Goal: Task Accomplishment & Management: Use online tool/utility

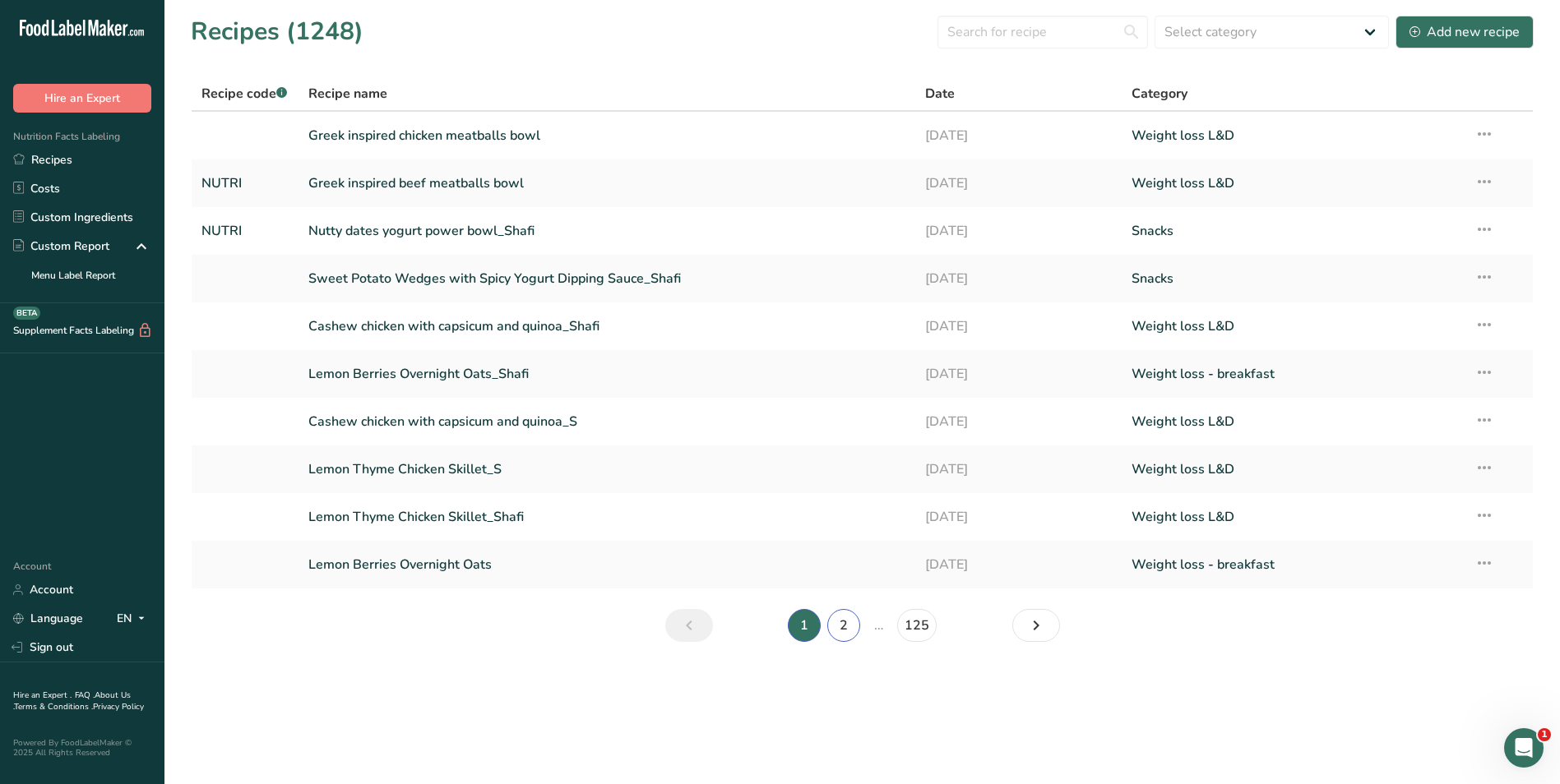
click at [845, 618] on link "2" at bounding box center [843, 625] width 33 height 33
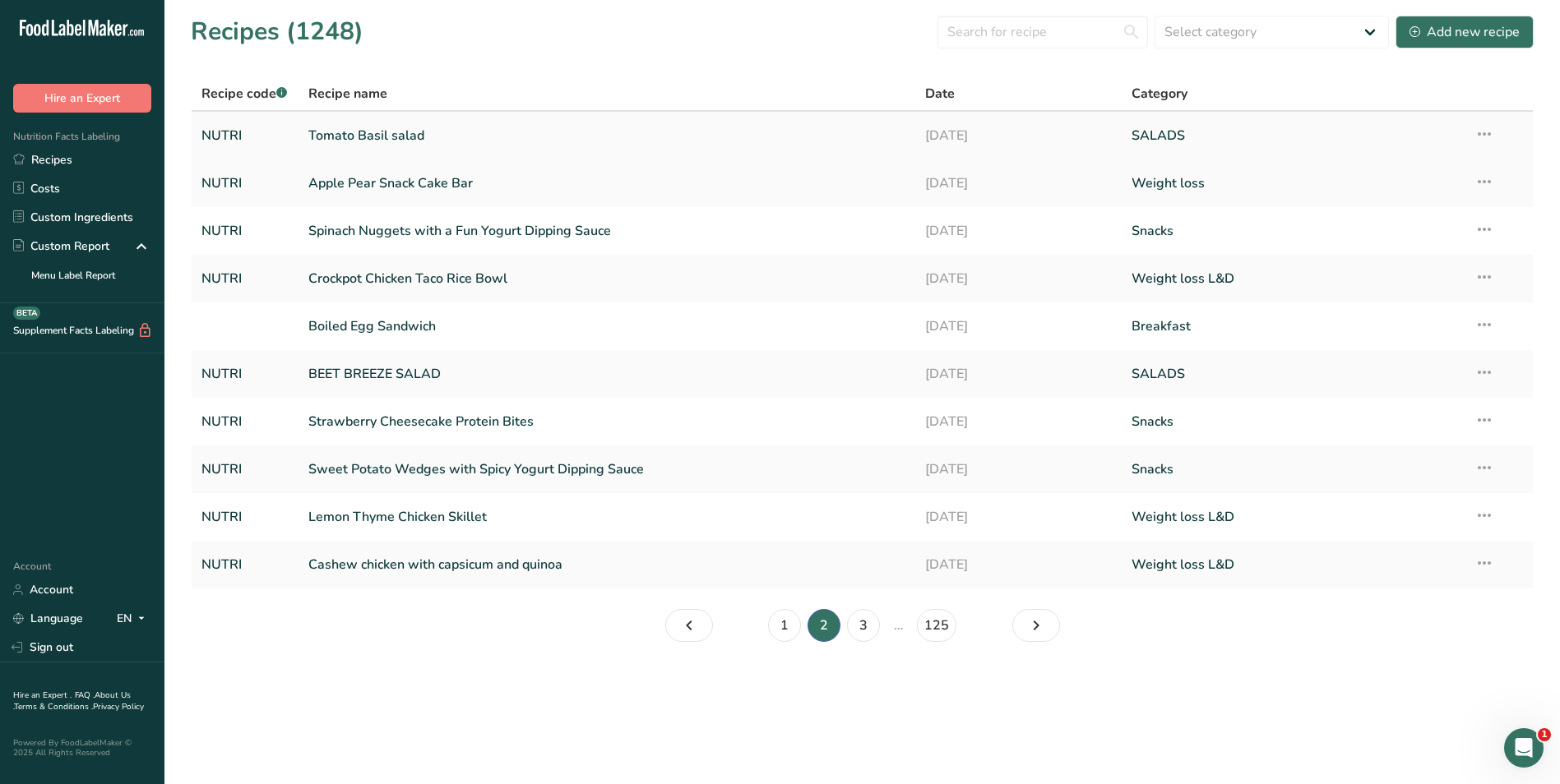
click at [373, 141] on link "Tomato Basil salad" at bounding box center [607, 135] width 598 height 35
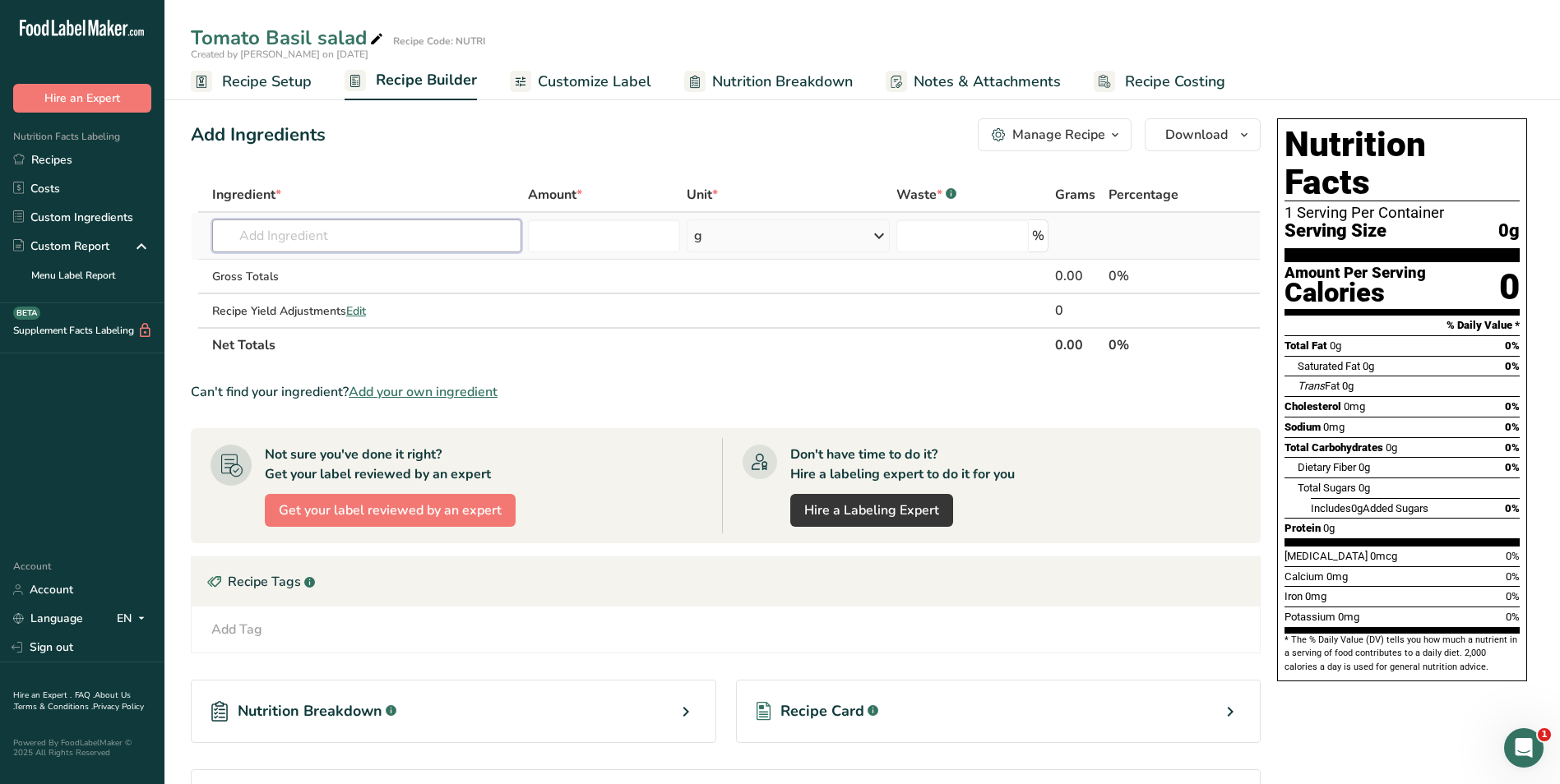
click at [335, 240] on input "text" at bounding box center [367, 236] width 309 height 33
type input "cherry tomato"
click at [333, 267] on div "Cherry Tomato" at bounding box center [353, 269] width 257 height 17
type input "Cherry Tomato"
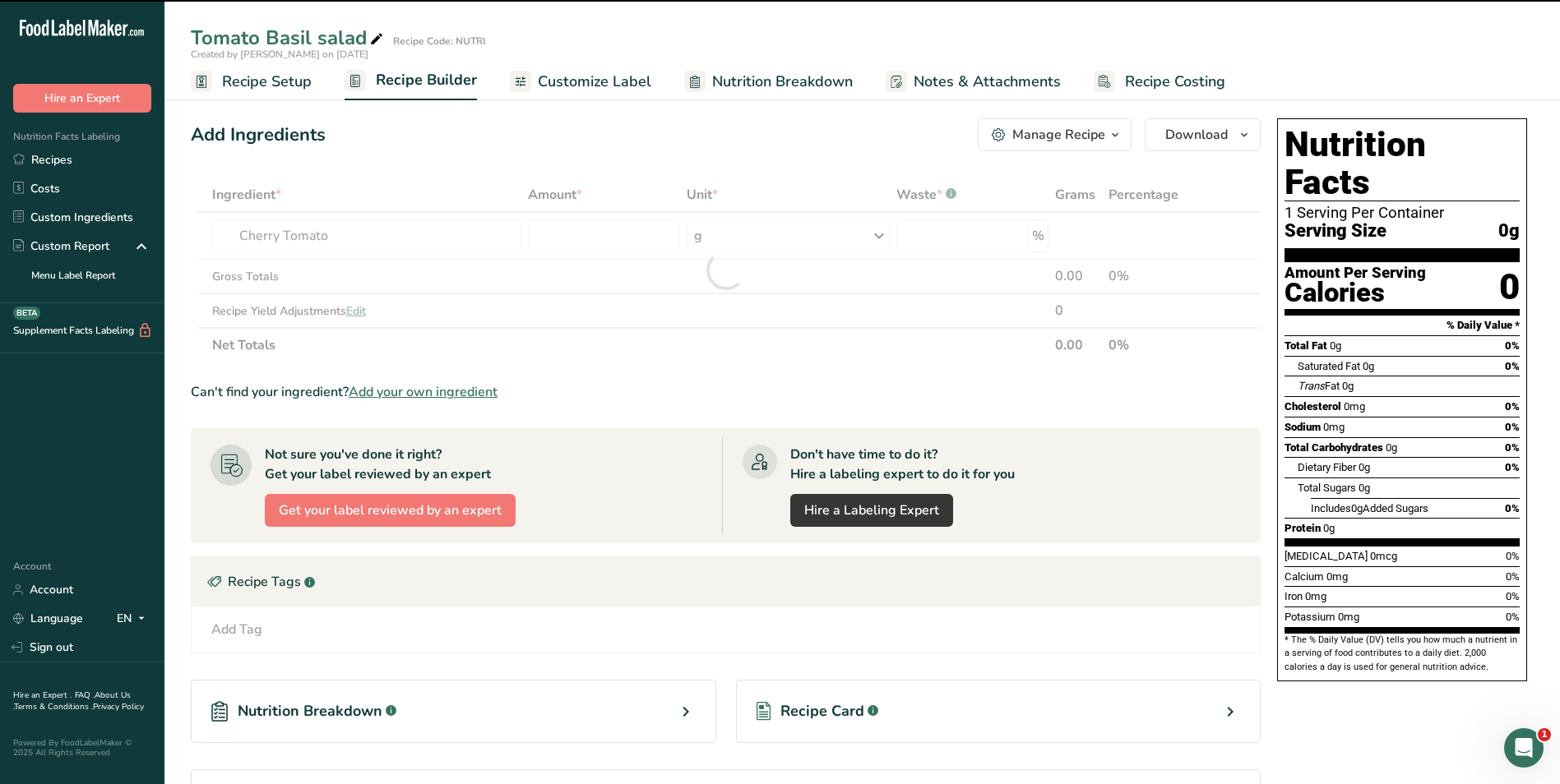
type input "0"
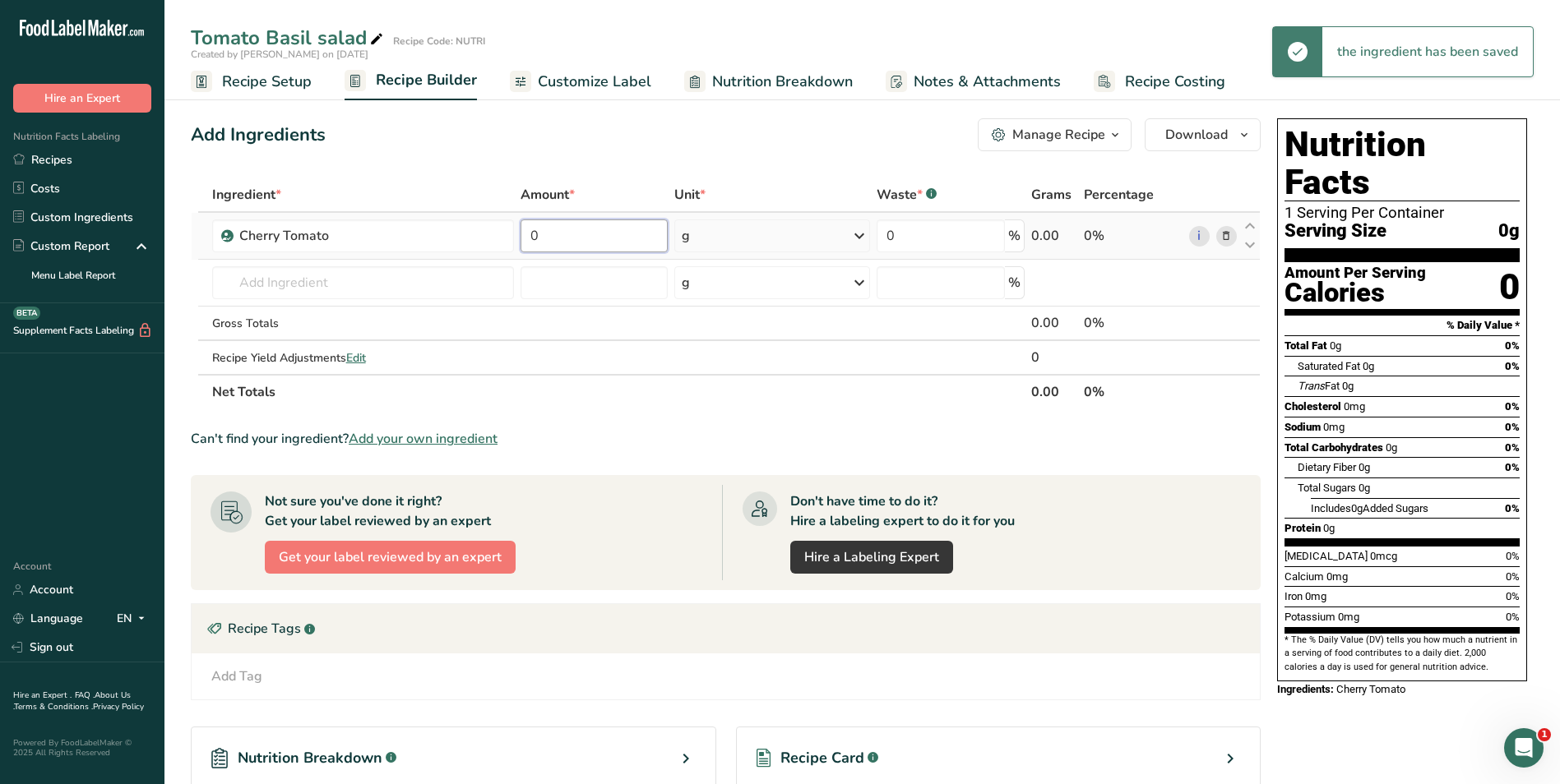
click at [534, 234] on input "0" at bounding box center [594, 236] width 147 height 33
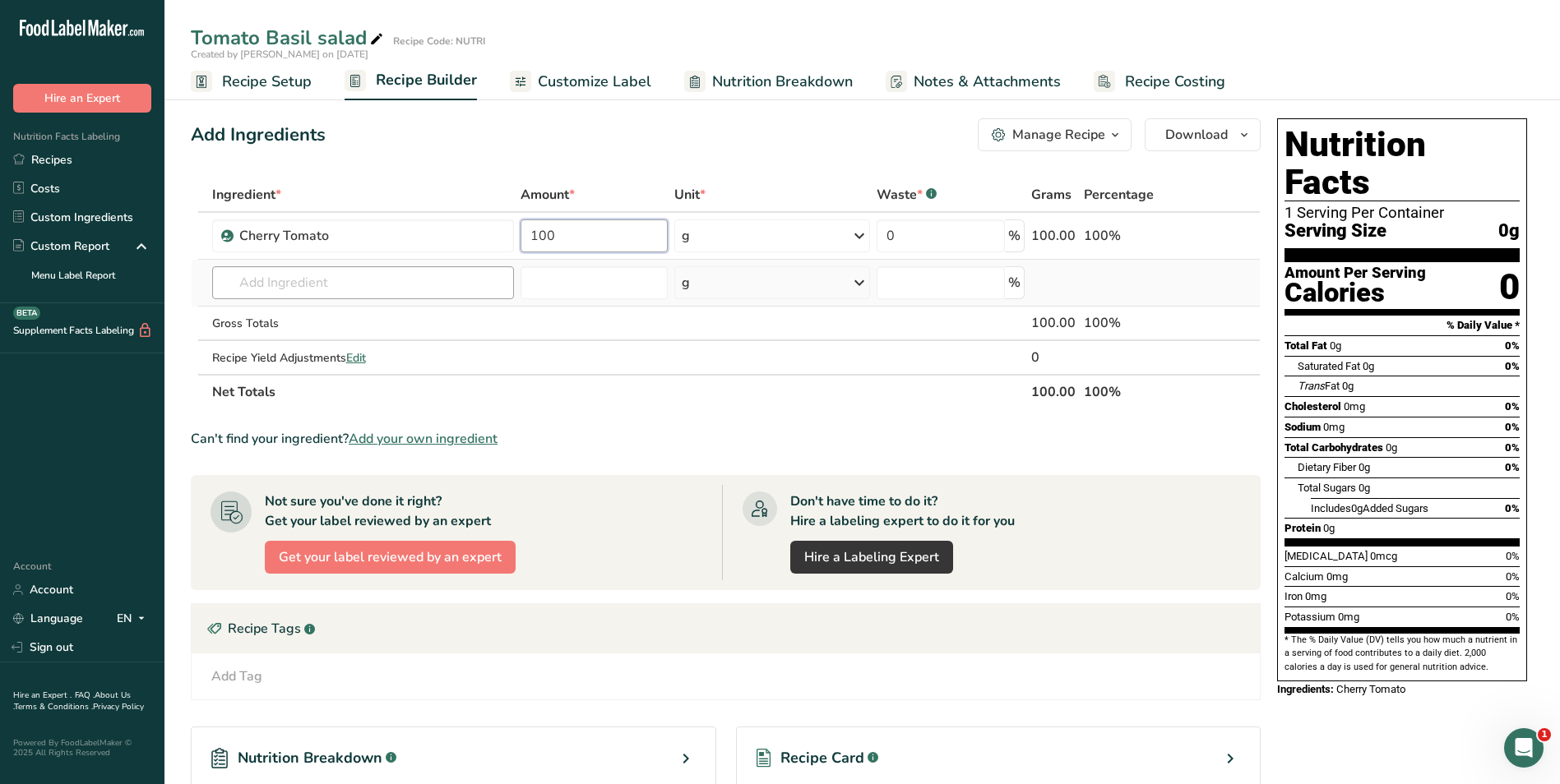
type input "100"
click at [267, 290] on div "Ingredient * Amount * Unit * Waste * .a-a{fill:#347362;}.b-a{fill:#fff;} Grams …" at bounding box center [725, 293] width 1070 height 232
click at [319, 285] on input "[PERSON_NAME]" at bounding box center [363, 283] width 302 height 33
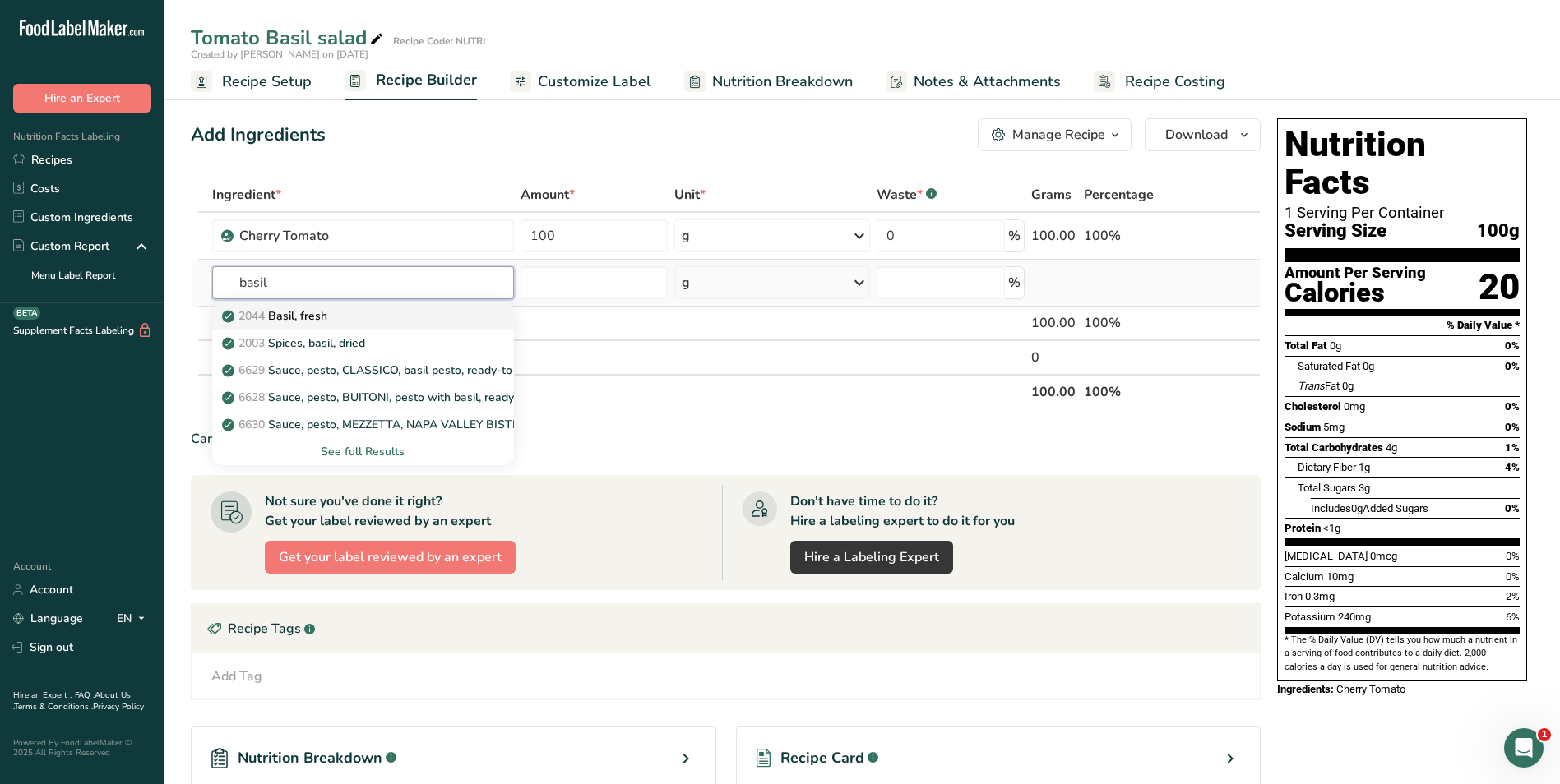
type input "basil"
click at [326, 310] on p "2044 Basil, fresh" at bounding box center [276, 316] width 102 height 17
type input "Basil, fresh"
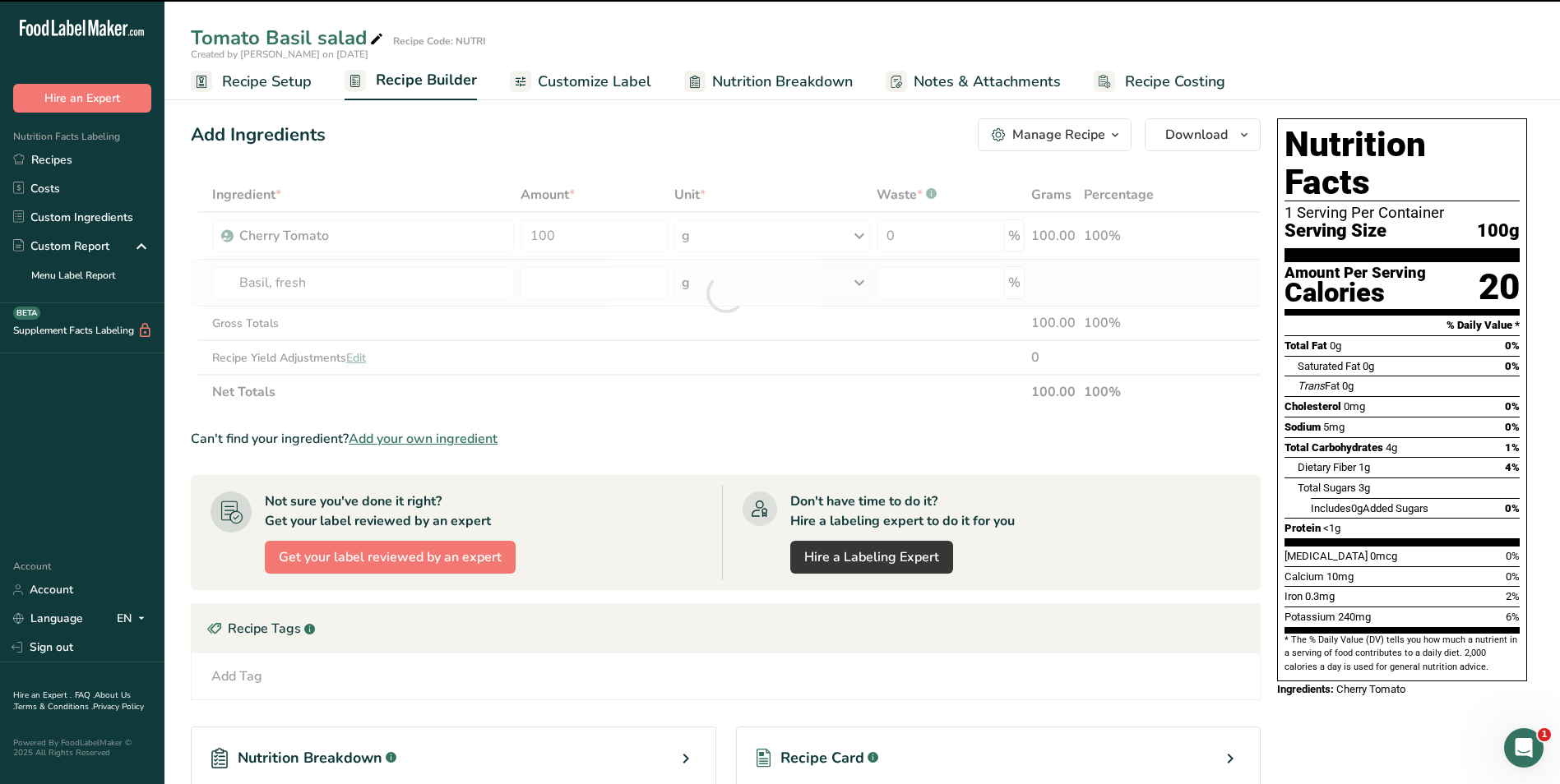
type input "0"
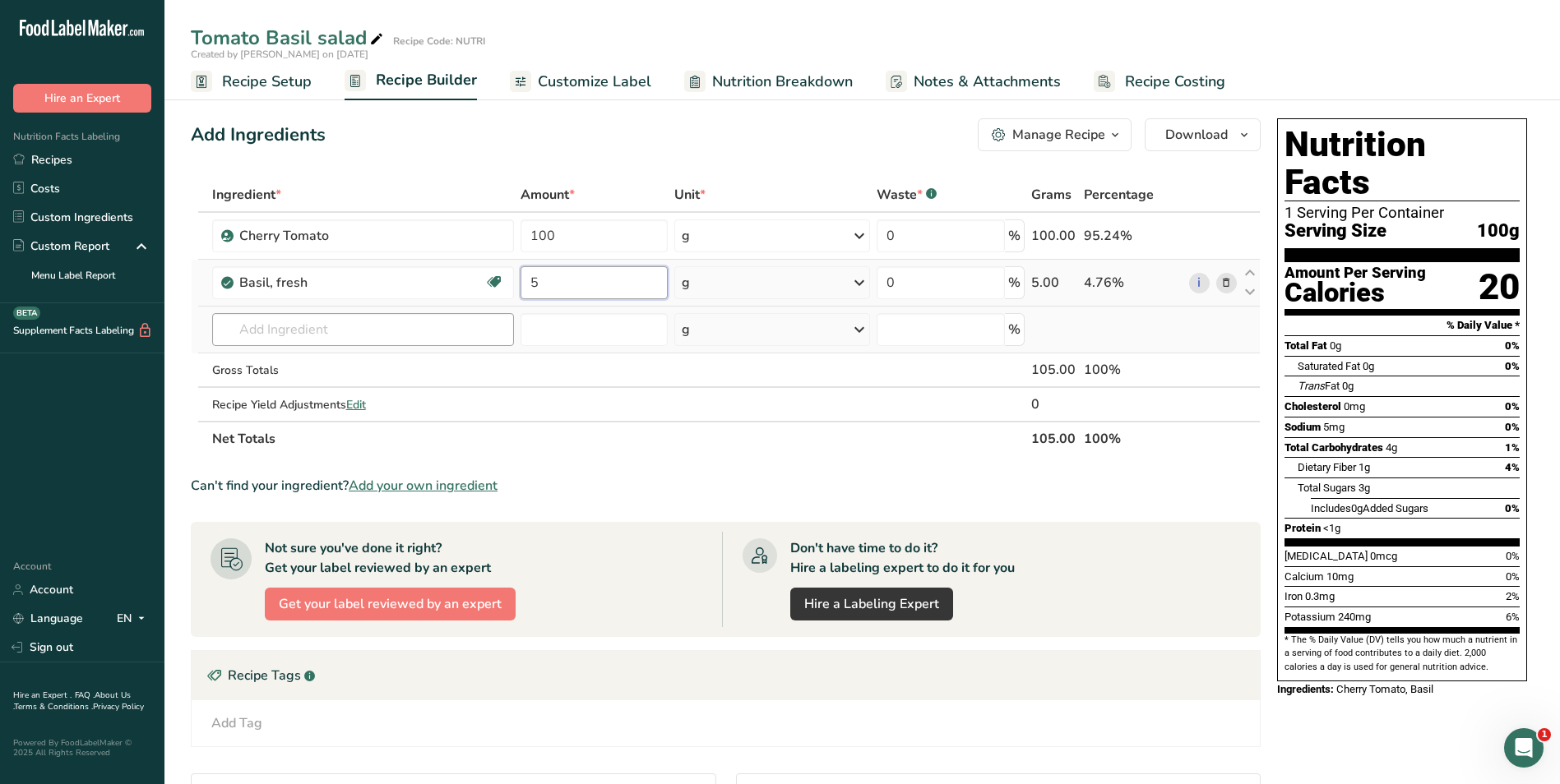
type input "5"
click at [324, 333] on div "Ingredient * Amount * Unit * Waste * .a-a{fill:#347362;}.b-a{fill:#fff;} Grams …" at bounding box center [725, 316] width 1070 height 279
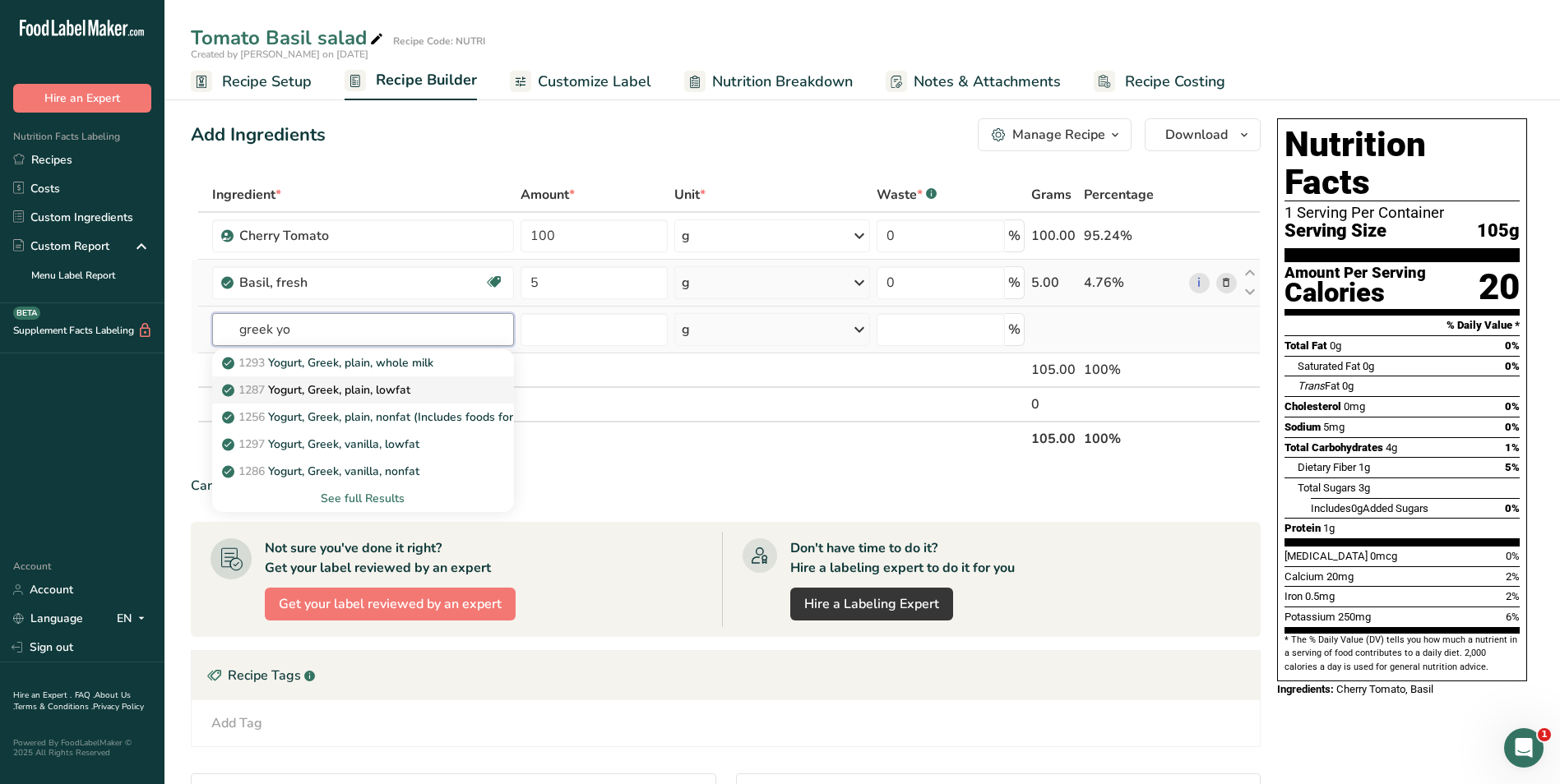
type input "greek yo"
click at [355, 391] on p "1287 Yogurt, Greek, plain, lowfat" at bounding box center [317, 390] width 185 height 17
type input "Yogurt, Greek, plain, lowfat"
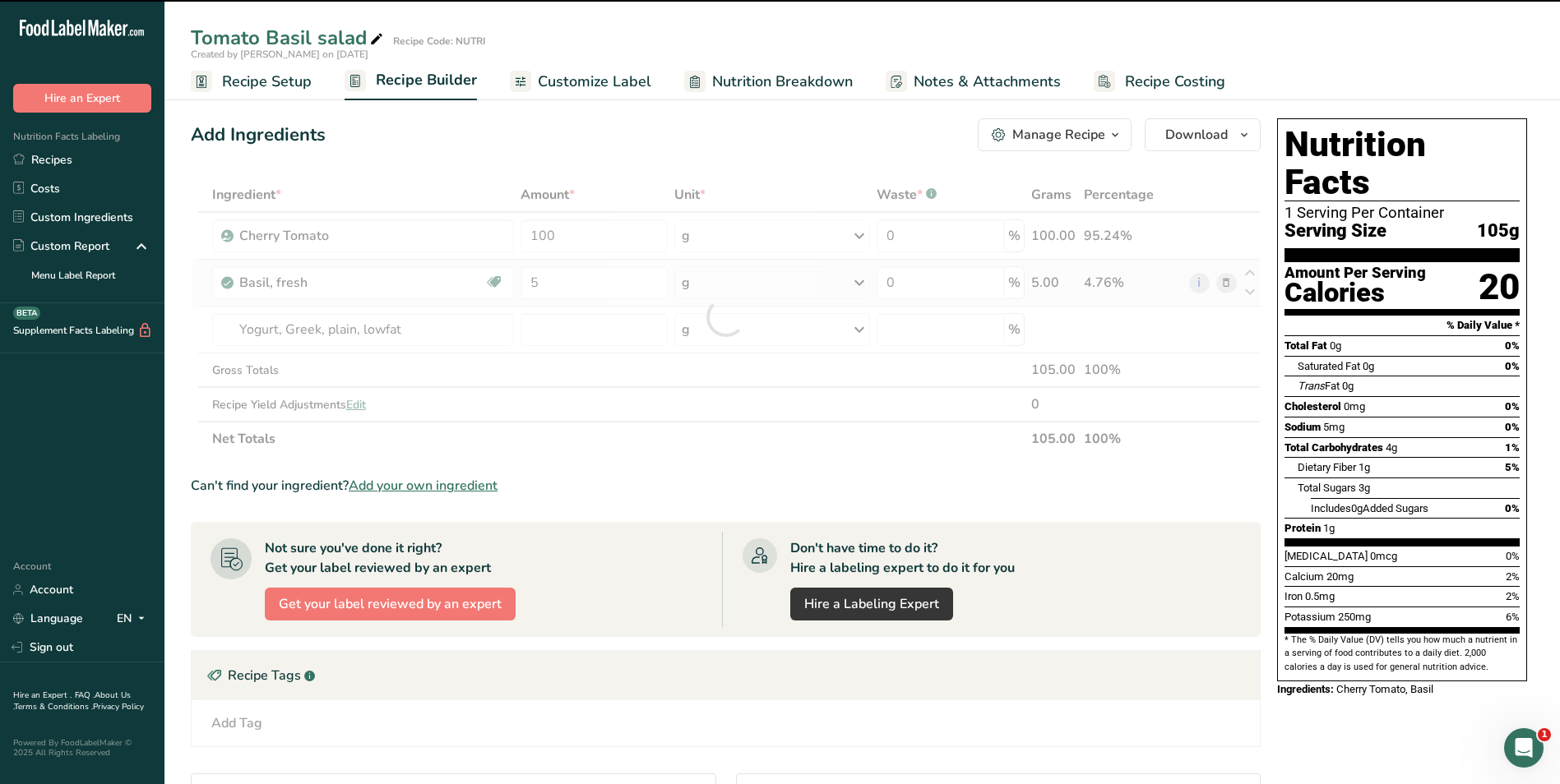
type input "0"
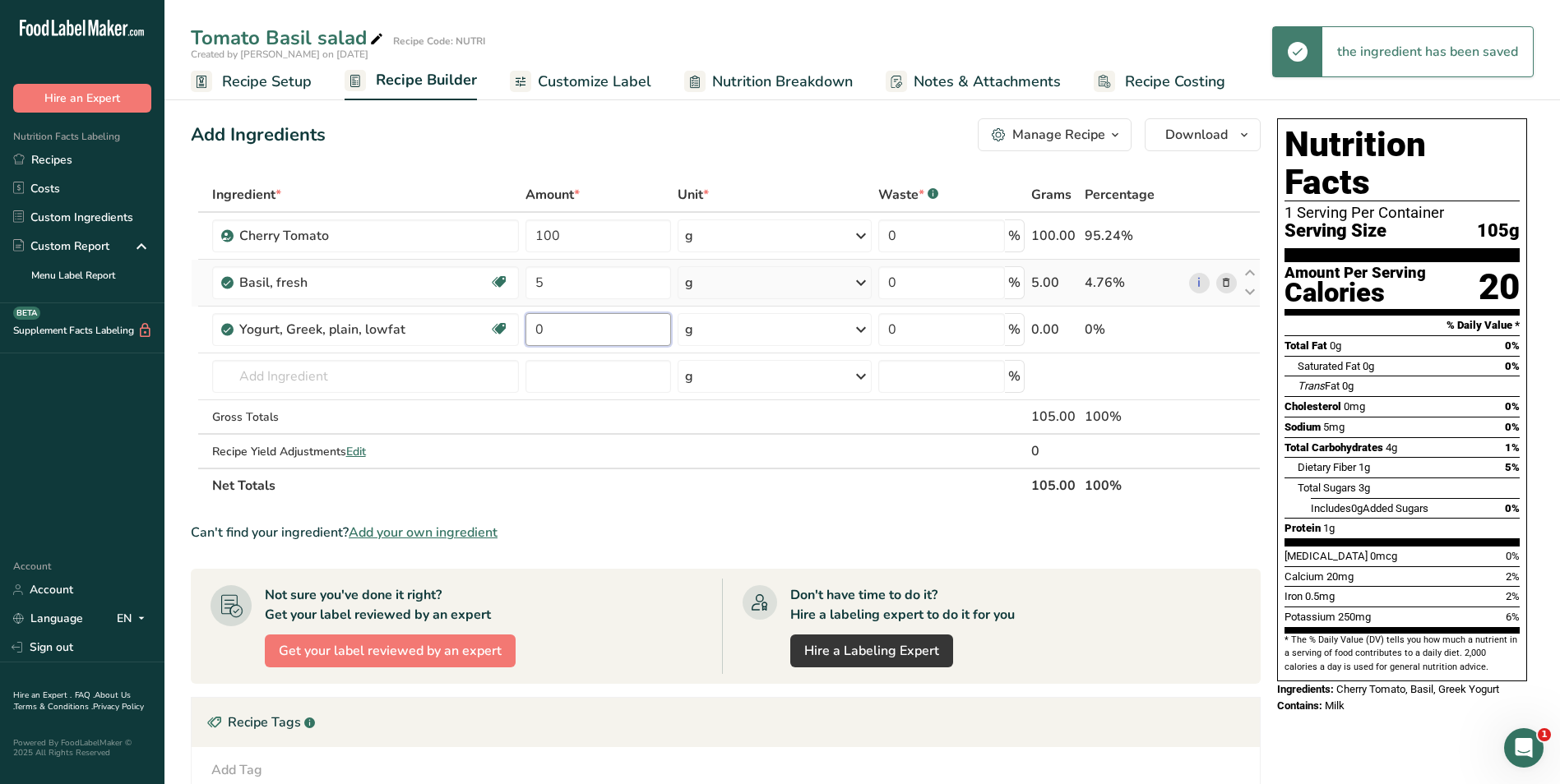
click at [596, 316] on input "0" at bounding box center [598, 329] width 147 height 33
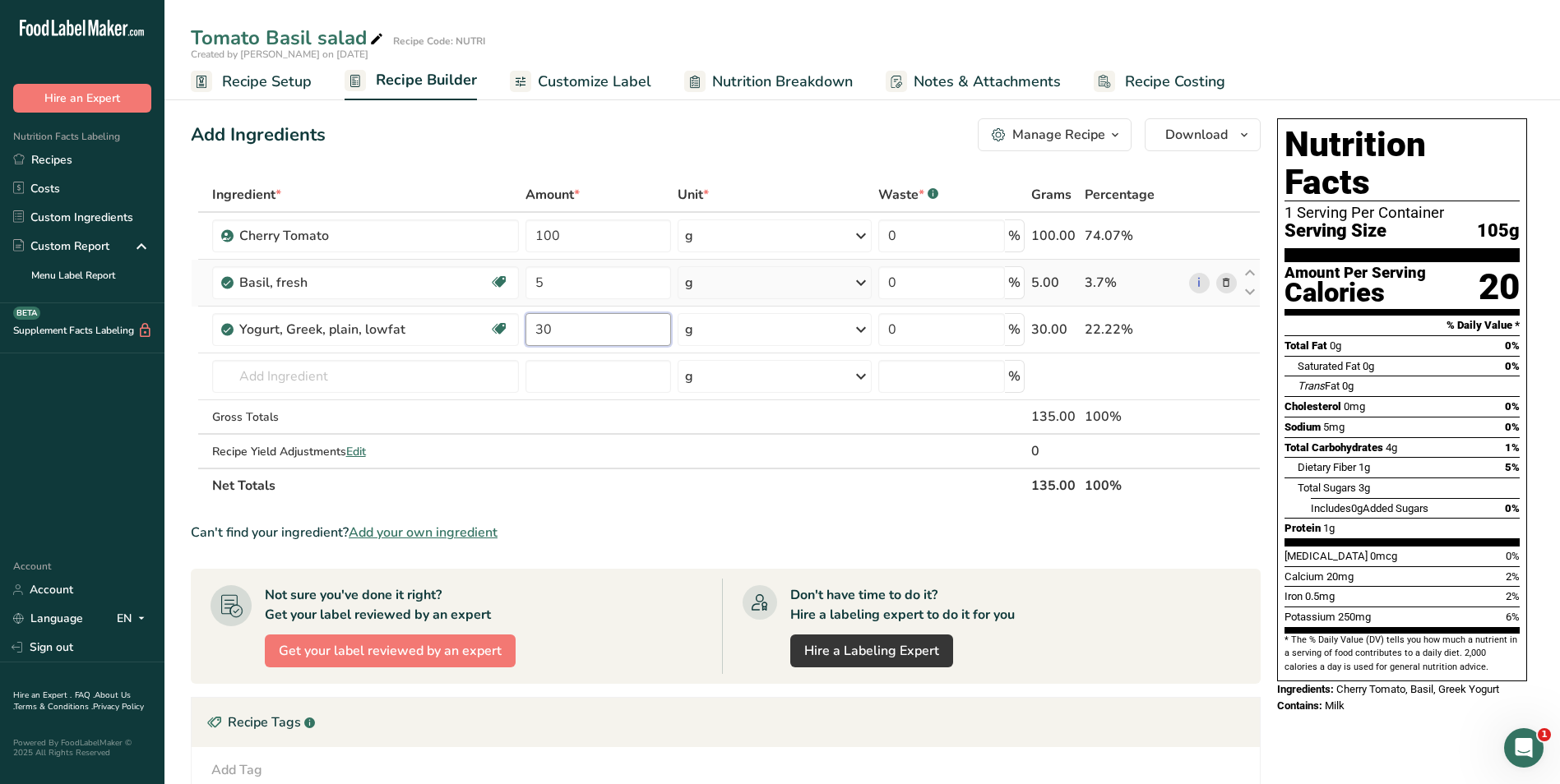
type input "30"
click at [291, 383] on input "text" at bounding box center [366, 376] width 307 height 33
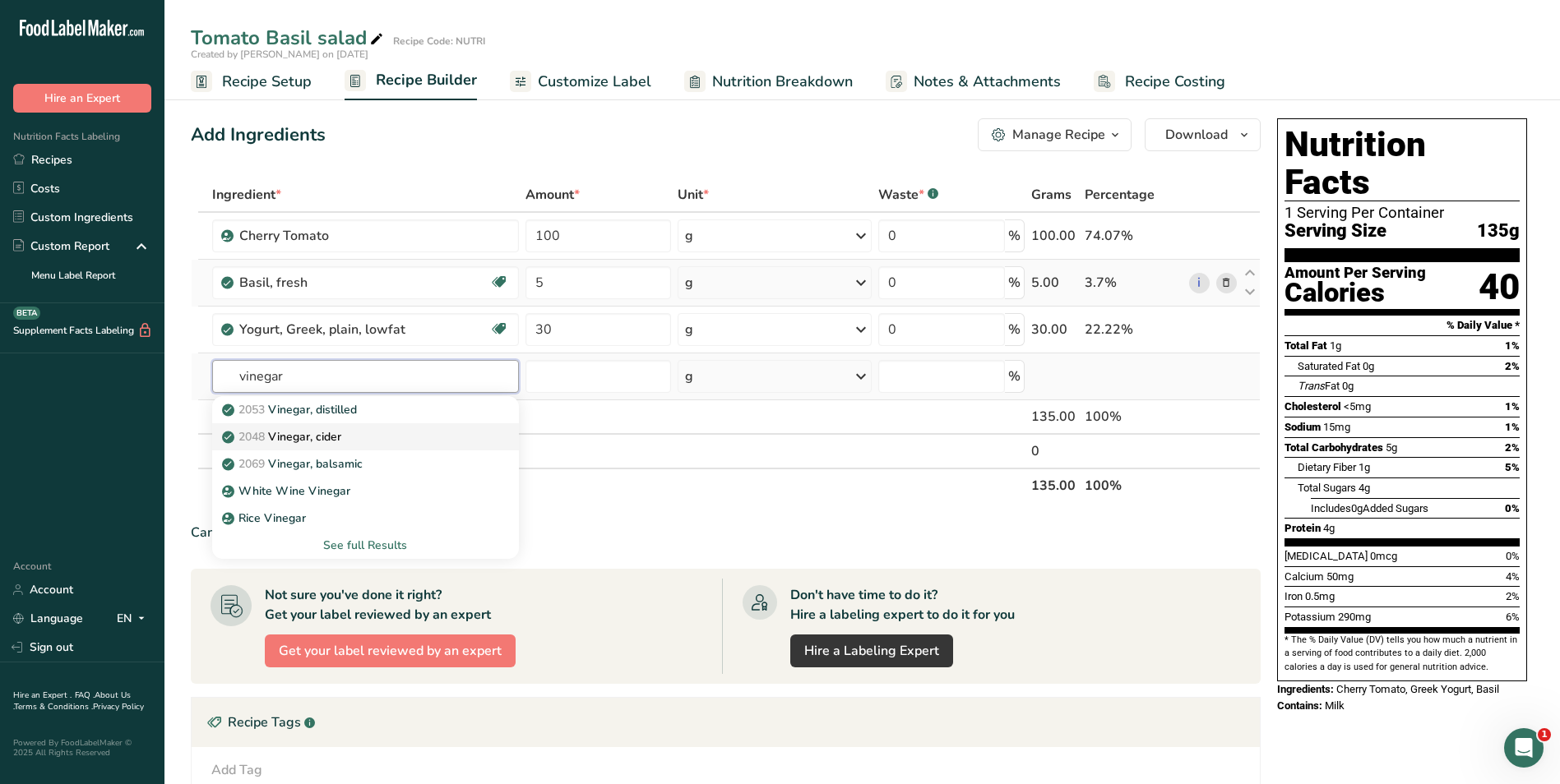
type input "vinegar"
click at [413, 432] on div "2048 Vinegar, cider" at bounding box center [352, 437] width 254 height 17
type input "Vinegar, cider"
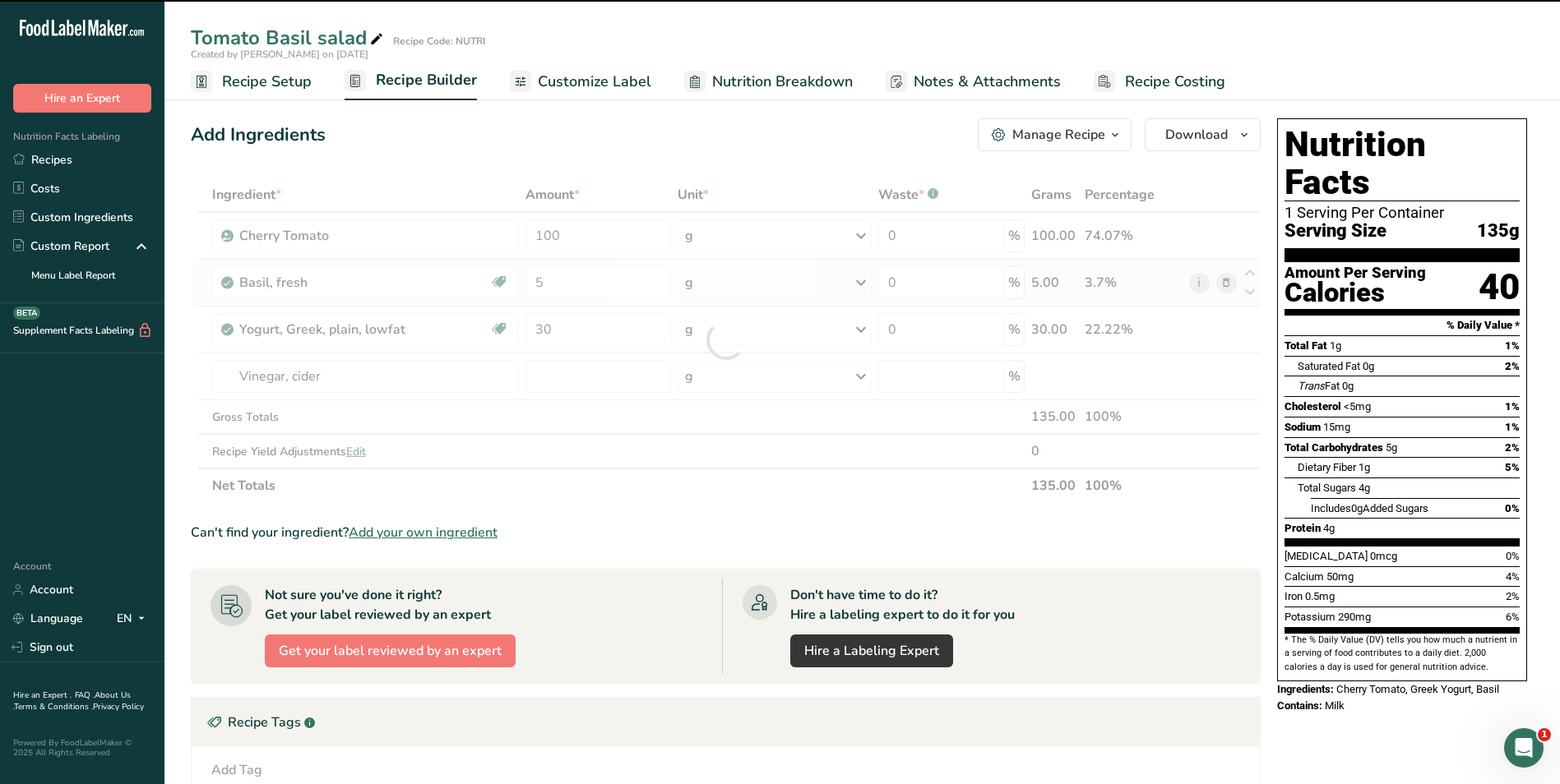
type input "0"
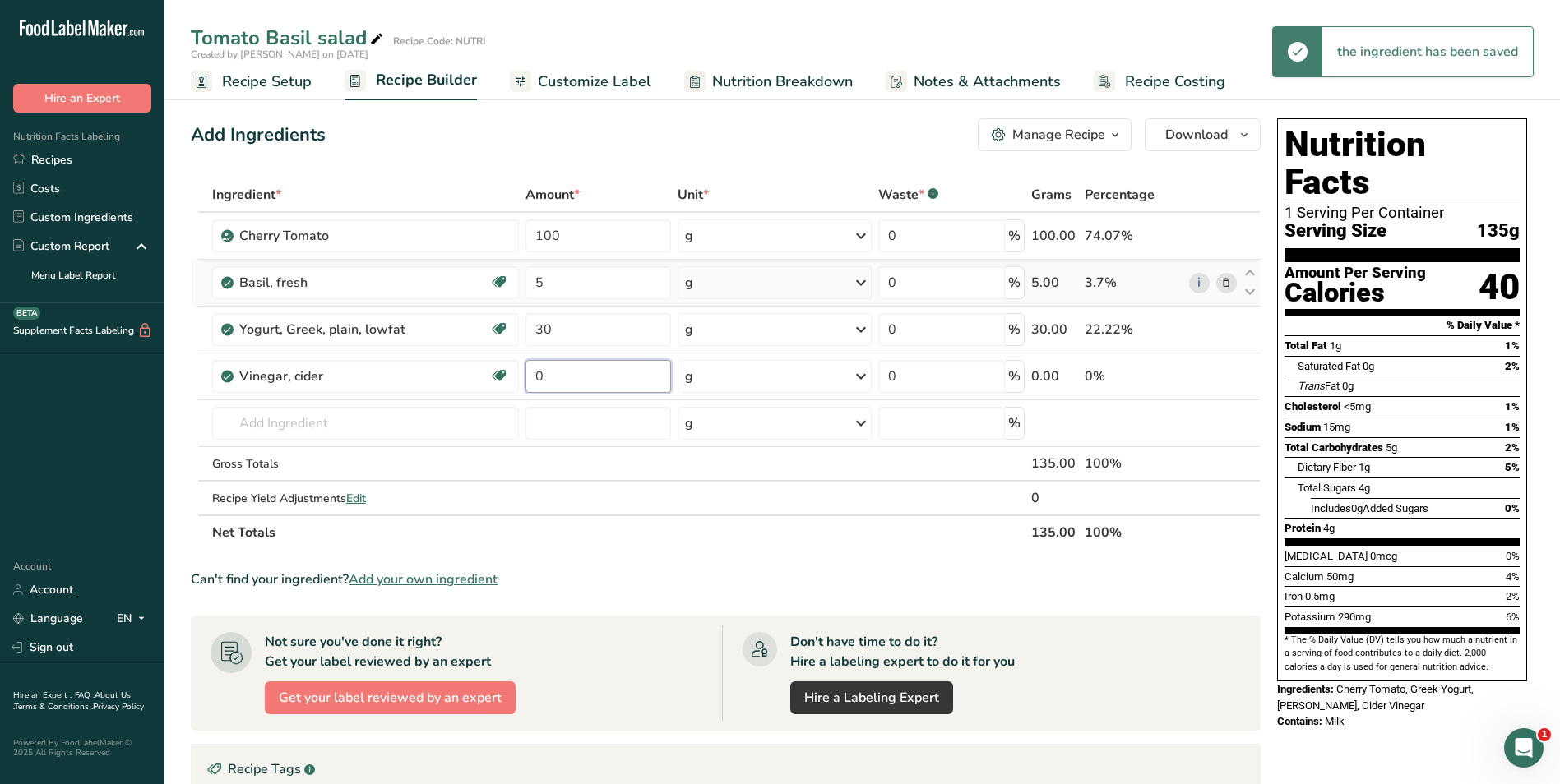
click at [558, 378] on input "0" at bounding box center [598, 376] width 147 height 33
type input "5"
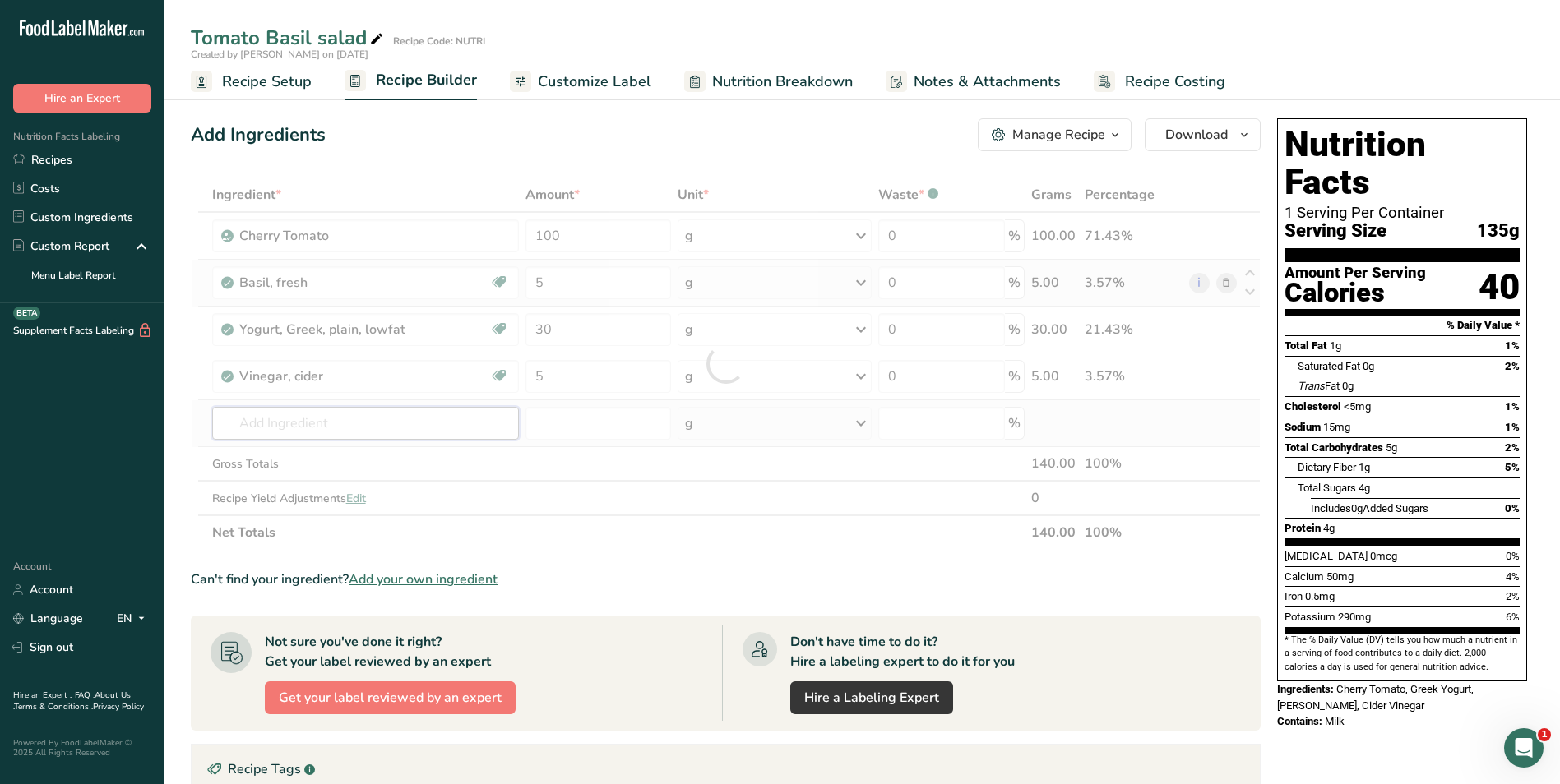
click at [375, 420] on div "Ingredient * Amount * Unit * Waste * .a-a{fill:#347362;}.b-a{fill:#fff;} Grams …" at bounding box center [725, 363] width 1070 height 372
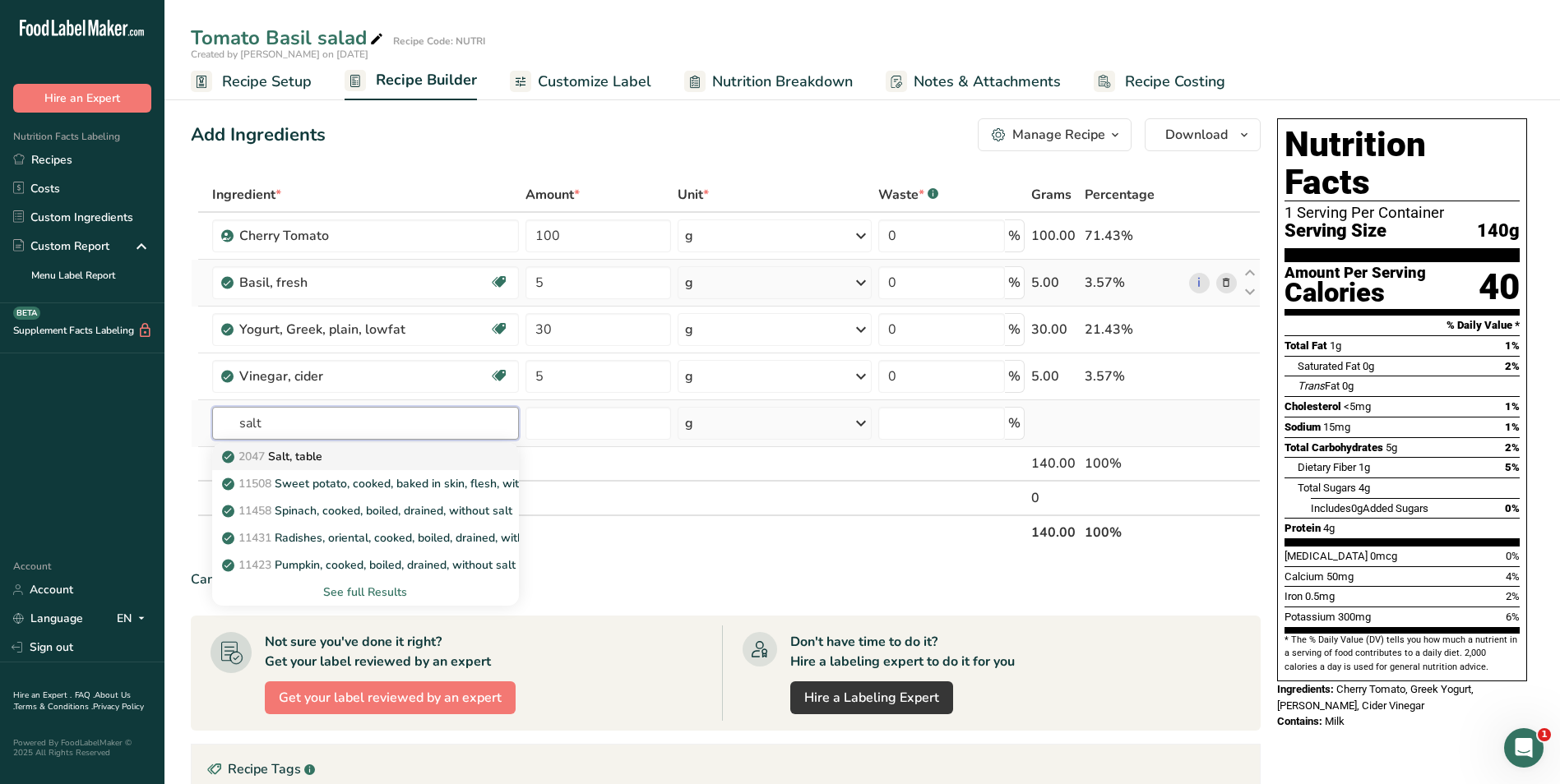
type input "salt"
click at [333, 464] on div "2047 Salt, table" at bounding box center [352, 457] width 254 height 17
type input "Salt, table"
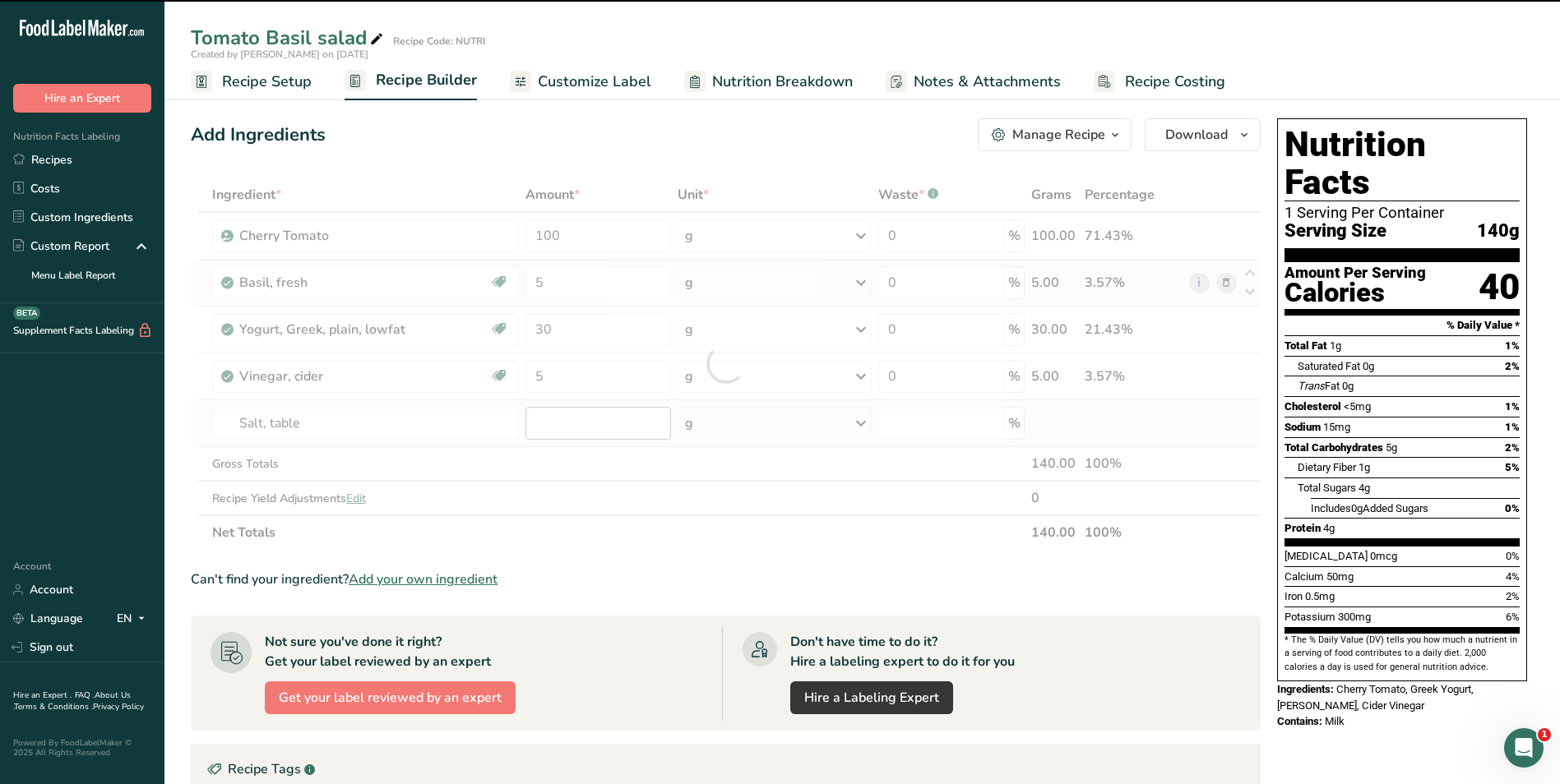
type input "0"
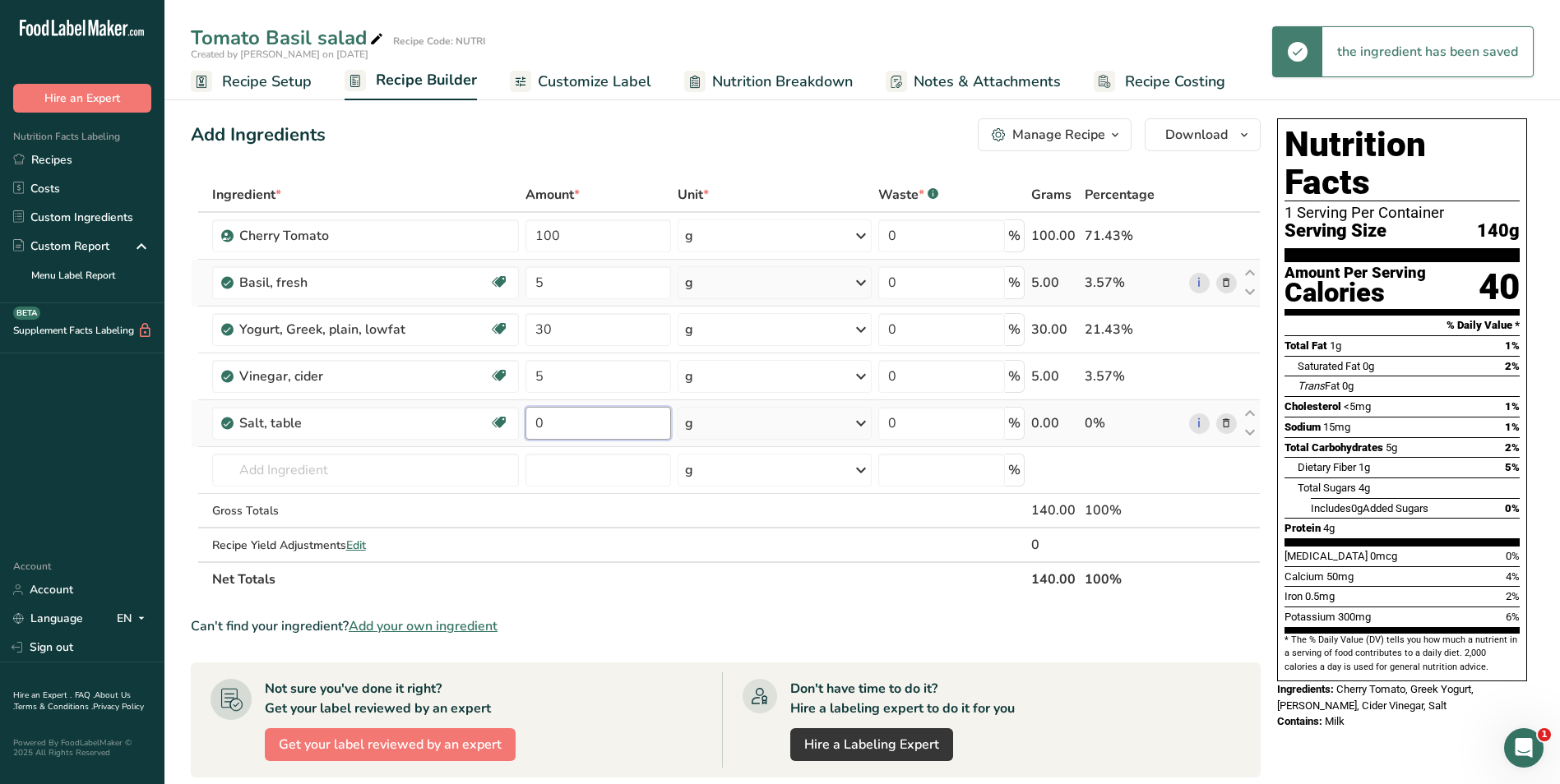
click at [554, 425] on input "0" at bounding box center [598, 423] width 147 height 33
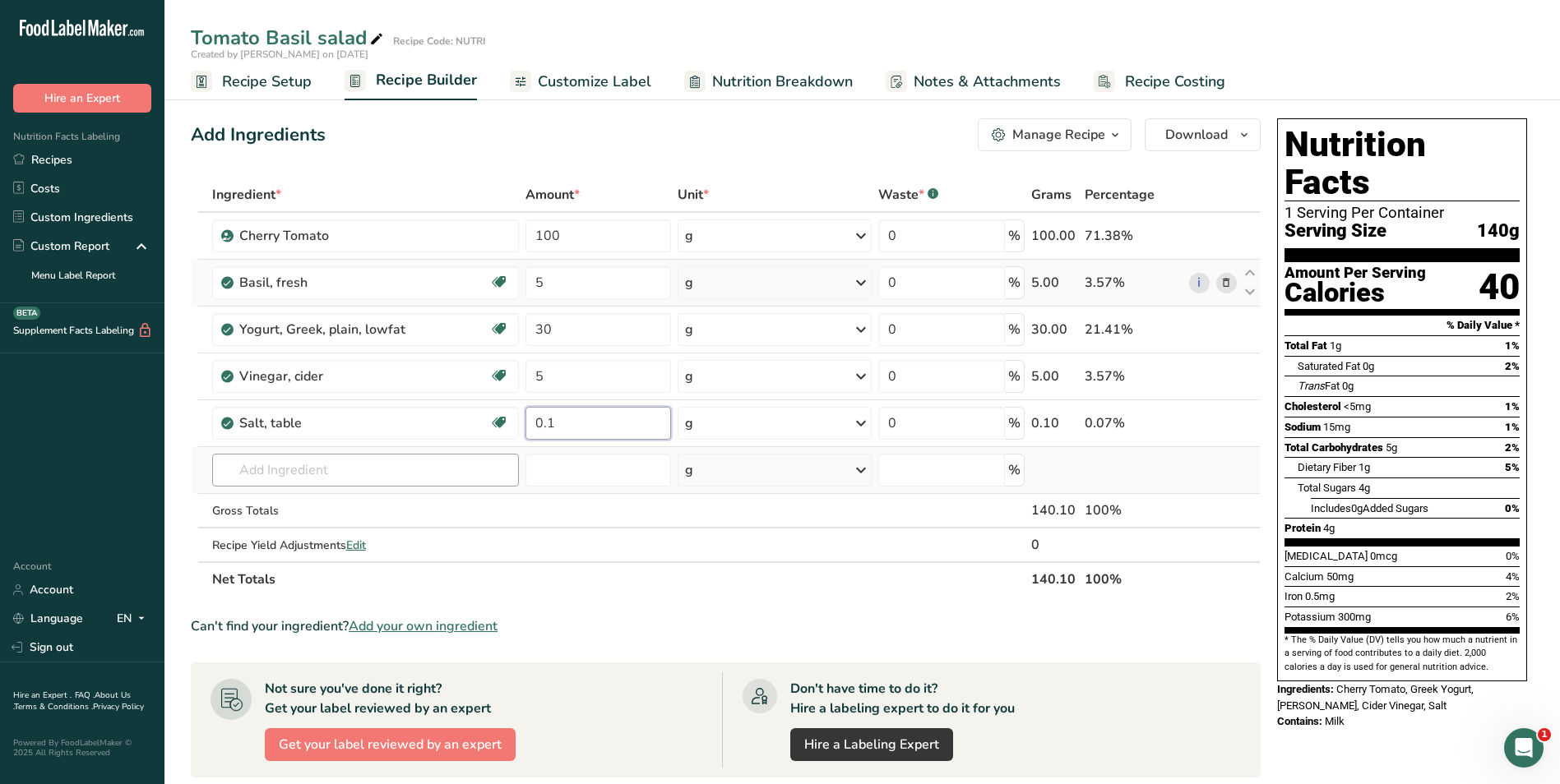
type input "0.1"
click at [380, 458] on div "Ingredient * Amount * Unit * Waste * .a-a{fill:#347362;}.b-a{fill:#fff;} Grams …" at bounding box center [725, 387] width 1070 height 419
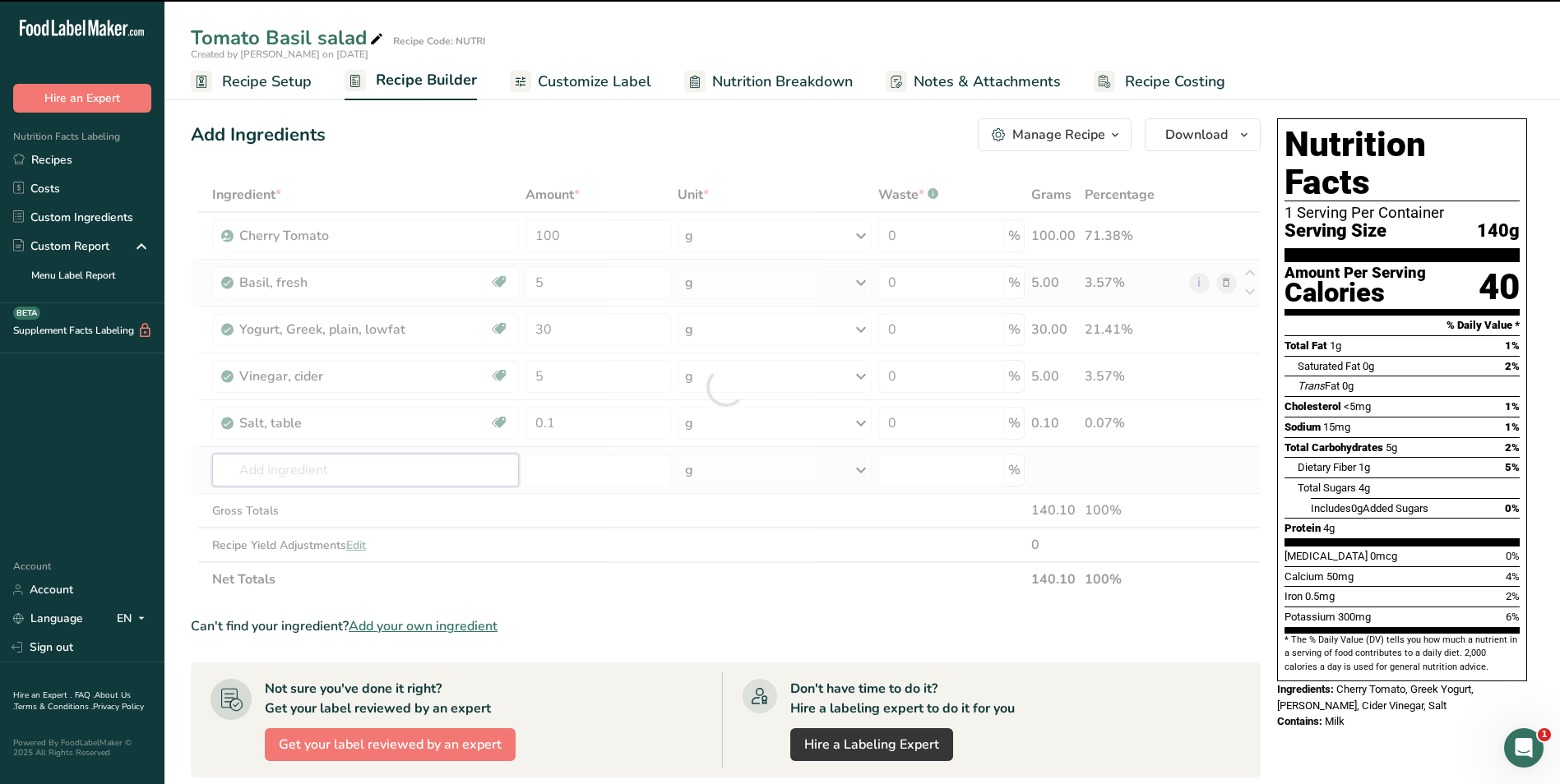
type input "p"
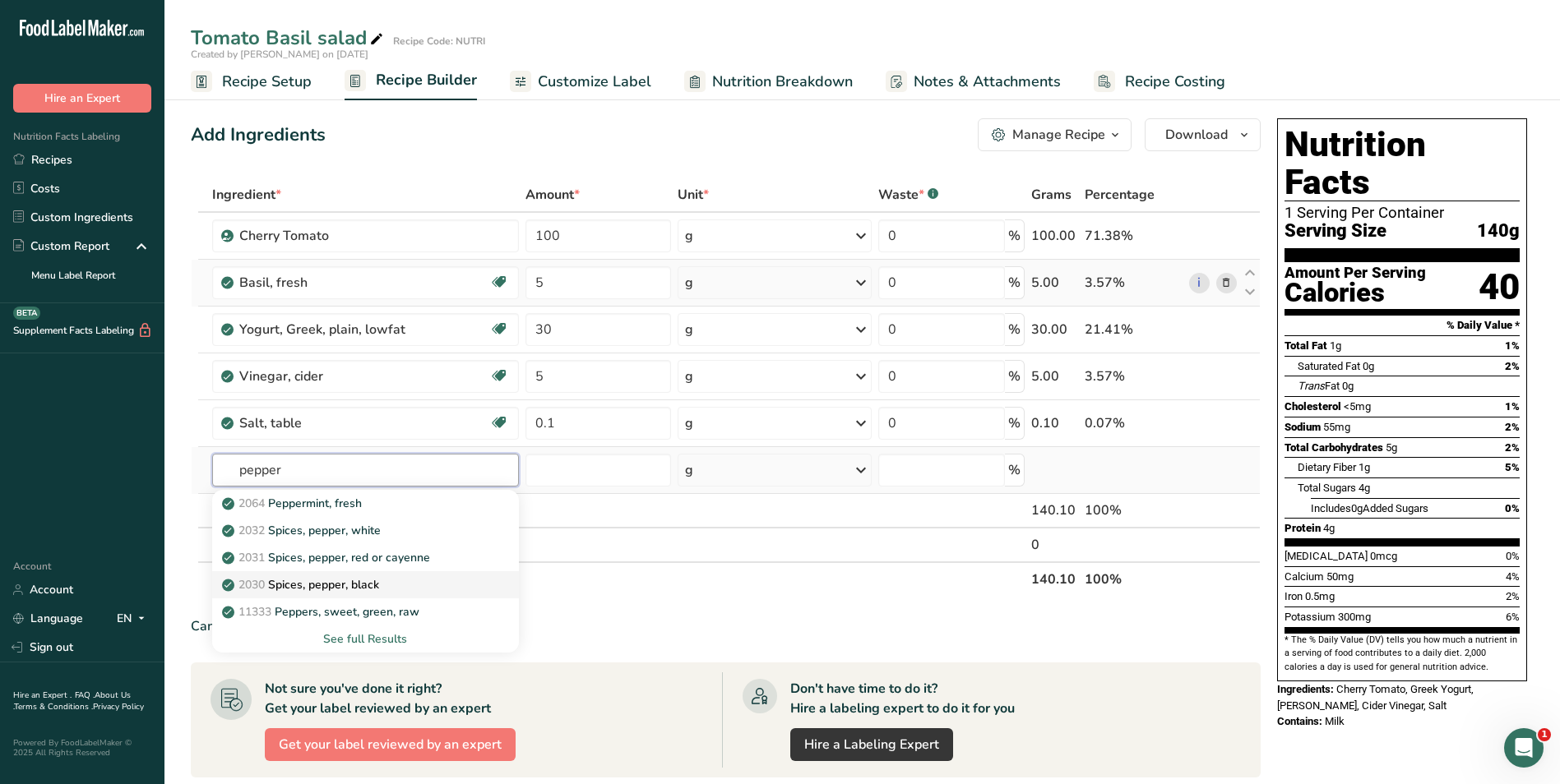
type input "pepper"
click at [358, 573] on link "2030 Spices, pepper, black" at bounding box center [366, 585] width 307 height 27
type input "Spices, pepper, black"
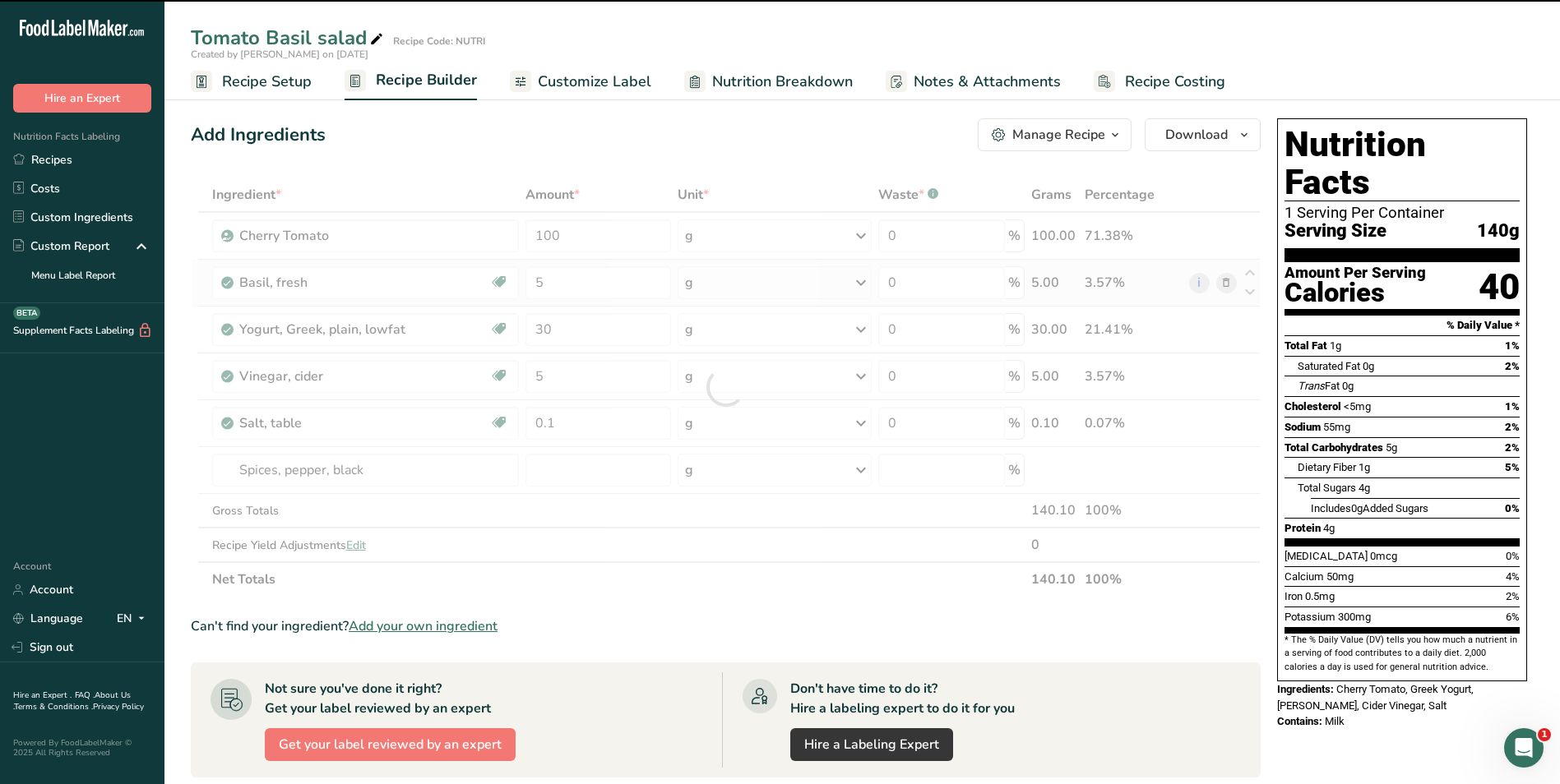
type input "0"
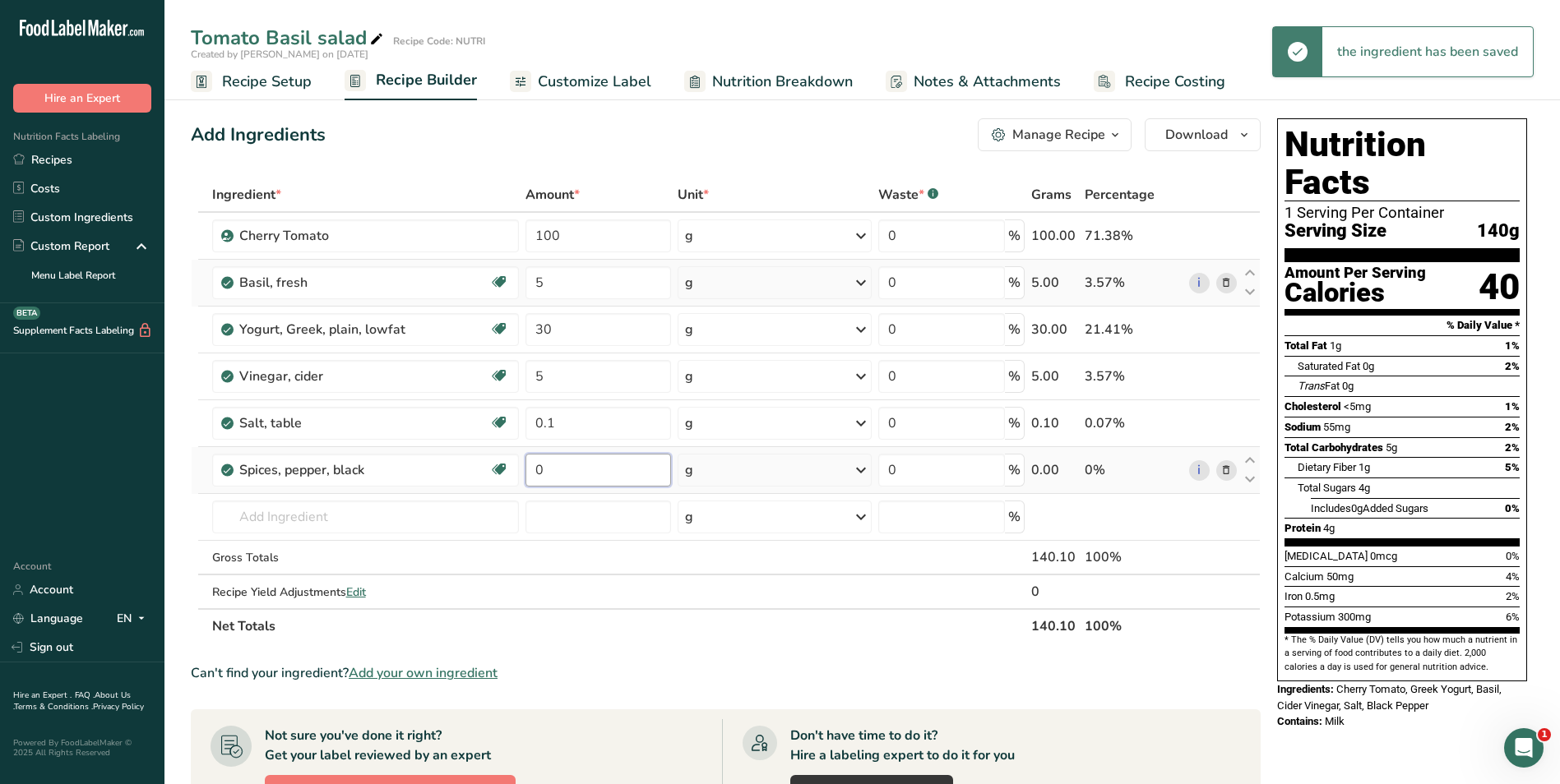
click at [552, 477] on input "0" at bounding box center [598, 470] width 147 height 33
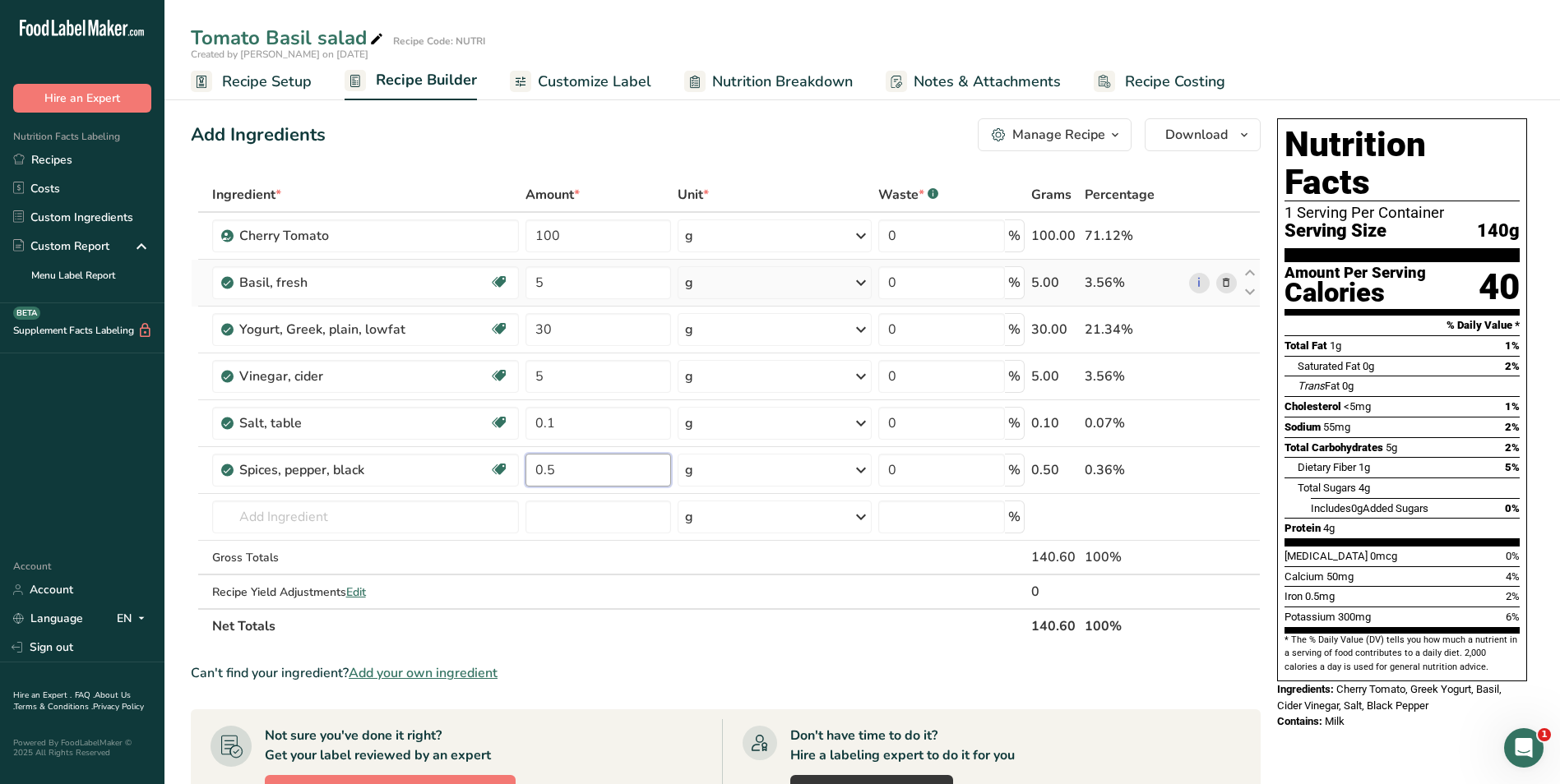
type input "0.5"
click at [622, 672] on div "Can't find your ingredient? Add your own ingredient" at bounding box center [725, 672] width 1070 height 20
click at [541, 333] on input "30" at bounding box center [598, 329] width 147 height 33
type input "50"
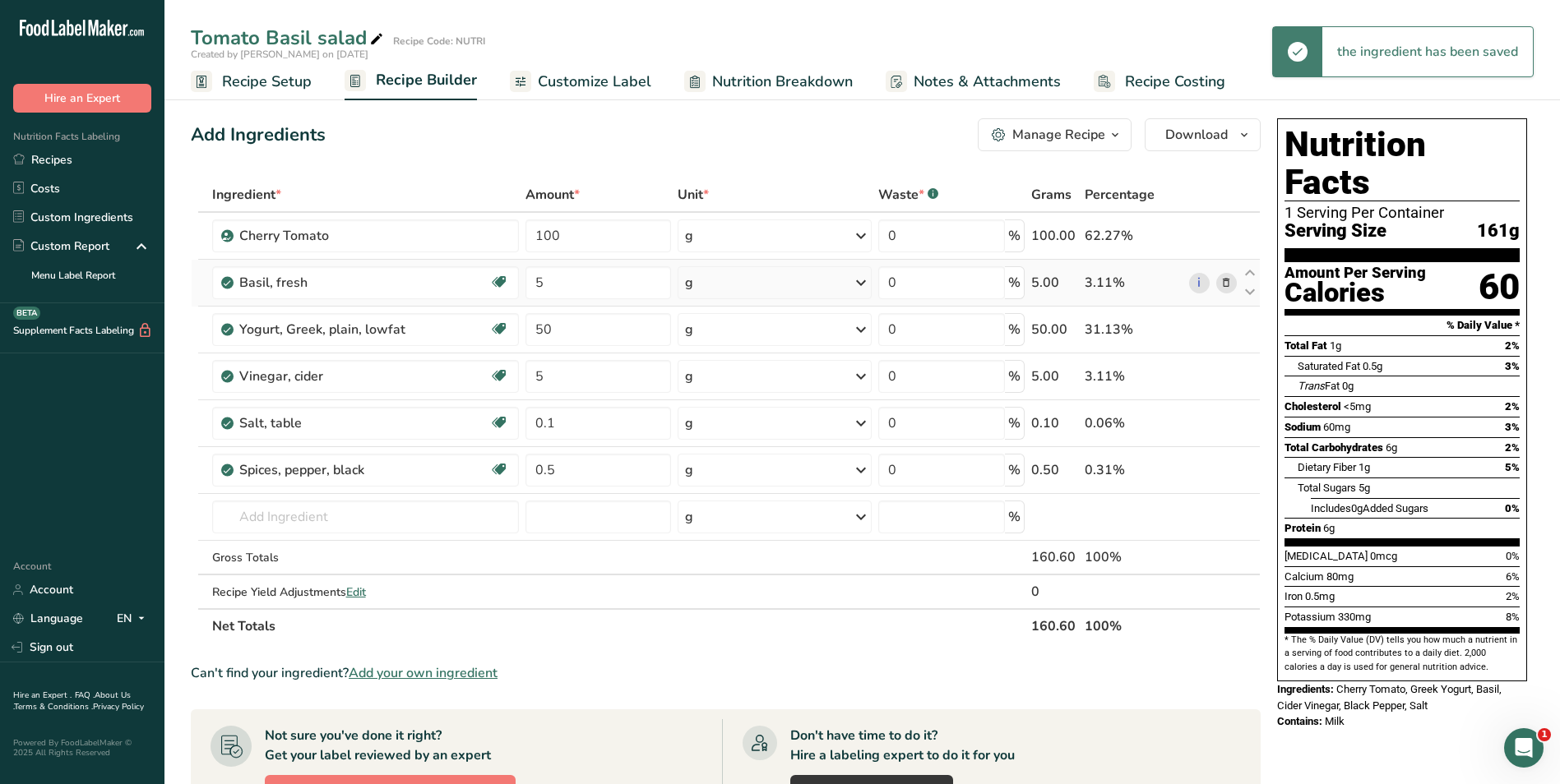
click at [627, 78] on span "Customize Label" at bounding box center [594, 82] width 113 height 22
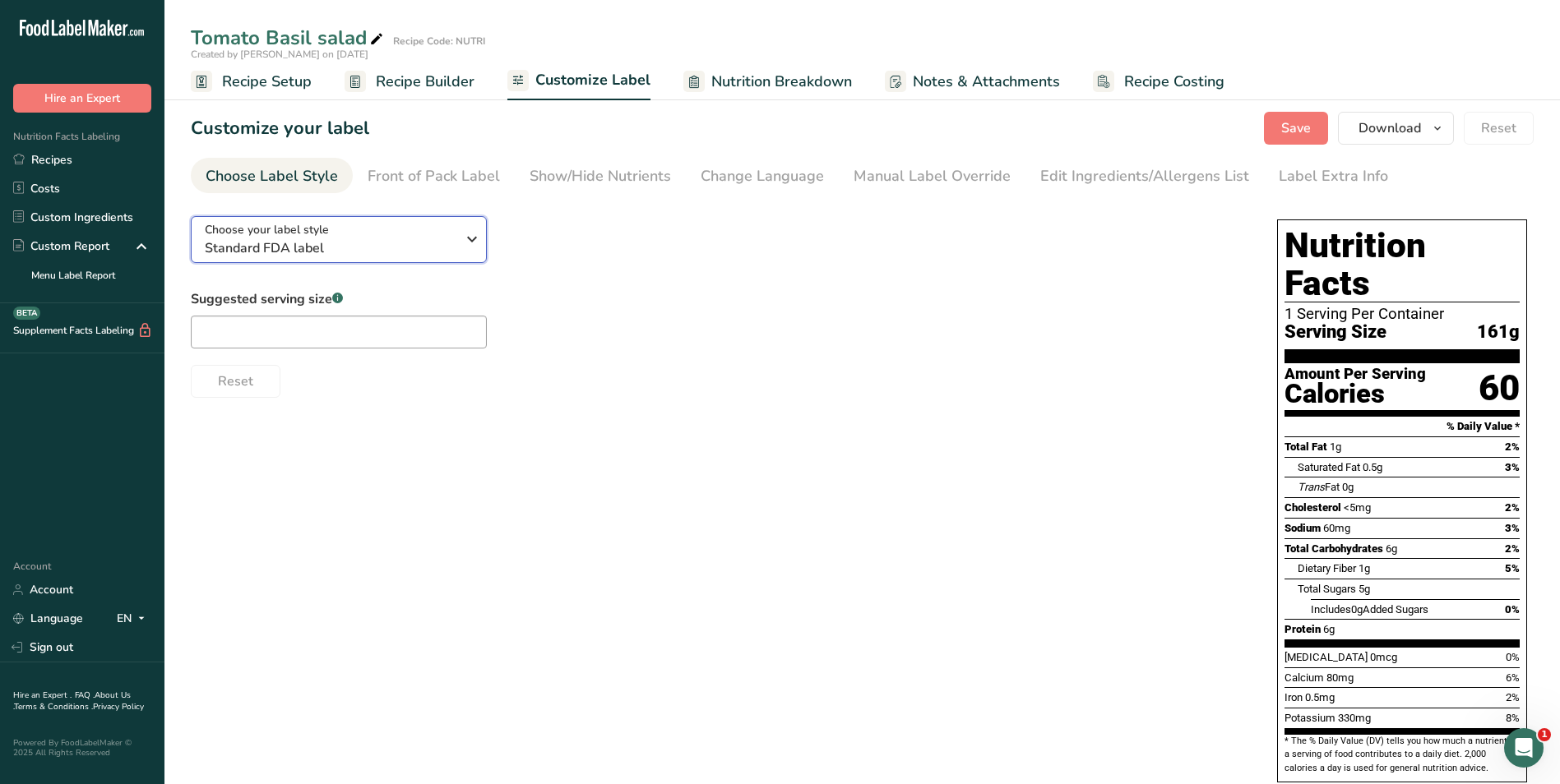
click at [454, 239] on span "Standard FDA label" at bounding box center [330, 248] width 251 height 20
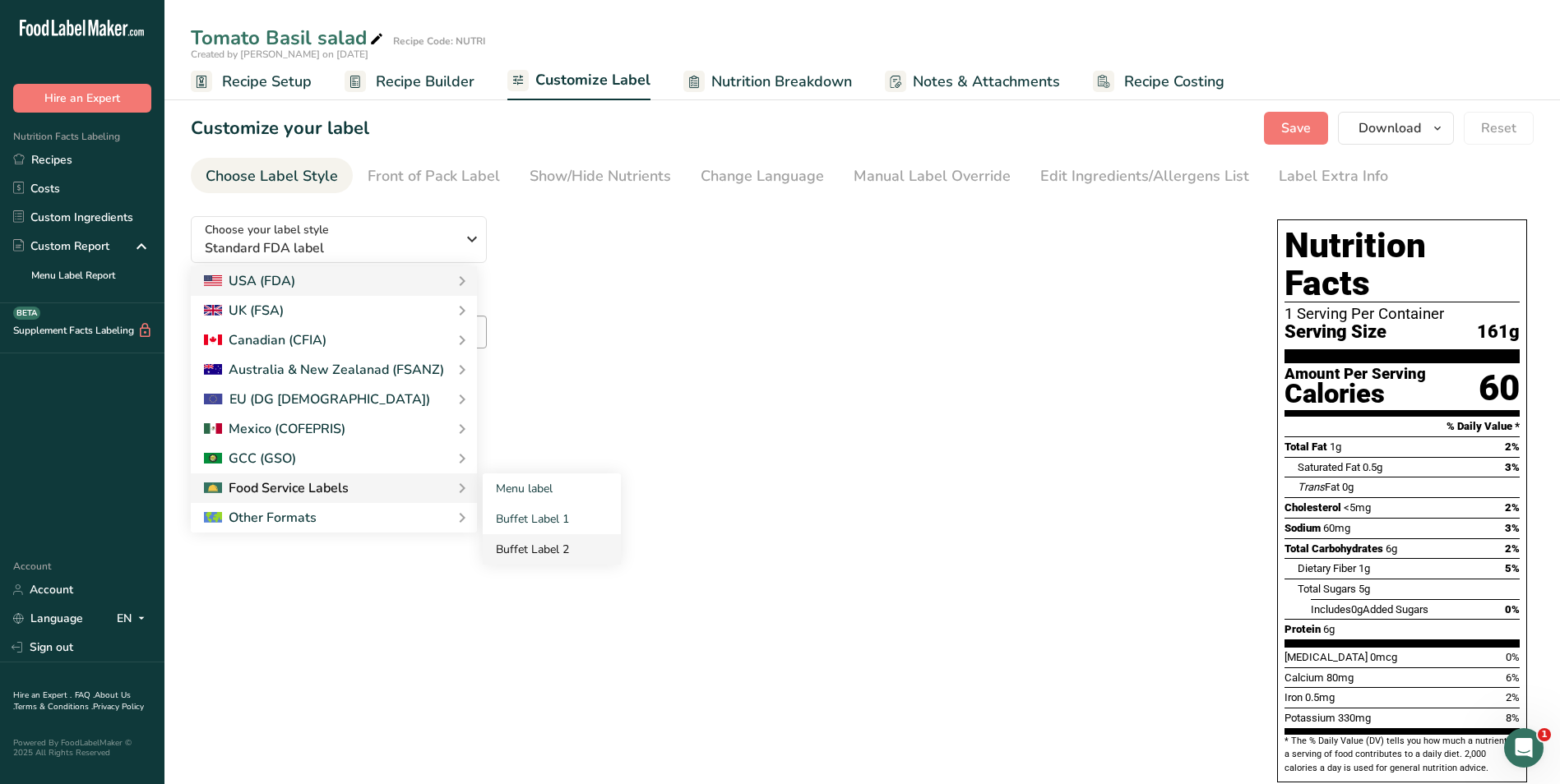
click at [530, 546] on link "Buffet Label 2" at bounding box center [552, 550] width 138 height 31
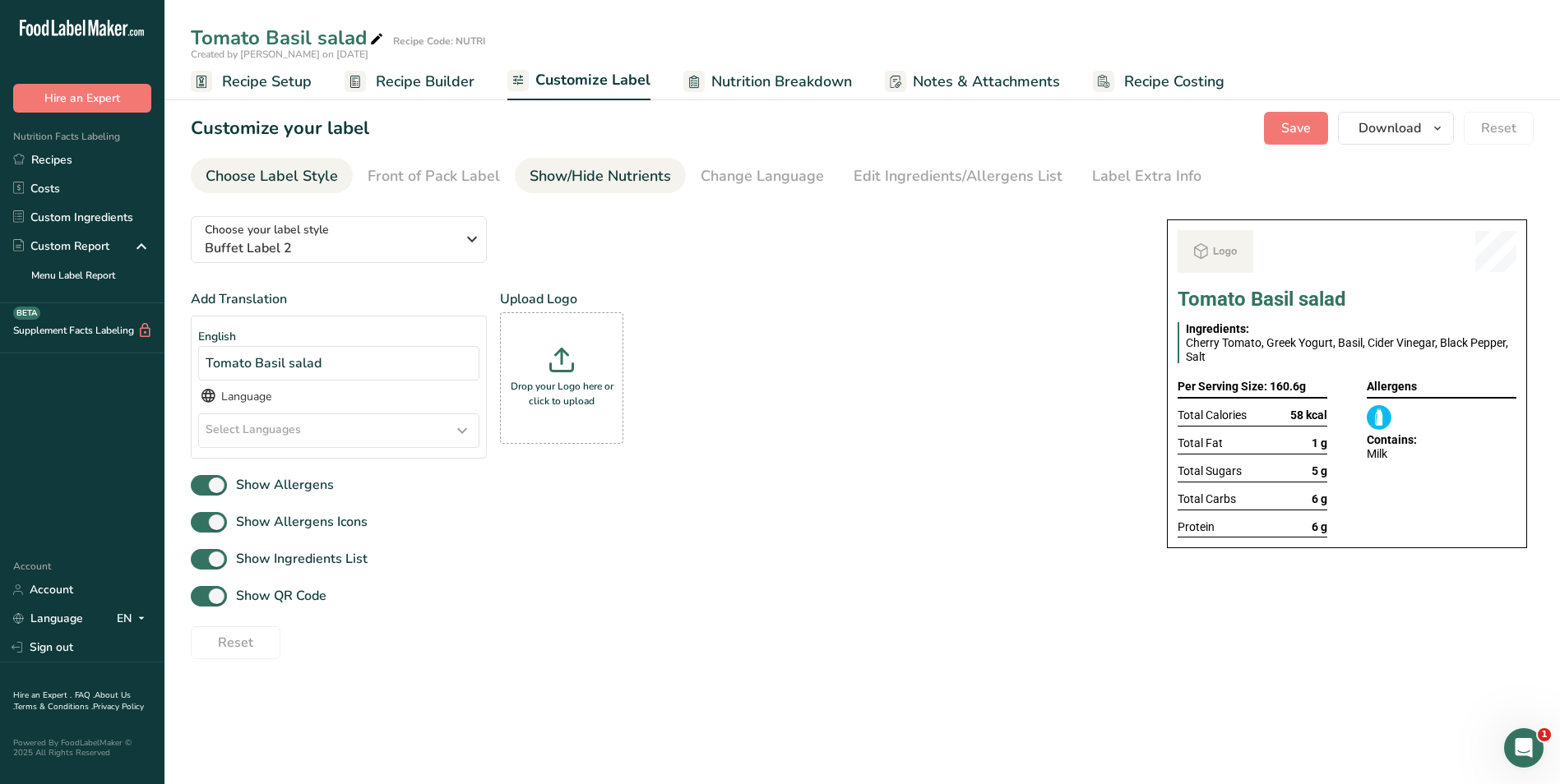
click at [592, 180] on div "Show/Hide Nutrients" at bounding box center [600, 176] width 142 height 22
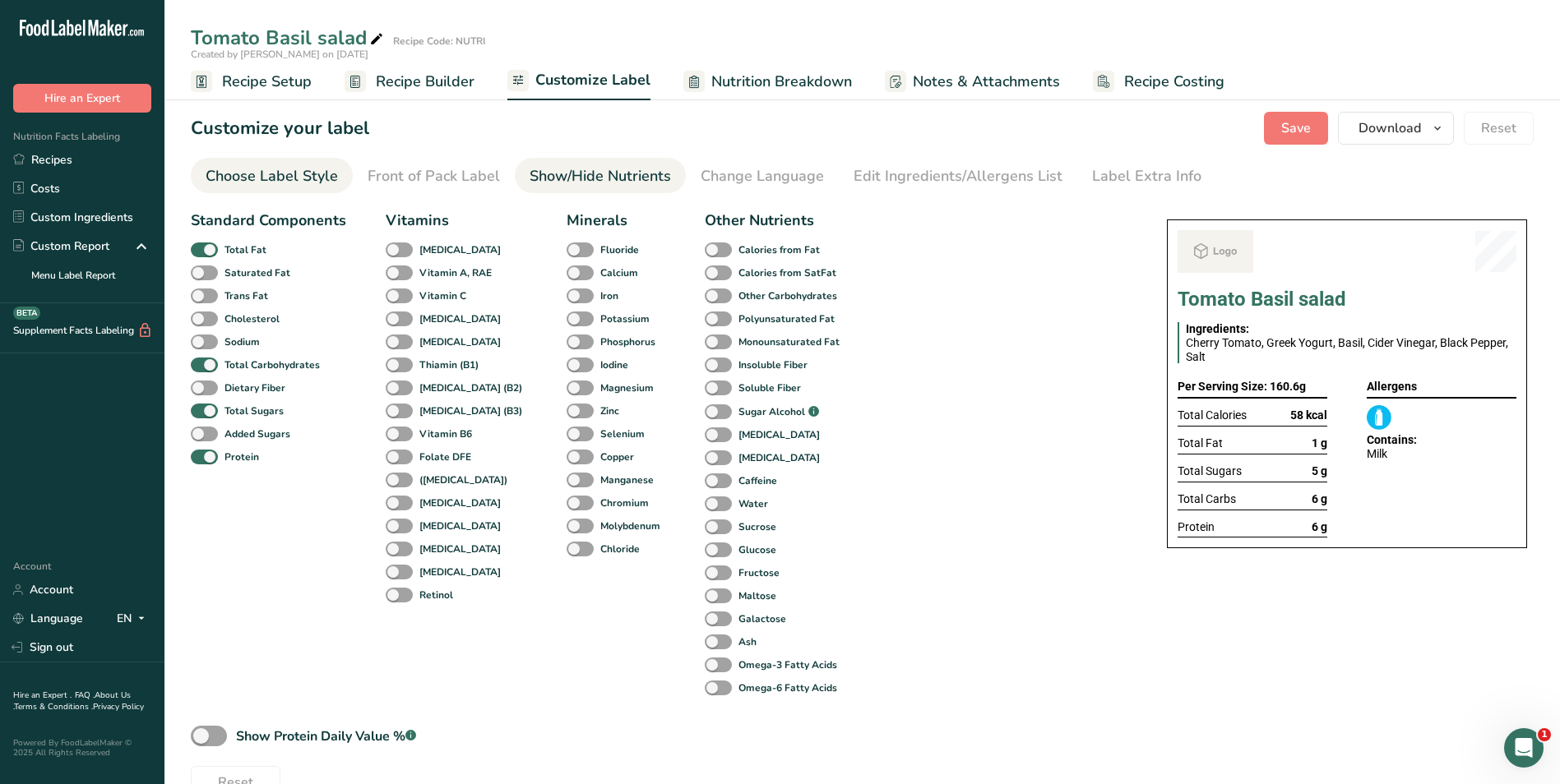
click at [274, 162] on link "Choose Label Style" at bounding box center [271, 176] width 132 height 37
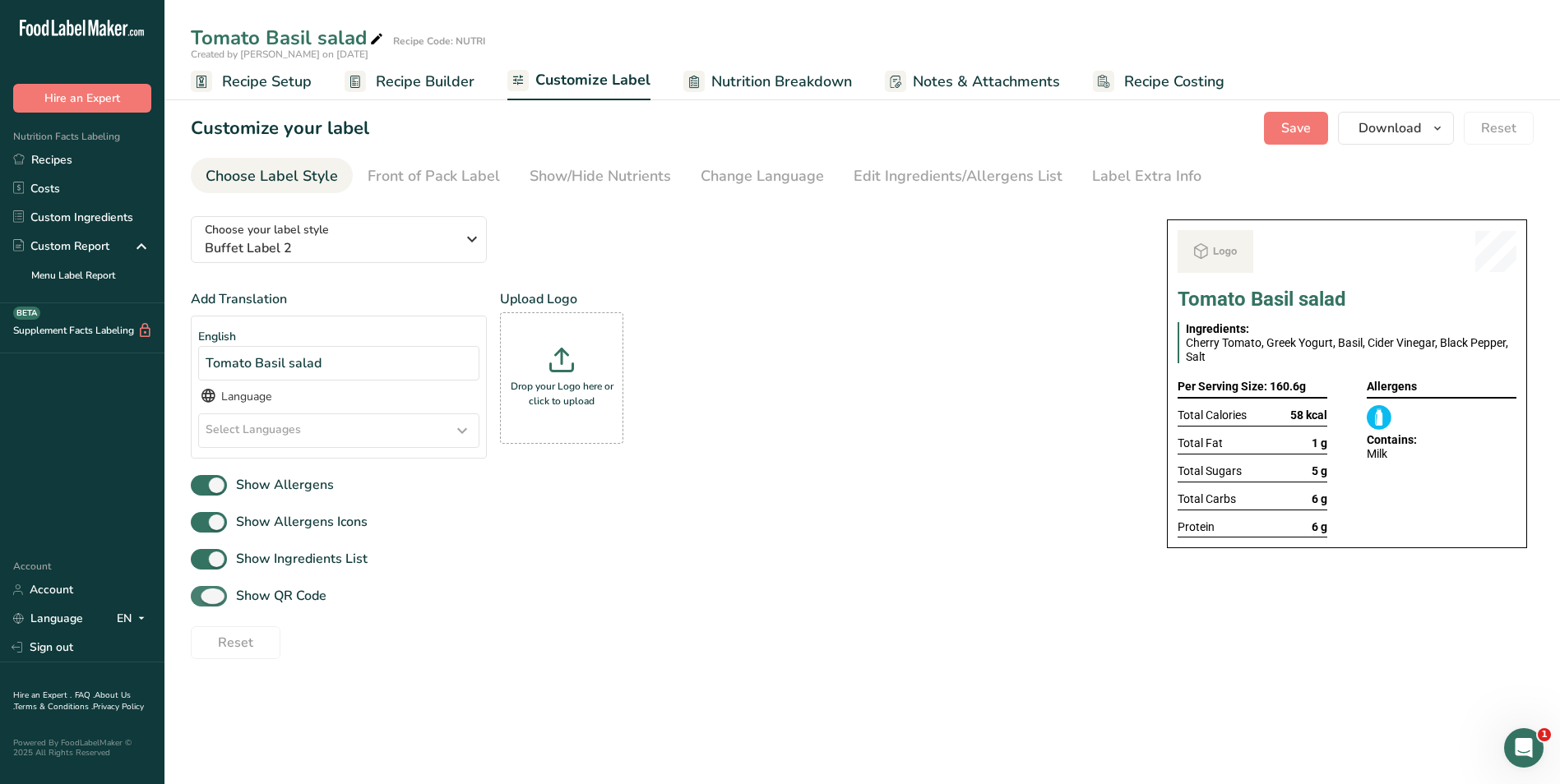
click at [227, 598] on span "Show QR Code" at bounding box center [276, 596] width 100 height 20
click at [201, 598] on input "Show QR Code" at bounding box center [196, 597] width 11 height 11
checkbox input "false"
click at [609, 188] on link "Show/Hide Nutrients" at bounding box center [600, 176] width 142 height 37
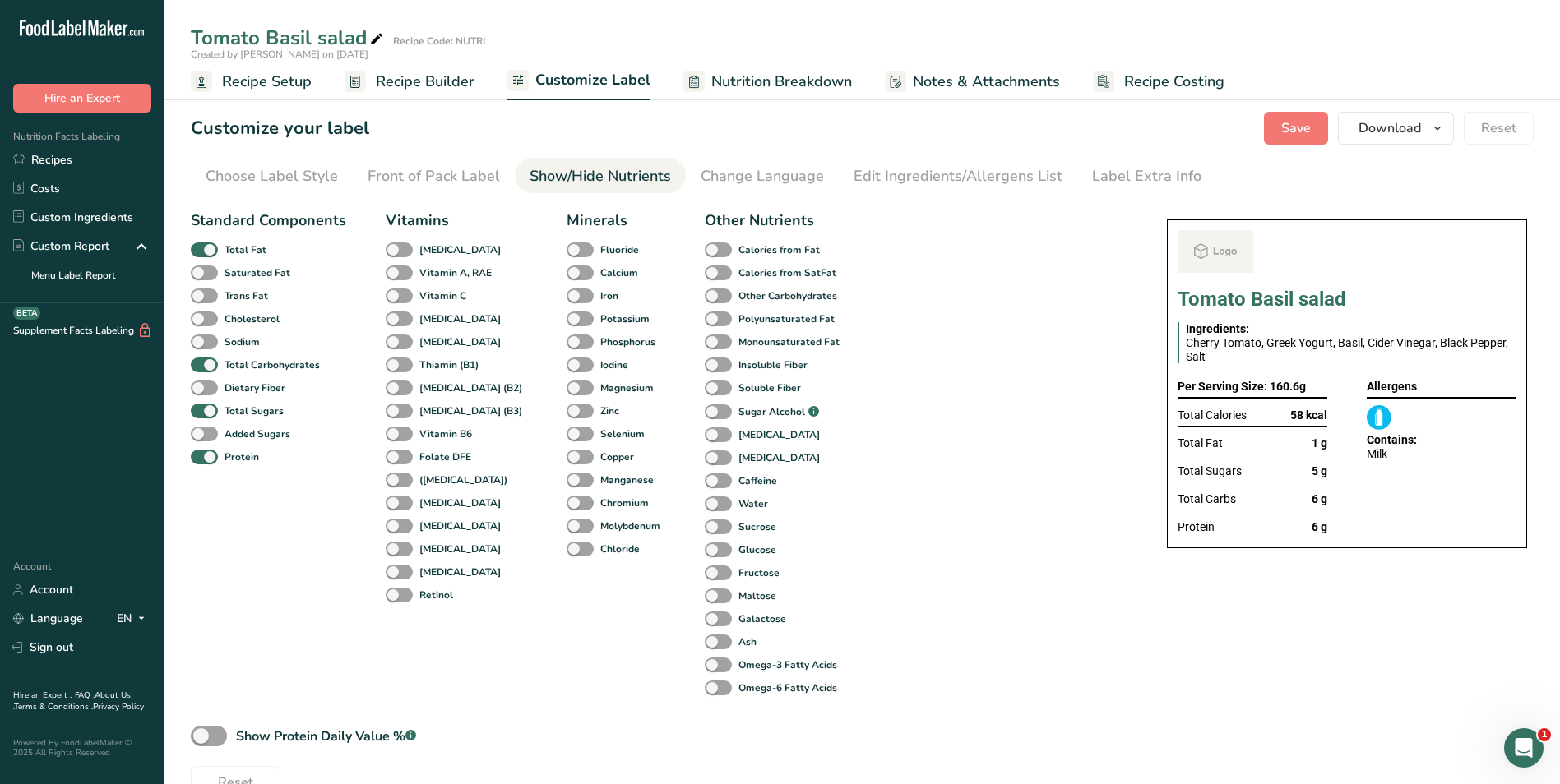
click at [578, 187] on link "Show/Hide Nutrients" at bounding box center [600, 176] width 142 height 37
click at [203, 252] on span at bounding box center [205, 251] width 27 height 15
click at [201, 252] on input "Total Fat" at bounding box center [196, 249] width 11 height 11
checkbox input "false"
click at [214, 407] on span at bounding box center [205, 412] width 27 height 15
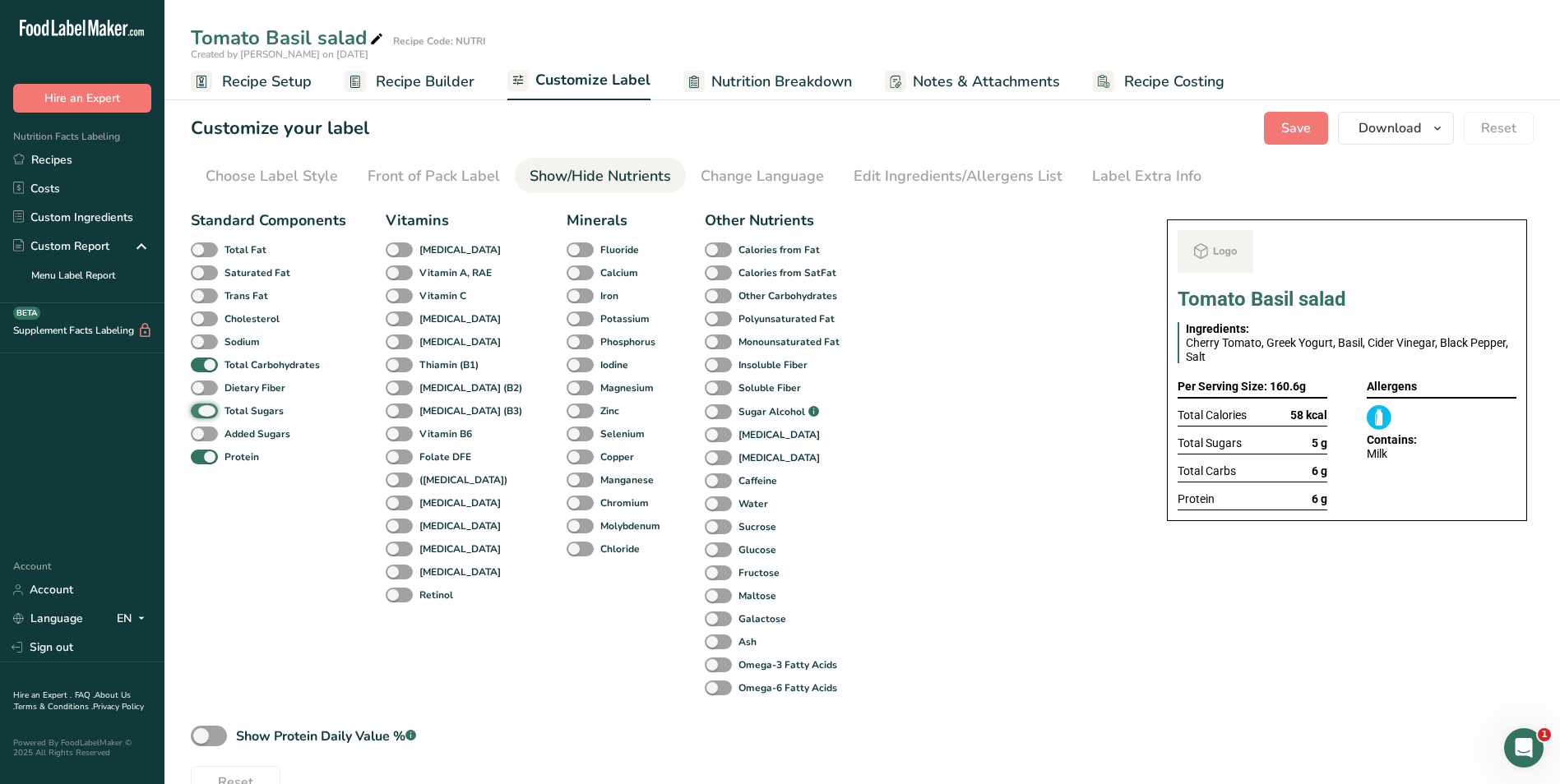
click at [201, 407] on input "Total Sugars" at bounding box center [196, 411] width 11 height 11
checkbox input "false"
click at [1128, 167] on div "Label Extra Info" at bounding box center [1147, 176] width 109 height 22
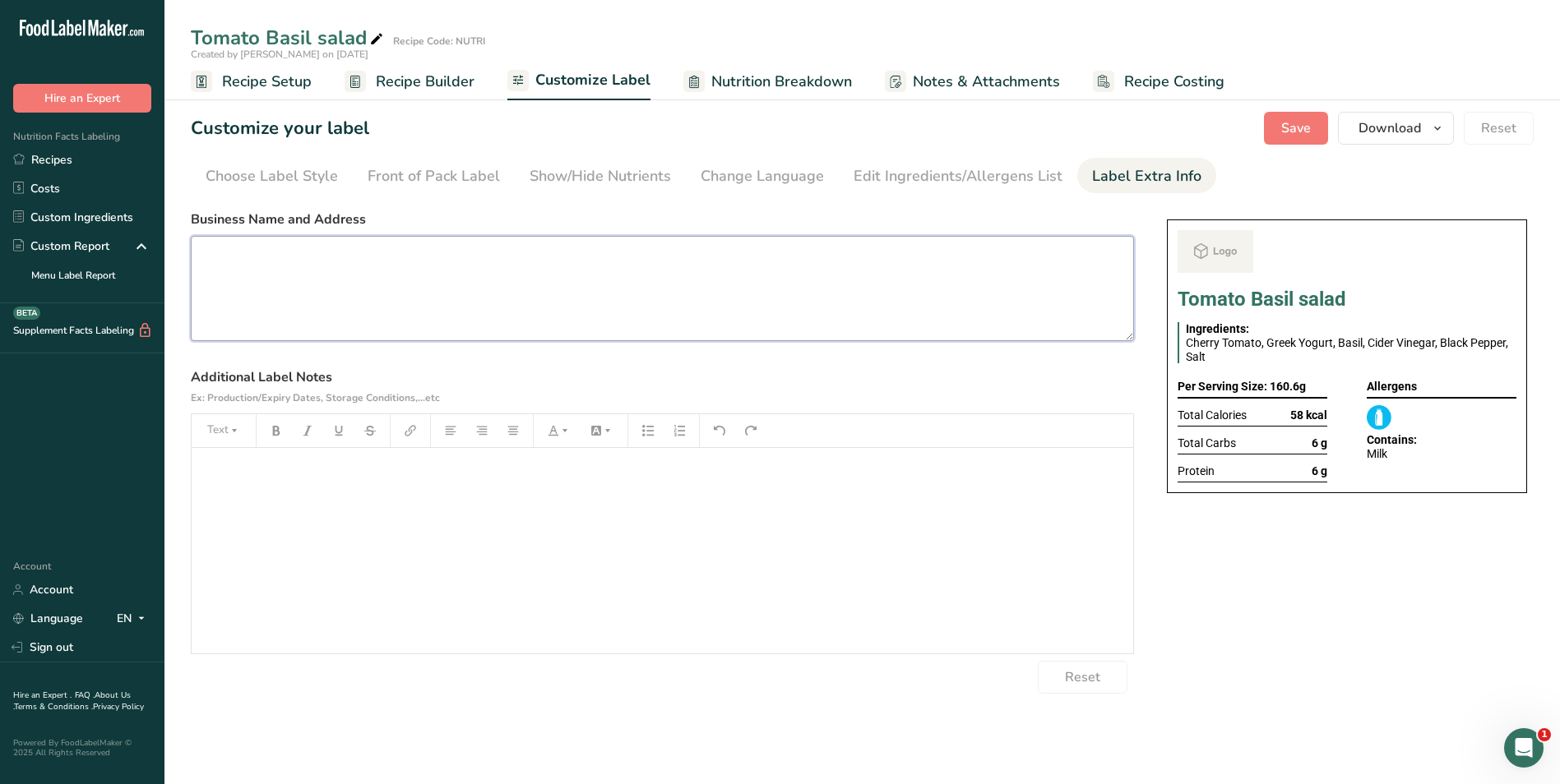
click at [444, 313] on textarea at bounding box center [662, 288] width 943 height 105
type textarea "USE BY - [DATE] KEEP REFRIGERATED AT BELOW 5 DEGREES EAT COLD LUNCH SALAD"
click at [1305, 134] on span "Save" at bounding box center [1296, 128] width 30 height 20
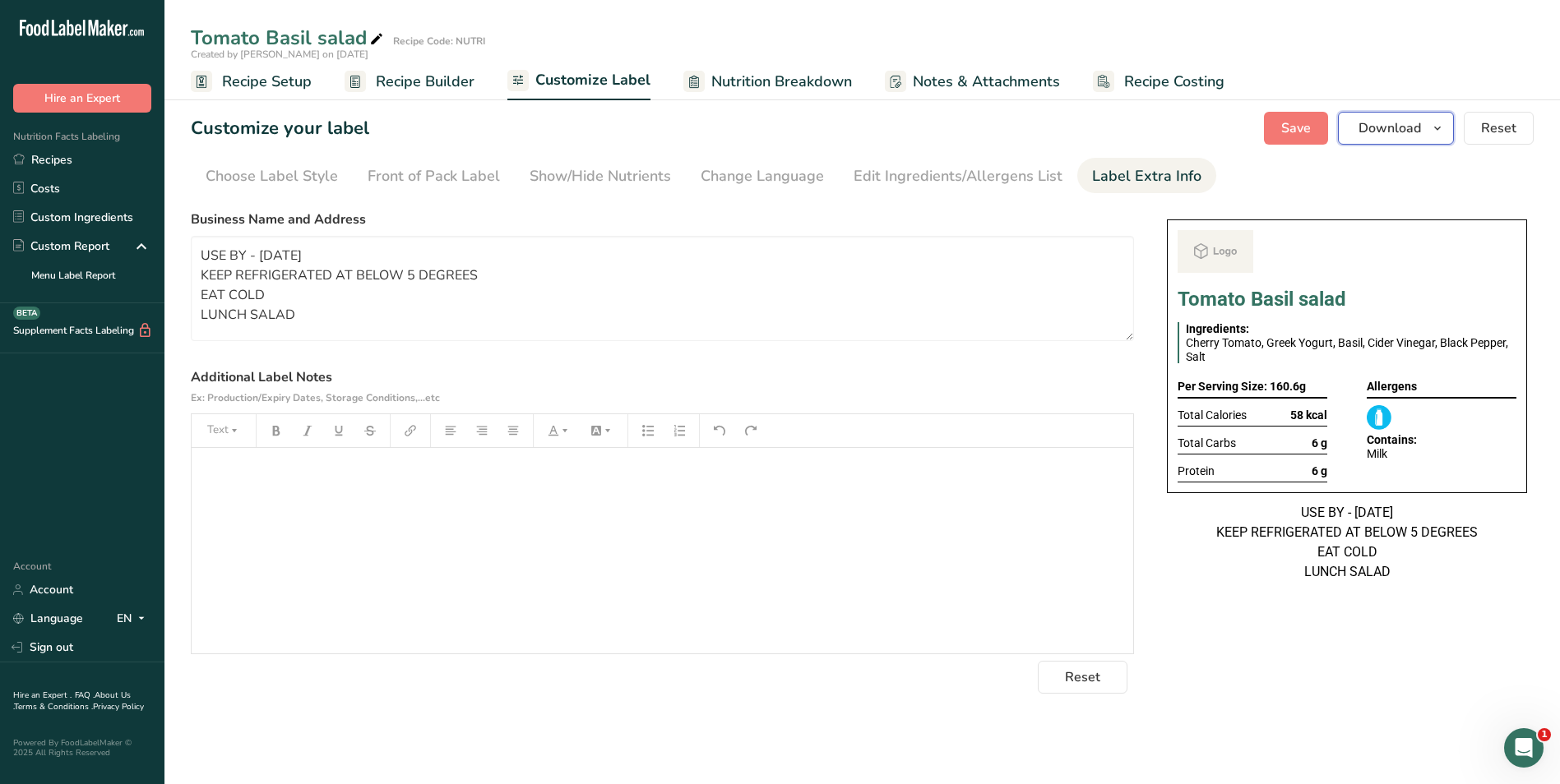
click at [1403, 123] on span "Download" at bounding box center [1389, 128] width 62 height 20
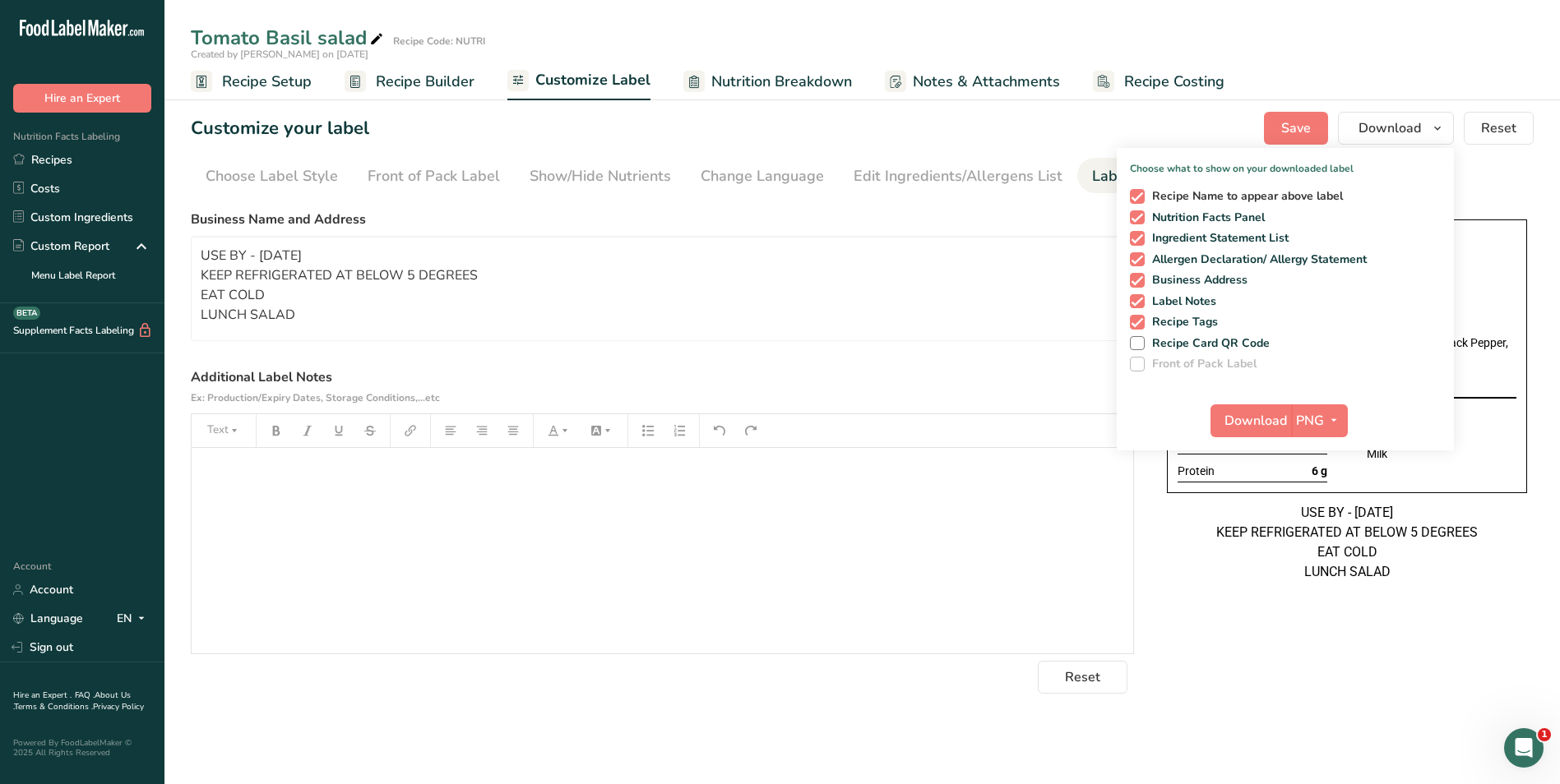
click at [1148, 193] on span "Recipe Name to appear above label" at bounding box center [1244, 196] width 199 height 14
click at [1141, 193] on input "Recipe Name to appear above label" at bounding box center [1135, 196] width 11 height 11
checkbox input "false"
click at [1270, 421] on span "Download" at bounding box center [1255, 420] width 62 height 20
click at [124, 167] on link "Recipes" at bounding box center [82, 160] width 165 height 29
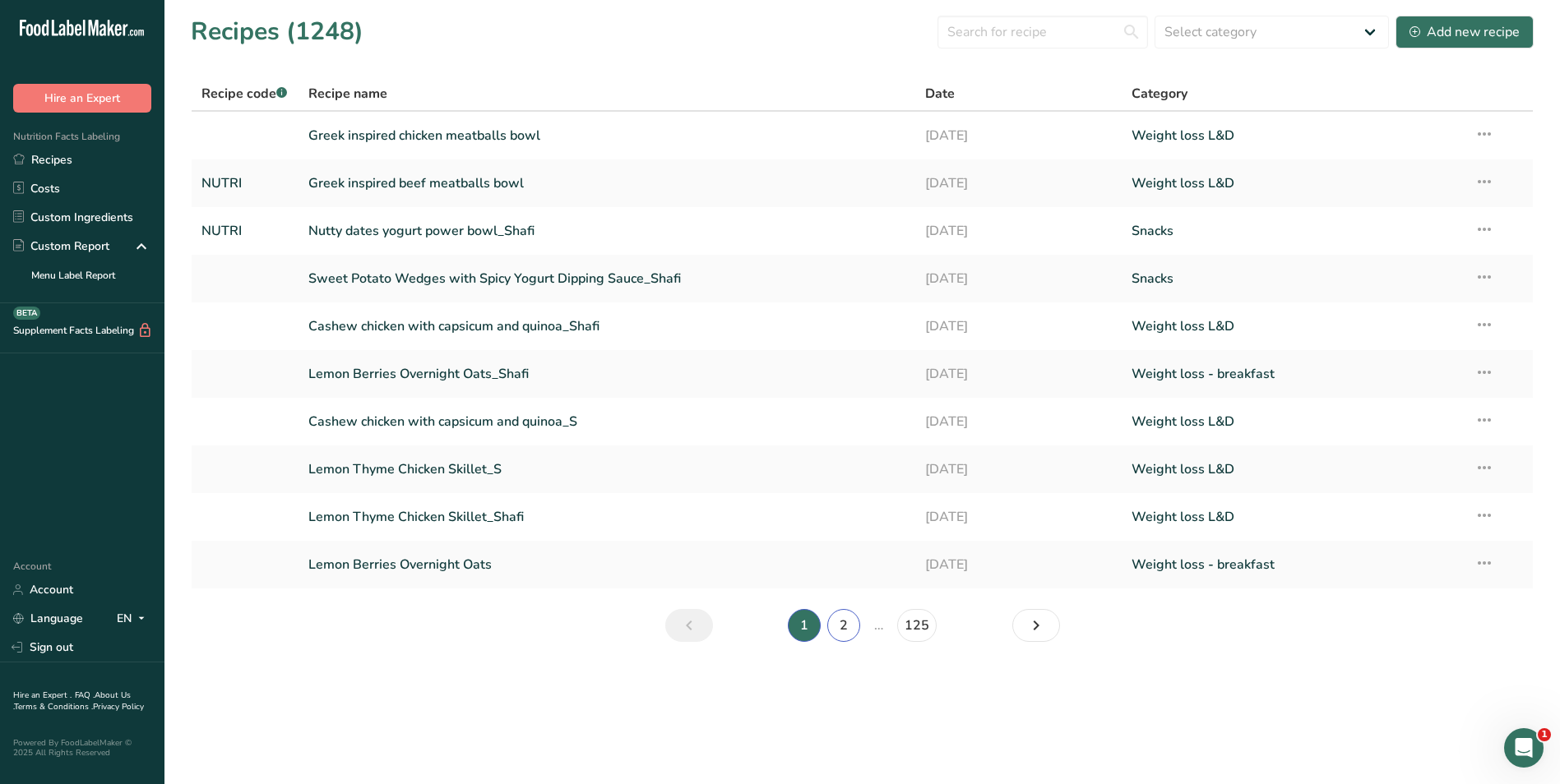
click at [843, 634] on link "2" at bounding box center [843, 625] width 33 height 33
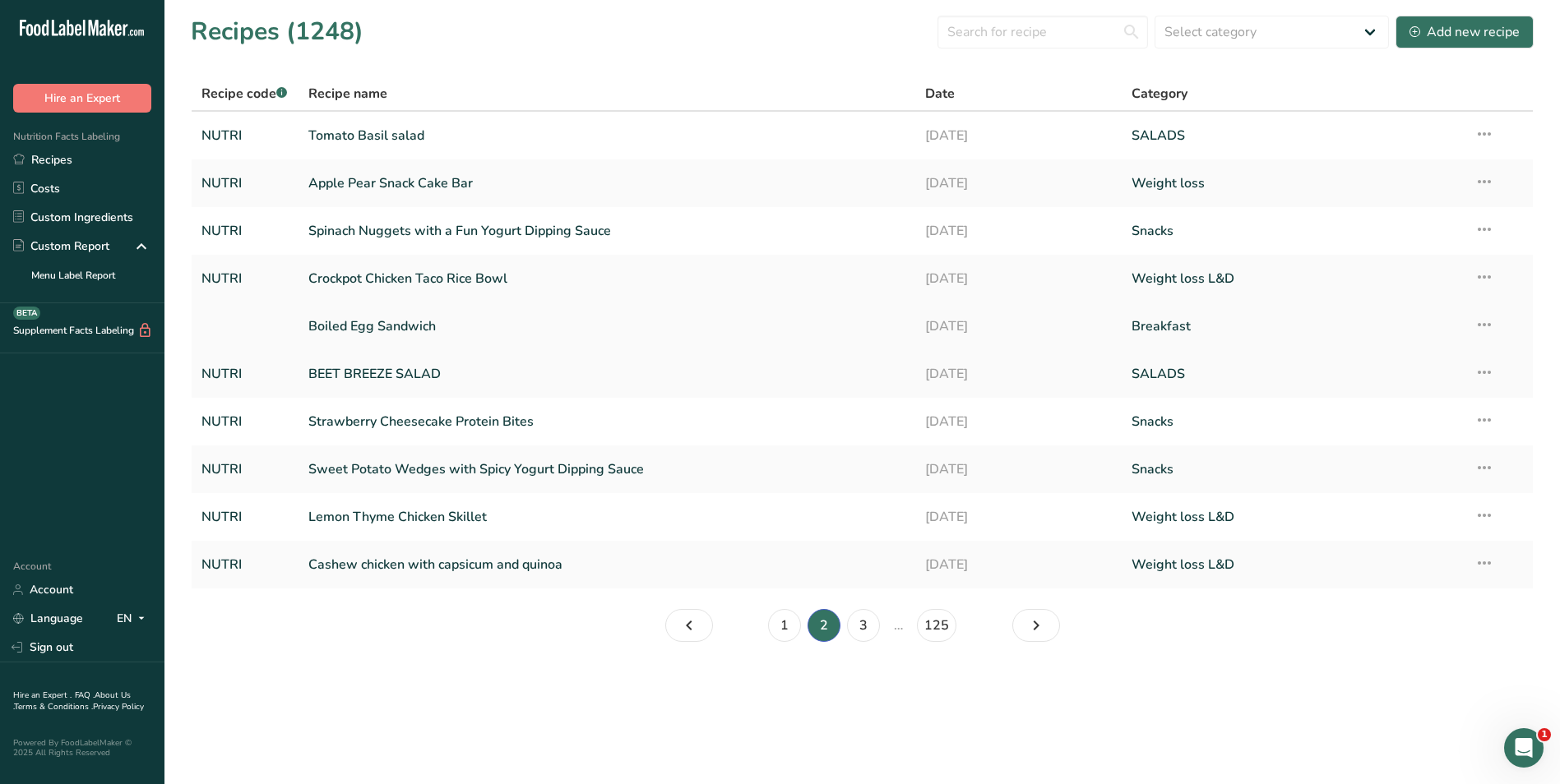
click at [391, 331] on link "Boiled Egg Sandwich" at bounding box center [607, 326] width 598 height 35
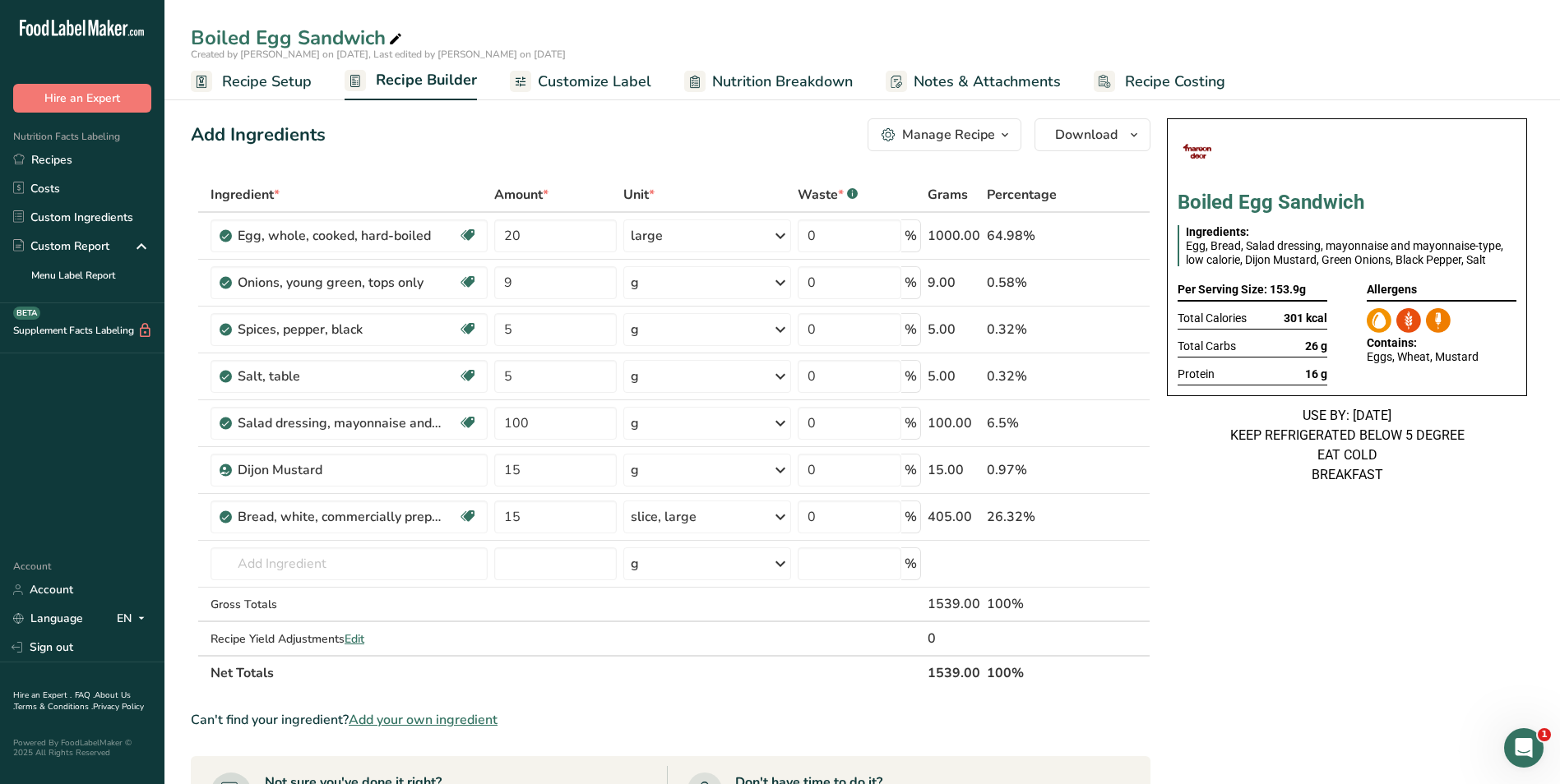
click at [972, 133] on div "Manage Recipe" at bounding box center [948, 135] width 93 height 20
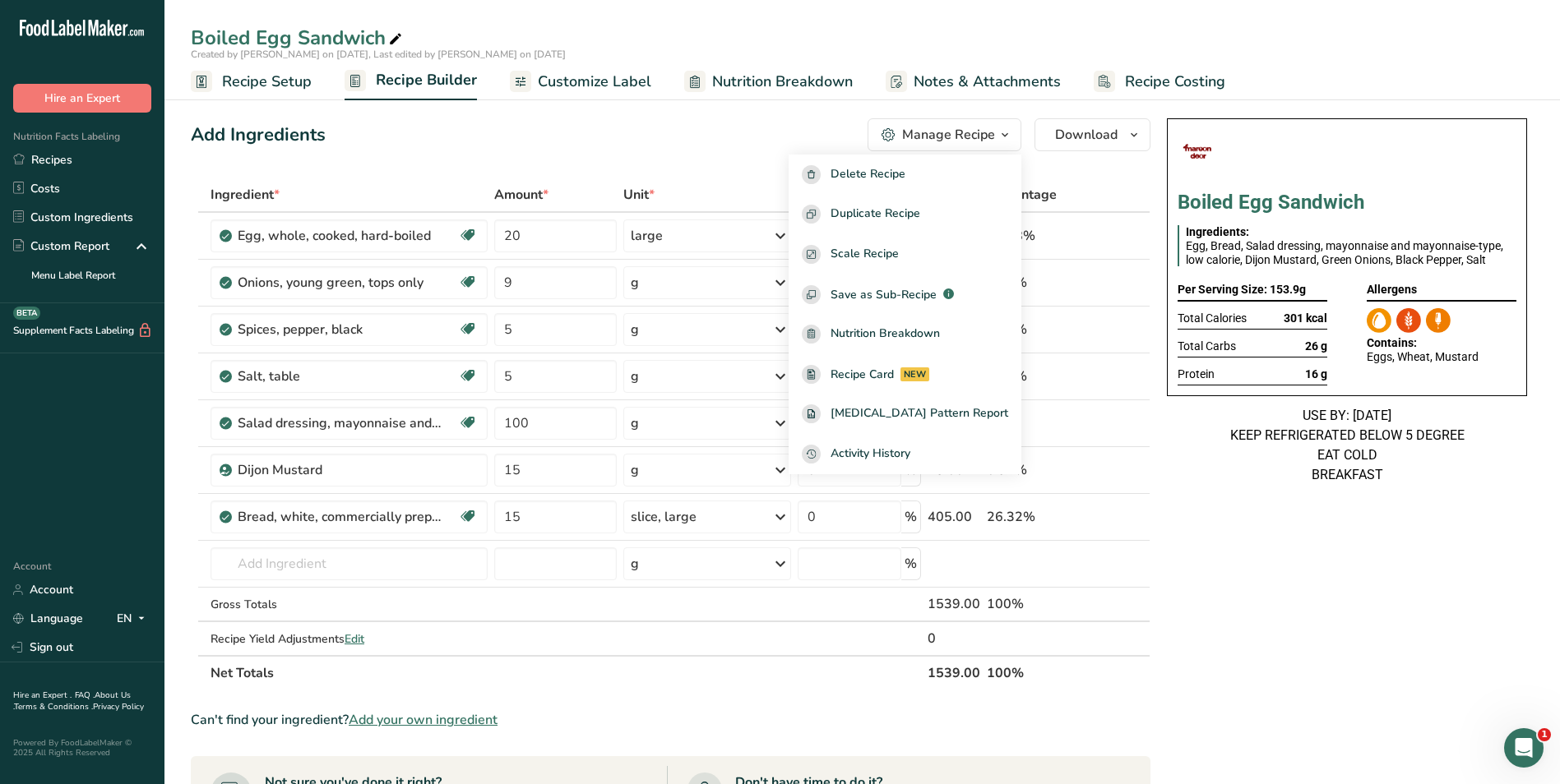
click at [771, 138] on div "Add Ingredients Manage Recipe Delete Recipe Duplicate Recipe Scale Recipe Save …" at bounding box center [671, 135] width 960 height 33
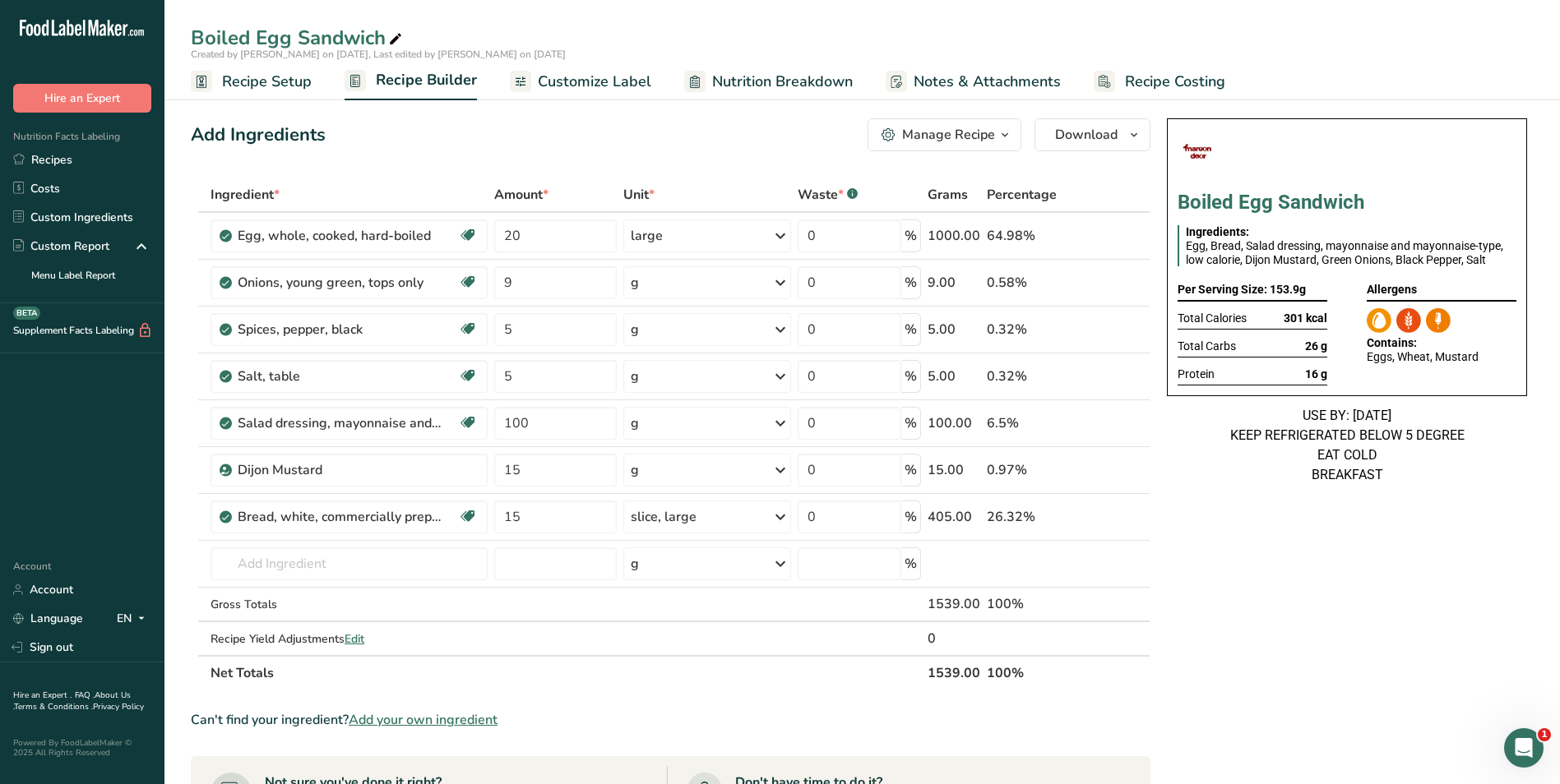
click at [630, 84] on span "Customize Label" at bounding box center [594, 82] width 113 height 22
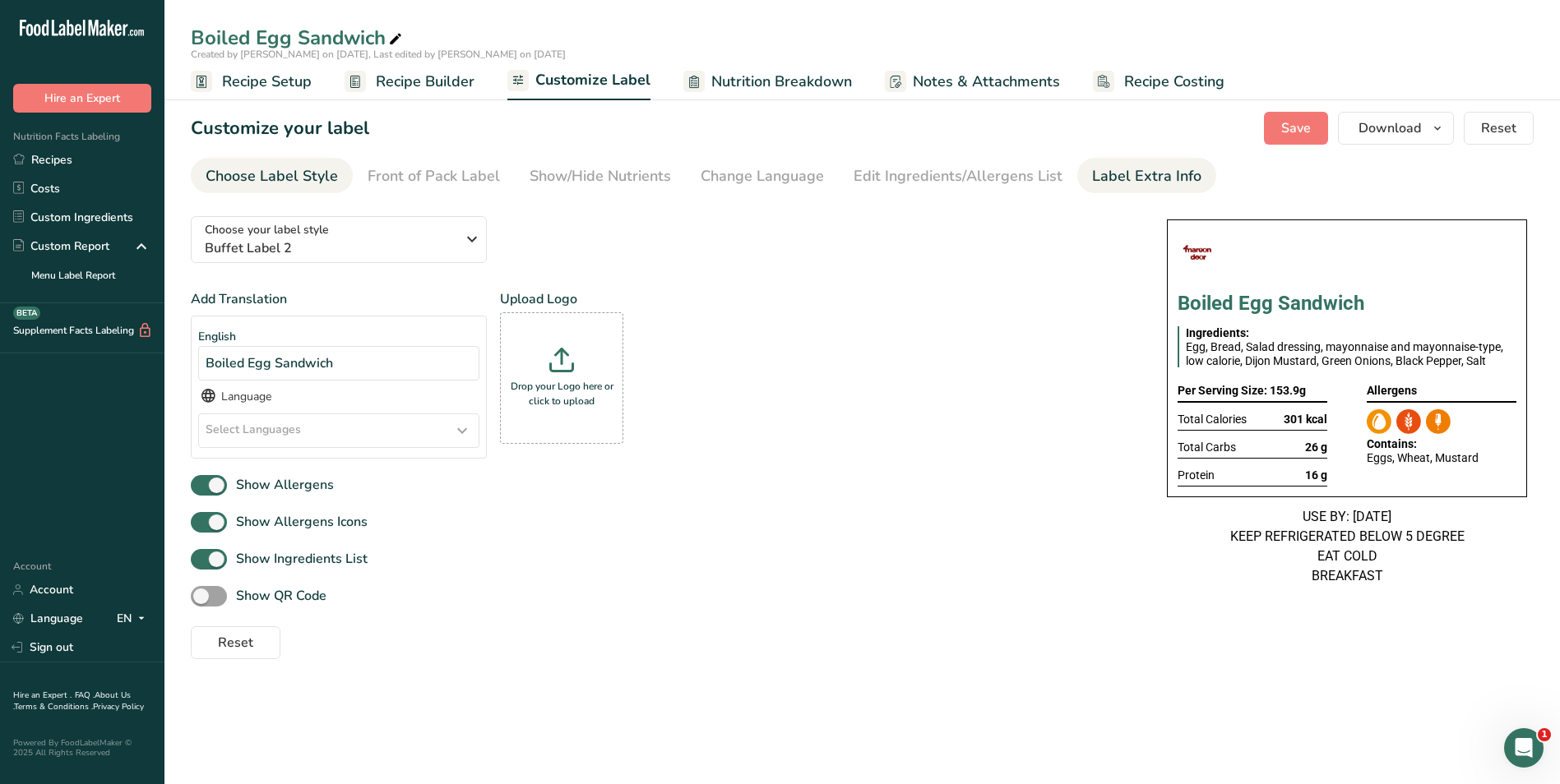
click at [1094, 174] on div "Label Extra Info" at bounding box center [1147, 176] width 109 height 22
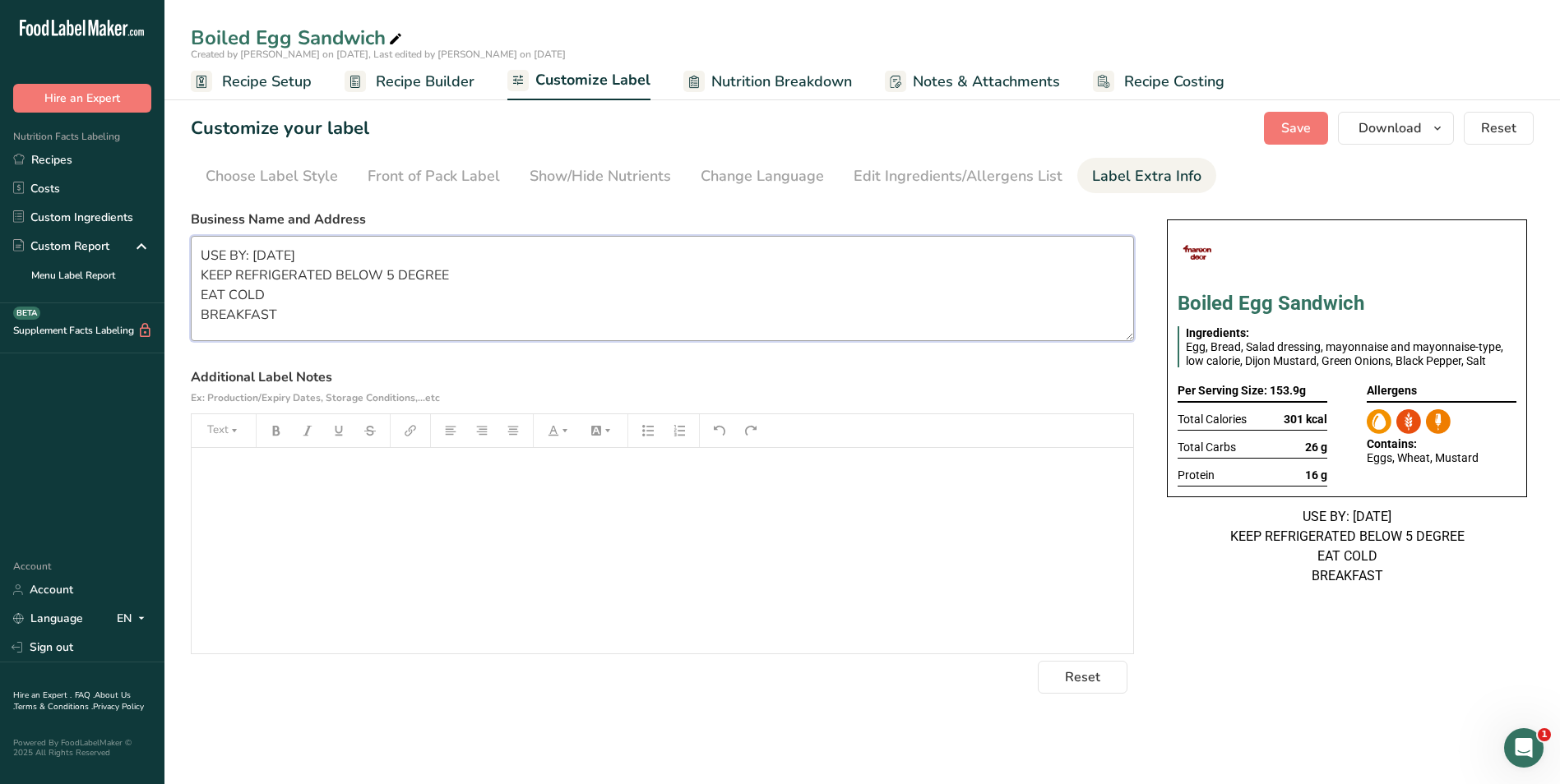
click at [255, 321] on textarea "USE BY: 22/06/2025 KEEP REFRIGERATED BELOW 5 DEGREE EAT COLD BREAKFAST" at bounding box center [662, 288] width 943 height 105
click at [260, 257] on textarea "USE BY: 22/06/2025 KEEP REFRIGERATED BELOW 5 DEGREE EAT COLD BREAKFAST" at bounding box center [662, 288] width 943 height 105
type textarea "USE BY: 15/08/2025 KEEP REFRIGERATED BELOW 5 DEGREE EAT COLD BREAKFAST"
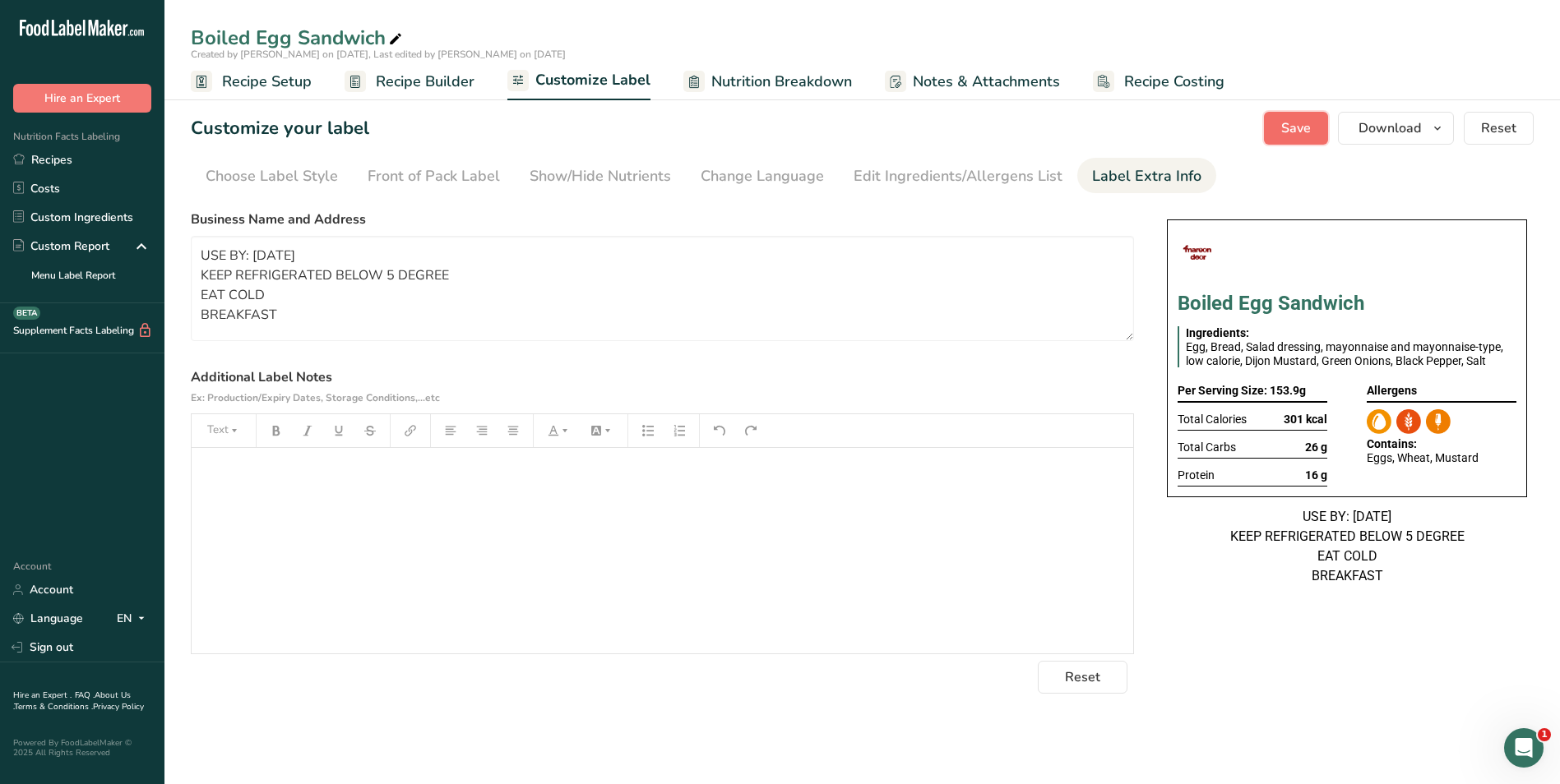
click at [1291, 137] on span "Save" at bounding box center [1296, 128] width 30 height 20
click at [1355, 127] on button "Download" at bounding box center [1395, 128] width 116 height 33
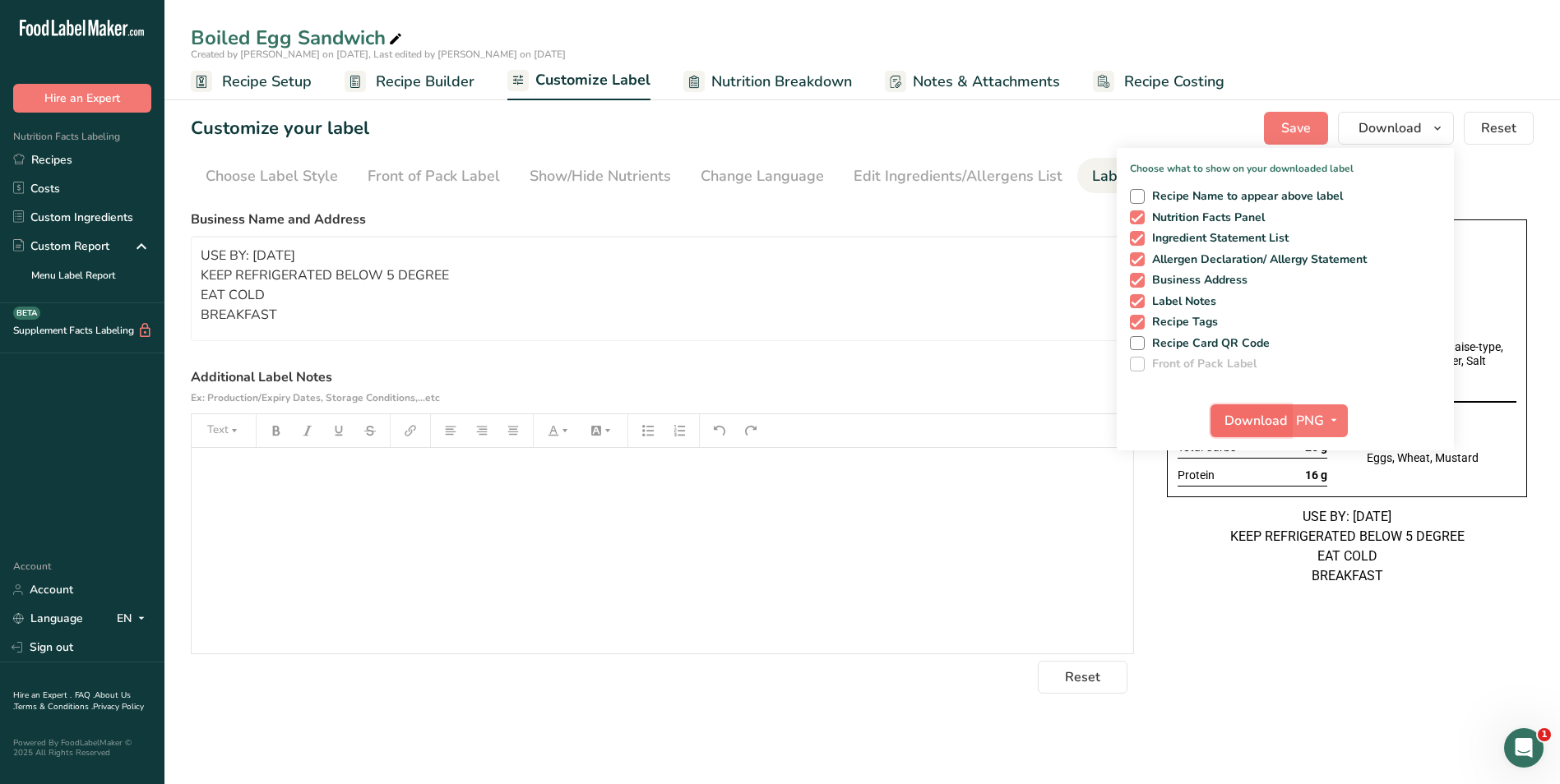
click at [1240, 429] on span "Download" at bounding box center [1255, 420] width 62 height 20
click at [331, 297] on textarea "USE BY: 15/08/2025 KEEP REFRIGERATED BELOW 5 DEGREE EAT COLD BREAKFAST" at bounding box center [662, 288] width 943 height 105
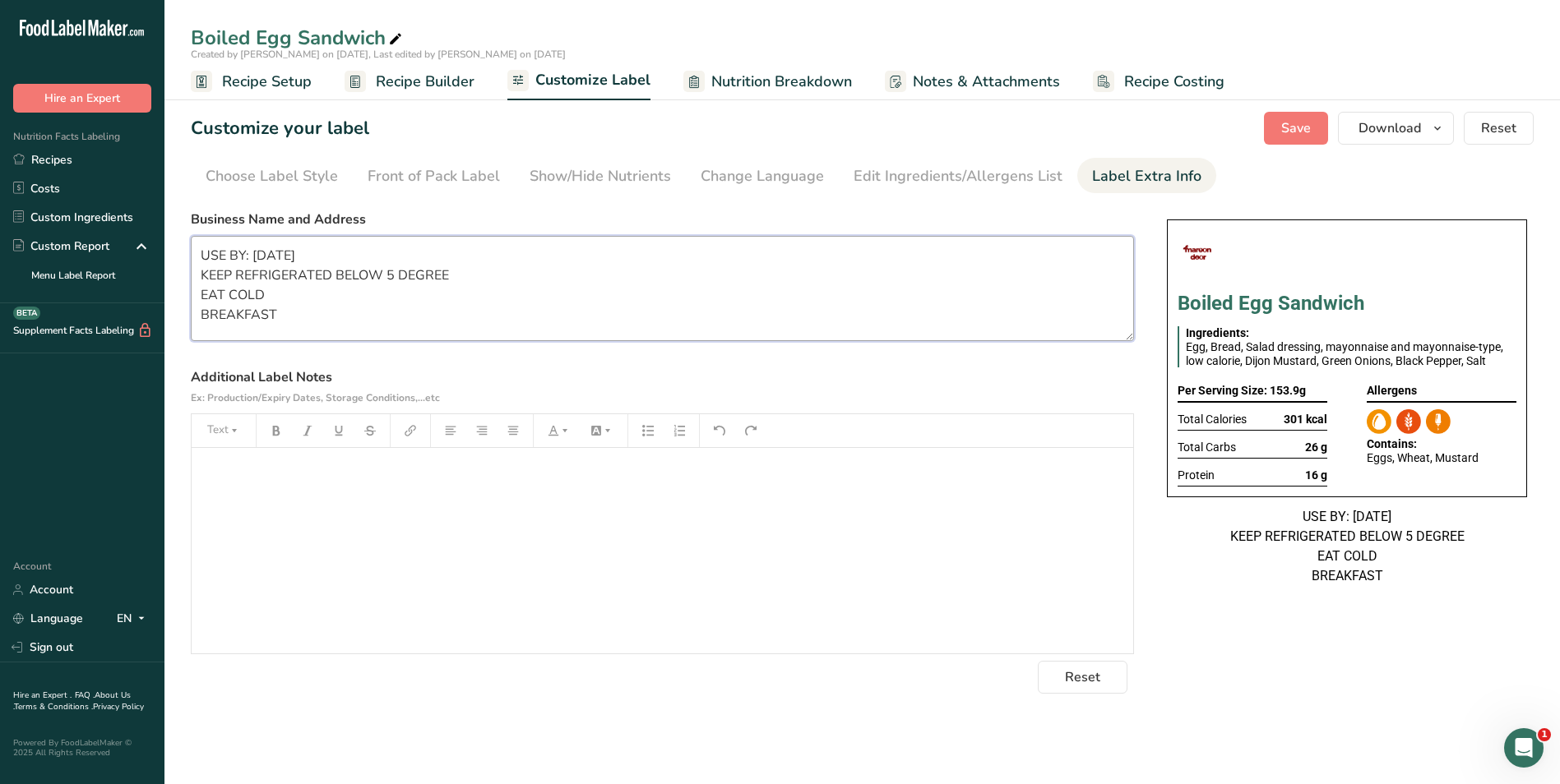
click at [339, 313] on textarea "USE BY: 15/08/2025 KEEP REFRIGERATED BELOW 5 DEGREE EAT COLD BREAKFAST" at bounding box center [662, 288] width 943 height 105
click at [1310, 135] on span "Save" at bounding box center [1296, 128] width 30 height 20
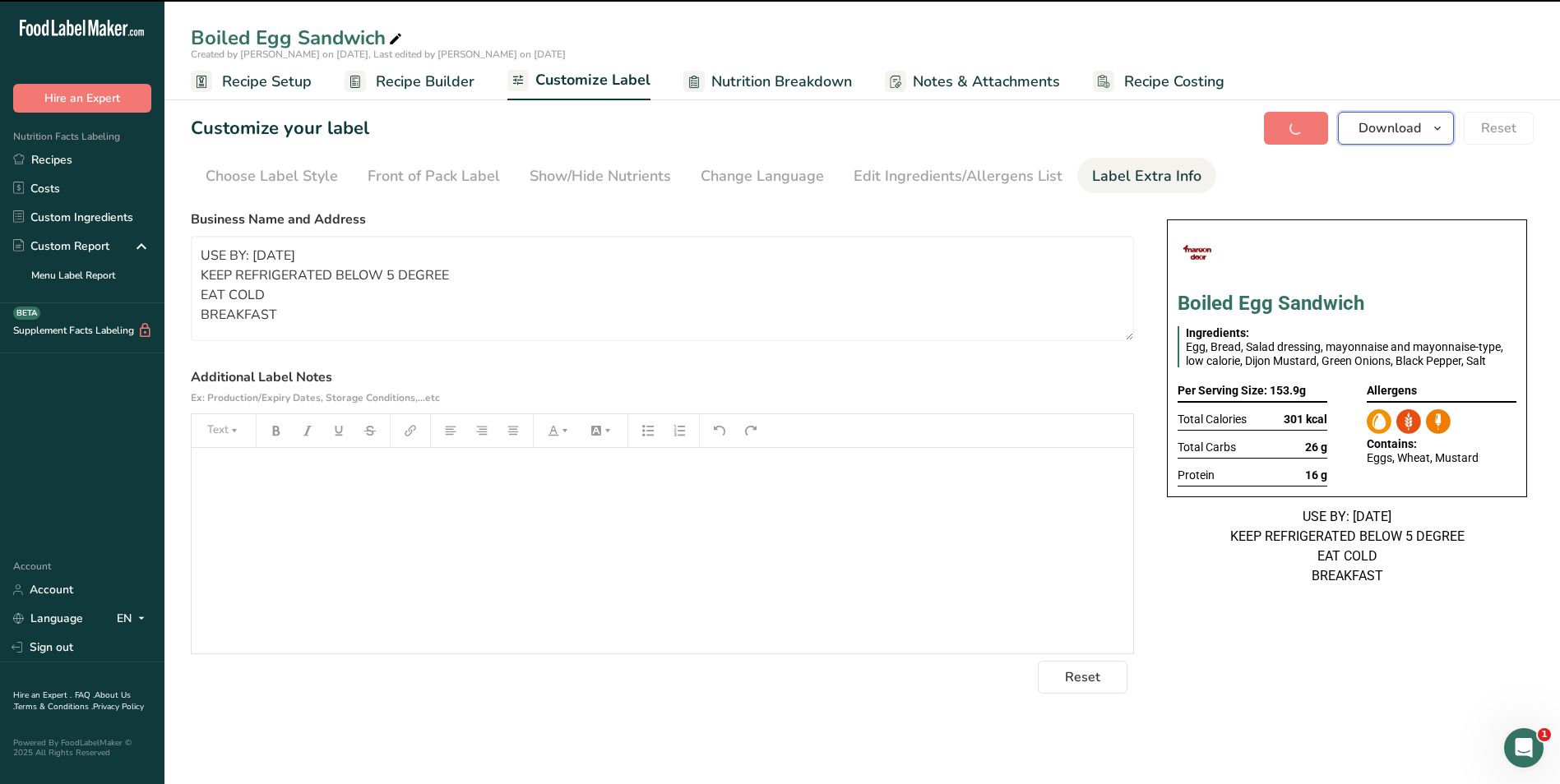
click at [1351, 133] on button "Download" at bounding box center [1395, 128] width 116 height 33
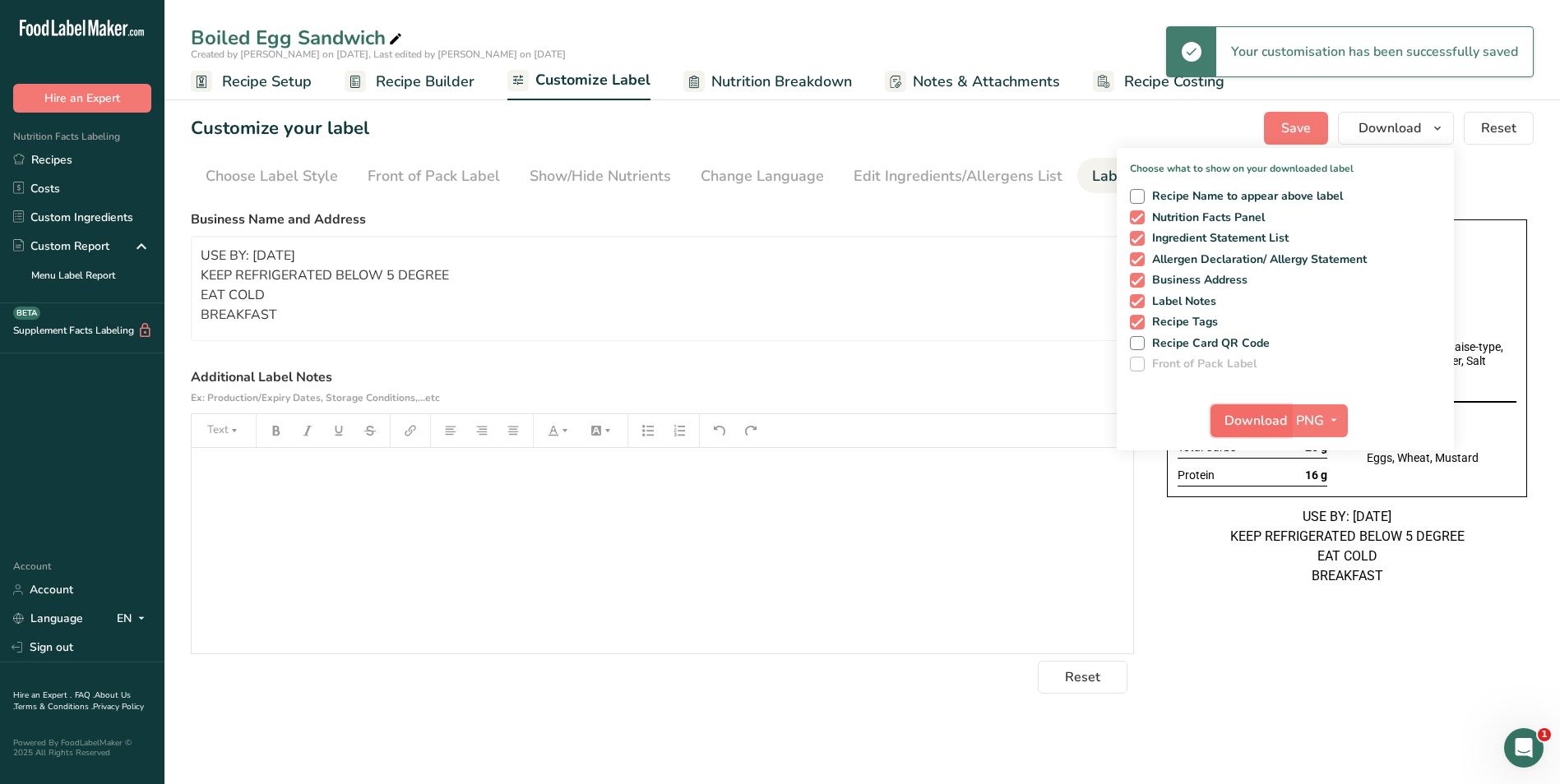
click at [1253, 411] on span "Download" at bounding box center [1255, 420] width 62 height 20
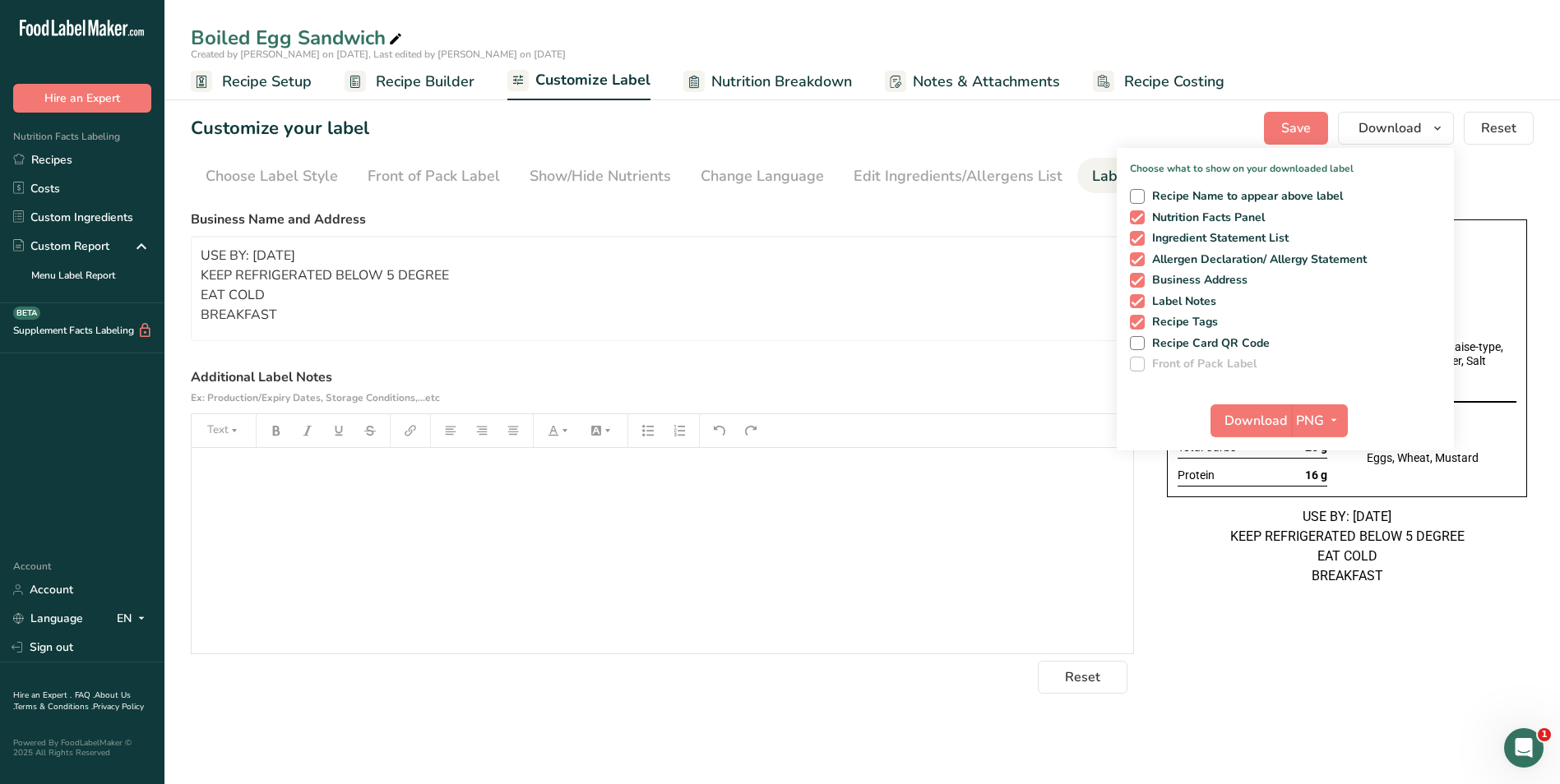
click at [1196, 586] on div "USE BY: 15/08/2025 KEEP REFRIGERATED BELOW 5 DEGREE EAT COLD BREAKFAST" at bounding box center [1347, 546] width 360 height 79
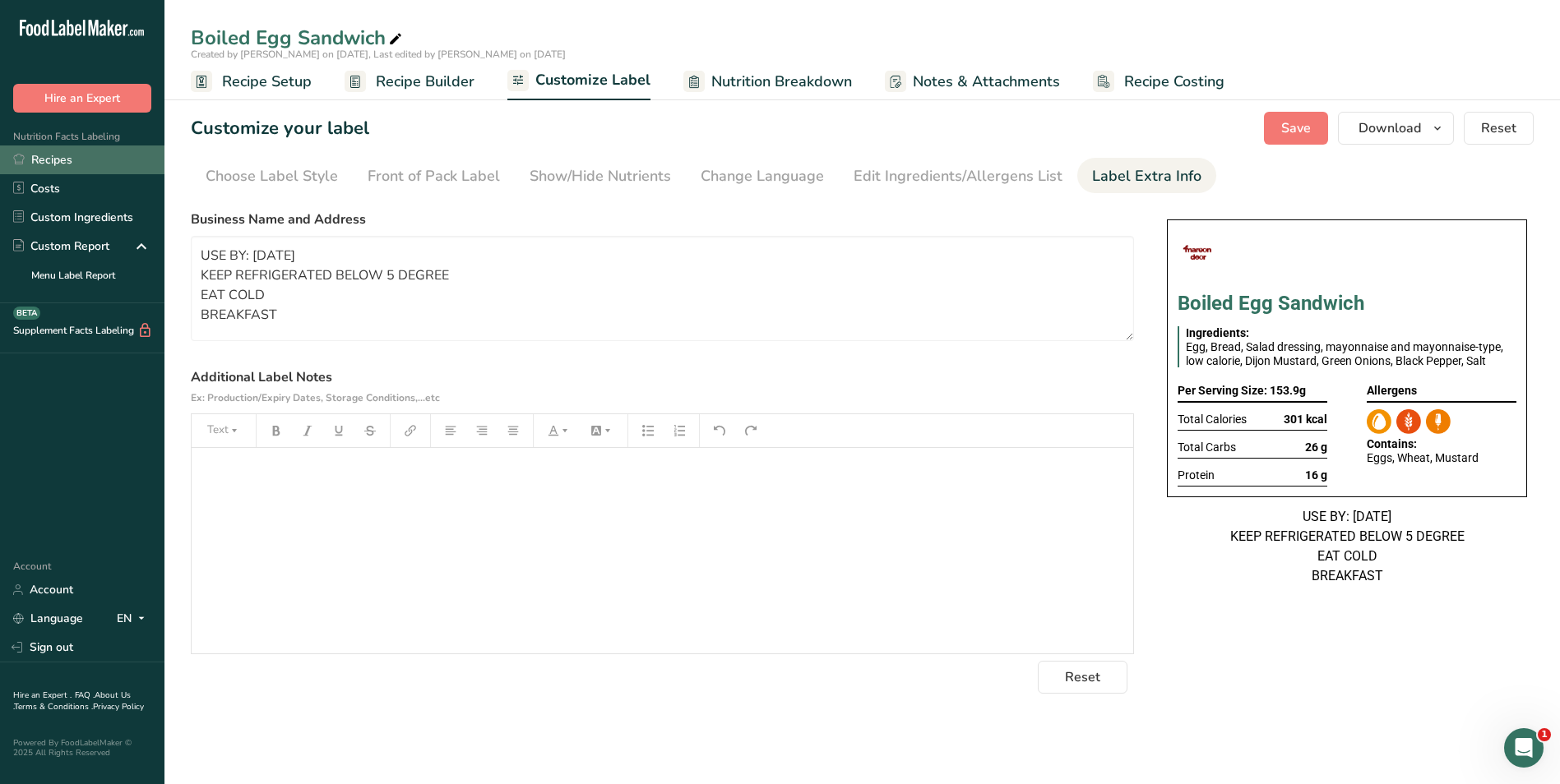
click at [81, 163] on link "Recipes" at bounding box center [82, 160] width 165 height 29
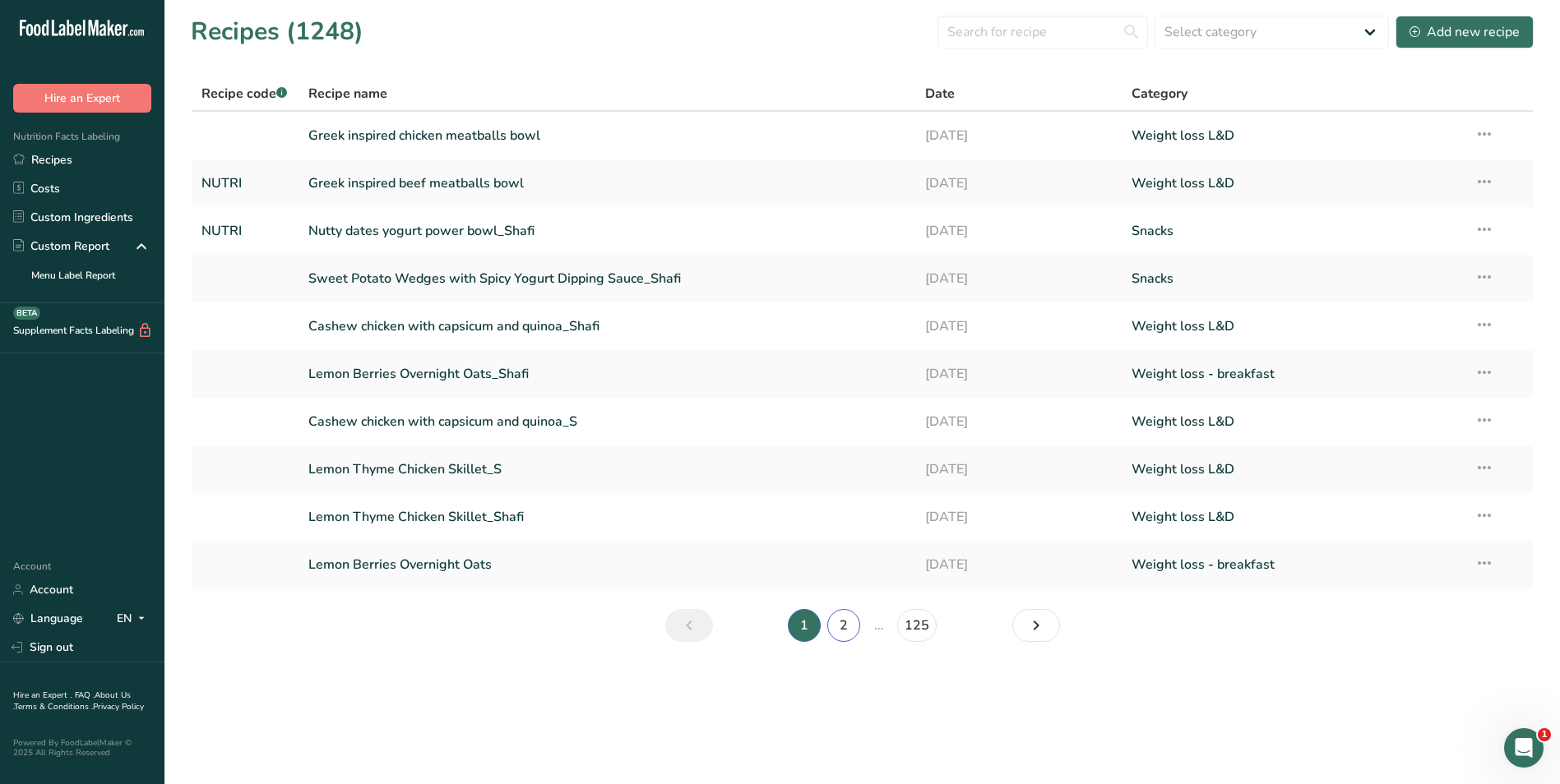
click at [843, 620] on link "2" at bounding box center [843, 625] width 33 height 33
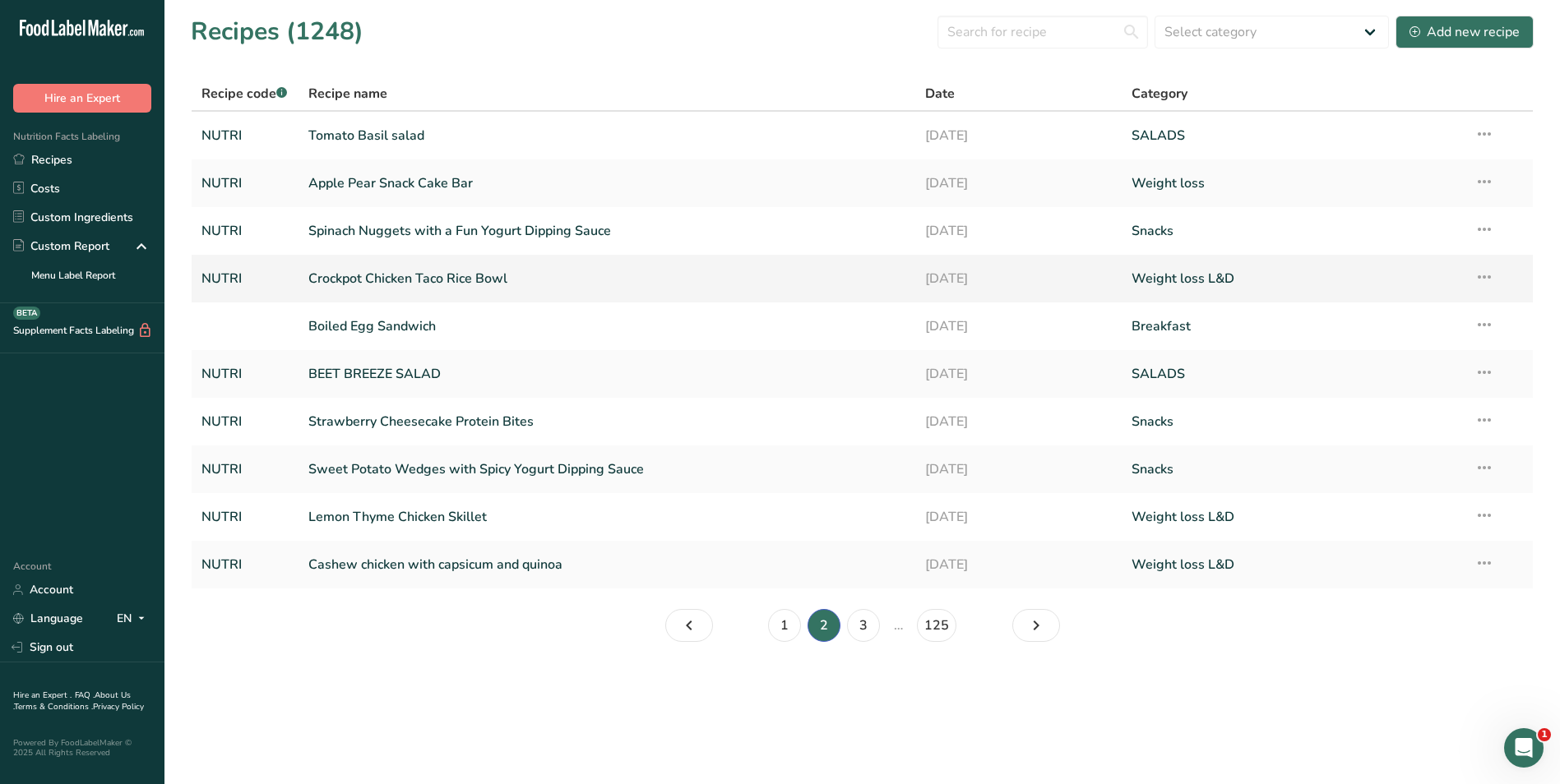
click at [405, 267] on link "Crockpot Chicken Taco Rice Bowl" at bounding box center [607, 279] width 598 height 35
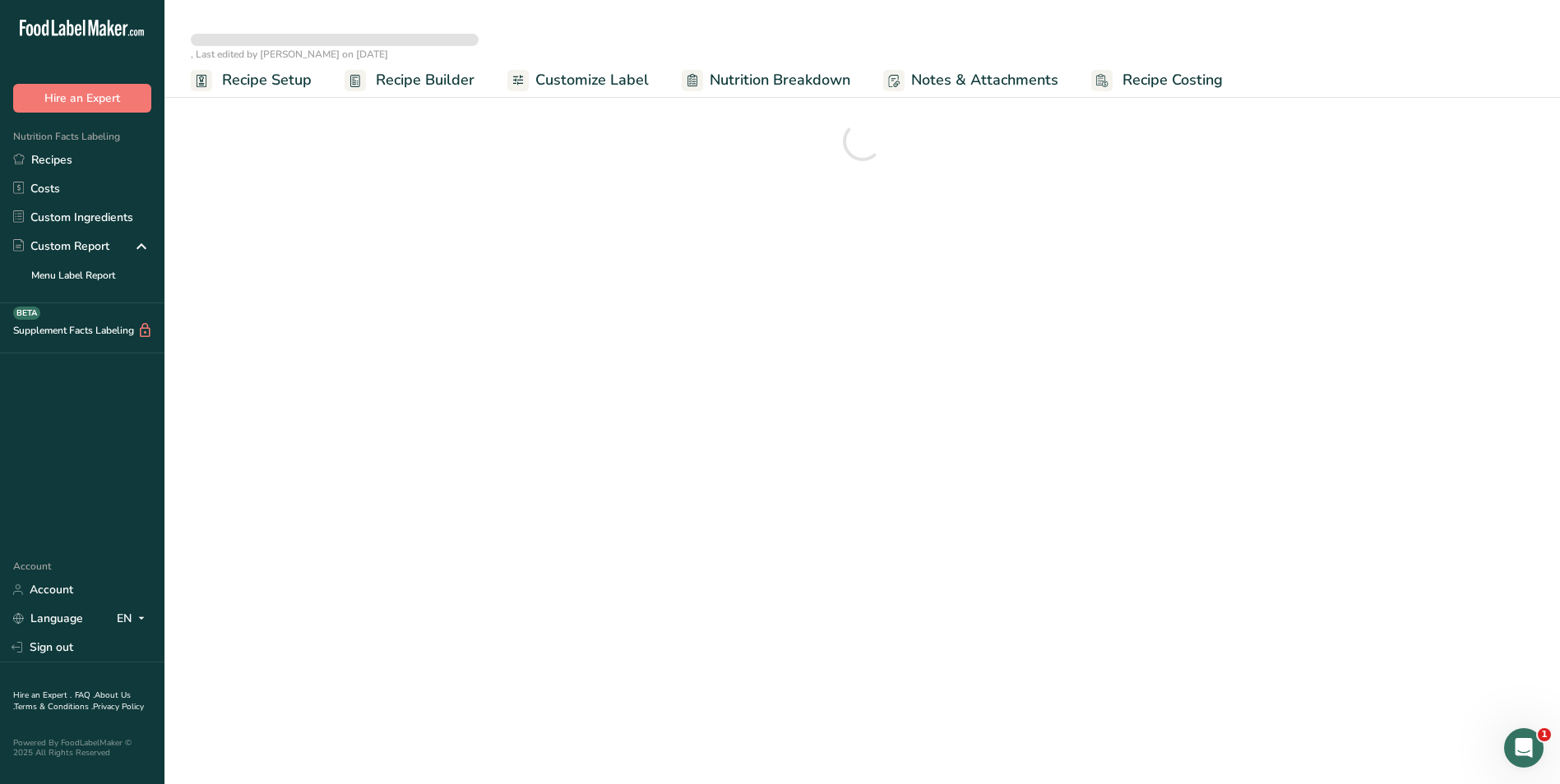
click at [581, 78] on span "Customize Label" at bounding box center [592, 80] width 113 height 22
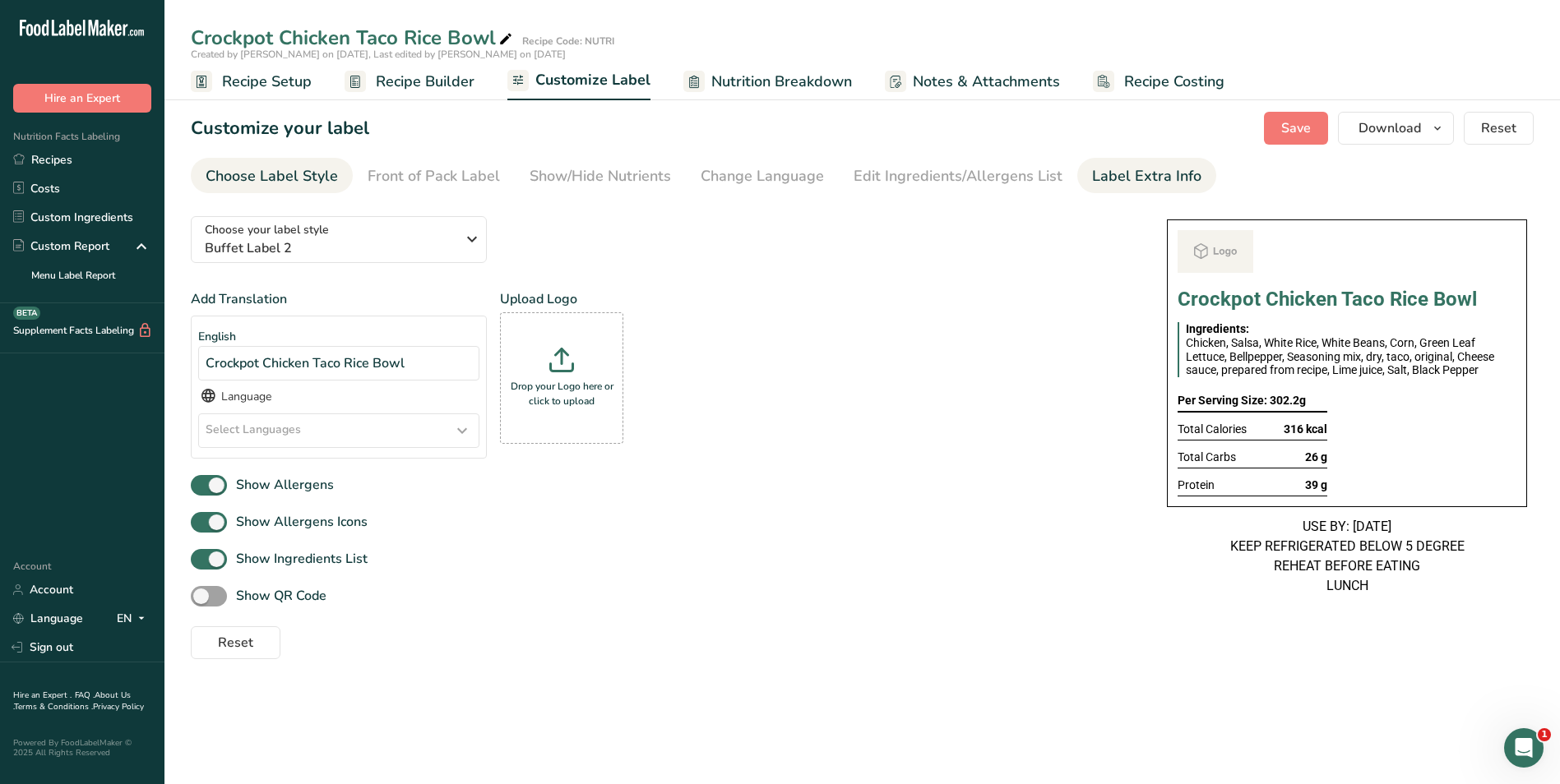
click at [1162, 168] on div "Label Extra Info" at bounding box center [1147, 176] width 109 height 22
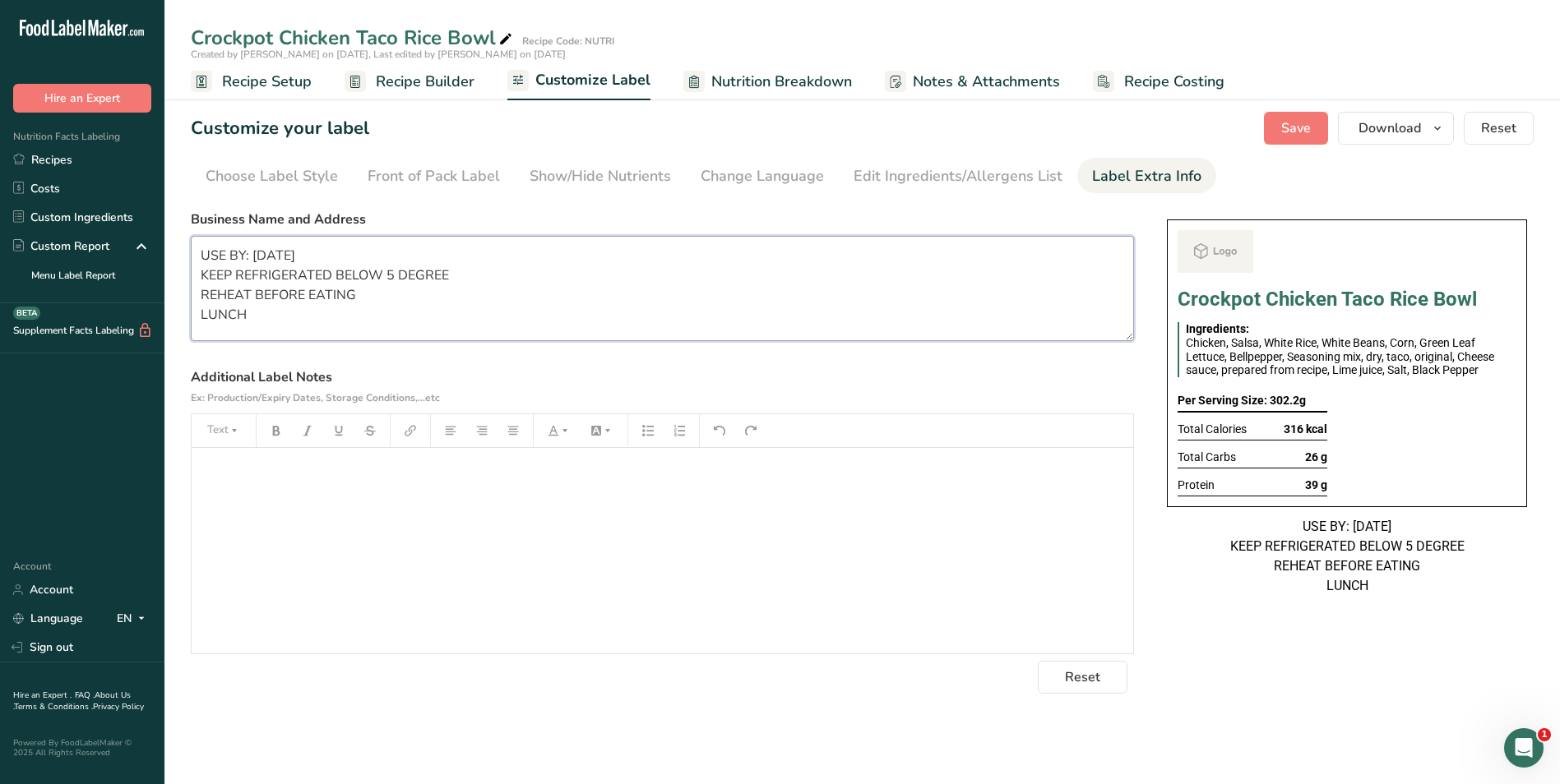
click at [266, 257] on textarea "USE BY: 16/08/2025 KEEP REFRIGERATED BELOW 5 DEGREE REHEAT BEFORE EATING LUNCH" at bounding box center [662, 288] width 943 height 105
type textarea "USE BY: 15/08/2025 KEEP REFRIGERATED BELOW 5 DEGREE REHEAT BEFORE EATING LUNCH"
click at [1298, 130] on span "Save" at bounding box center [1296, 128] width 30 height 20
click at [1381, 130] on span "Download" at bounding box center [1389, 128] width 62 height 20
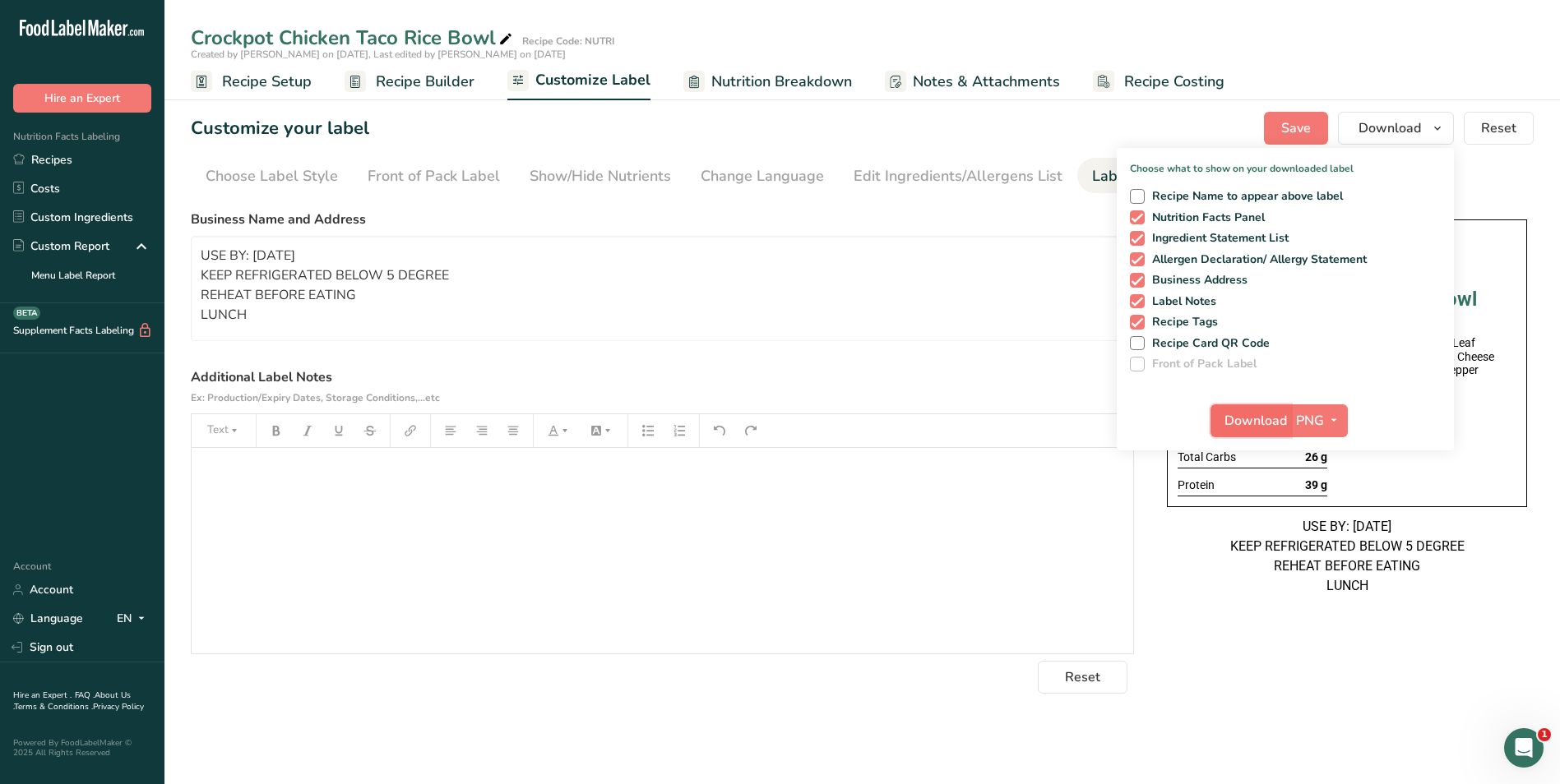
click at [1268, 429] on span "Download" at bounding box center [1255, 420] width 62 height 20
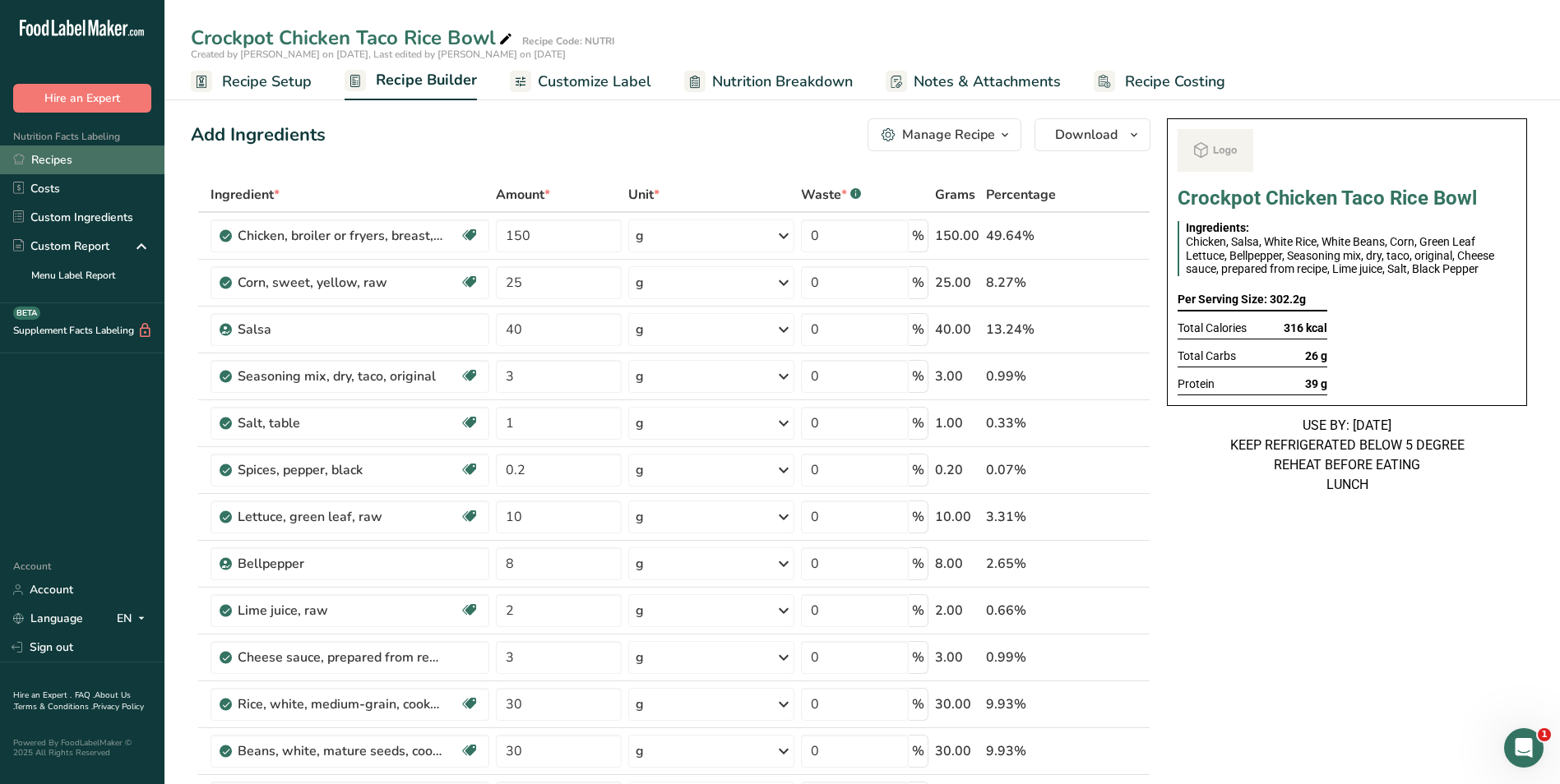
click at [75, 154] on link "Recipes" at bounding box center [82, 160] width 165 height 29
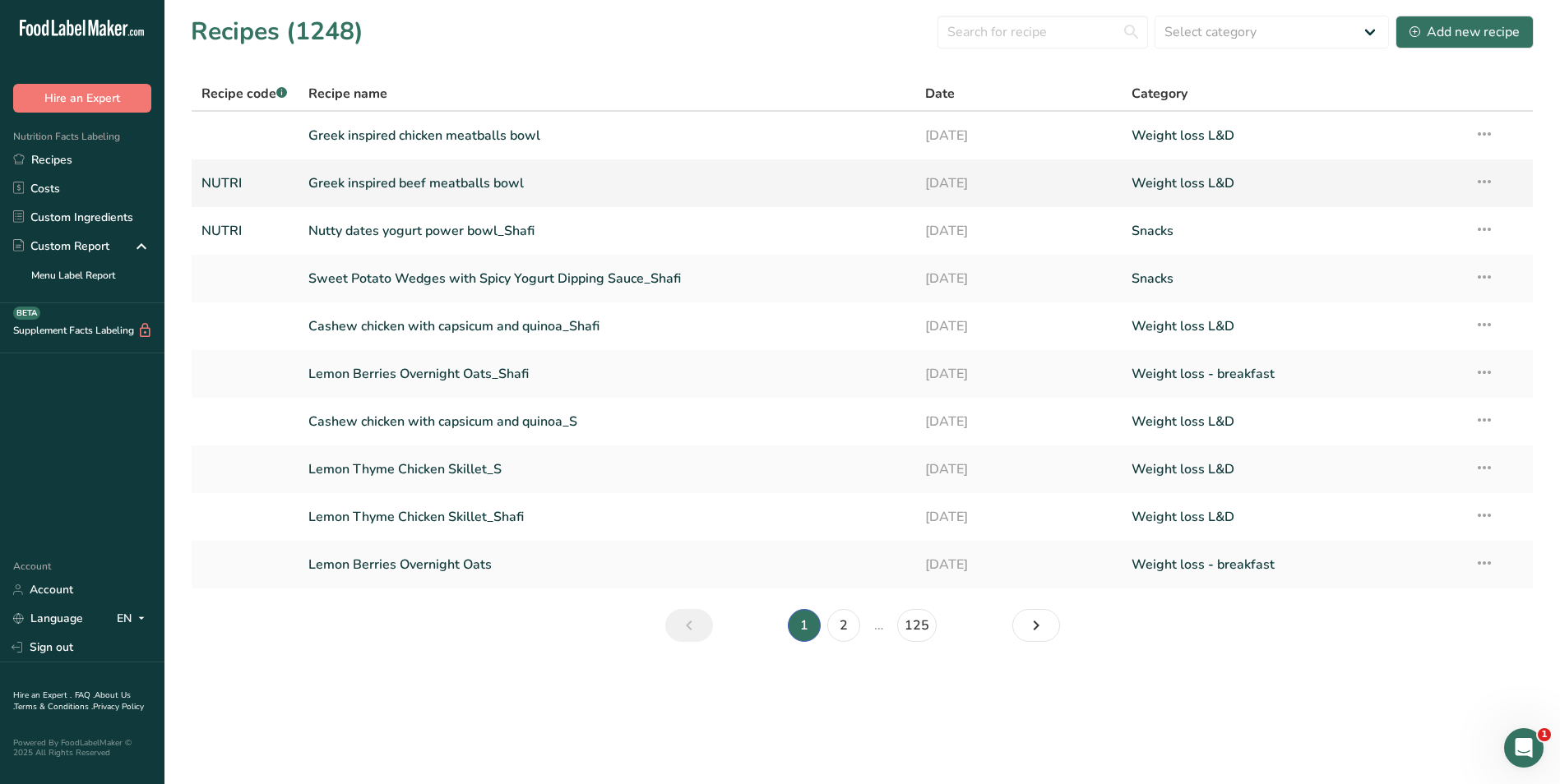
click at [563, 184] on link "Greek inspired beef meatballs bowl" at bounding box center [607, 183] width 598 height 35
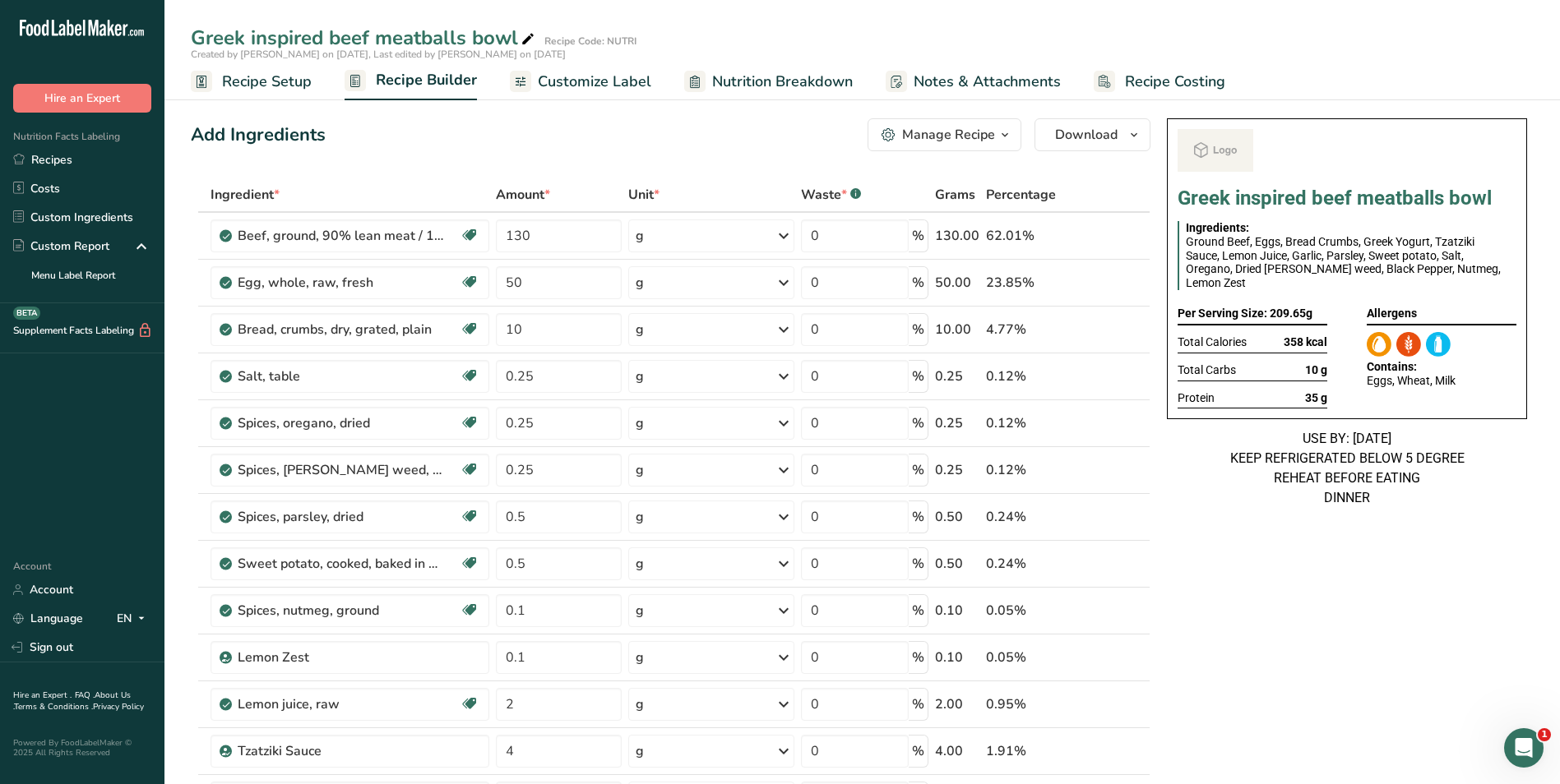
click at [557, 89] on span "Customize Label" at bounding box center [594, 82] width 113 height 22
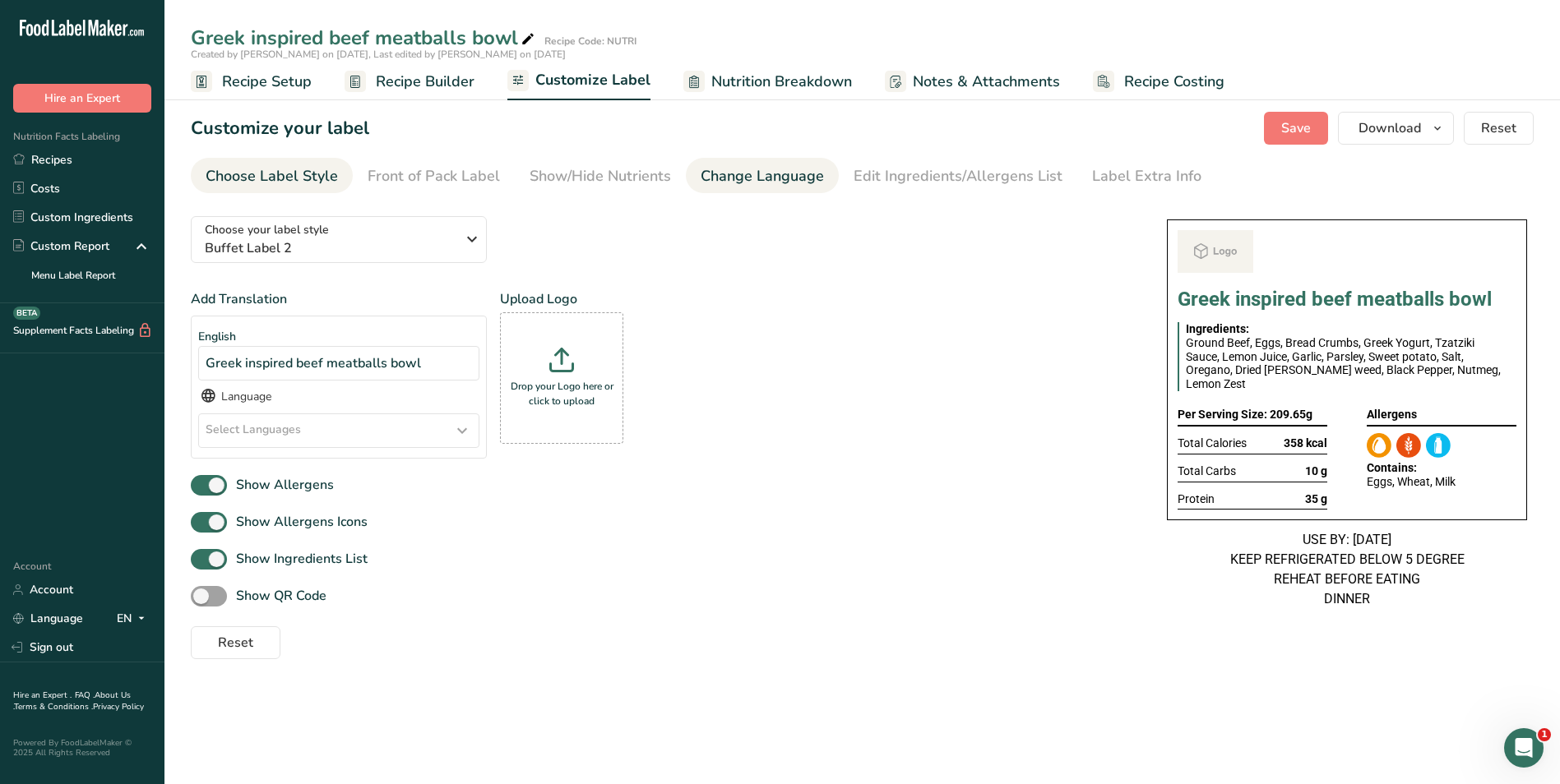
click at [784, 185] on div "Change Language" at bounding box center [762, 176] width 124 height 22
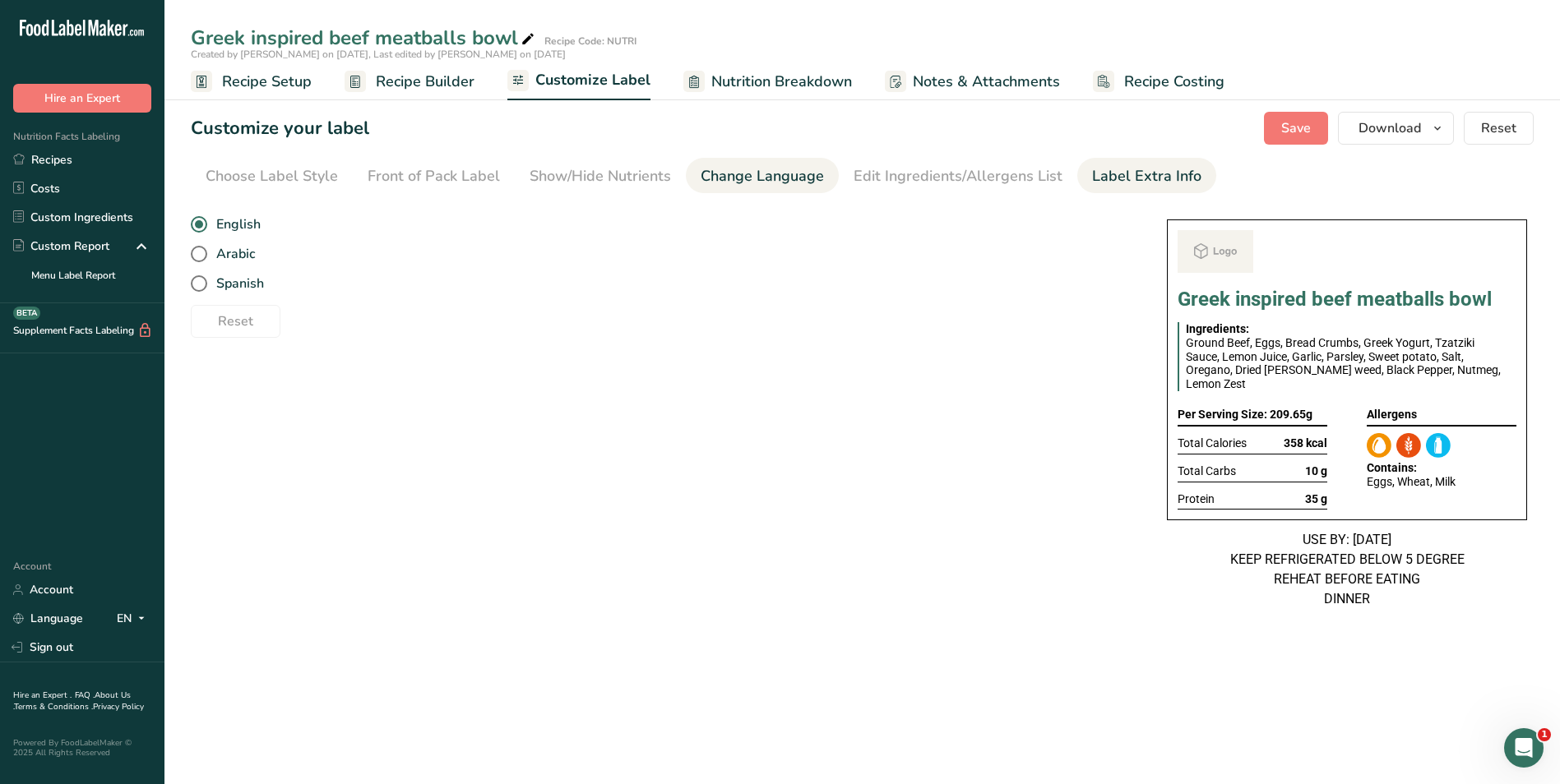
click at [1112, 180] on div "Label Extra Info" at bounding box center [1147, 176] width 109 height 22
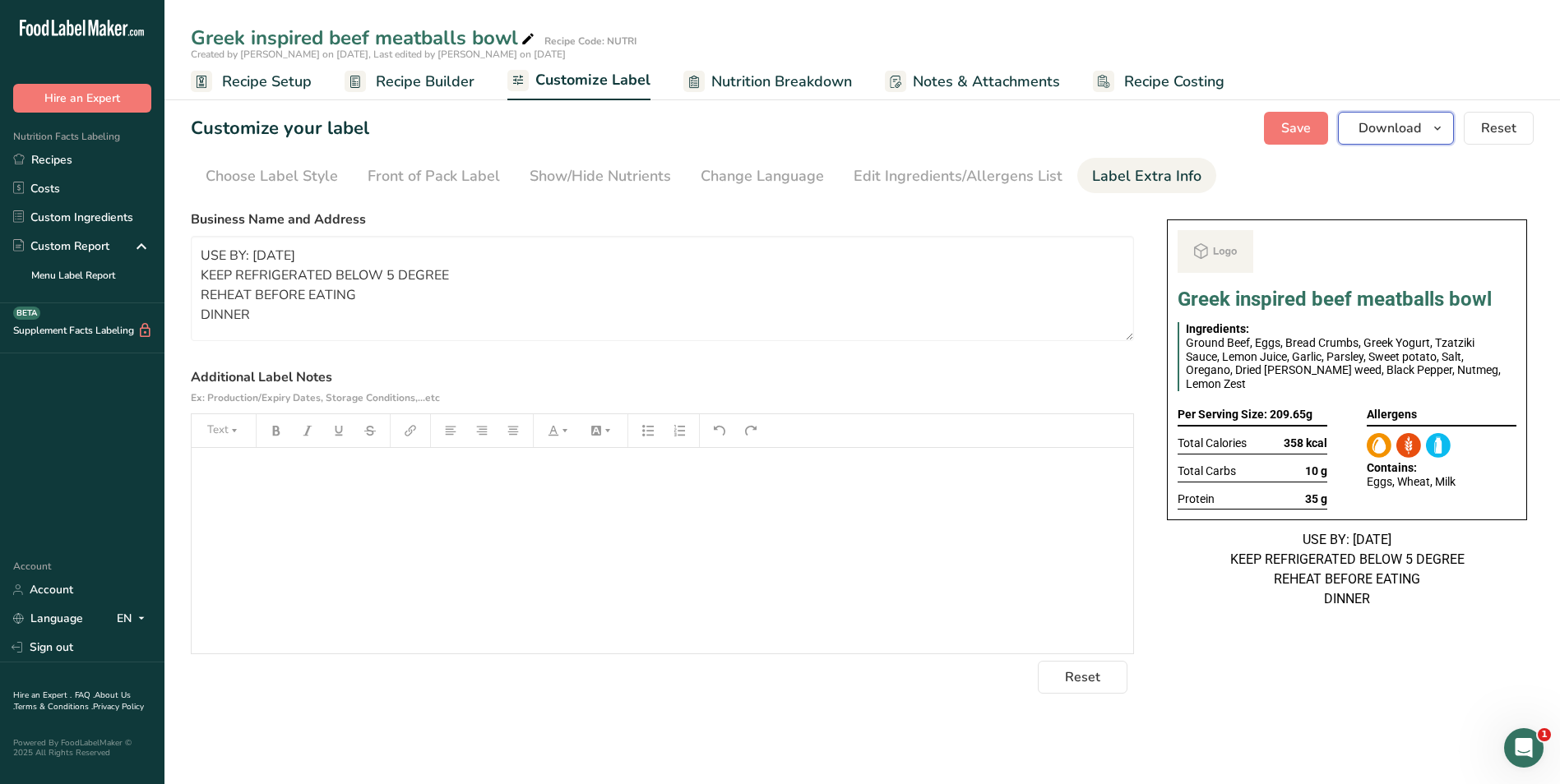
click at [1431, 131] on icon "button" at bounding box center [1436, 129] width 13 height 20
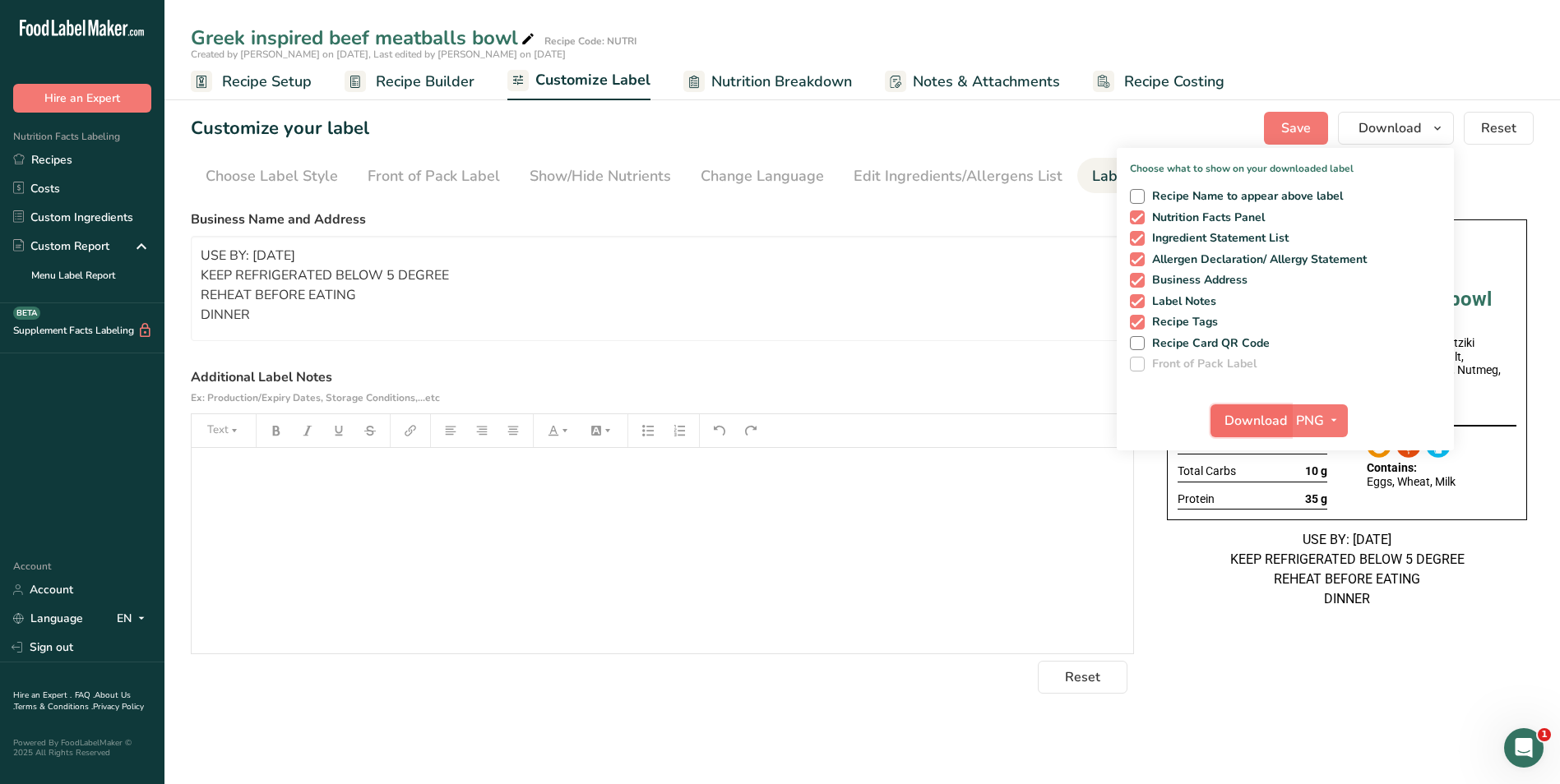
click at [1251, 414] on span "Download" at bounding box center [1255, 420] width 62 height 20
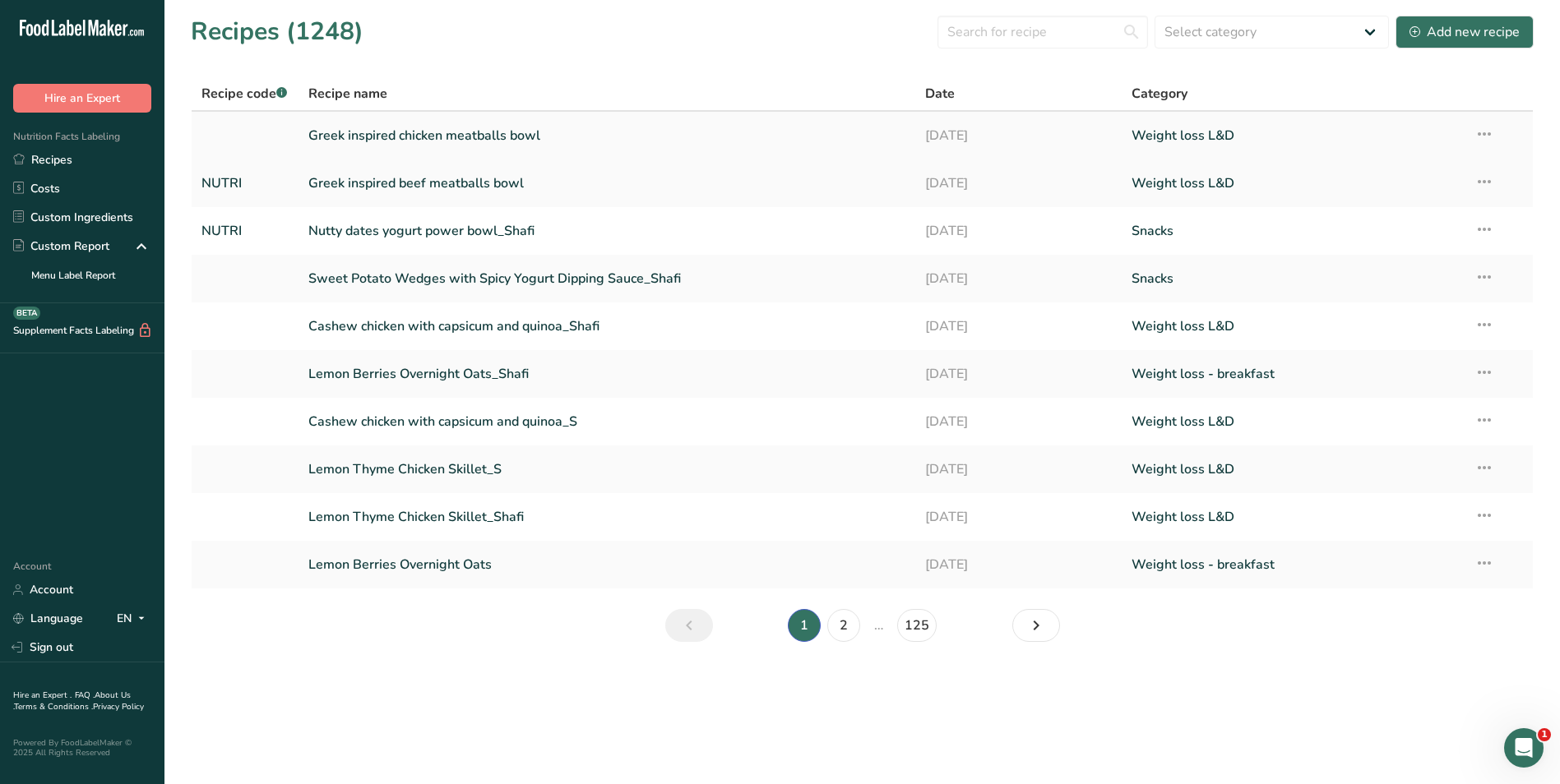
click at [390, 135] on link "Greek inspired chicken meatballs bowl" at bounding box center [607, 135] width 598 height 35
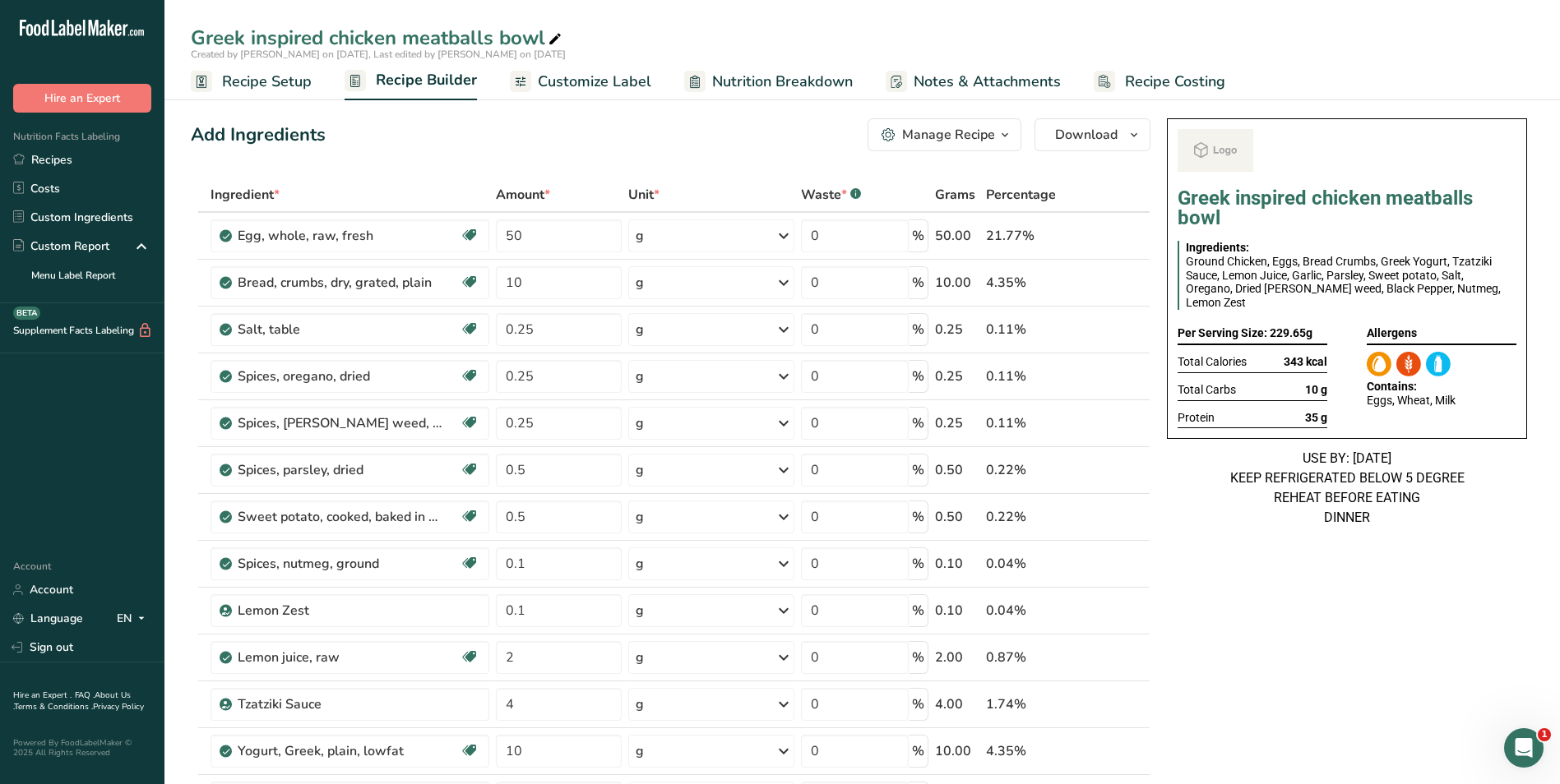
click at [624, 78] on span "Customize Label" at bounding box center [594, 82] width 113 height 22
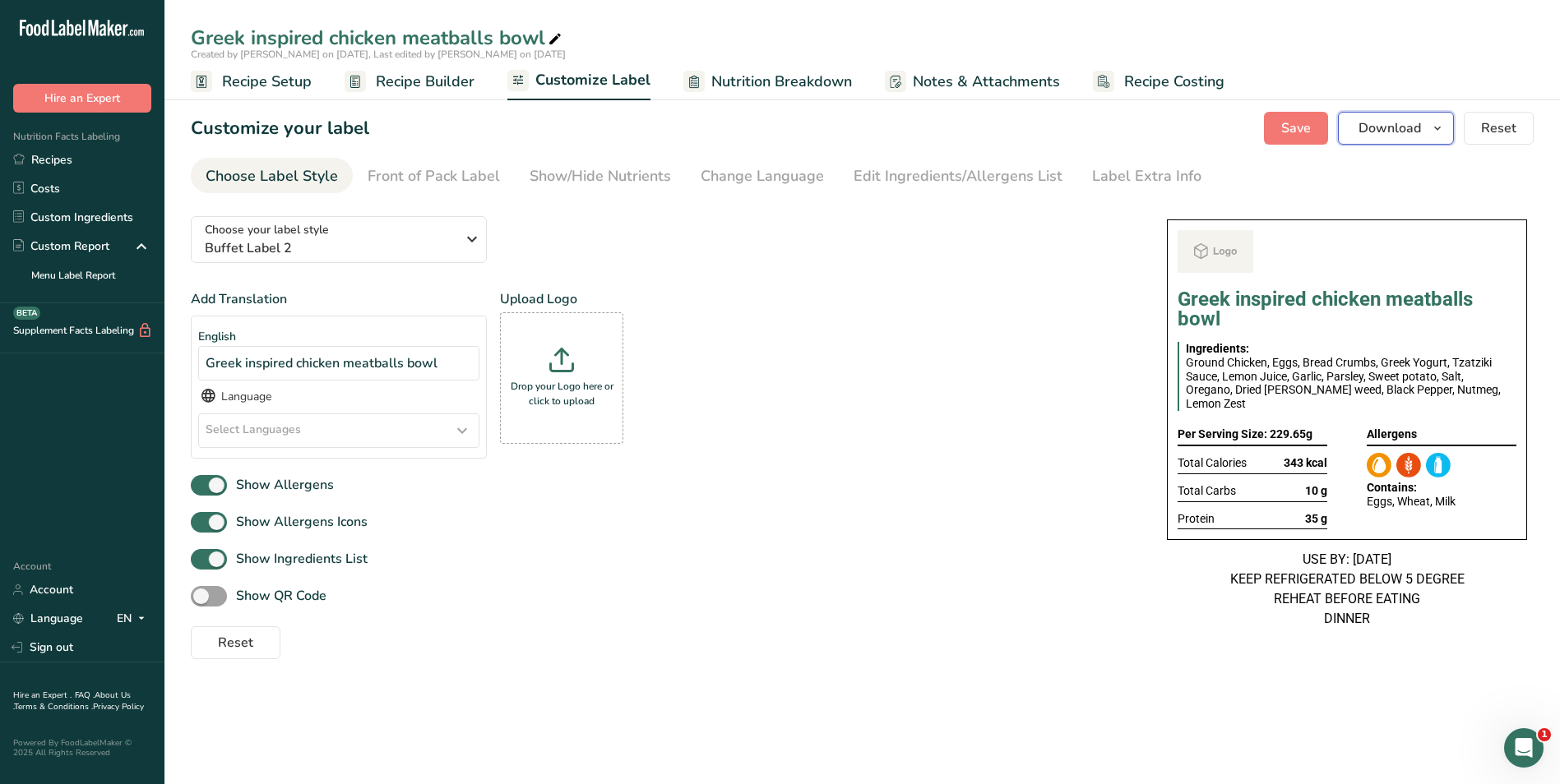
click at [1404, 135] on span "Download" at bounding box center [1389, 128] width 62 height 20
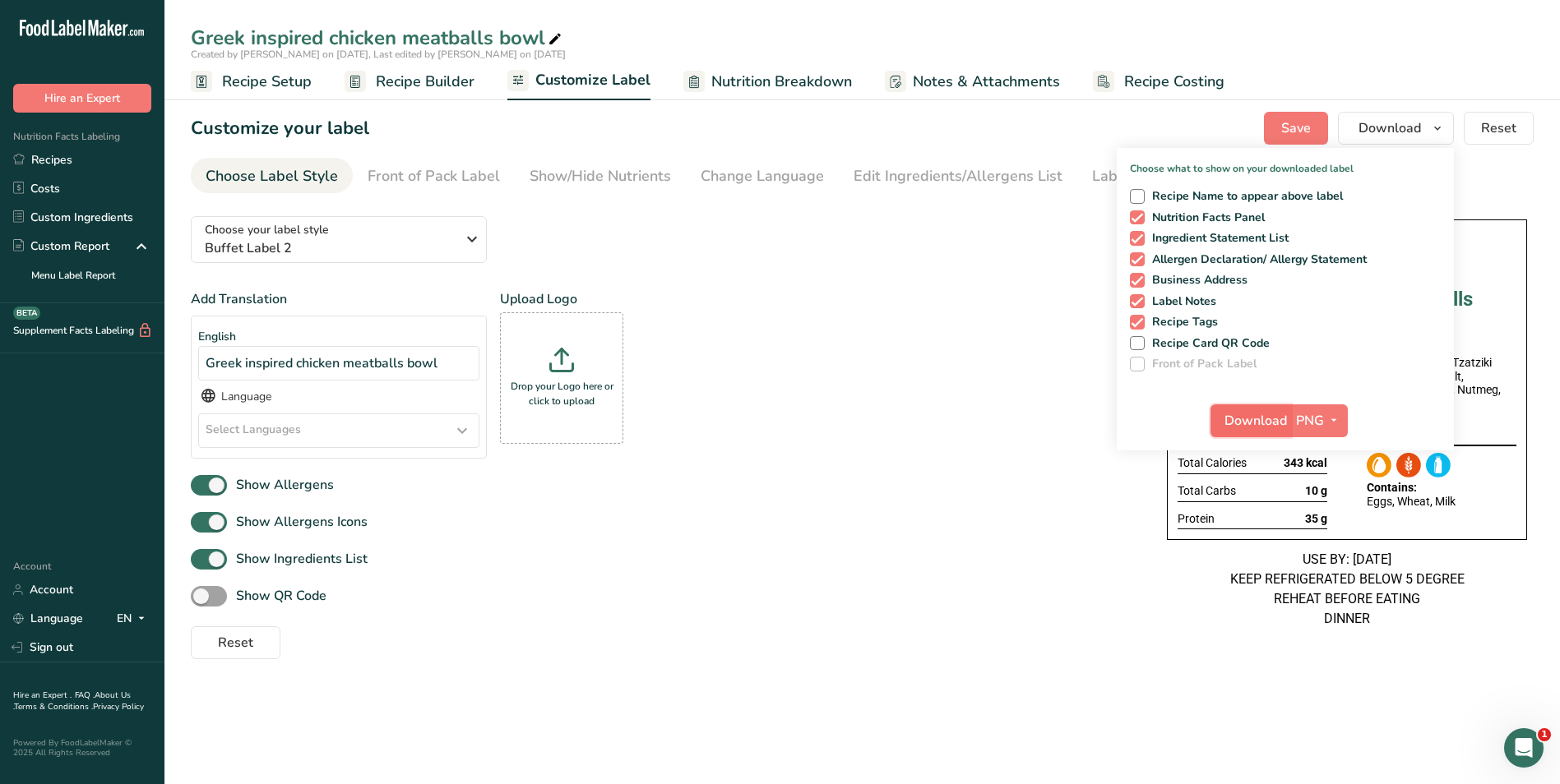
click at [1240, 416] on span "Download" at bounding box center [1255, 420] width 62 height 20
click at [93, 158] on link "Recipes" at bounding box center [82, 160] width 165 height 29
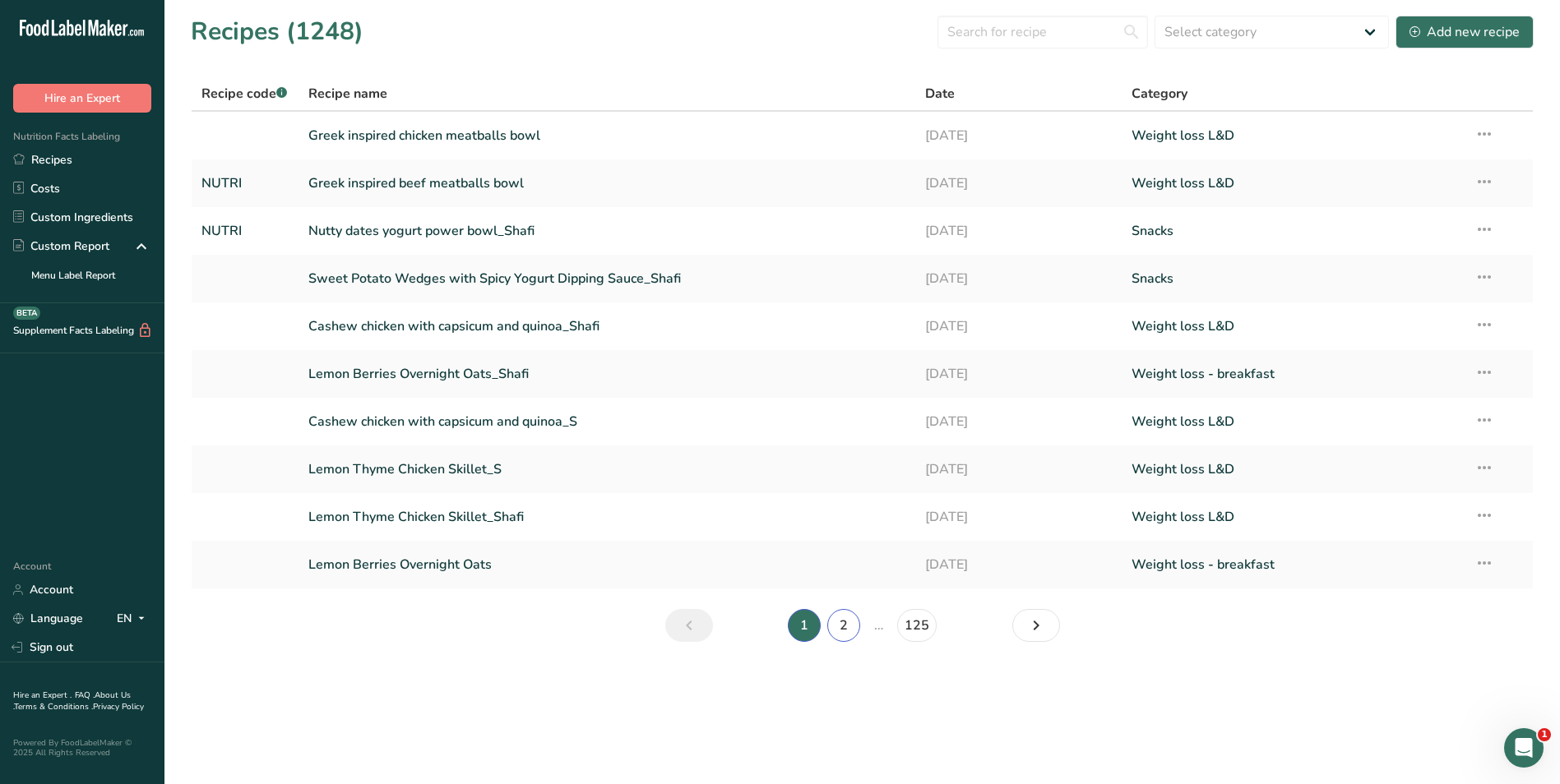
click at [850, 619] on link "2" at bounding box center [843, 625] width 33 height 33
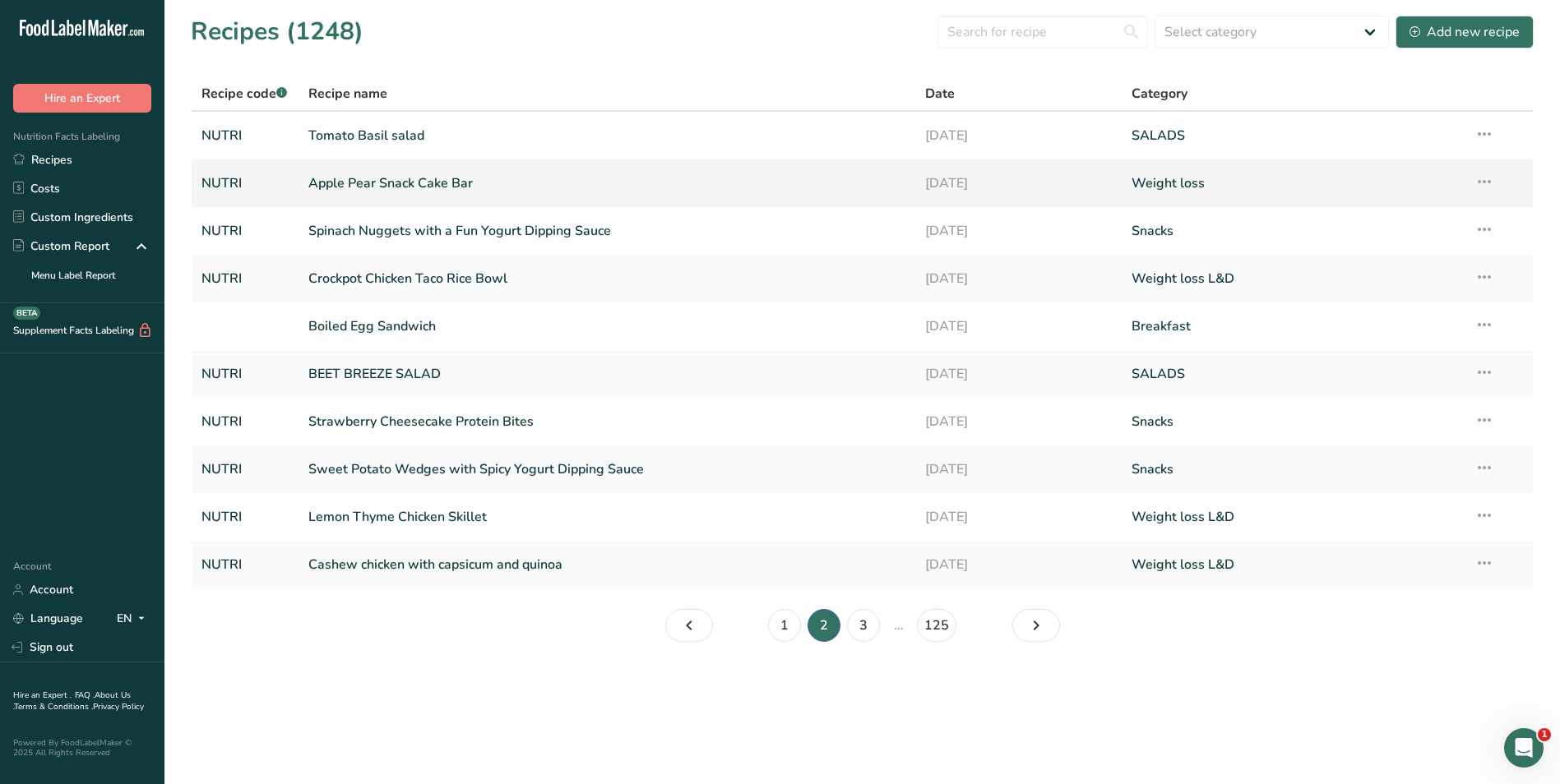
click at [426, 183] on link "Apple Pear Snack Cake Bar" at bounding box center [607, 183] width 598 height 35
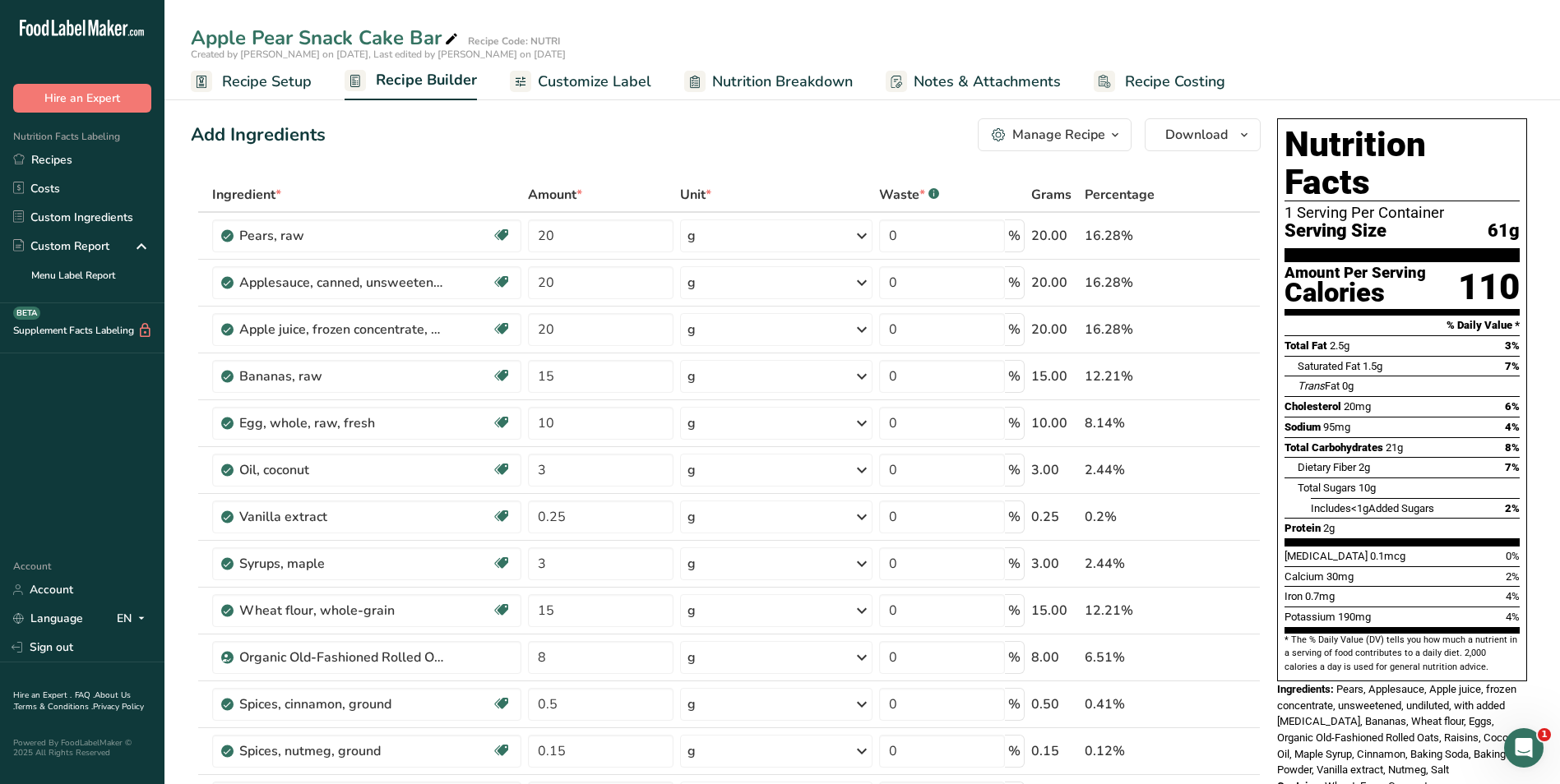
click at [582, 90] on span "Customize Label" at bounding box center [594, 82] width 113 height 22
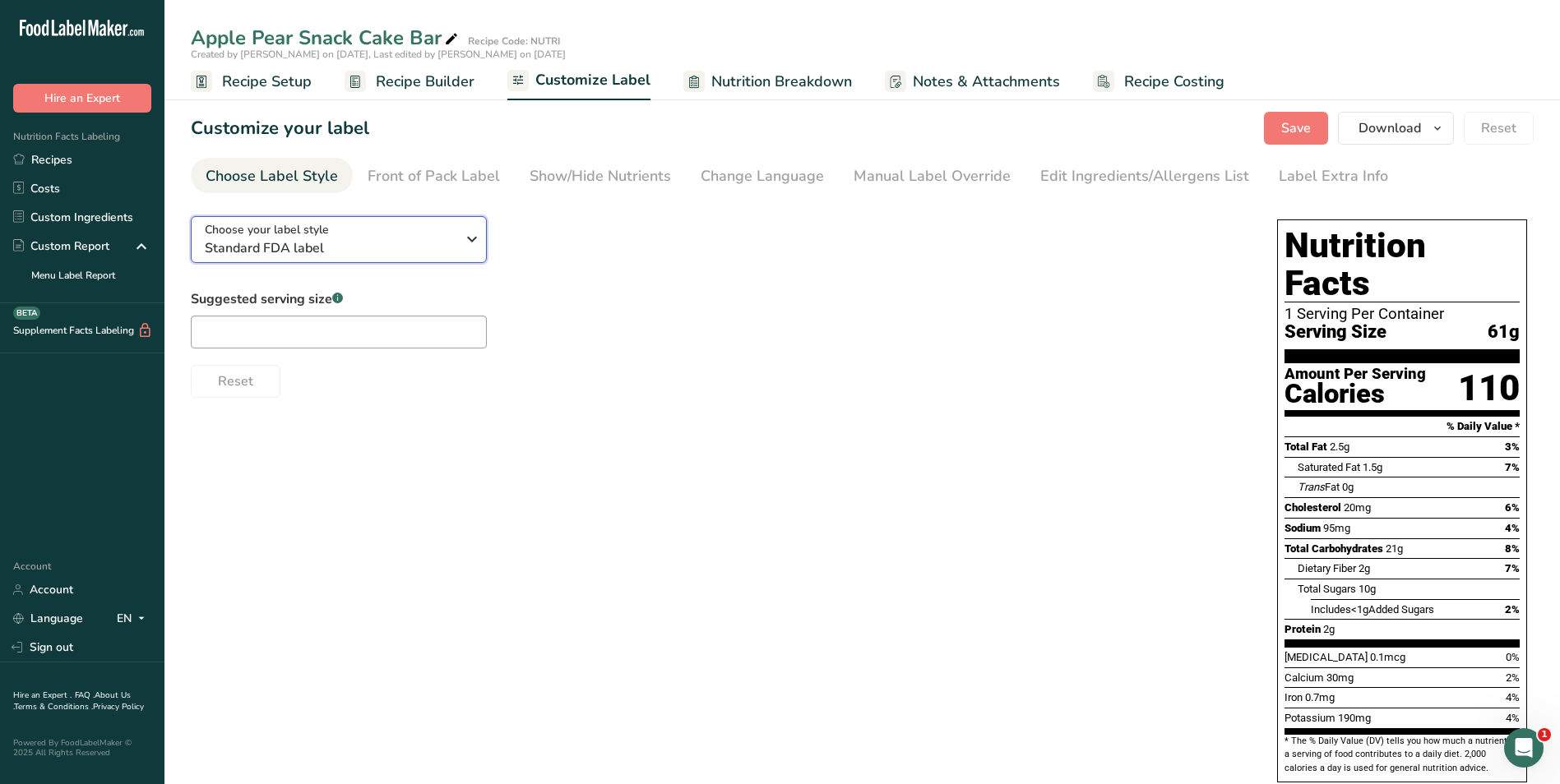
click at [341, 251] on span "Standard FDA label" at bounding box center [330, 248] width 251 height 20
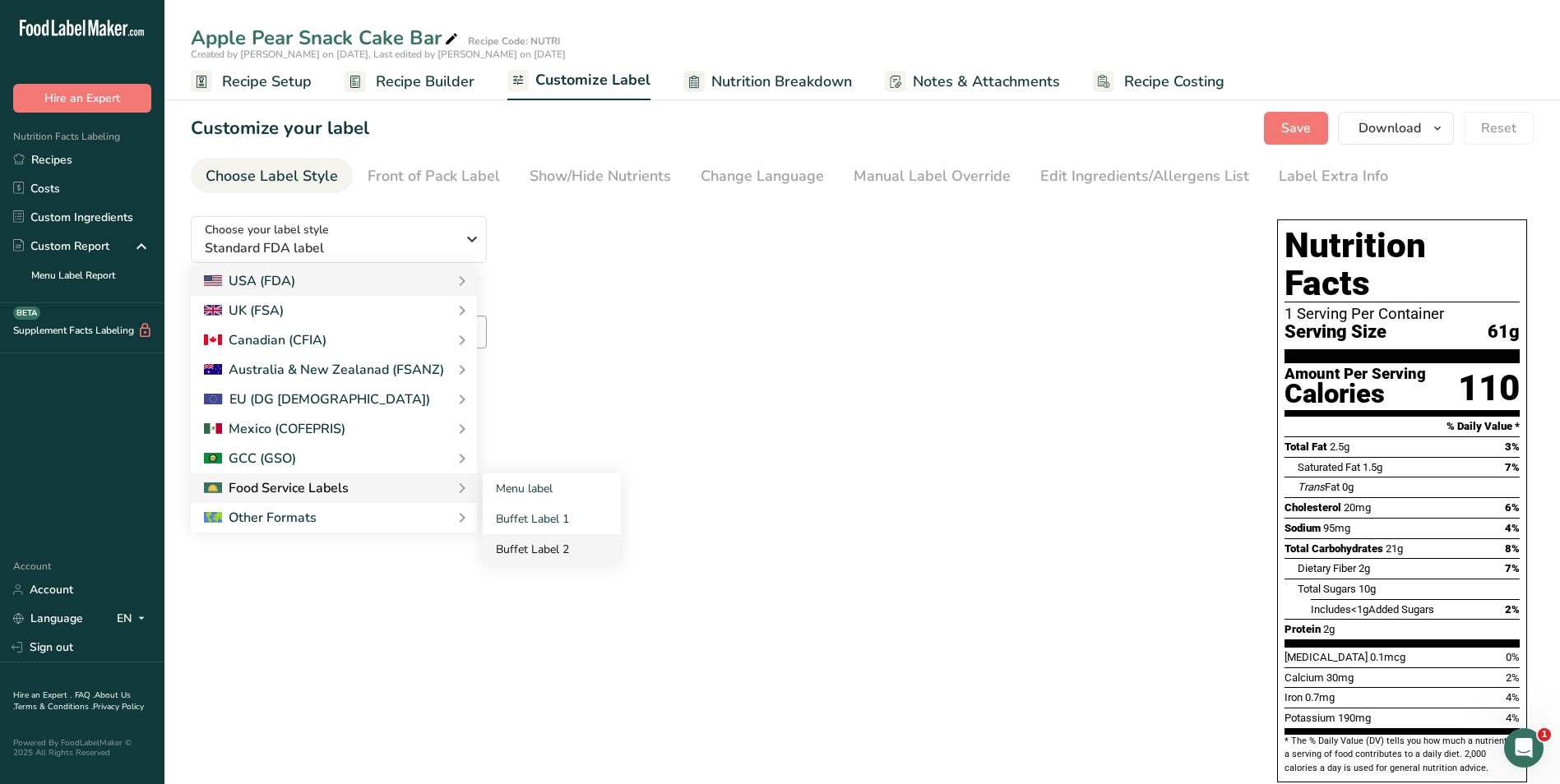
click at [535, 548] on link "Buffet Label 2" at bounding box center [552, 550] width 138 height 31
checkbox input "false"
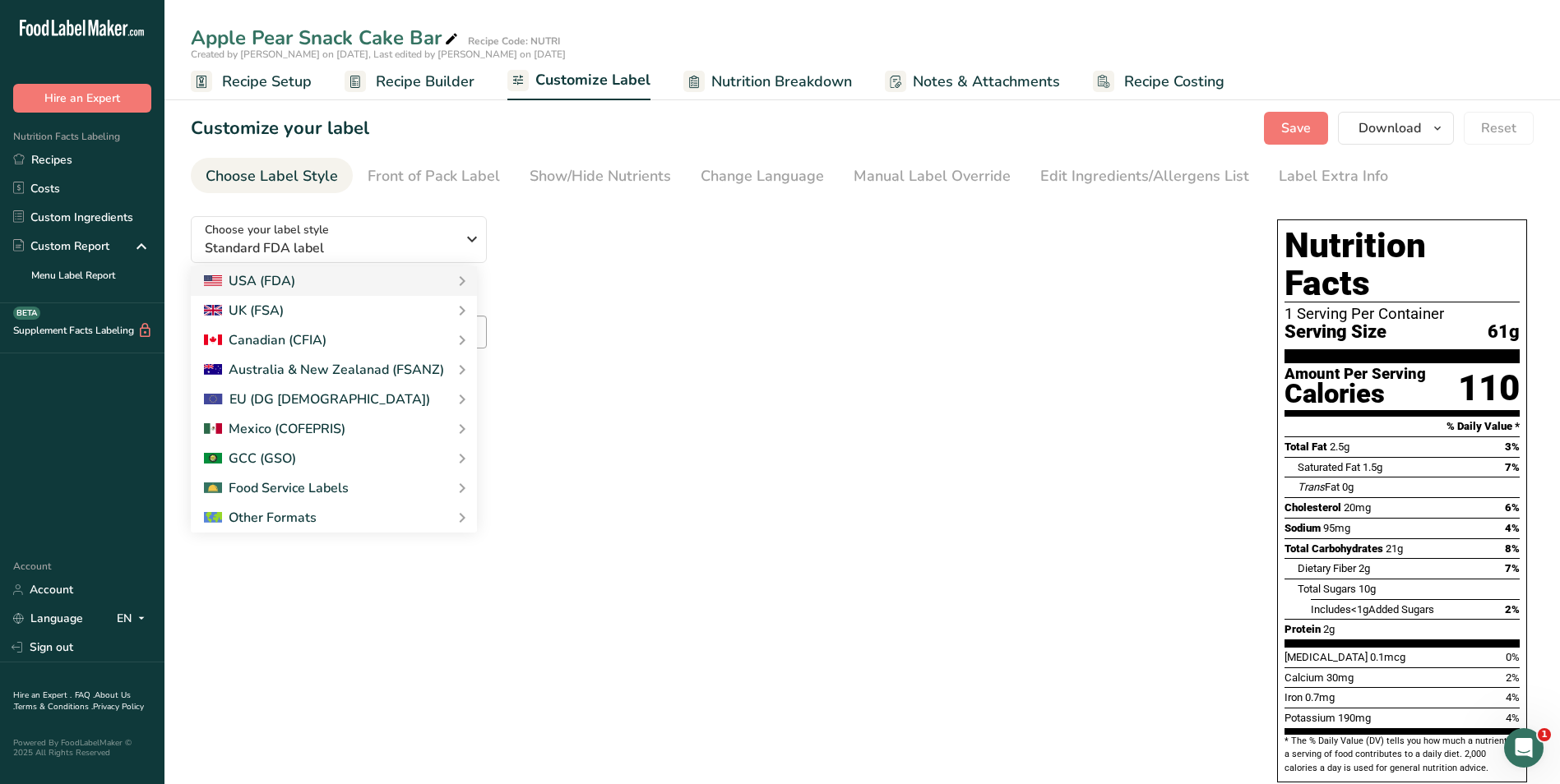
checkbox input "false"
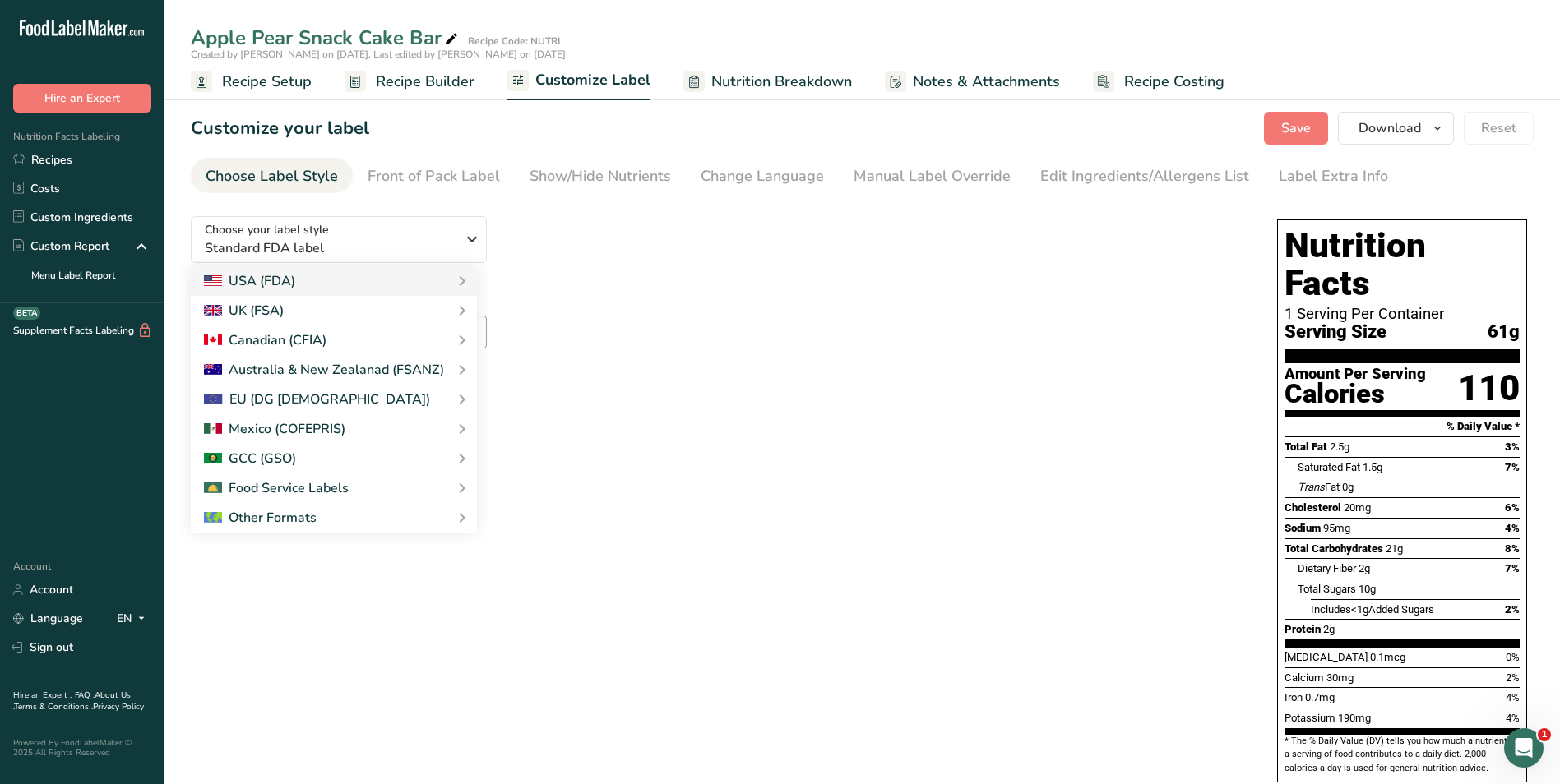
checkbox input "false"
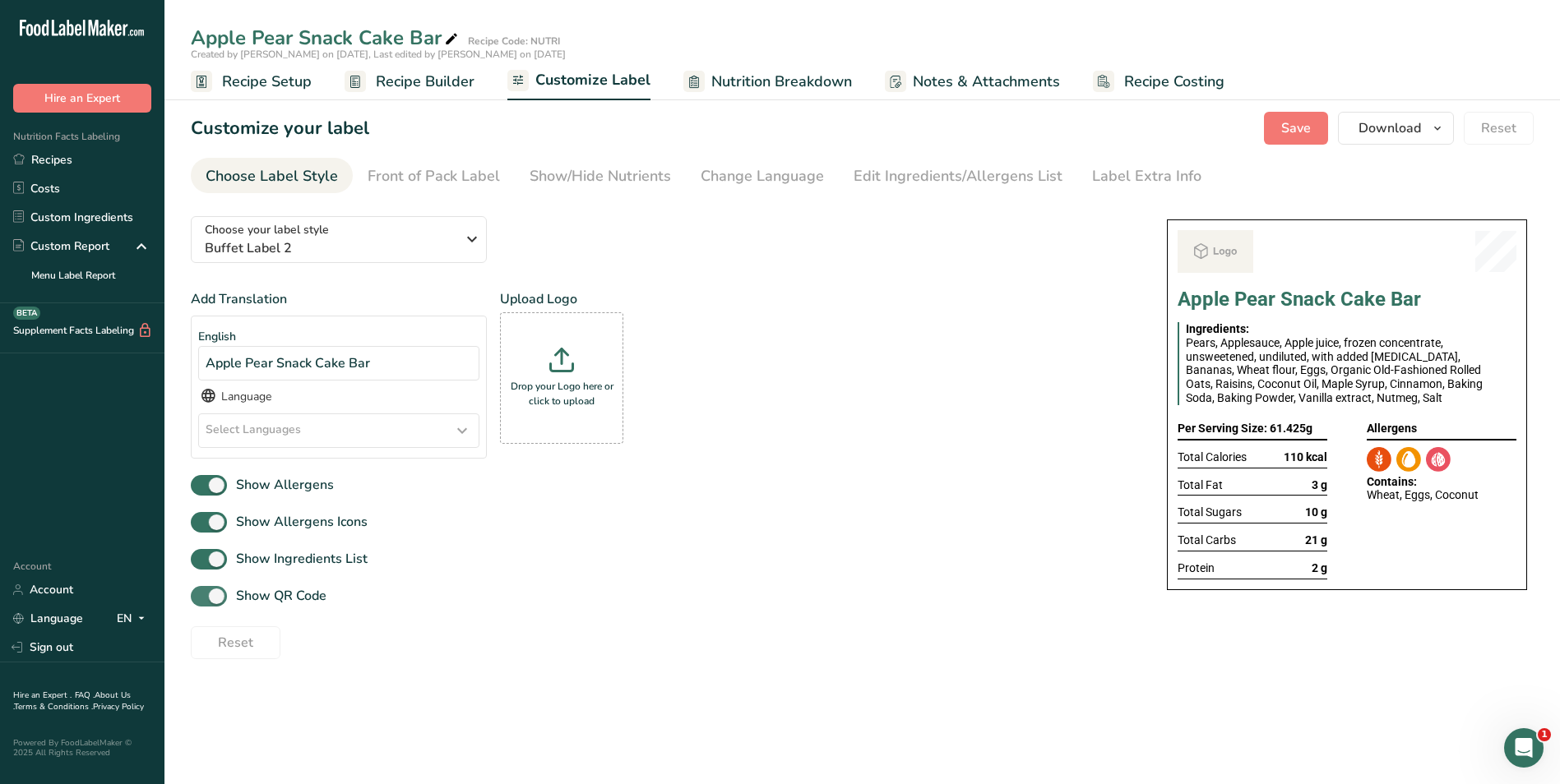
click at [248, 589] on span "Show QR Code" at bounding box center [276, 596] width 100 height 20
click at [201, 591] on input "Show QR Code" at bounding box center [196, 597] width 11 height 11
checkbox input "false"
click at [632, 179] on div "Show/Hide Nutrients" at bounding box center [600, 176] width 142 height 22
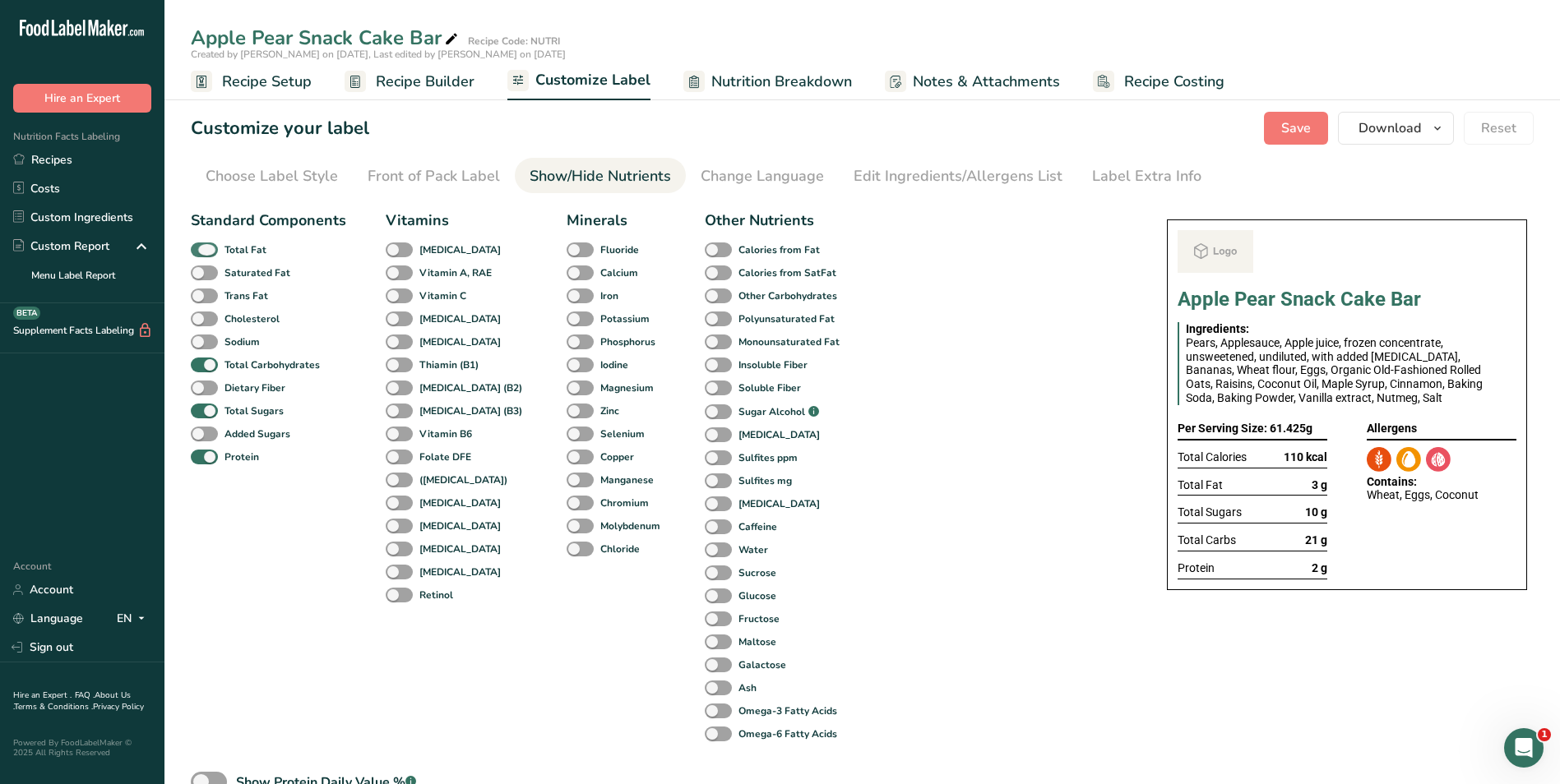
click at [206, 251] on span at bounding box center [205, 251] width 27 height 15
click at [201, 251] on input "Total Fat" at bounding box center [196, 249] width 11 height 11
checkbox input "false"
click at [226, 408] on b "Total Sugars" at bounding box center [253, 411] width 59 height 14
click at [201, 408] on input "Total Sugars" at bounding box center [196, 411] width 11 height 11
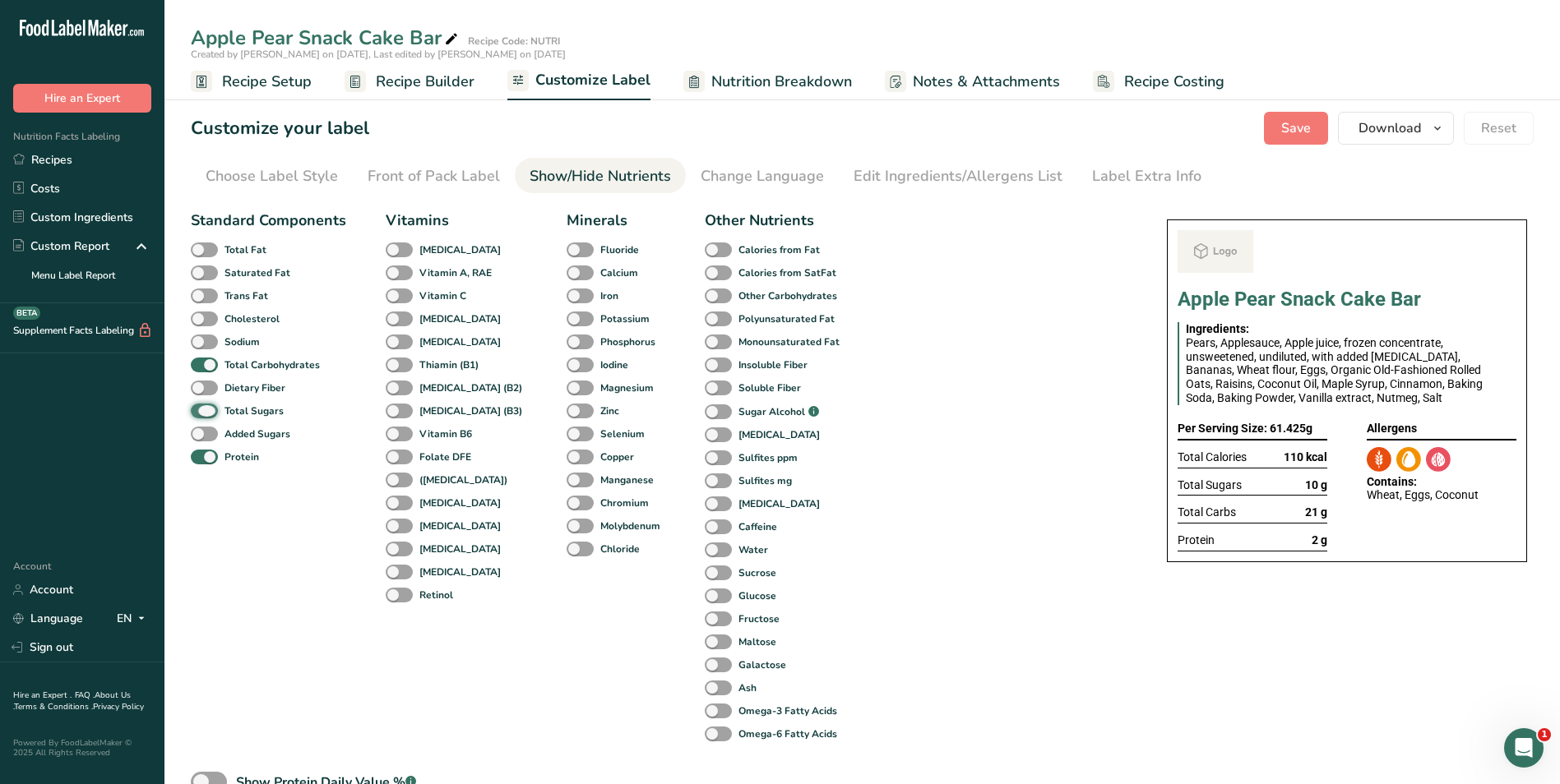
checkbox input "false"
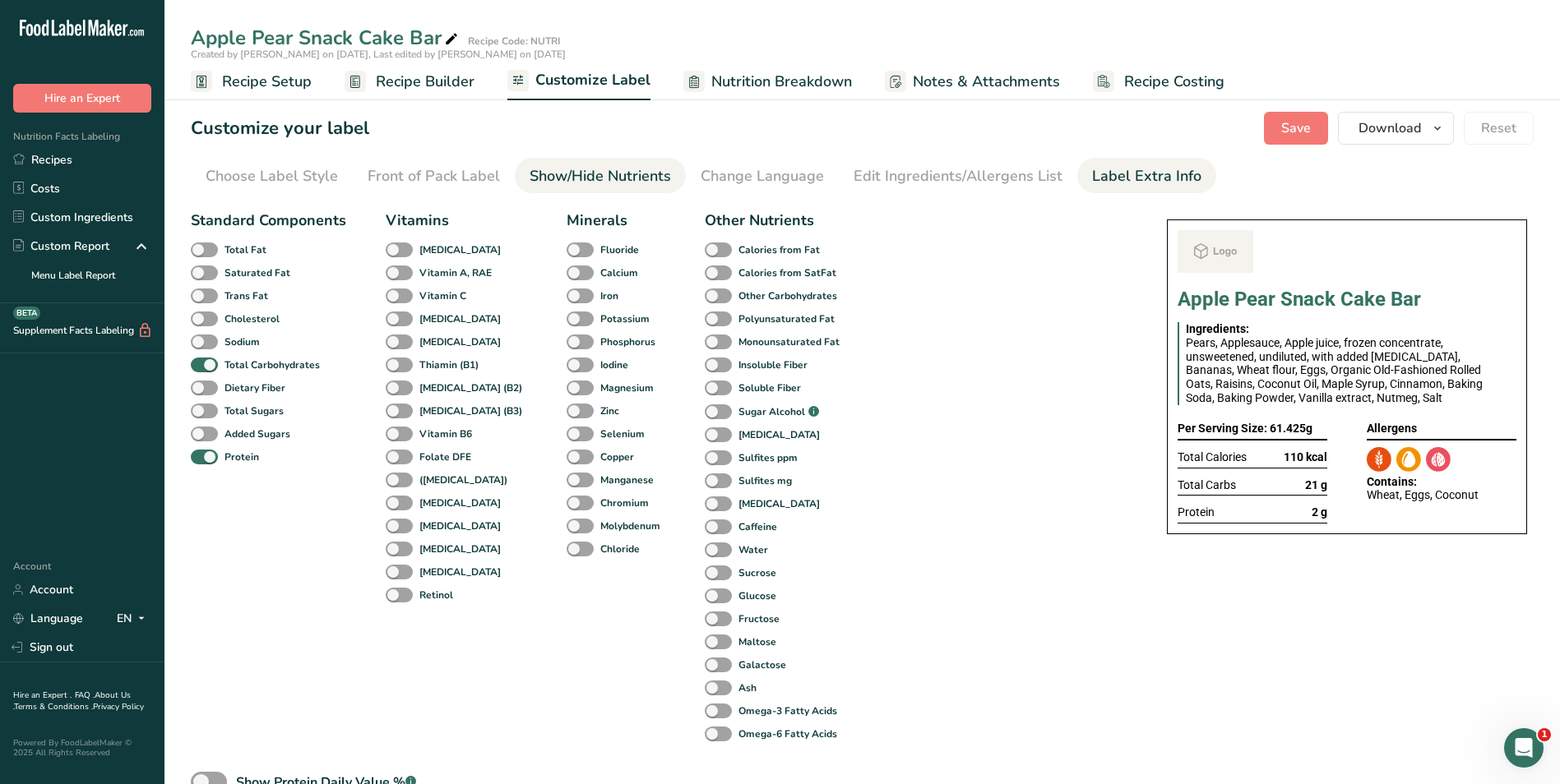
click at [1141, 167] on div "Label Extra Info" at bounding box center [1147, 176] width 109 height 22
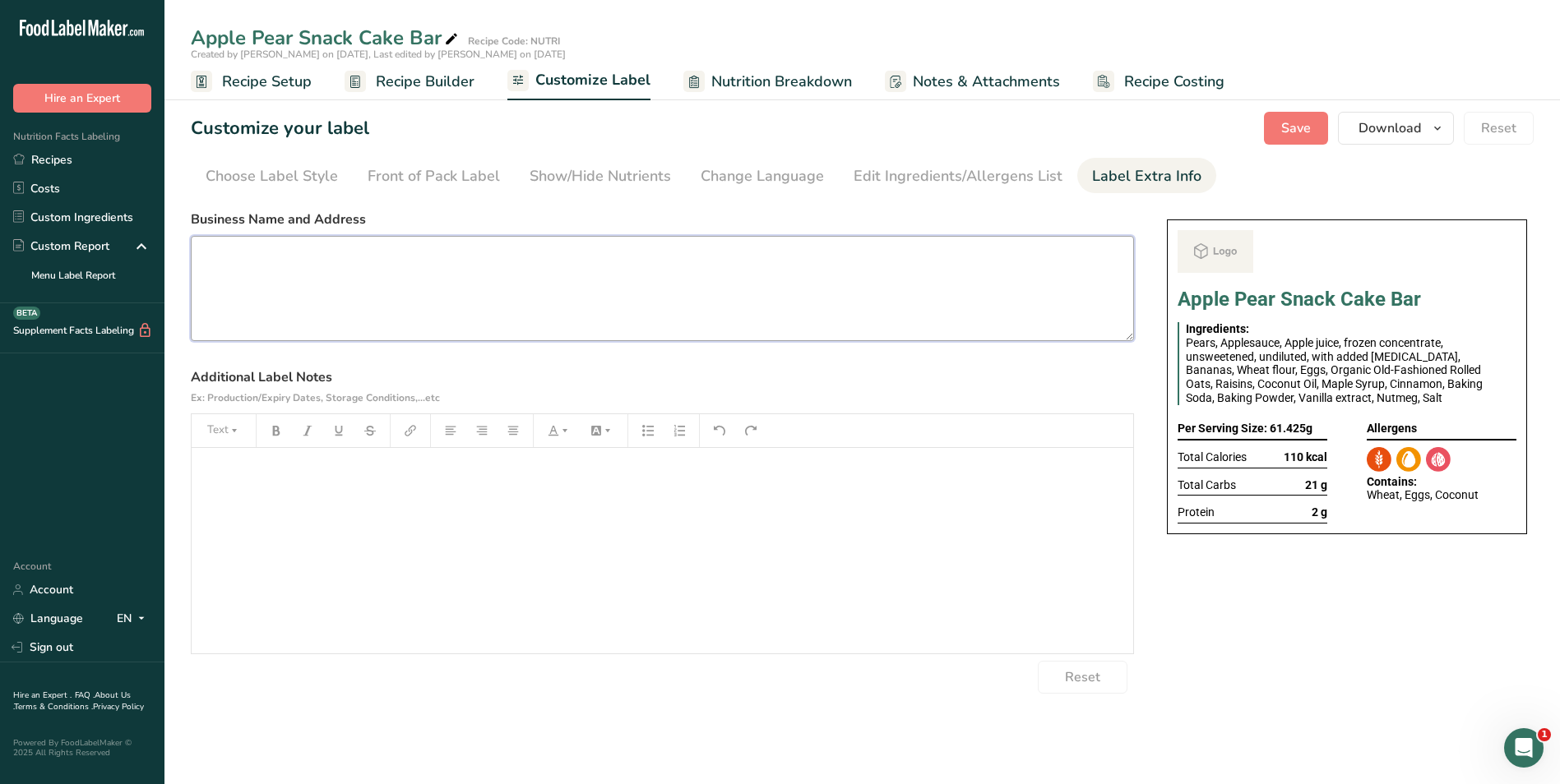
click at [427, 287] on textarea at bounding box center [662, 288] width 943 height 105
click at [231, 281] on textarea "USE BY:15/08/2025 KEEP REFRIGERATED AT BELOW 5 DEGREES EAT COLD SNACK" at bounding box center [662, 288] width 943 height 105
type textarea "USE BY:15/08/2025 KEEP REFRIGERATED AT BELOW 5 DEGREES EAT COLD SNACK"
click at [1294, 121] on span "Save" at bounding box center [1296, 128] width 30 height 20
click at [1394, 138] on button "Download" at bounding box center [1395, 128] width 116 height 33
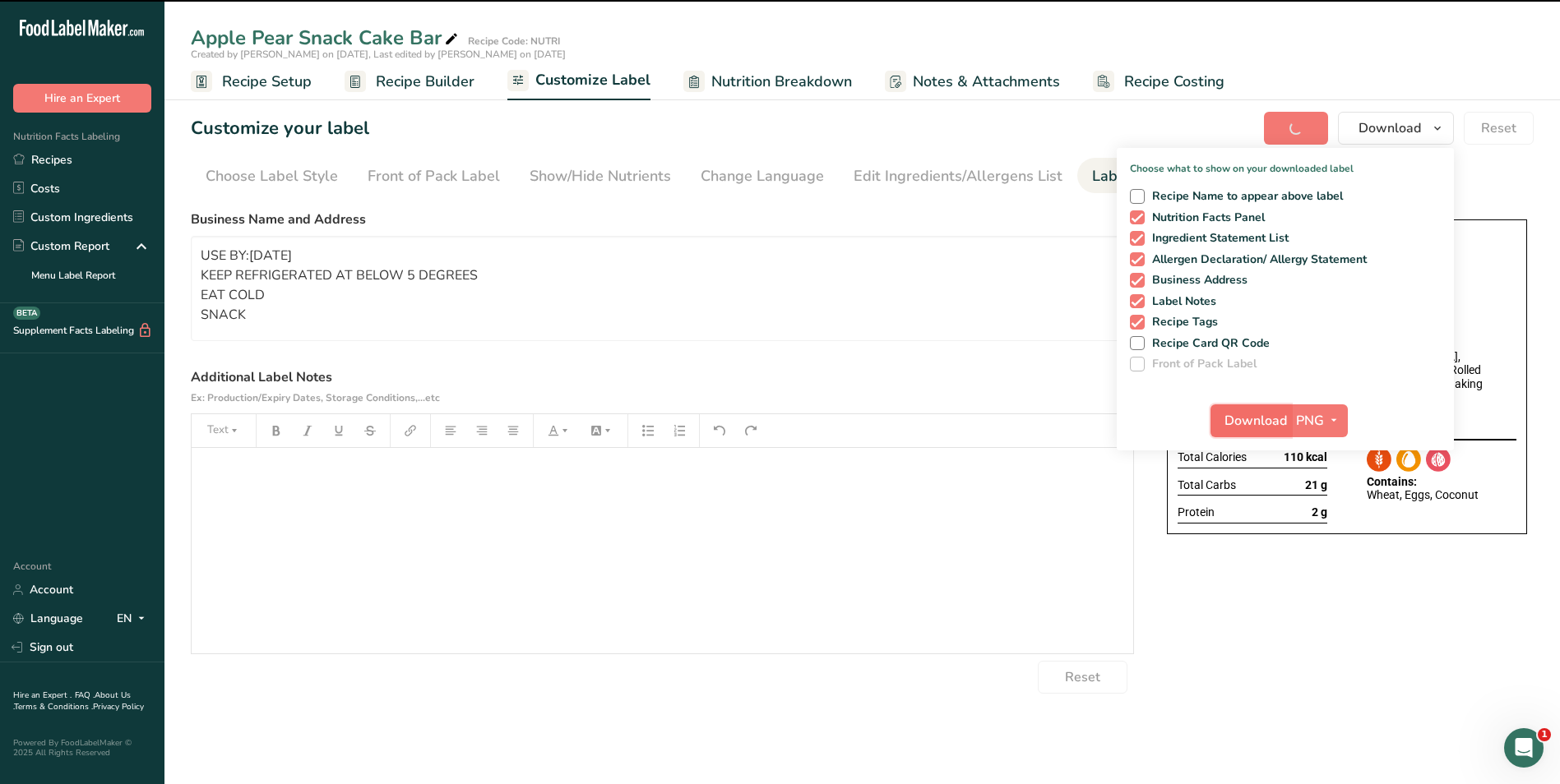
click at [1251, 412] on span "Download" at bounding box center [1255, 420] width 62 height 20
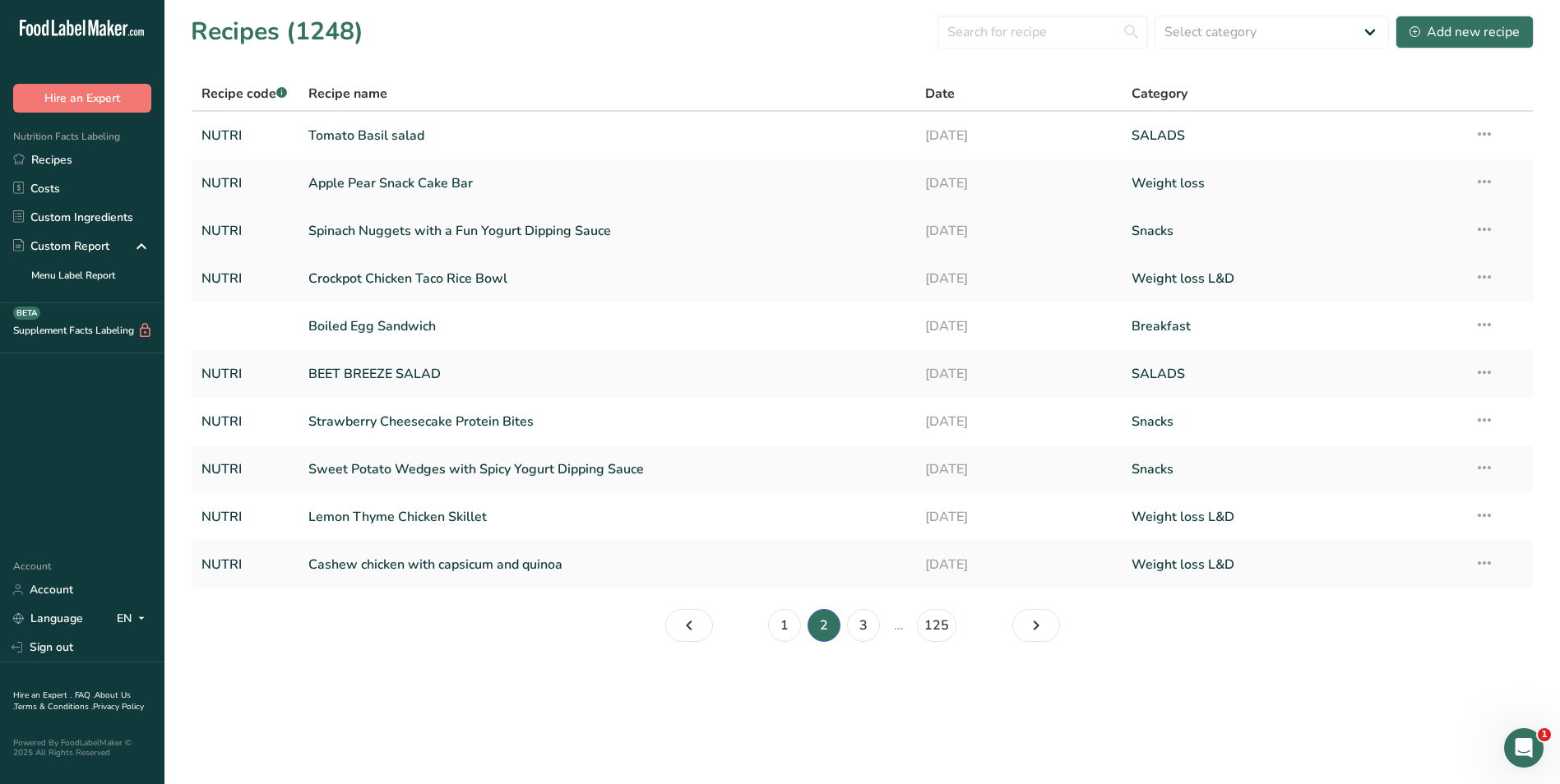
click at [462, 223] on link "Spinach Nuggets with a Fun Yogurt Dipping Sauce" at bounding box center [607, 231] width 598 height 35
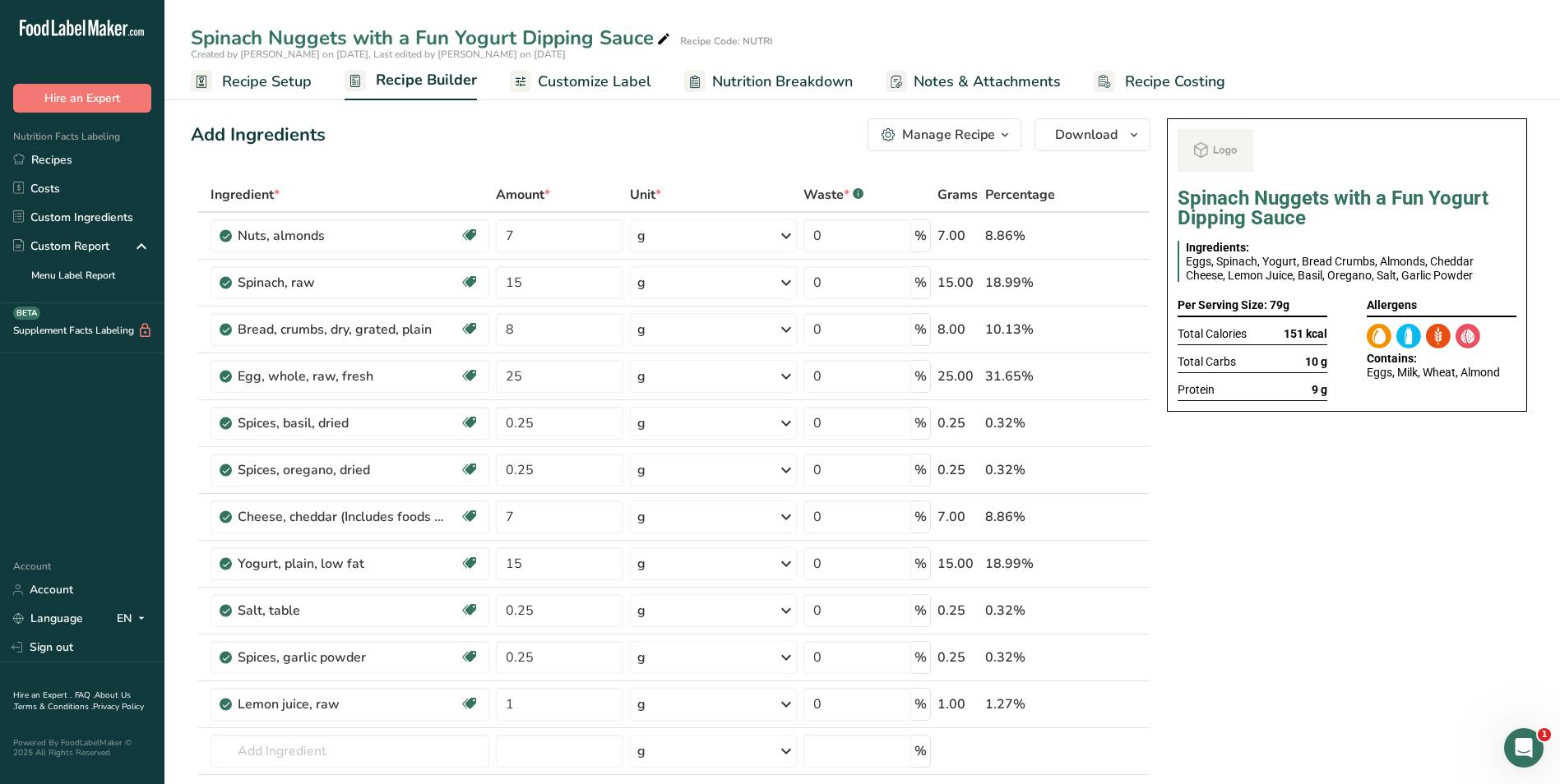
click at [610, 97] on link "Customize Label" at bounding box center [581, 81] width 142 height 37
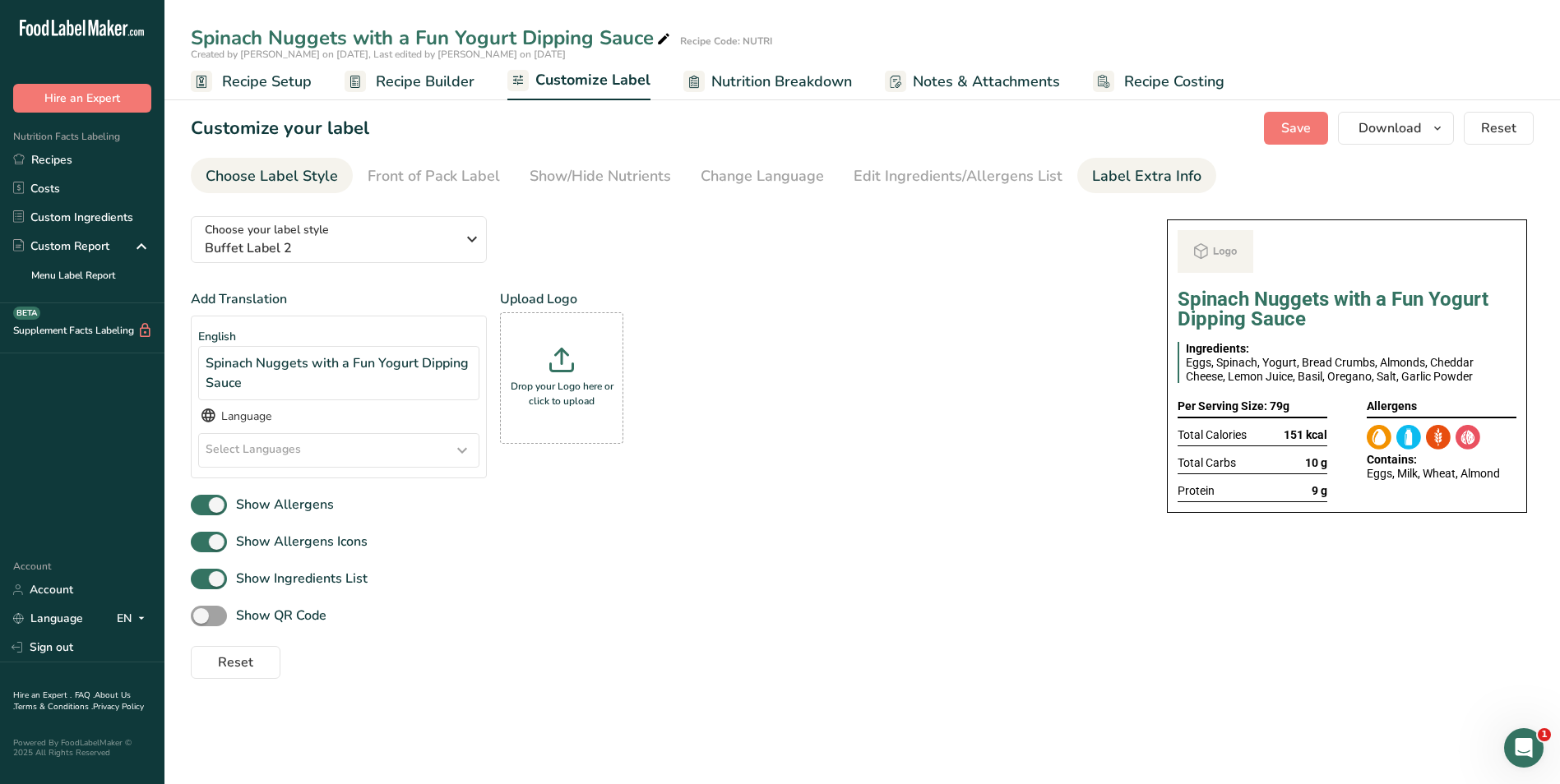
click at [1118, 181] on div "Label Extra Info" at bounding box center [1147, 176] width 109 height 22
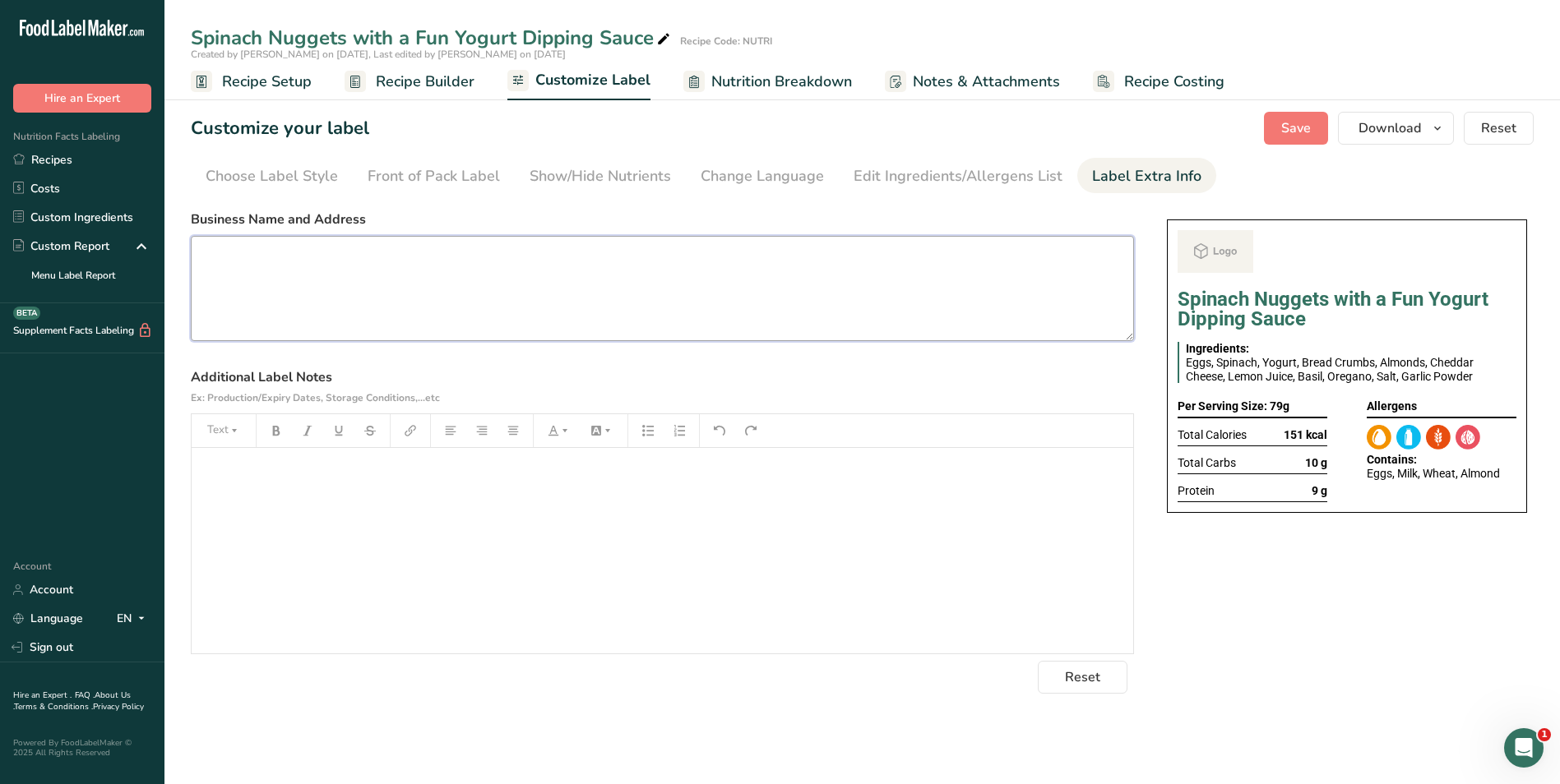
click at [599, 285] on textarea at bounding box center [662, 288] width 943 height 105
paste textarea "USE BY:15/08/2025 KEEP REFRIGERATED AT BELOW 5 DEGREES EAT COLD SNACK"
type textarea "USE BY:15/08/2025 KEEP REFRIGERATED AT BELOW 5 DEGREES EAT COLD SNACK"
click at [1310, 126] on span "Save" at bounding box center [1296, 128] width 30 height 20
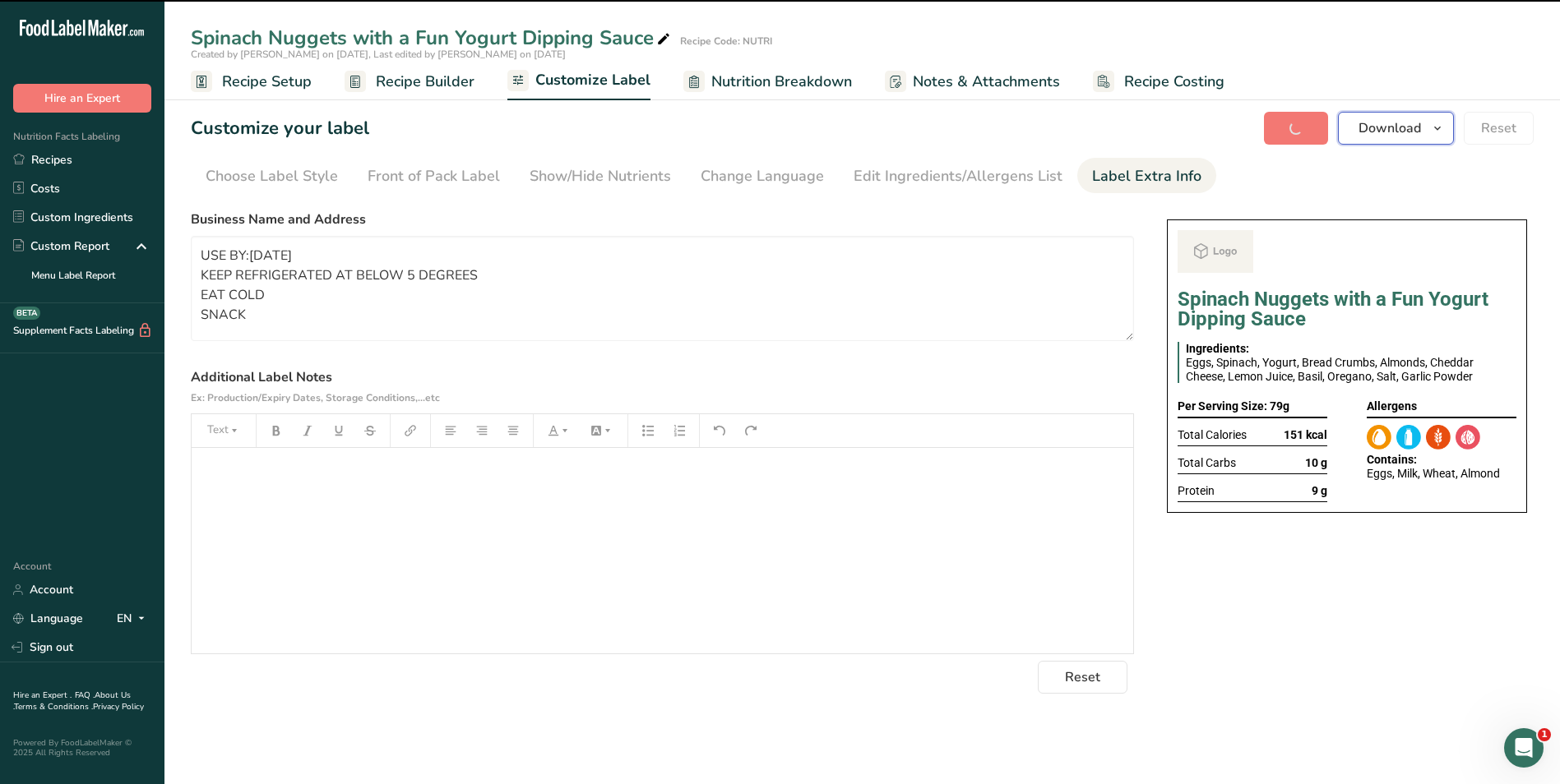
click at [1371, 127] on span "Download" at bounding box center [1389, 128] width 62 height 20
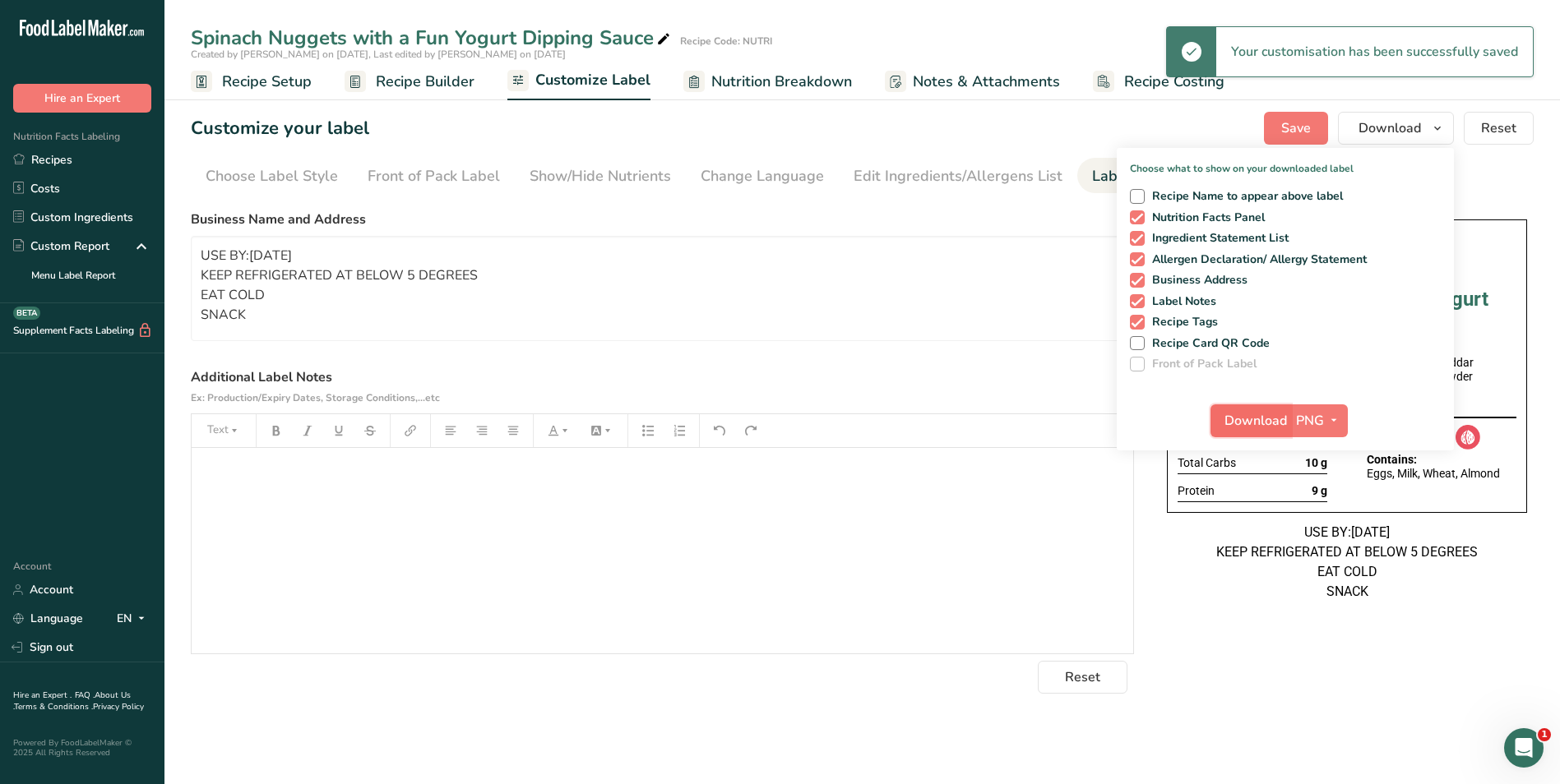
click at [1257, 422] on span "Download" at bounding box center [1255, 420] width 62 height 20
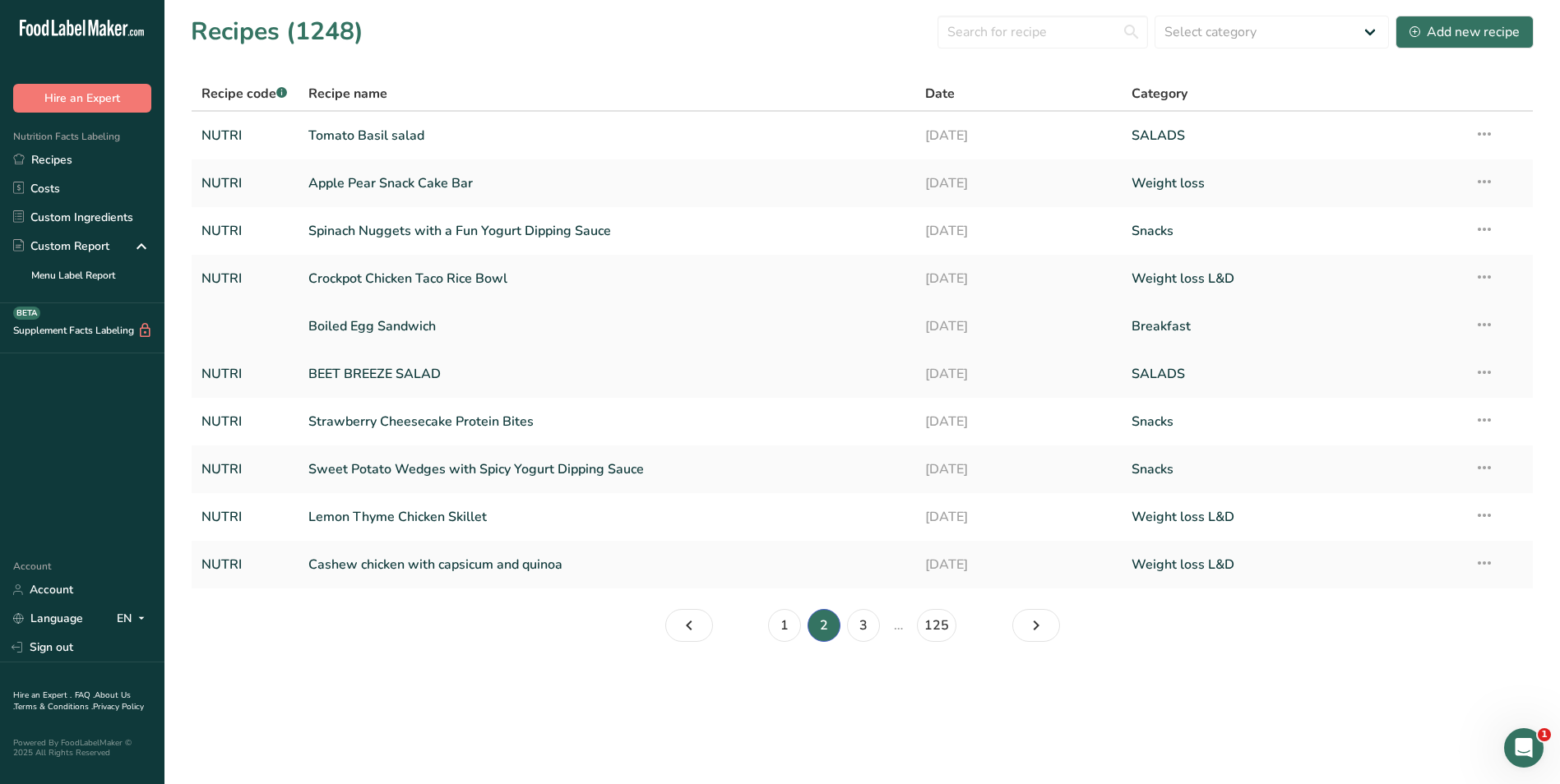
click at [1170, 320] on link "Breakfast" at bounding box center [1292, 326] width 323 height 35
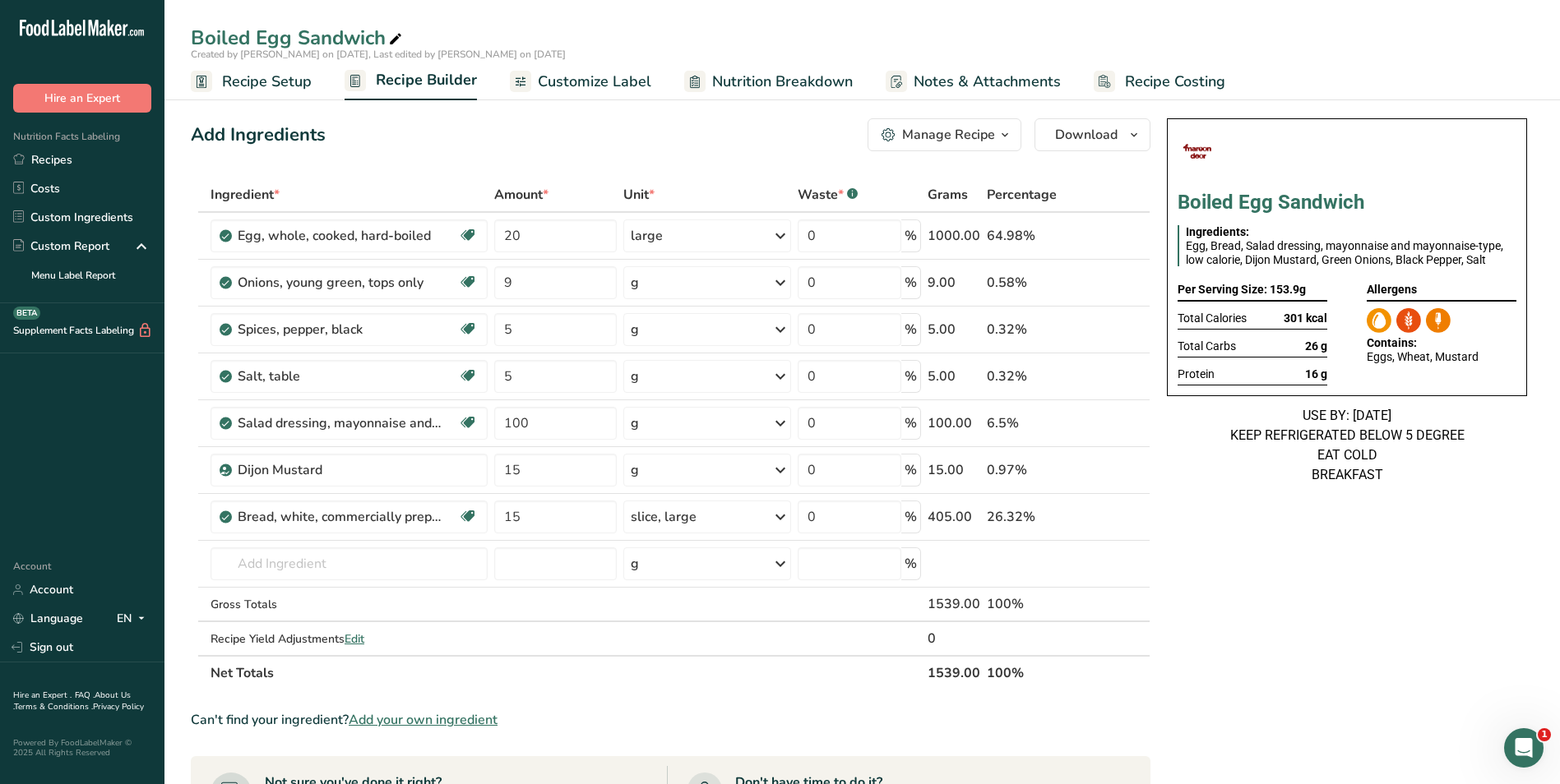
click at [1000, 143] on icon "button" at bounding box center [1004, 135] width 13 height 20
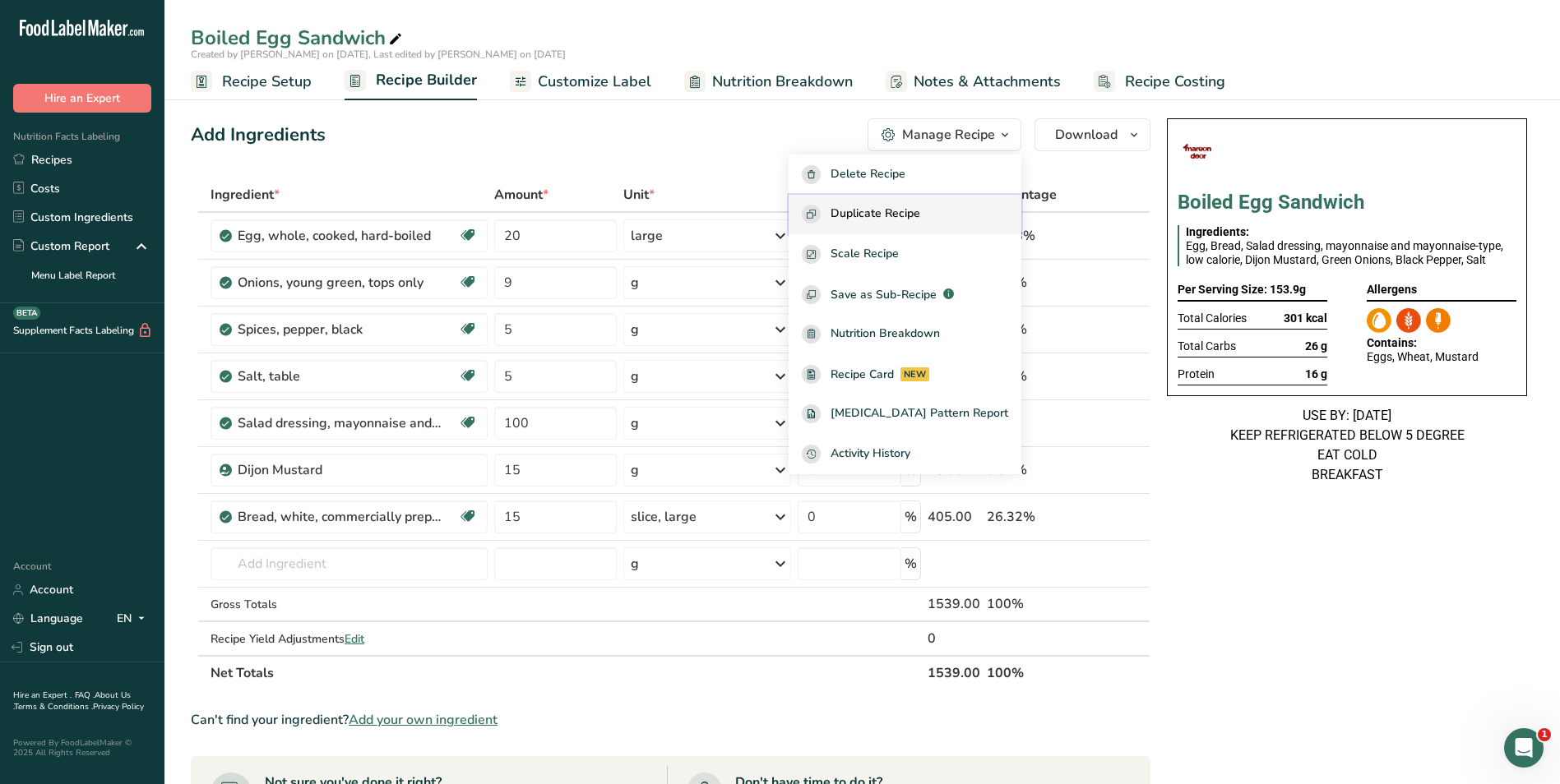
click at [962, 206] on div "Duplicate Recipe" at bounding box center [904, 214] width 206 height 19
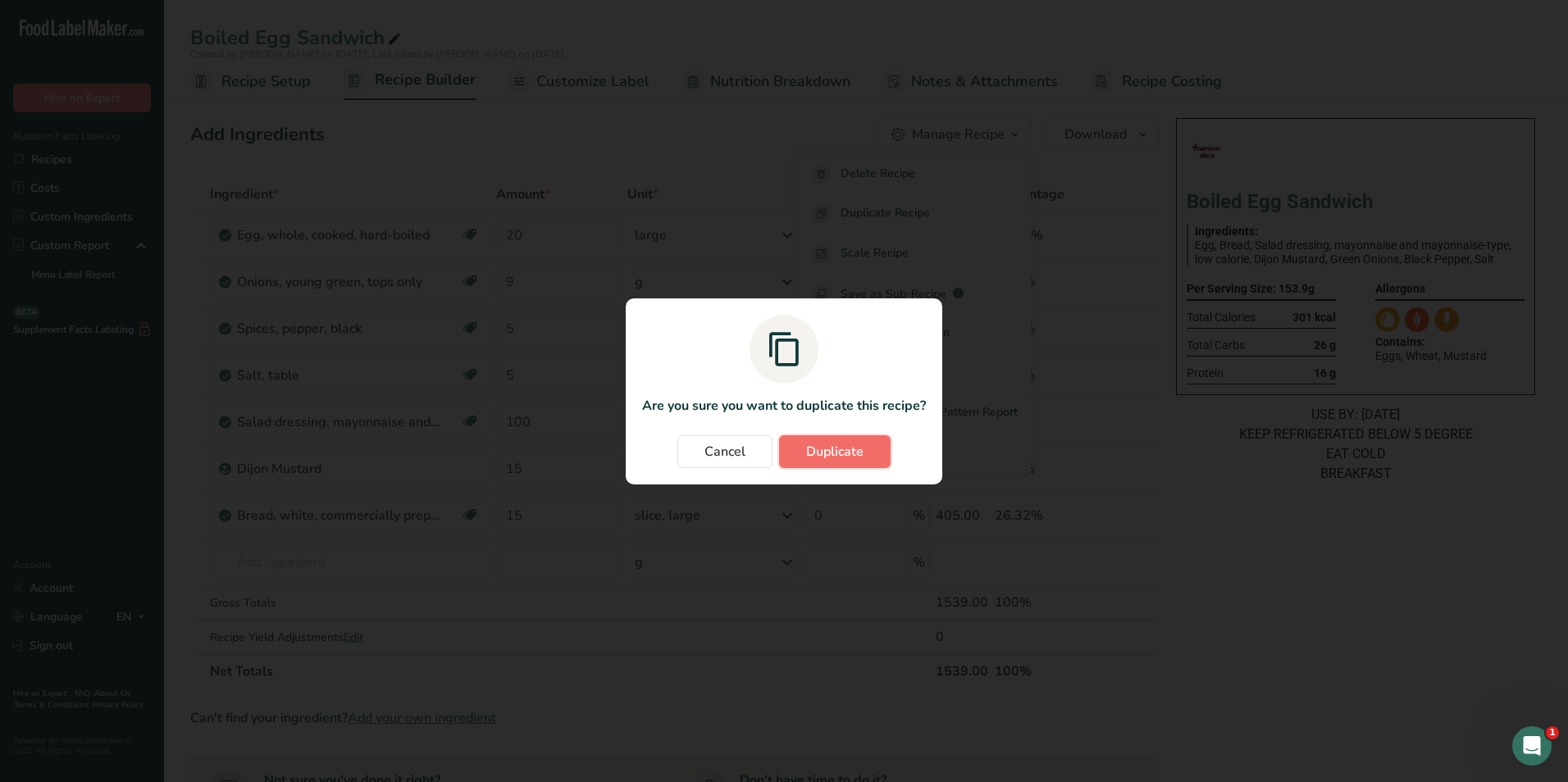
click at [868, 449] on button "Duplicate" at bounding box center [834, 451] width 111 height 33
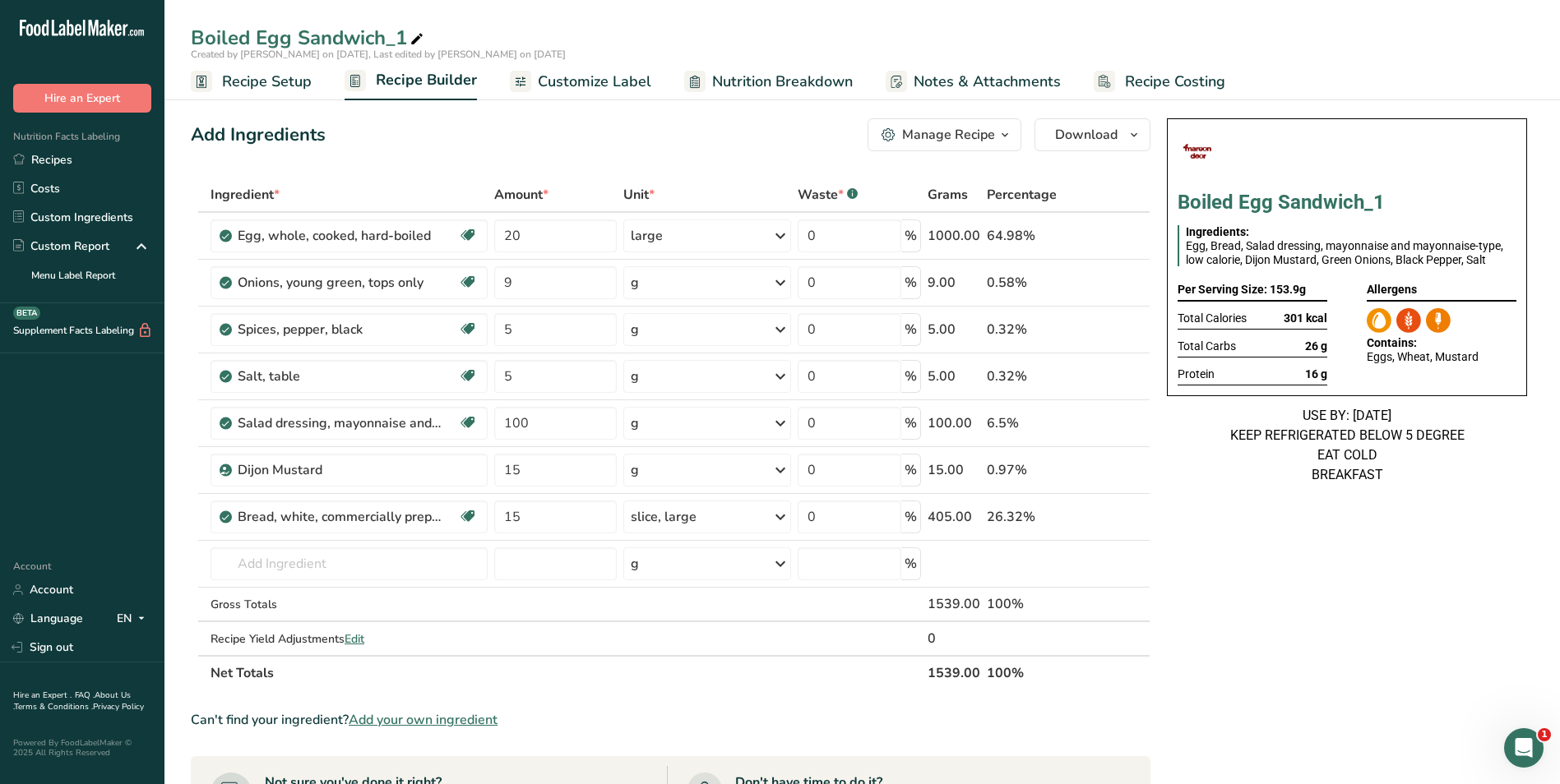
click at [414, 35] on icon at bounding box center [416, 39] width 14 height 23
type input "Boiled Egg Sandwich_Shafi"
click at [592, 141] on div "Add Ingredients Manage Recipe Delete Recipe Duplicate Recipe Scale Recipe Save …" at bounding box center [671, 135] width 960 height 33
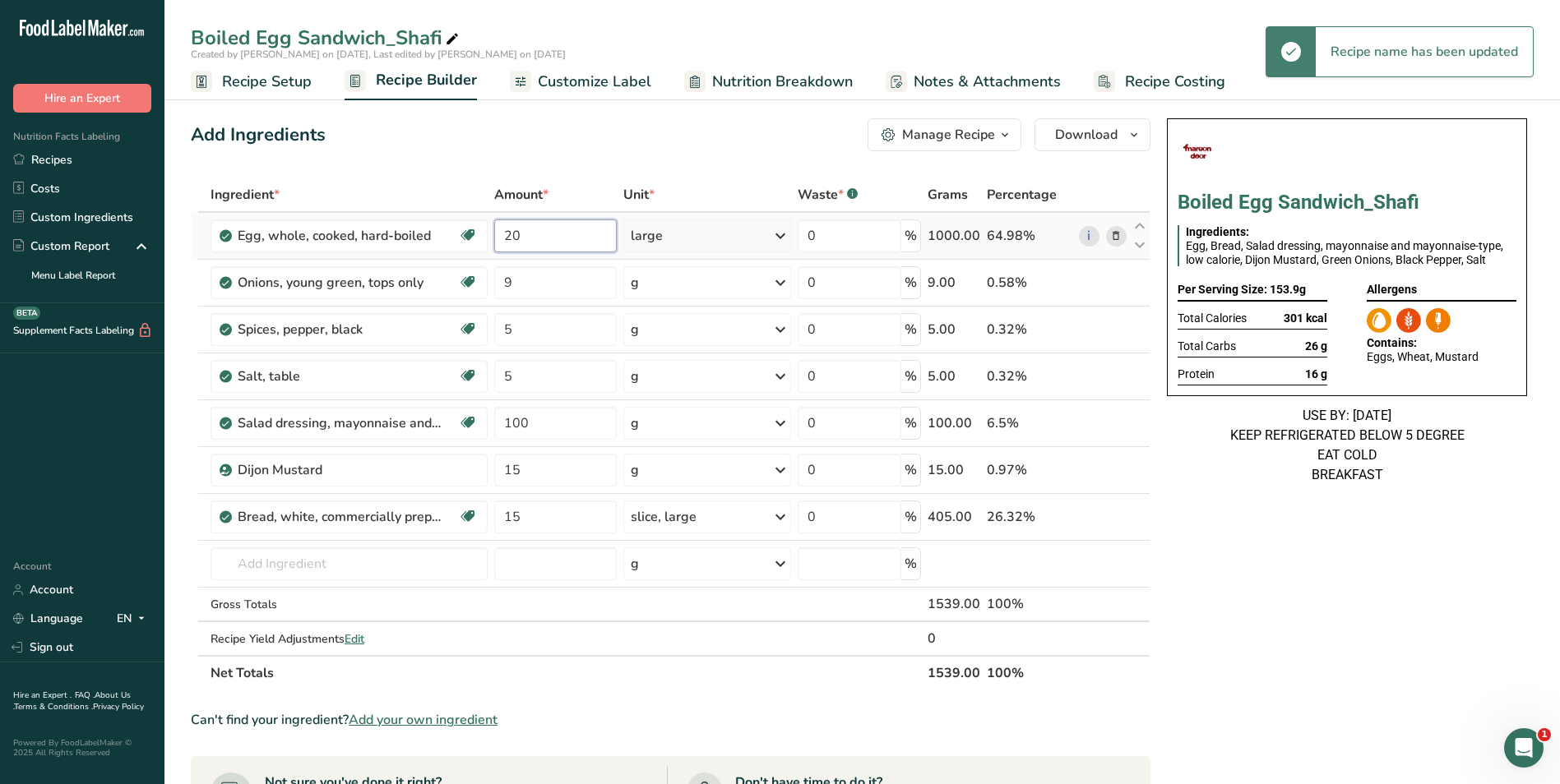
click at [529, 244] on input "20" at bounding box center [555, 236] width 122 height 33
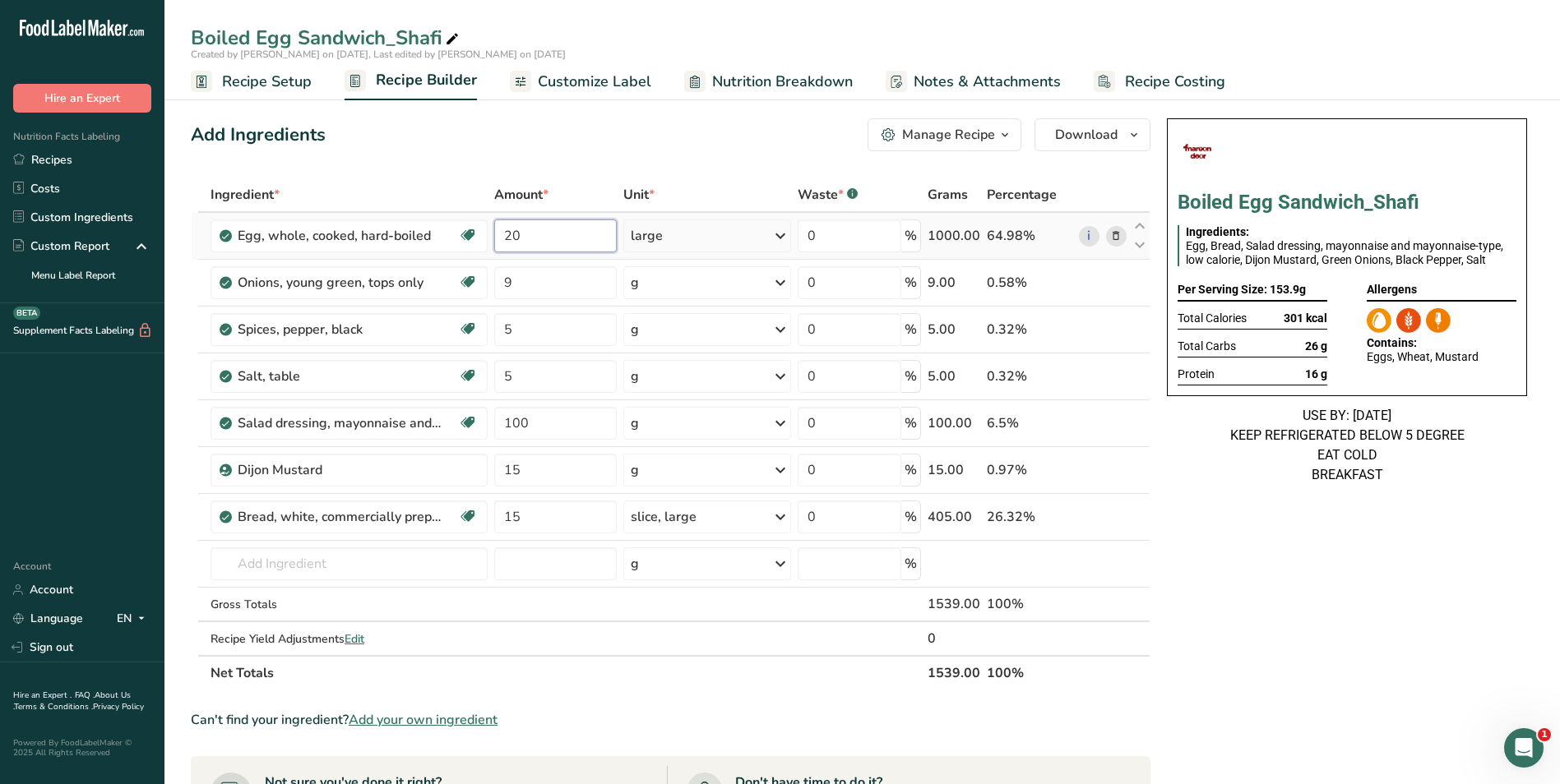
click at [529, 244] on input "20" at bounding box center [555, 236] width 122 height 33
click at [511, 234] on input "20" at bounding box center [555, 236] width 122 height 33
click at [526, 230] on input "20" at bounding box center [555, 236] width 122 height 33
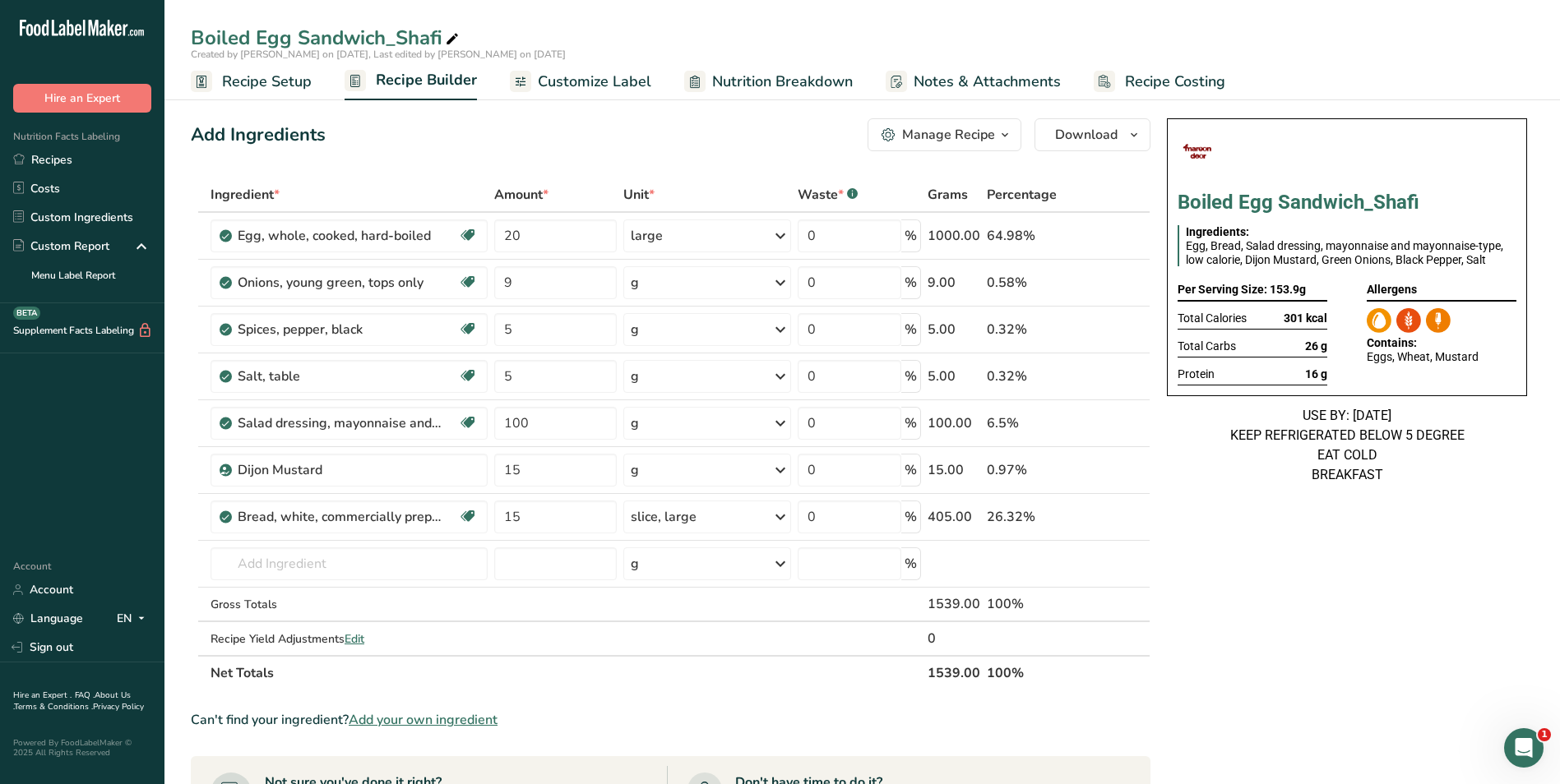
click at [275, 96] on link "Recipe Setup" at bounding box center [251, 81] width 121 height 37
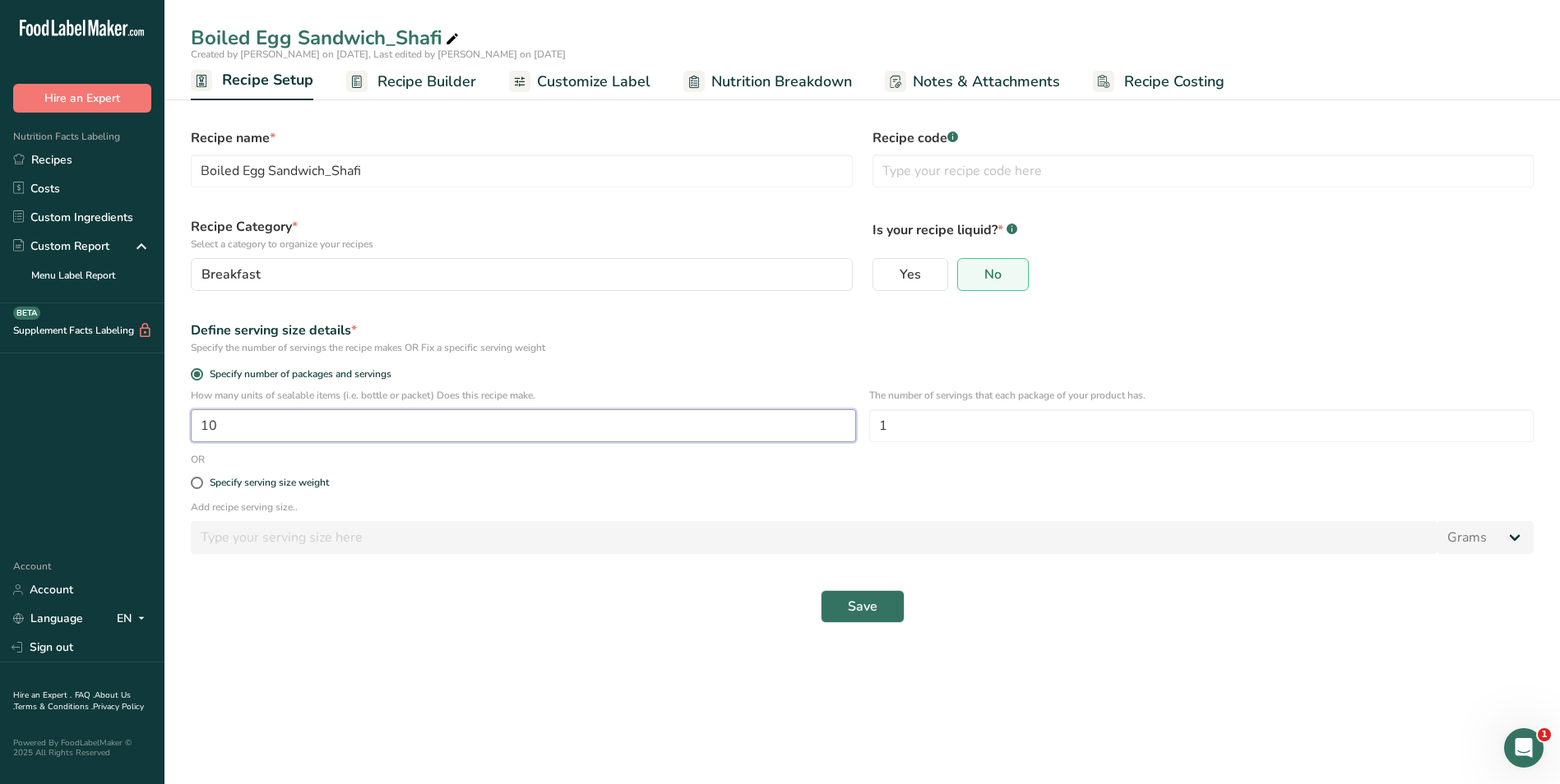
click at [265, 419] on input "10" at bounding box center [523, 425] width 665 height 33
type input "1"
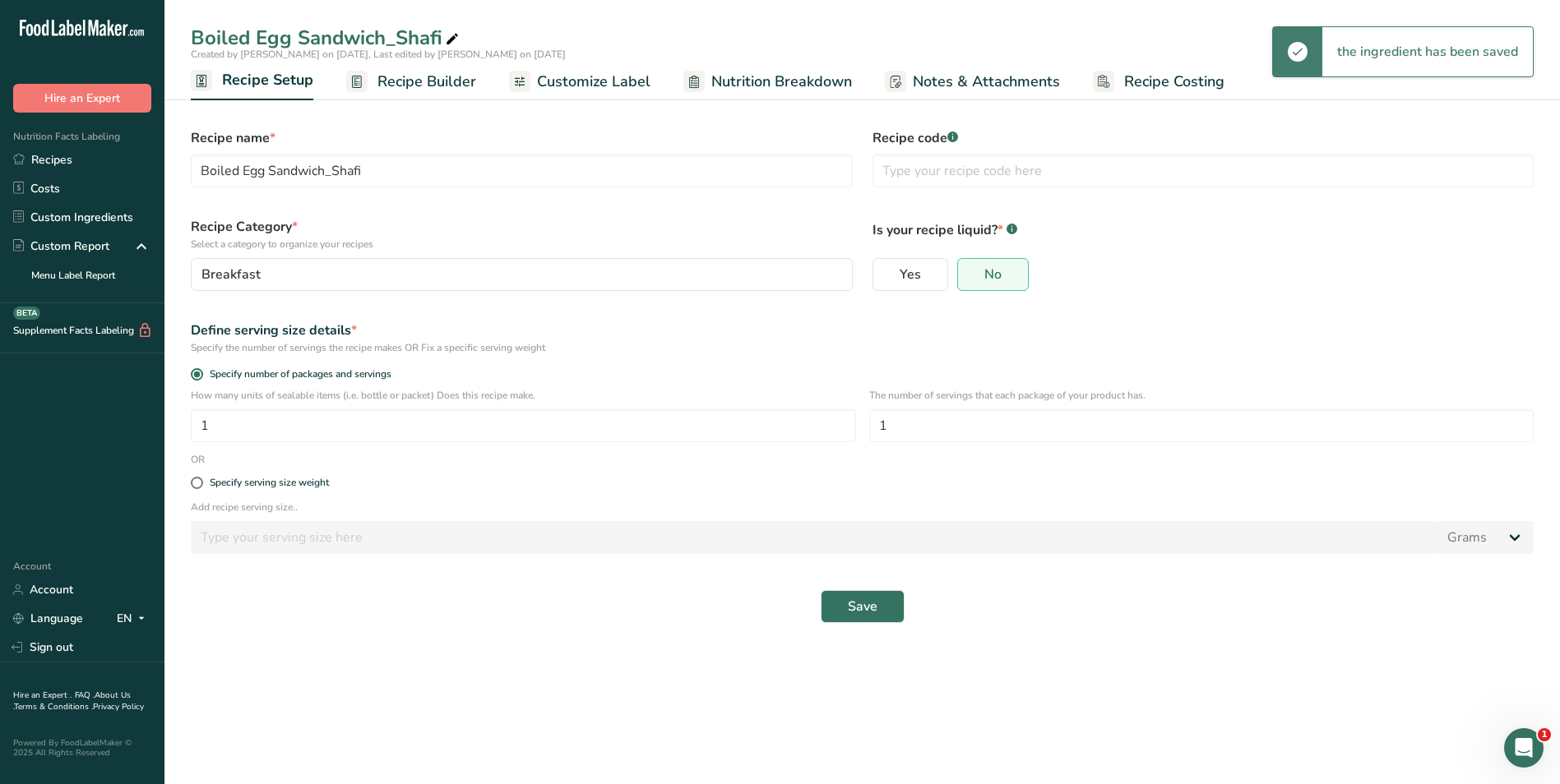
click at [432, 90] on span "Recipe Builder" at bounding box center [427, 82] width 99 height 22
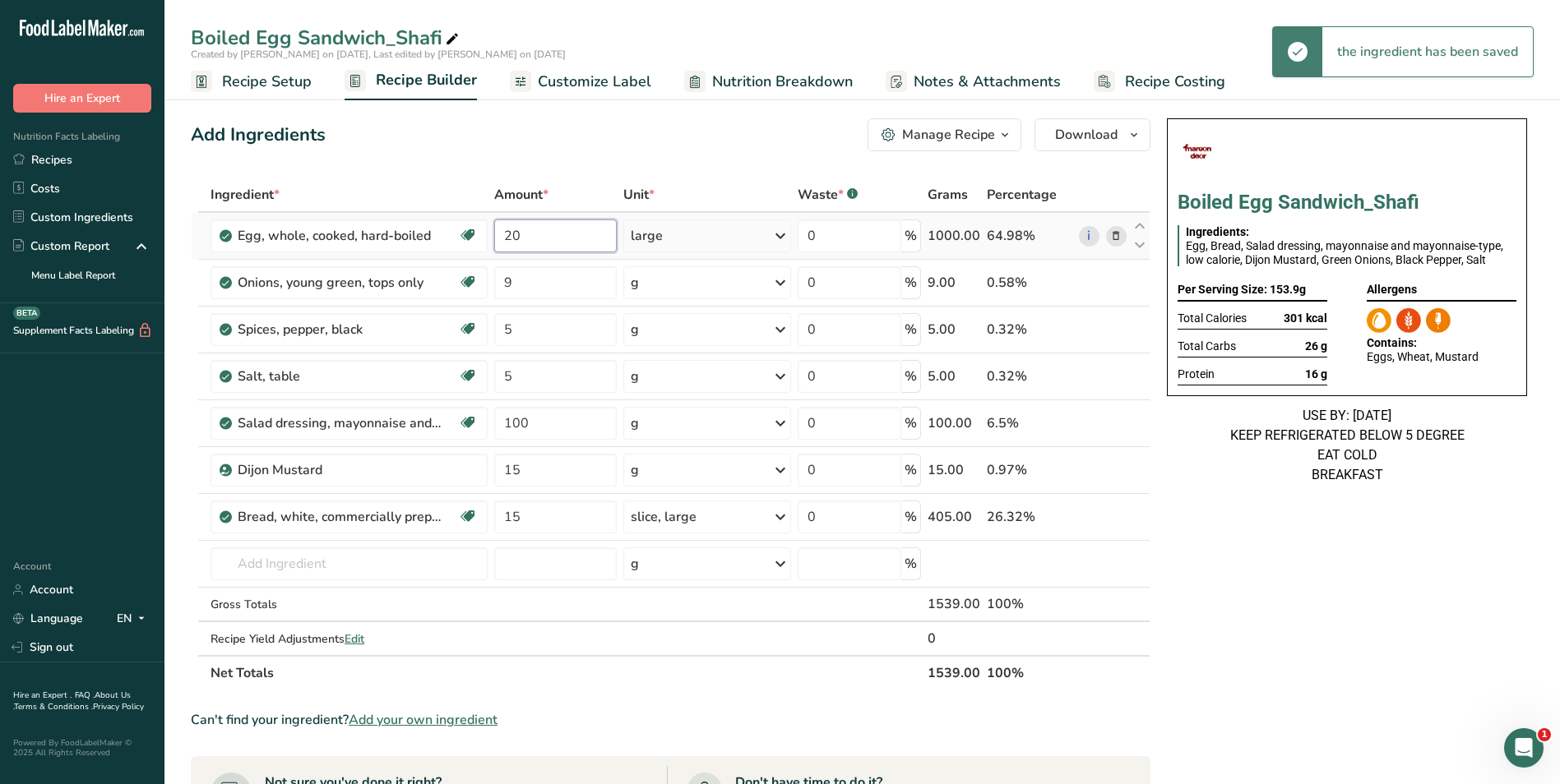
click at [502, 242] on input "20" at bounding box center [555, 236] width 122 height 33
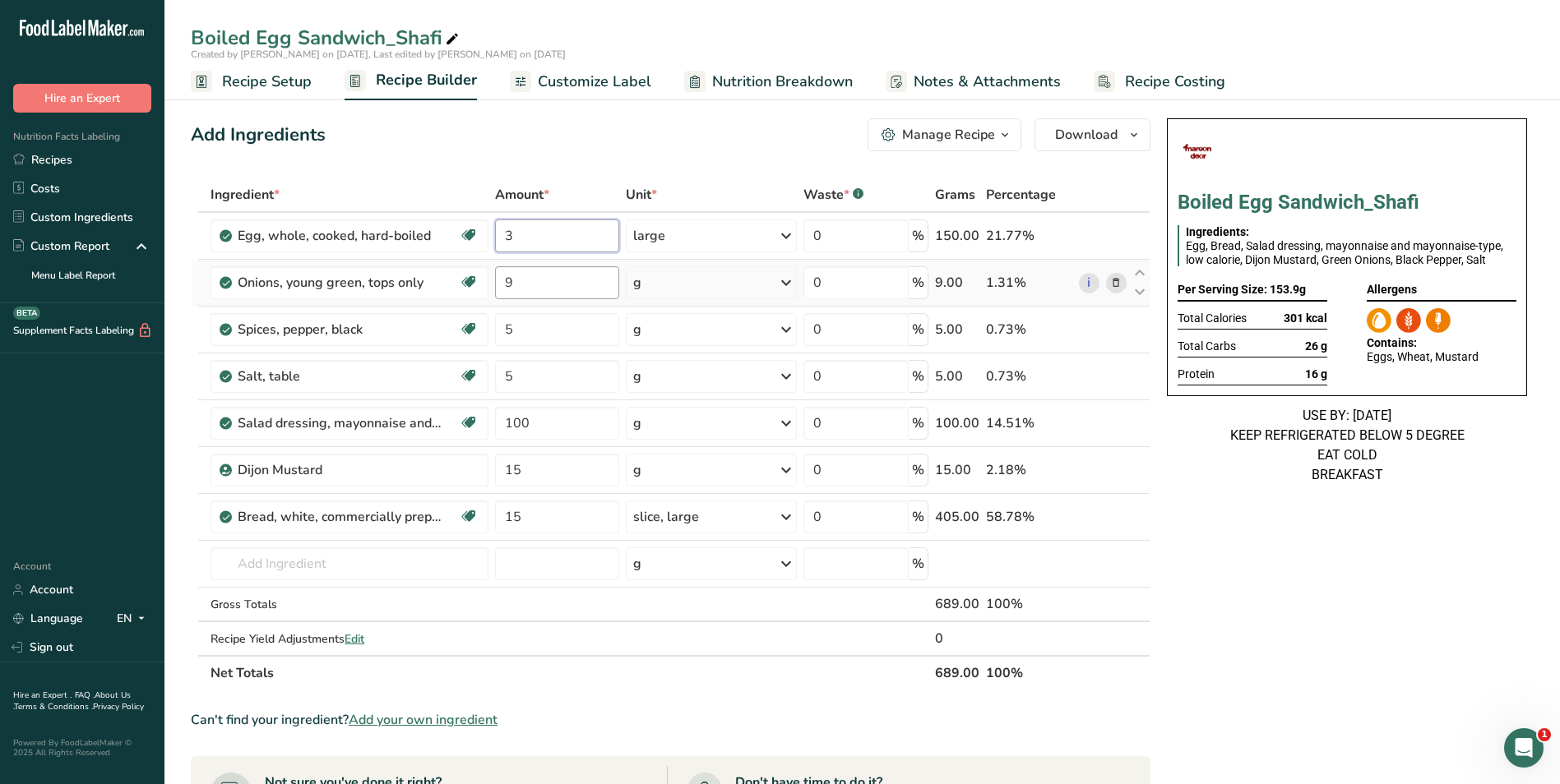
type input "3"
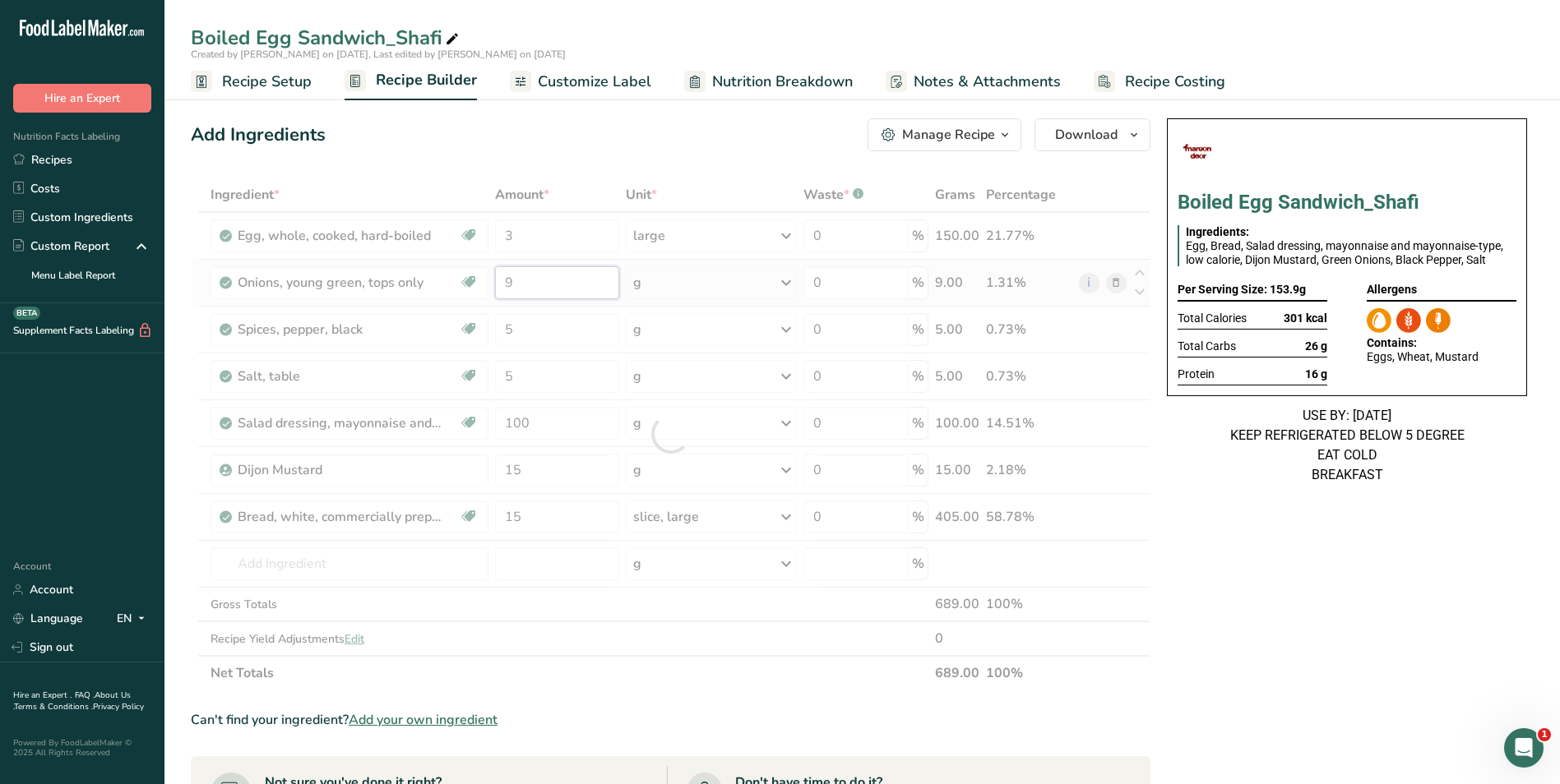
click at [505, 289] on div "Ingredient * Amount * Unit * Waste * .a-a{fill:#347362;}.b-a{fill:#fff;} Grams …" at bounding box center [671, 434] width 960 height 513
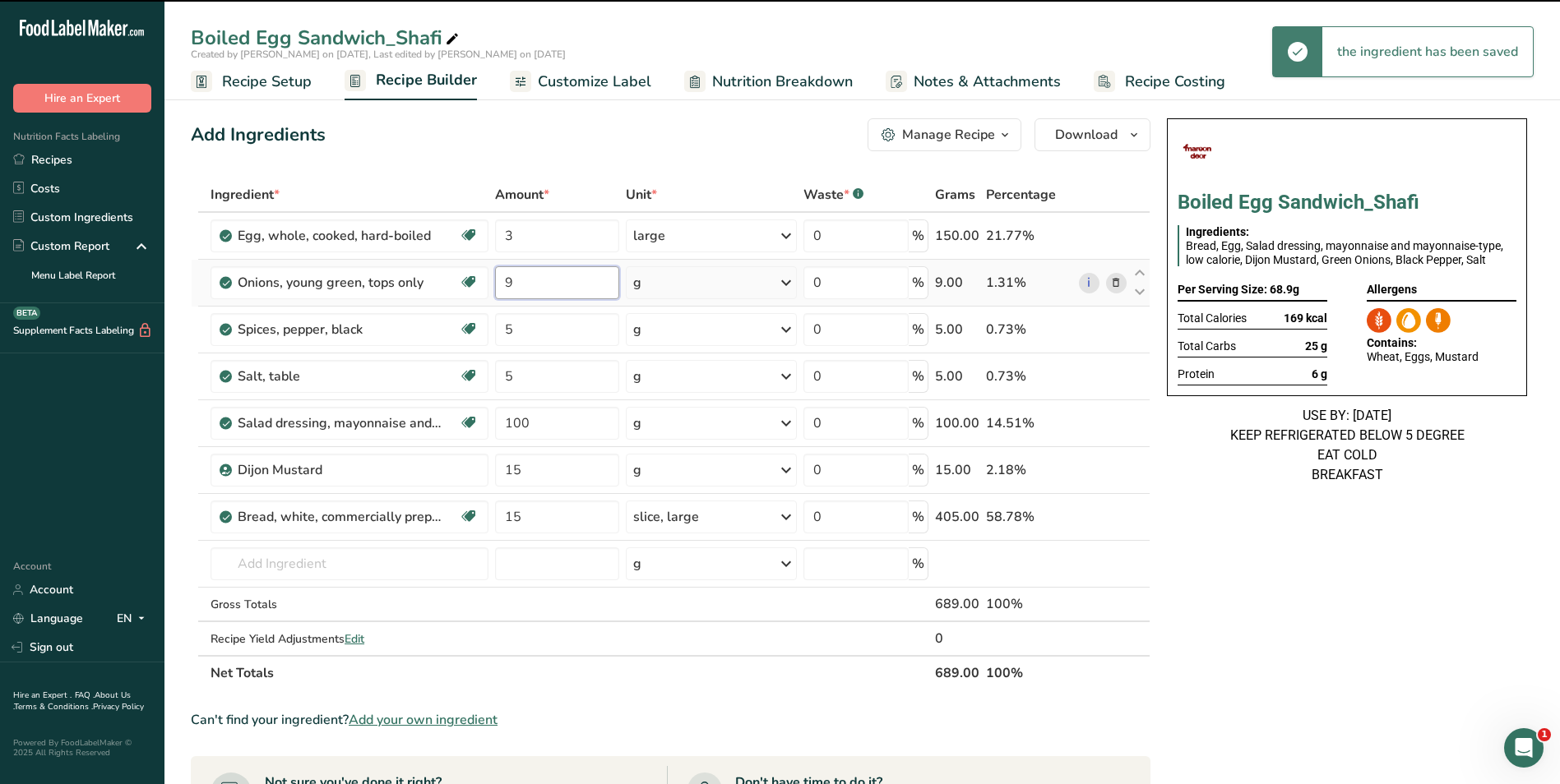
click at [506, 289] on input "9" at bounding box center [558, 283] width 124 height 33
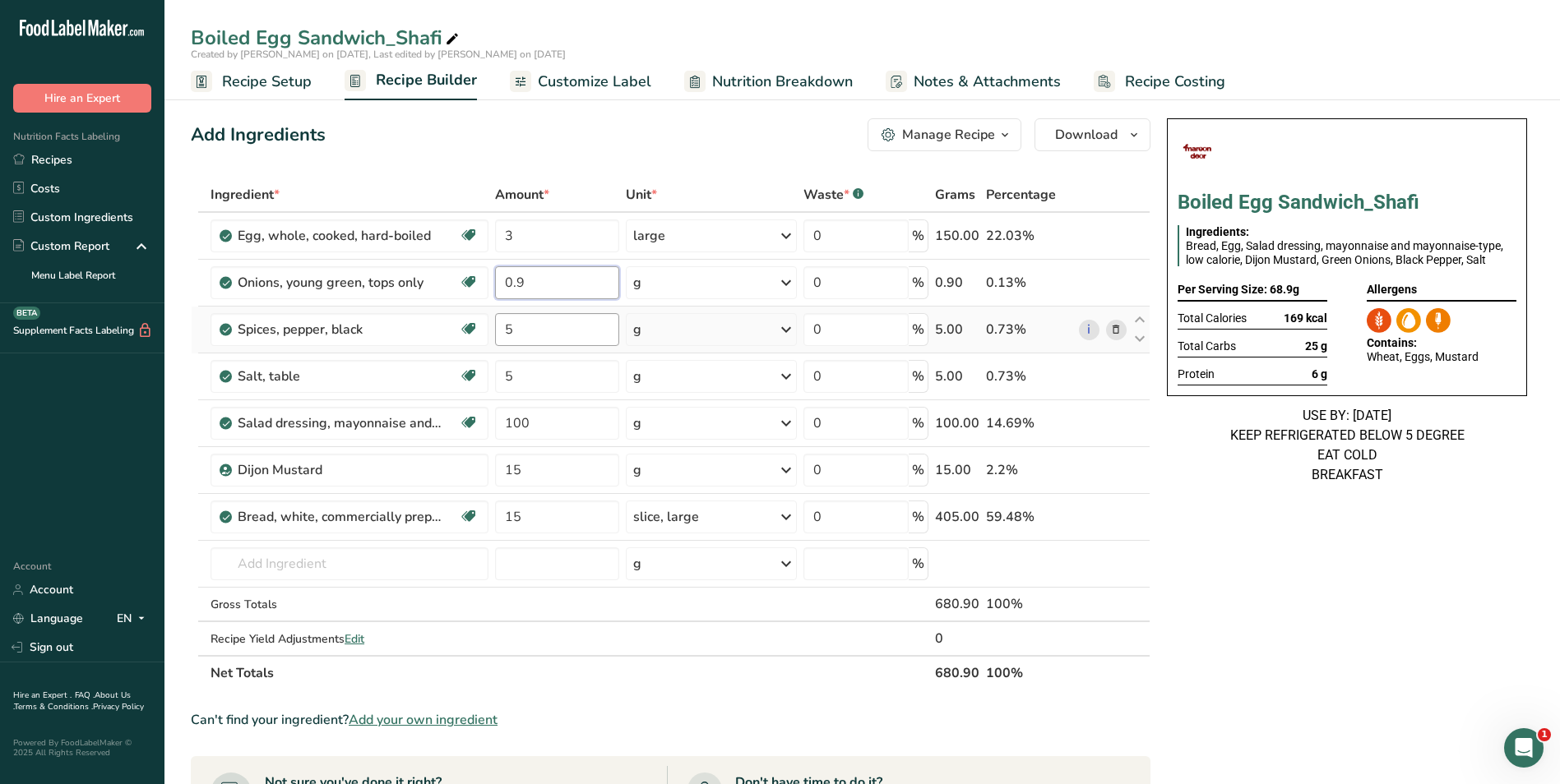
type input "0.9"
click at [506, 331] on div "Ingredient * Amount * Unit * Waste * .a-a{fill:#347362;}.b-a{fill:#fff;} Grams …" at bounding box center [671, 434] width 960 height 513
click at [506, 331] on input "5" at bounding box center [558, 329] width 124 height 33
type input "0.5"
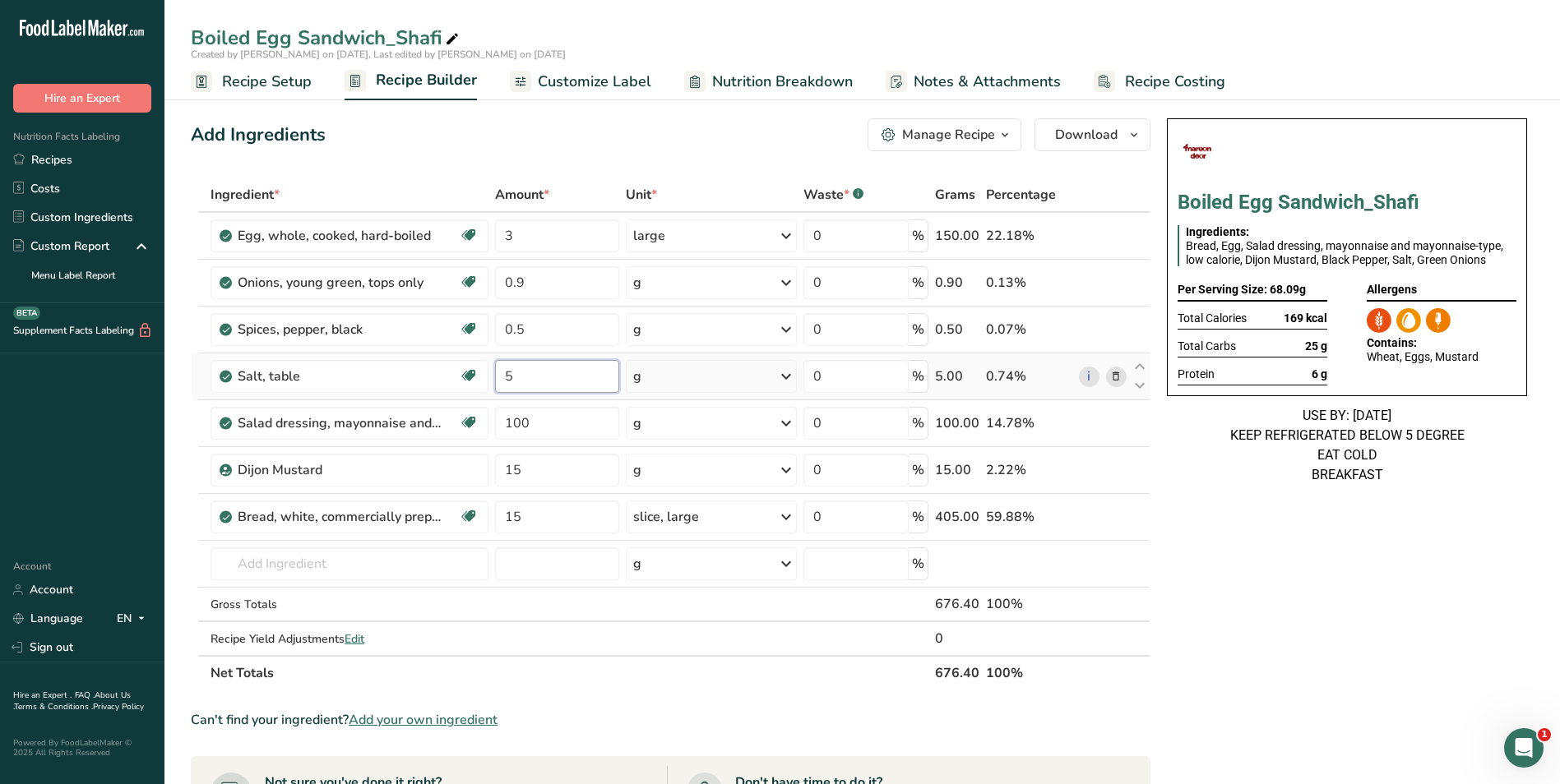
click at [499, 379] on div "Ingredient * Amount * Unit * Waste * .a-a{fill:#347362;}.b-a{fill:#fff;} Grams …" at bounding box center [671, 434] width 960 height 513
click at [503, 378] on input "5" at bounding box center [558, 376] width 124 height 33
type input "1"
click at [520, 463] on div "Ingredient * Amount * Unit * Waste * .a-a{fill:#347362;}.b-a{fill:#fff;} Grams …" at bounding box center [671, 434] width 960 height 513
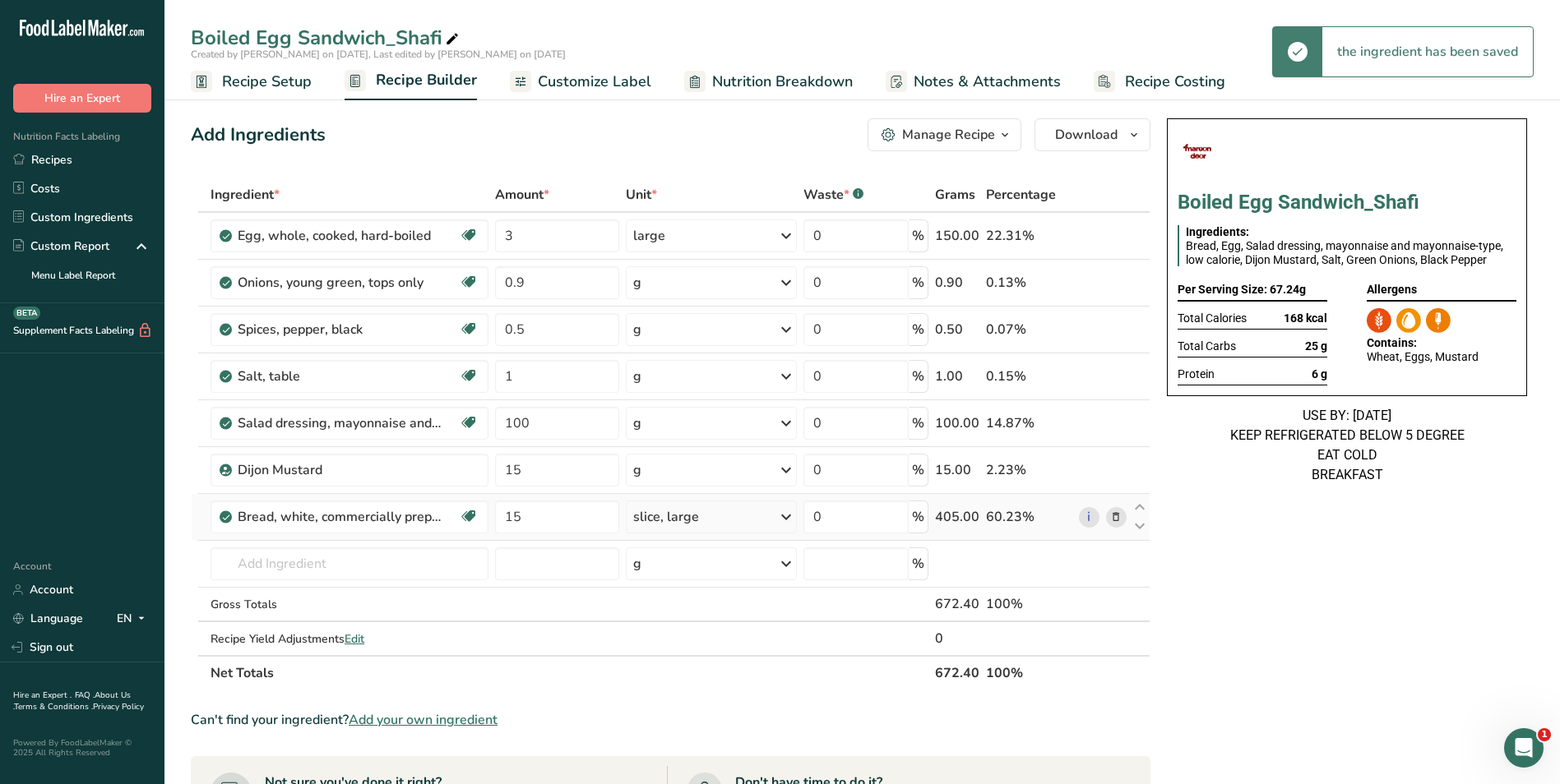
click at [673, 522] on div "Ingredient * Amount * Unit * Waste * .a-a{fill:#347362;}.b-a{fill:#fff;} Grams …" at bounding box center [671, 434] width 960 height 513
click at [572, 510] on input "15" at bounding box center [558, 516] width 124 height 33
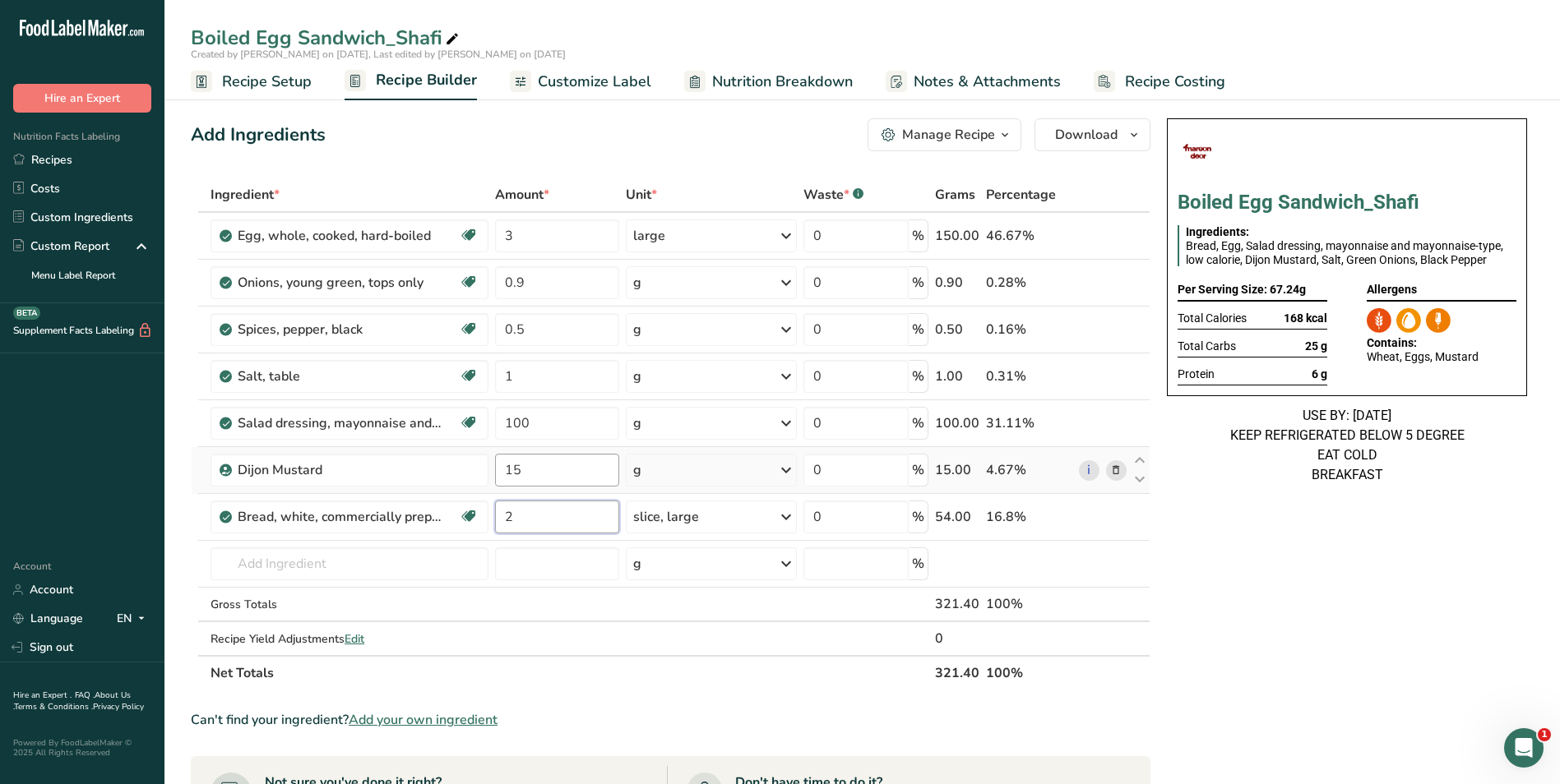
type input "2"
click at [513, 474] on div "Ingredient * Amount * Unit * Waste * .a-a{fill:#347362;}.b-a{fill:#fff;} Grams …" at bounding box center [671, 434] width 960 height 513
type input "1.5"
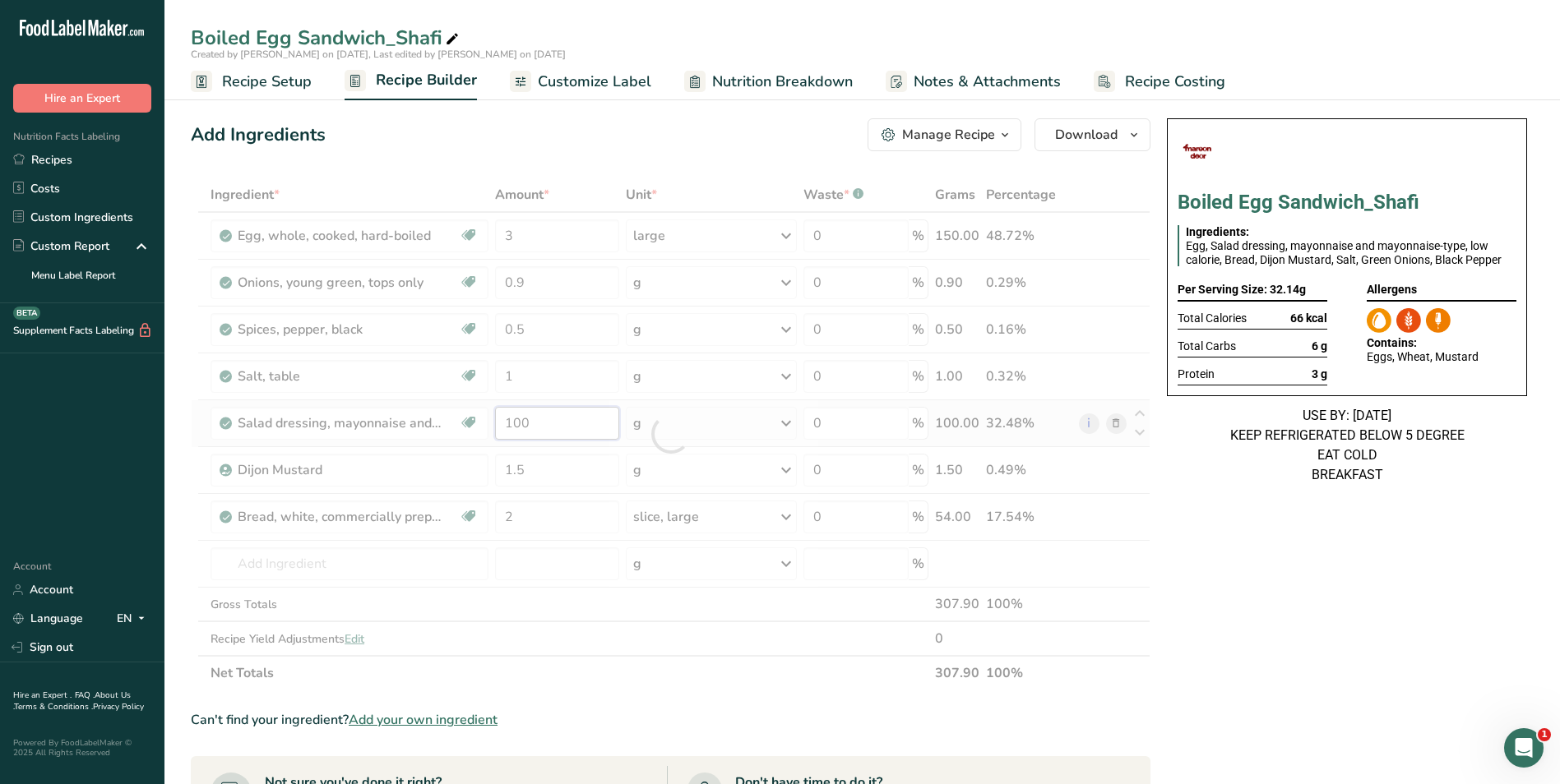
click at [519, 423] on div "Ingredient * Amount * Unit * Waste * .a-a{fill:#347362;}.b-a{fill:#fff;} Grams …" at bounding box center [671, 434] width 960 height 513
click at [519, 423] on div at bounding box center [671, 434] width 960 height 513
click at [519, 424] on div at bounding box center [671, 434] width 960 height 513
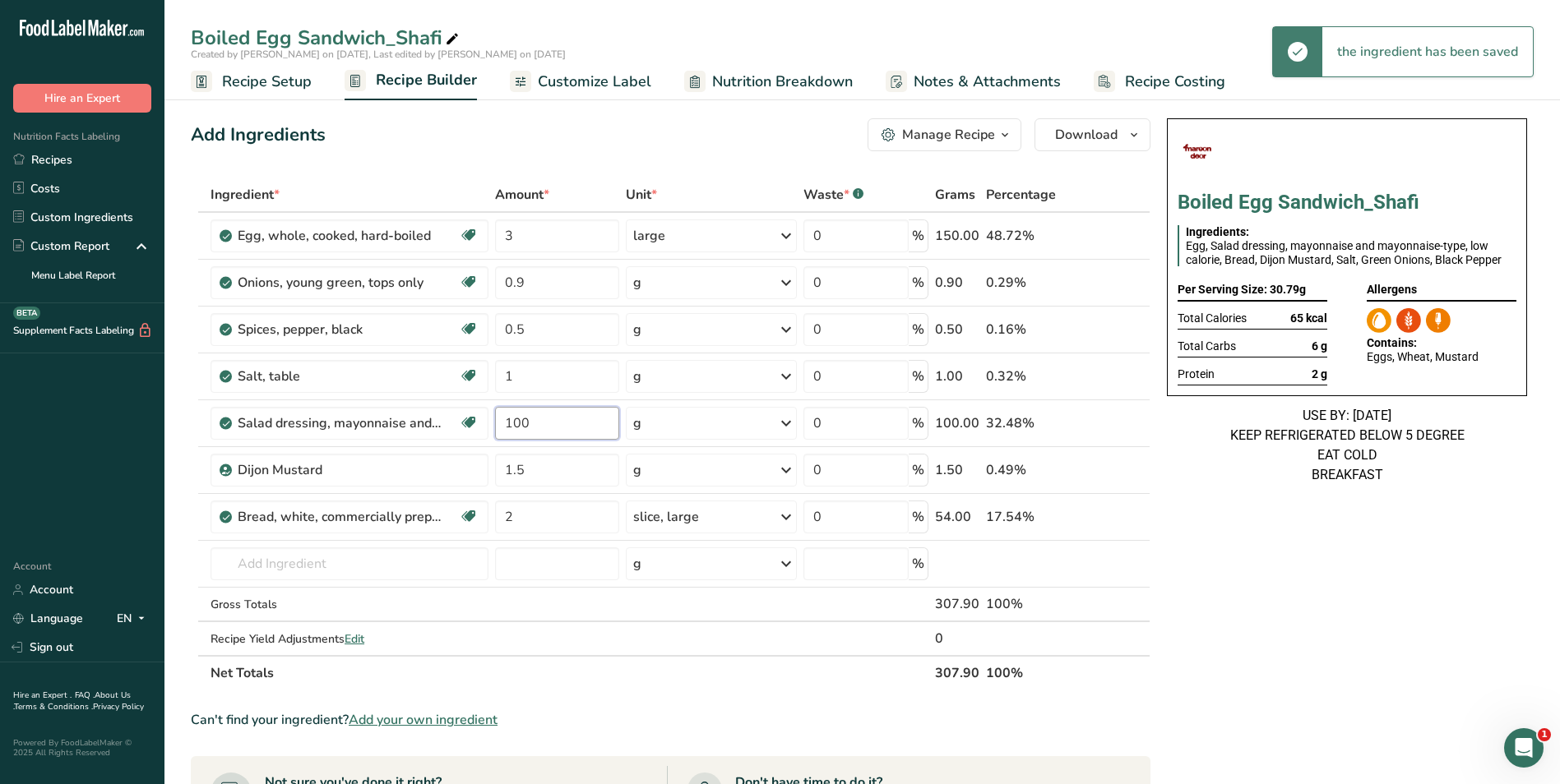
click at [519, 424] on input "100" at bounding box center [558, 423] width 124 height 33
type input "15"
click at [501, 143] on div "Add Ingredients Manage Recipe Delete Recipe Duplicate Recipe Scale Recipe Save …" at bounding box center [671, 135] width 960 height 33
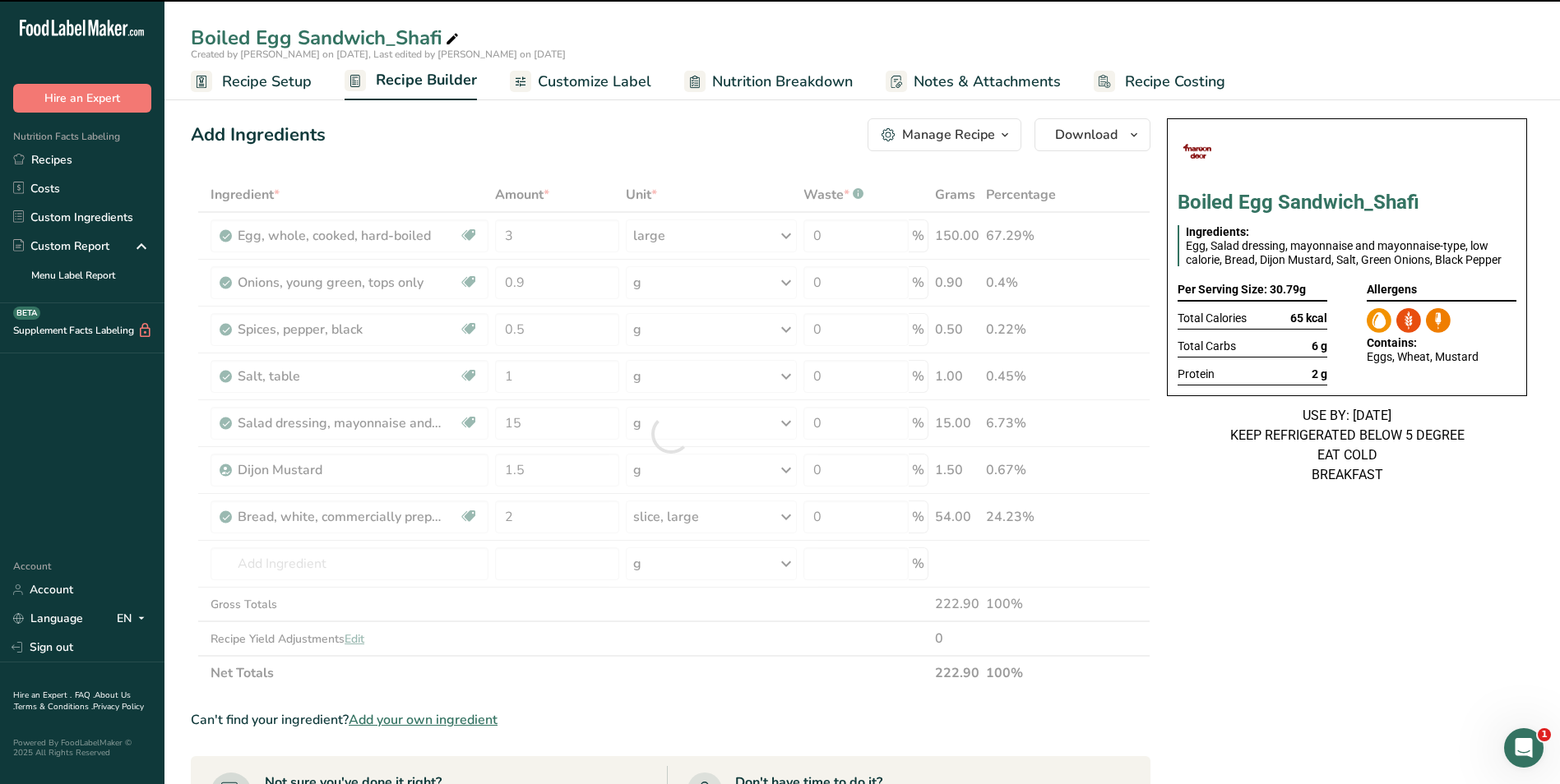
click at [281, 89] on span "Recipe Setup" at bounding box center [266, 82] width 90 height 22
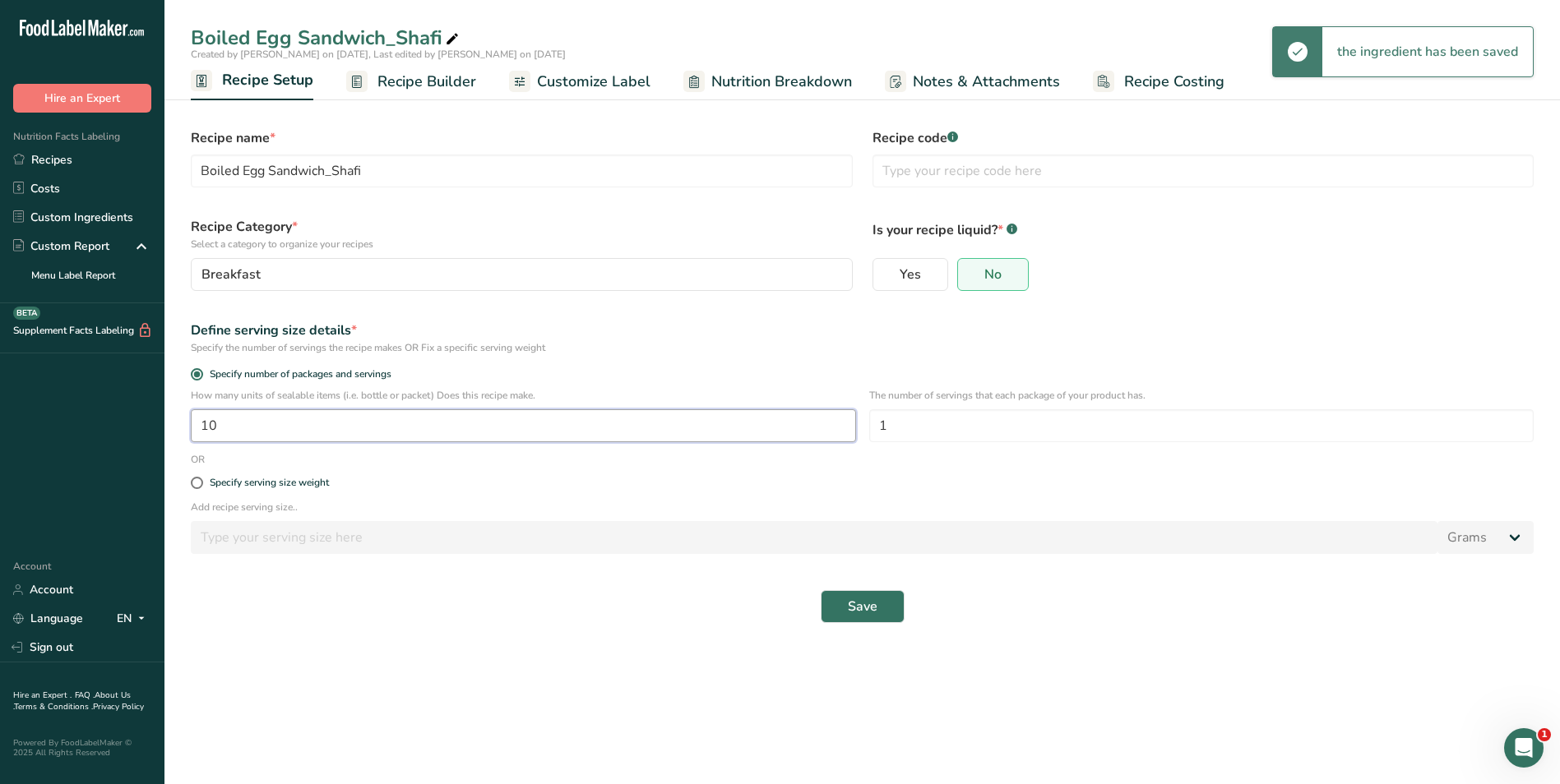
click at [303, 435] on input "10" at bounding box center [523, 425] width 665 height 33
type input "1"
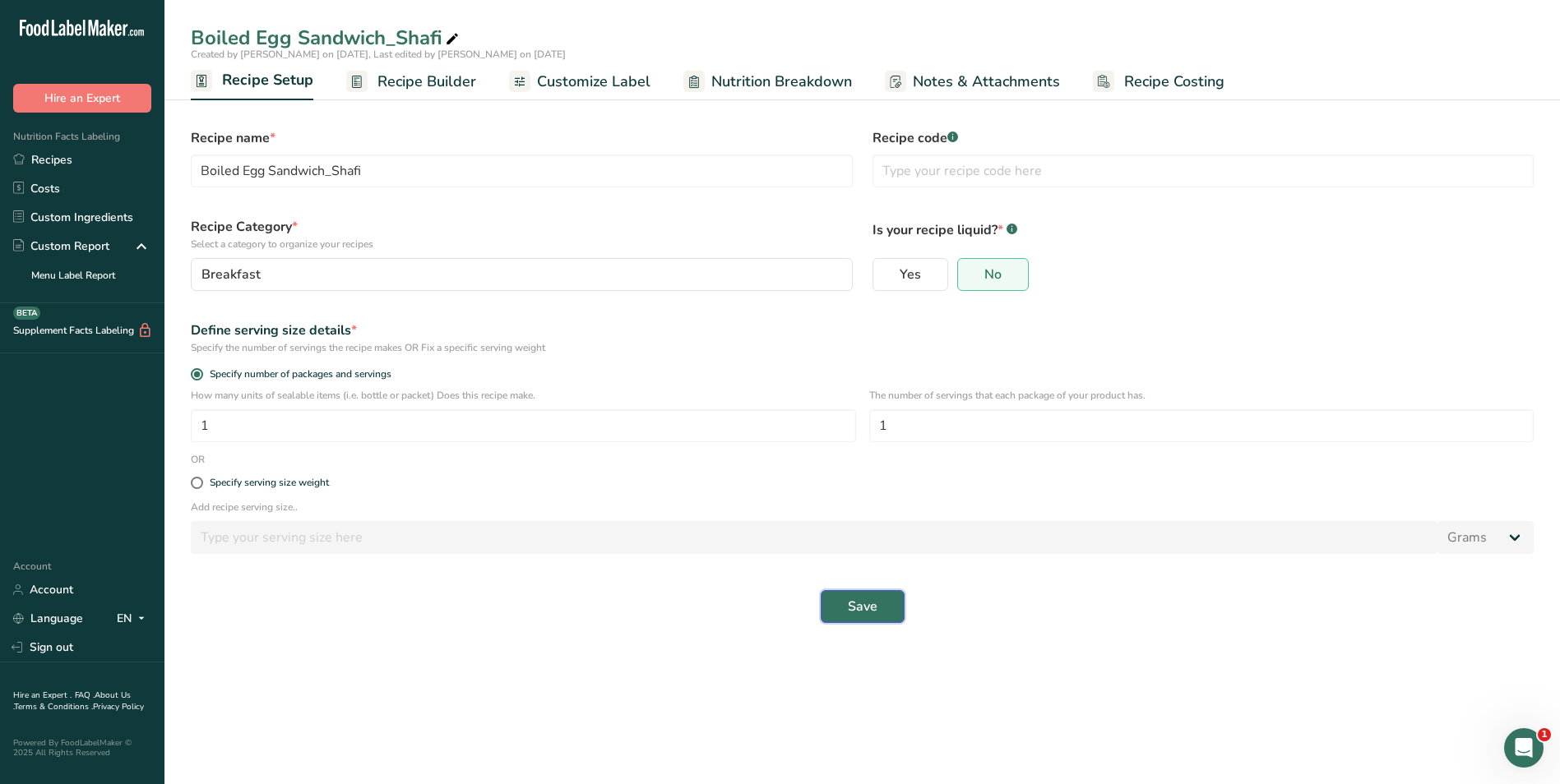
click at [869, 610] on span "Save" at bounding box center [862, 606] width 30 height 20
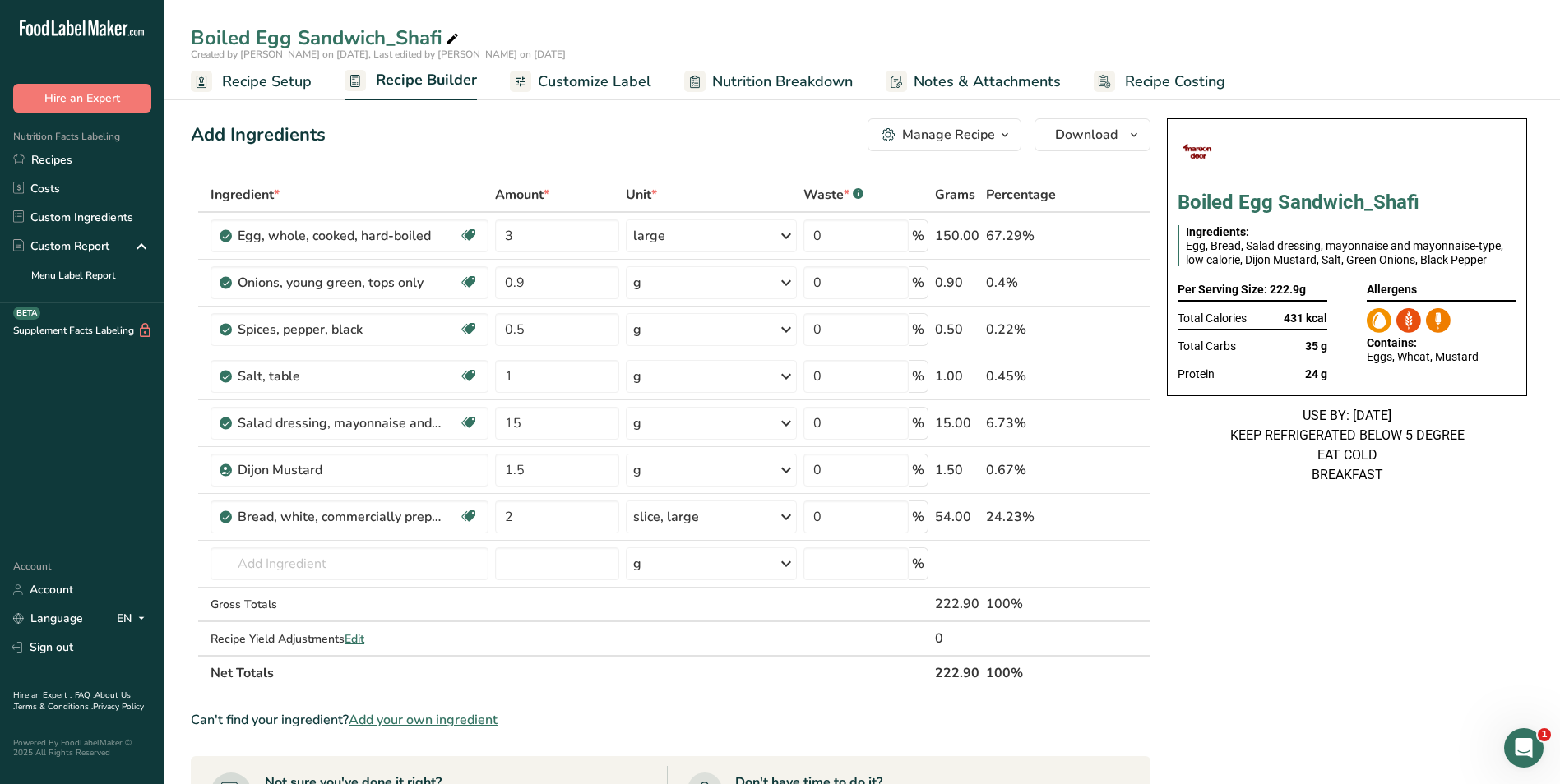
click at [766, 87] on span "Nutrition Breakdown" at bounding box center [782, 82] width 141 height 22
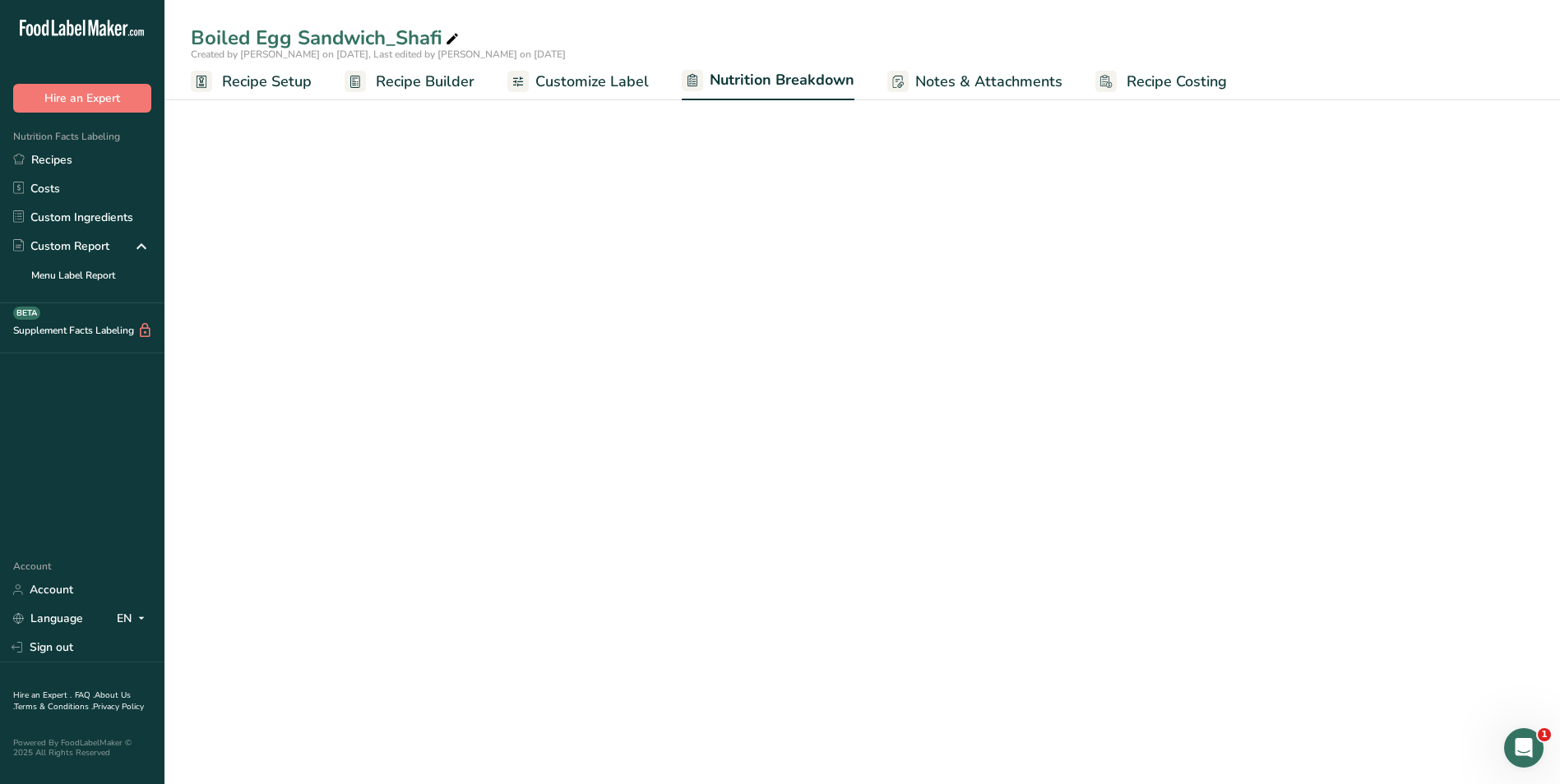
select select "Calories"
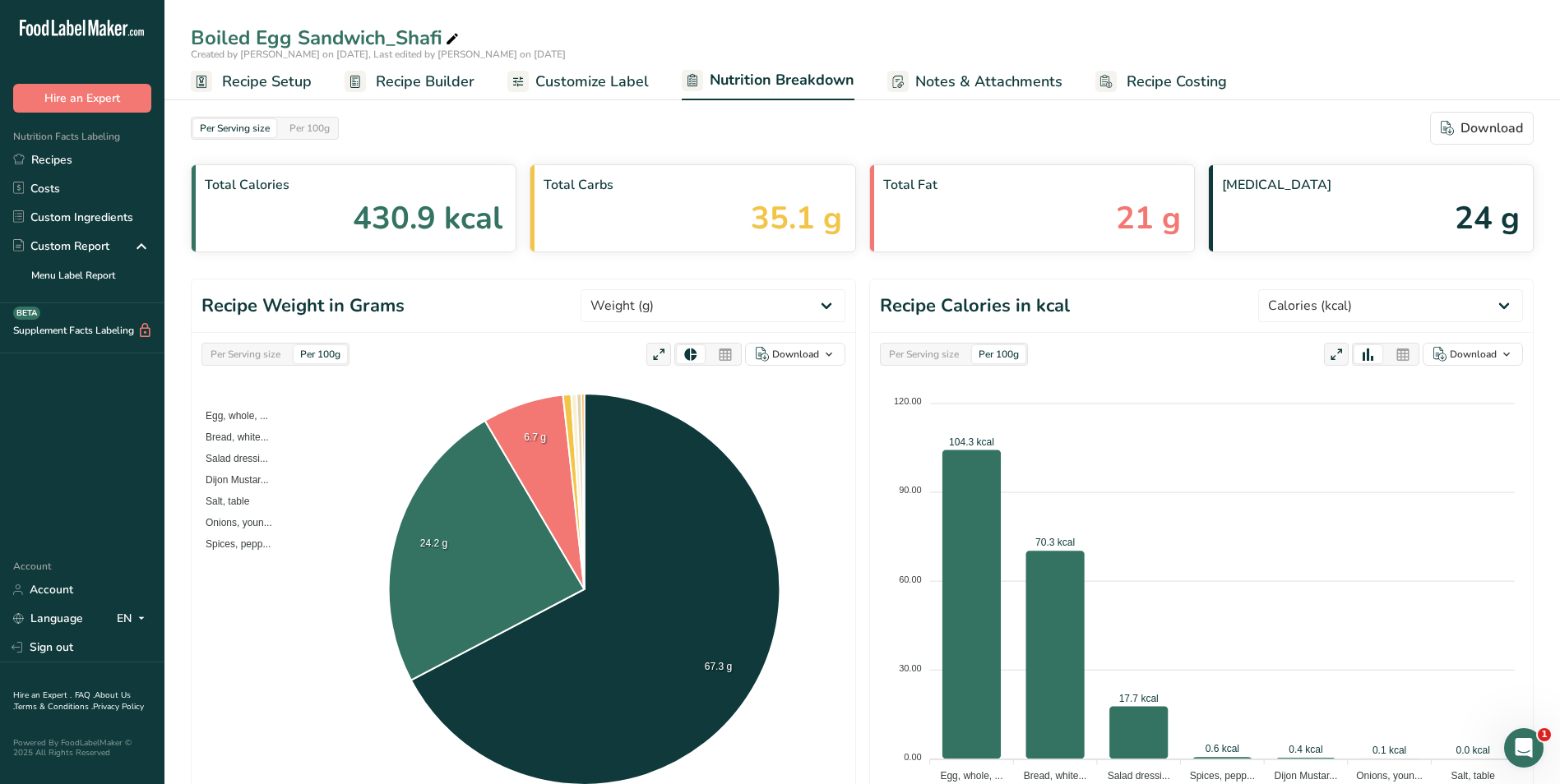
click at [592, 84] on span "Customize Label" at bounding box center [592, 82] width 113 height 22
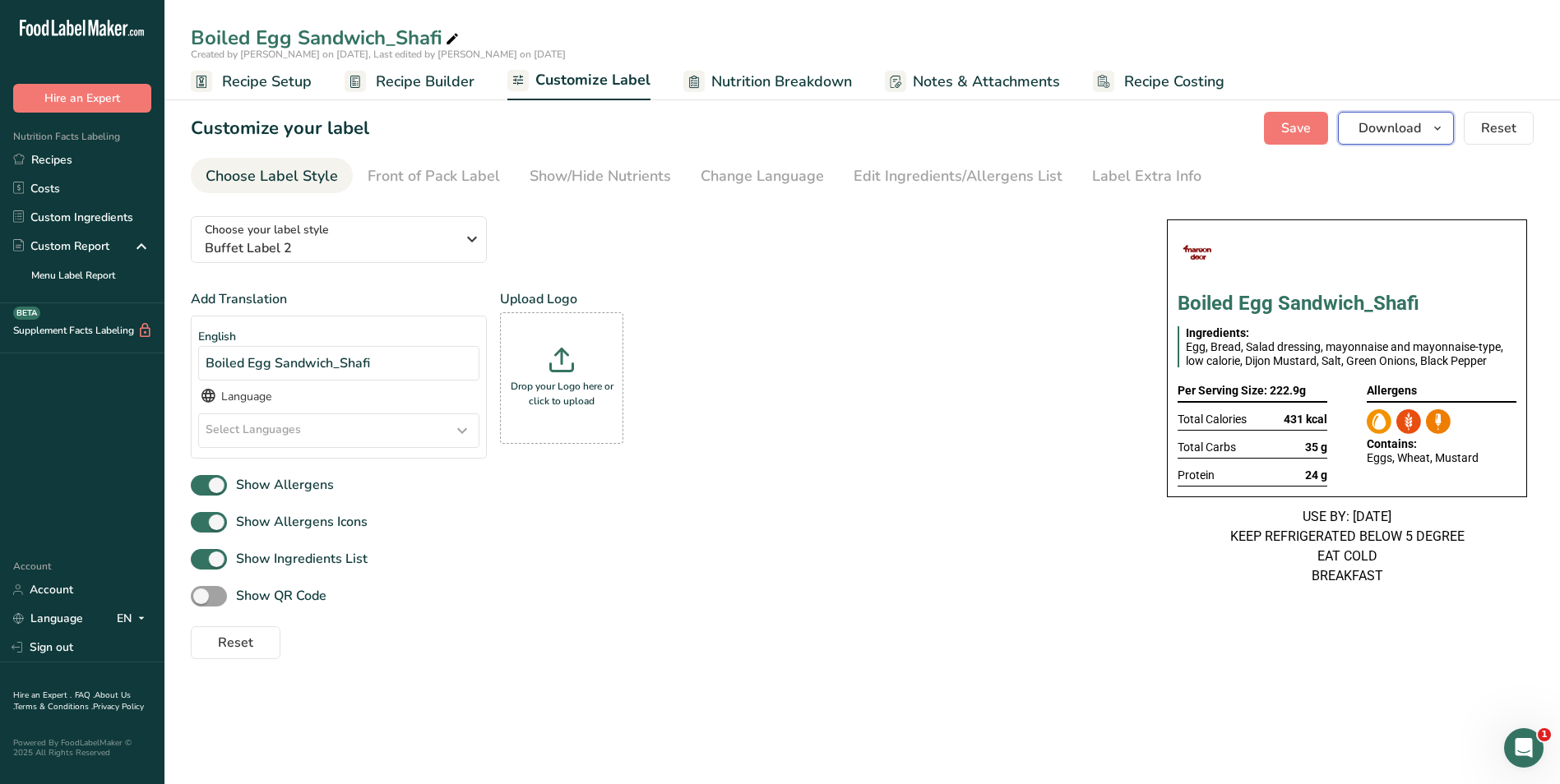
click at [1374, 131] on span "Download" at bounding box center [1389, 128] width 62 height 20
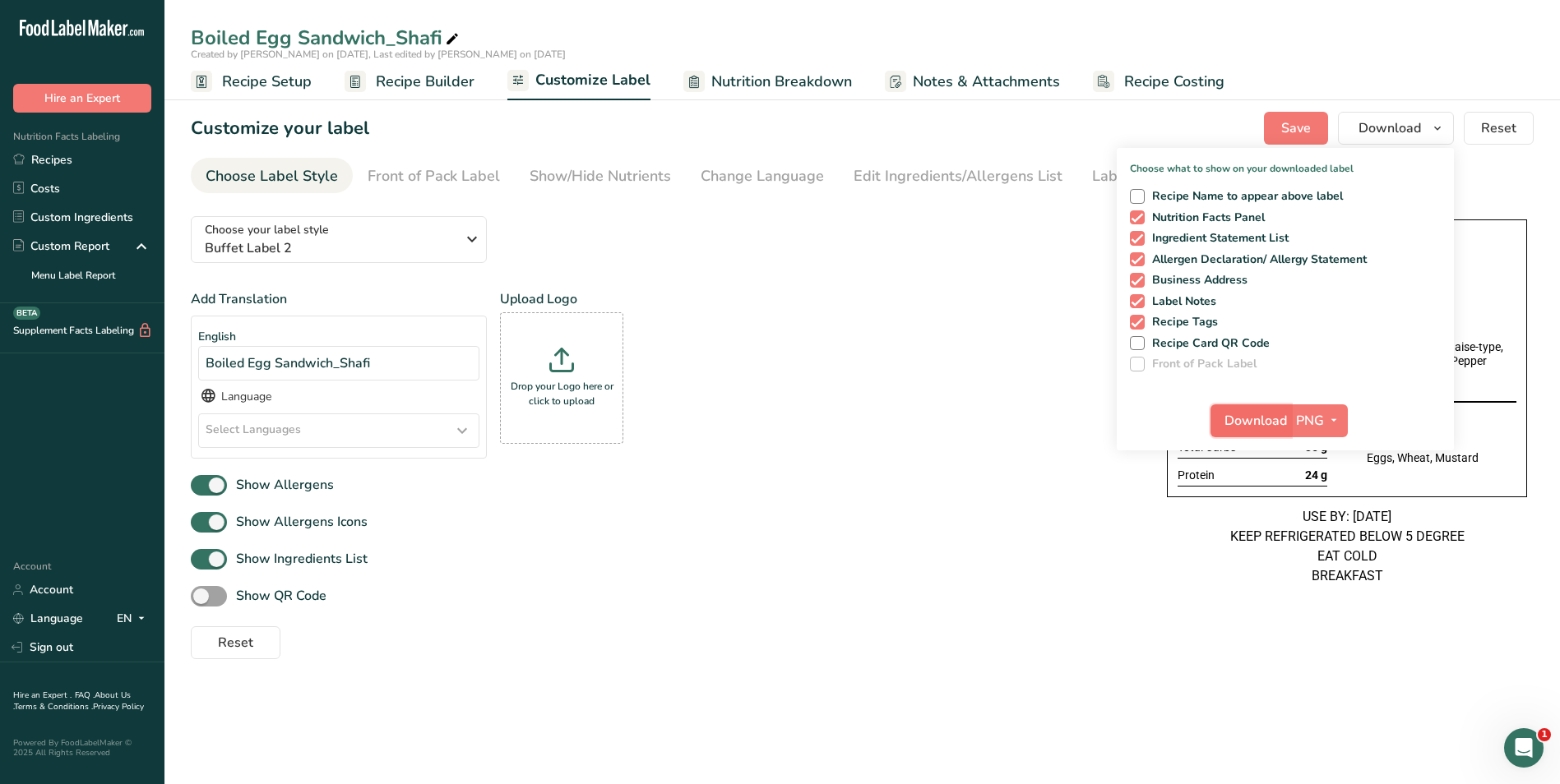
click at [1276, 418] on span "Download" at bounding box center [1255, 420] width 62 height 20
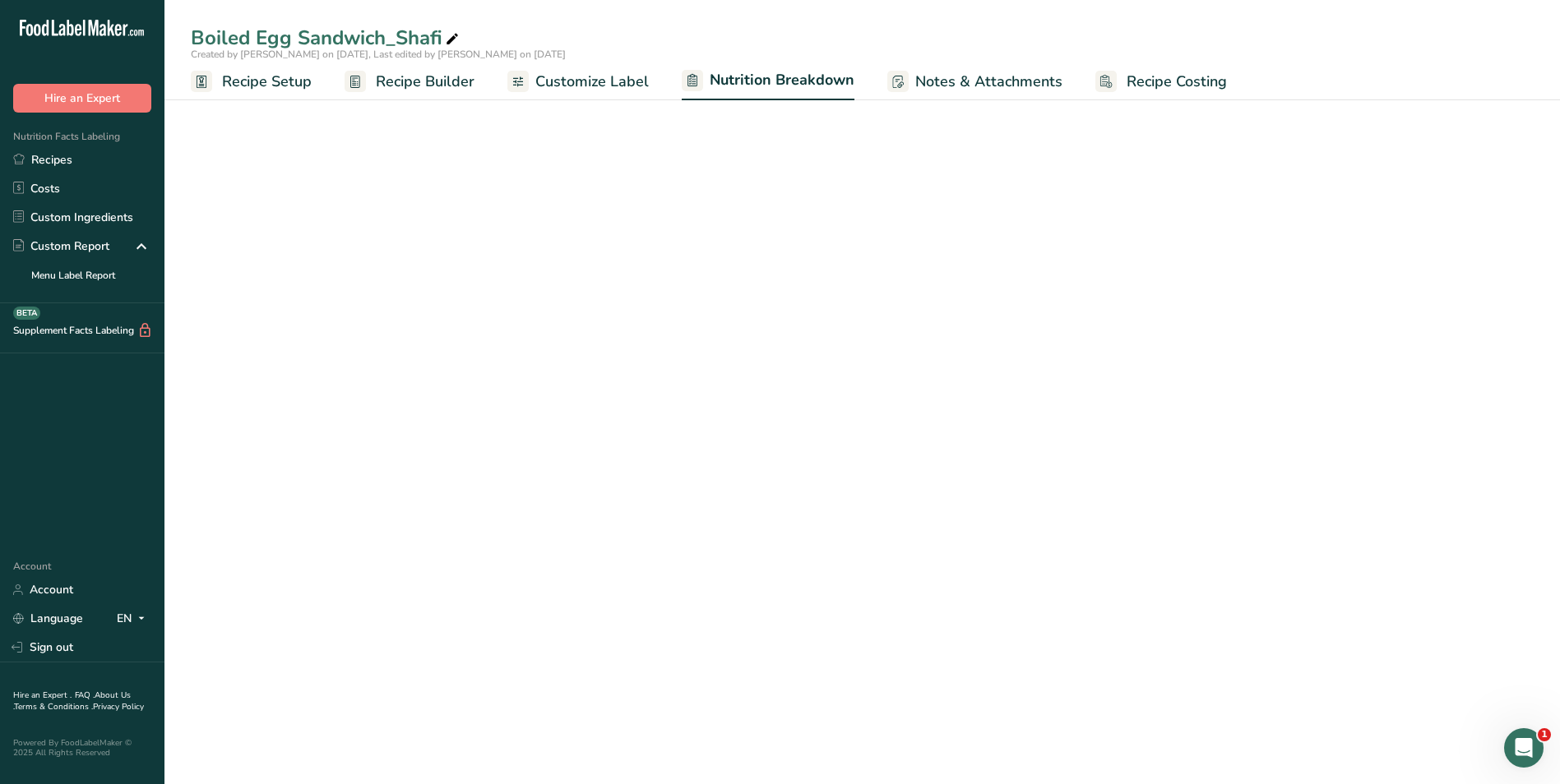
select select "Calories"
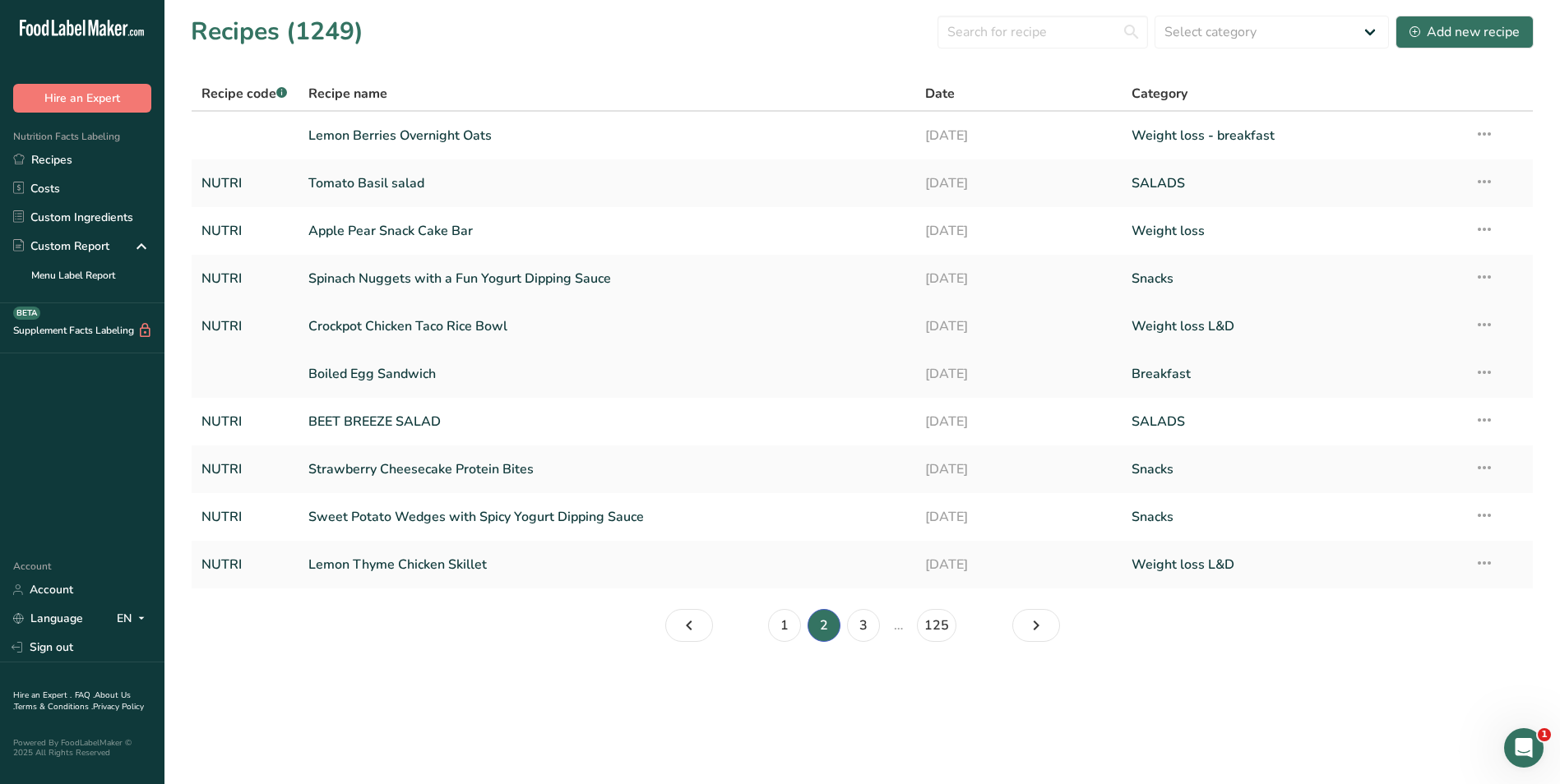
click at [1486, 326] on icon at bounding box center [1483, 325] width 20 height 30
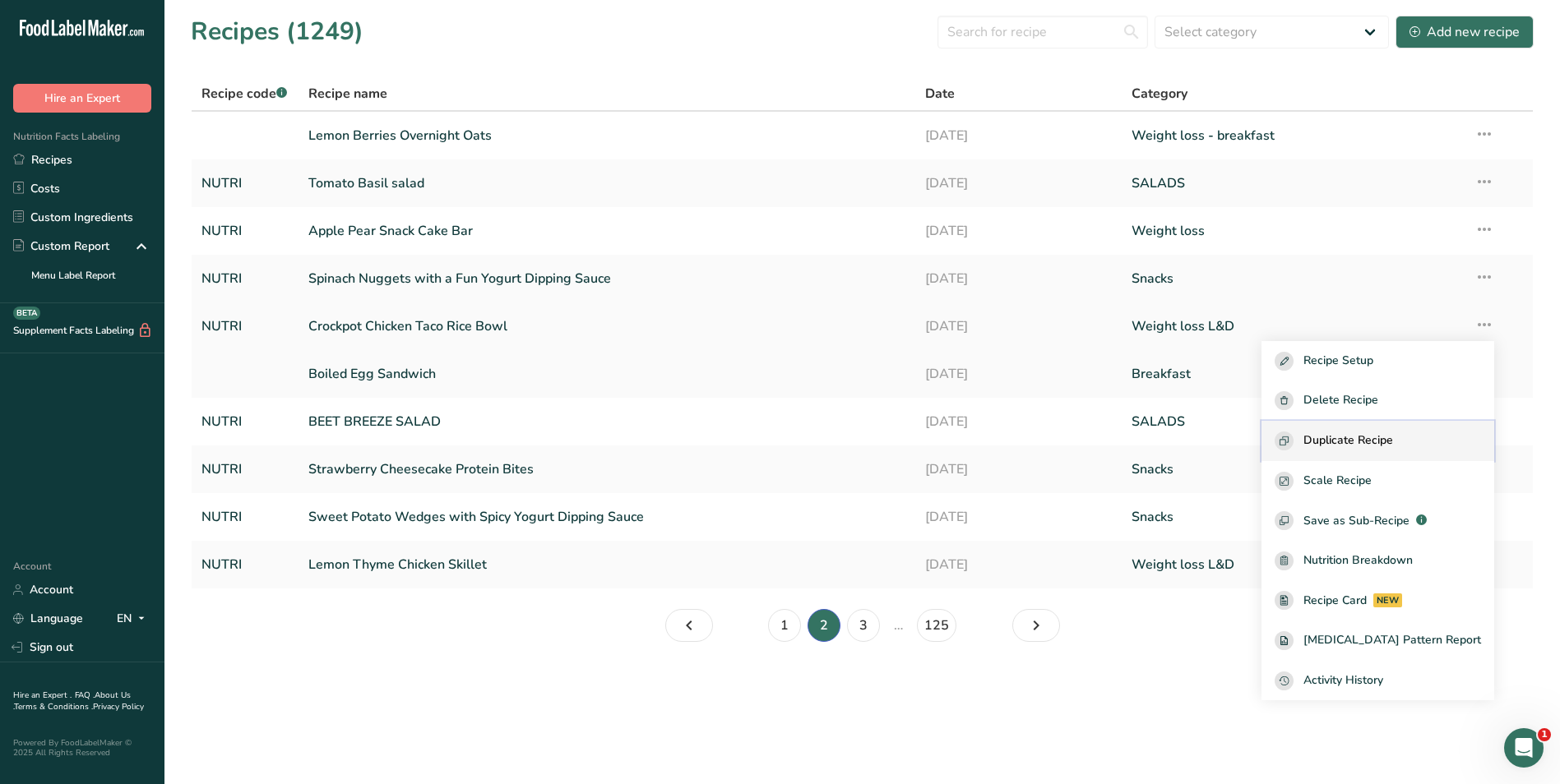
click at [1428, 437] on div "Duplicate Recipe" at bounding box center [1378, 441] width 206 height 19
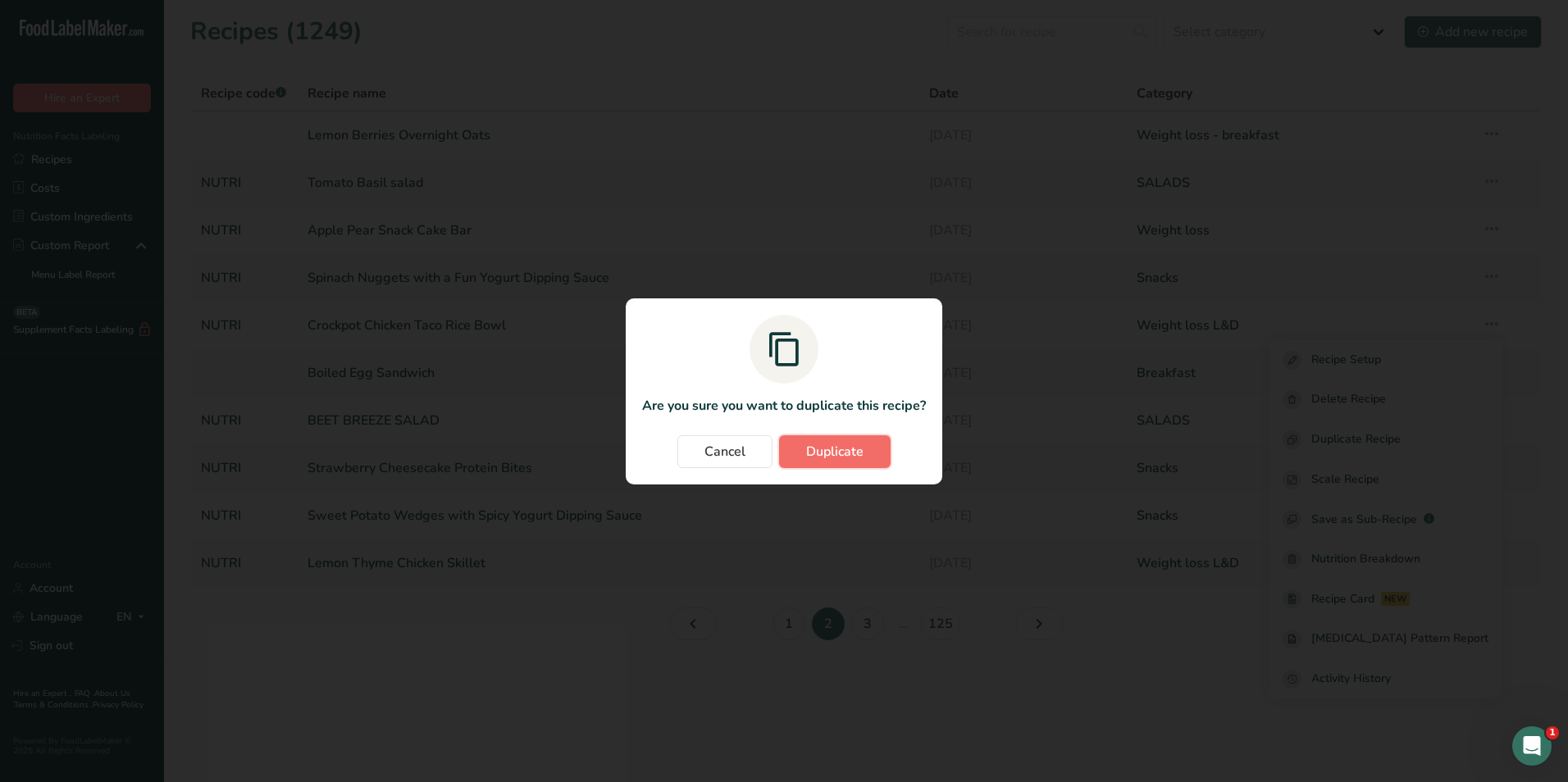
click at [836, 450] on span "Duplicate" at bounding box center [835, 451] width 58 height 20
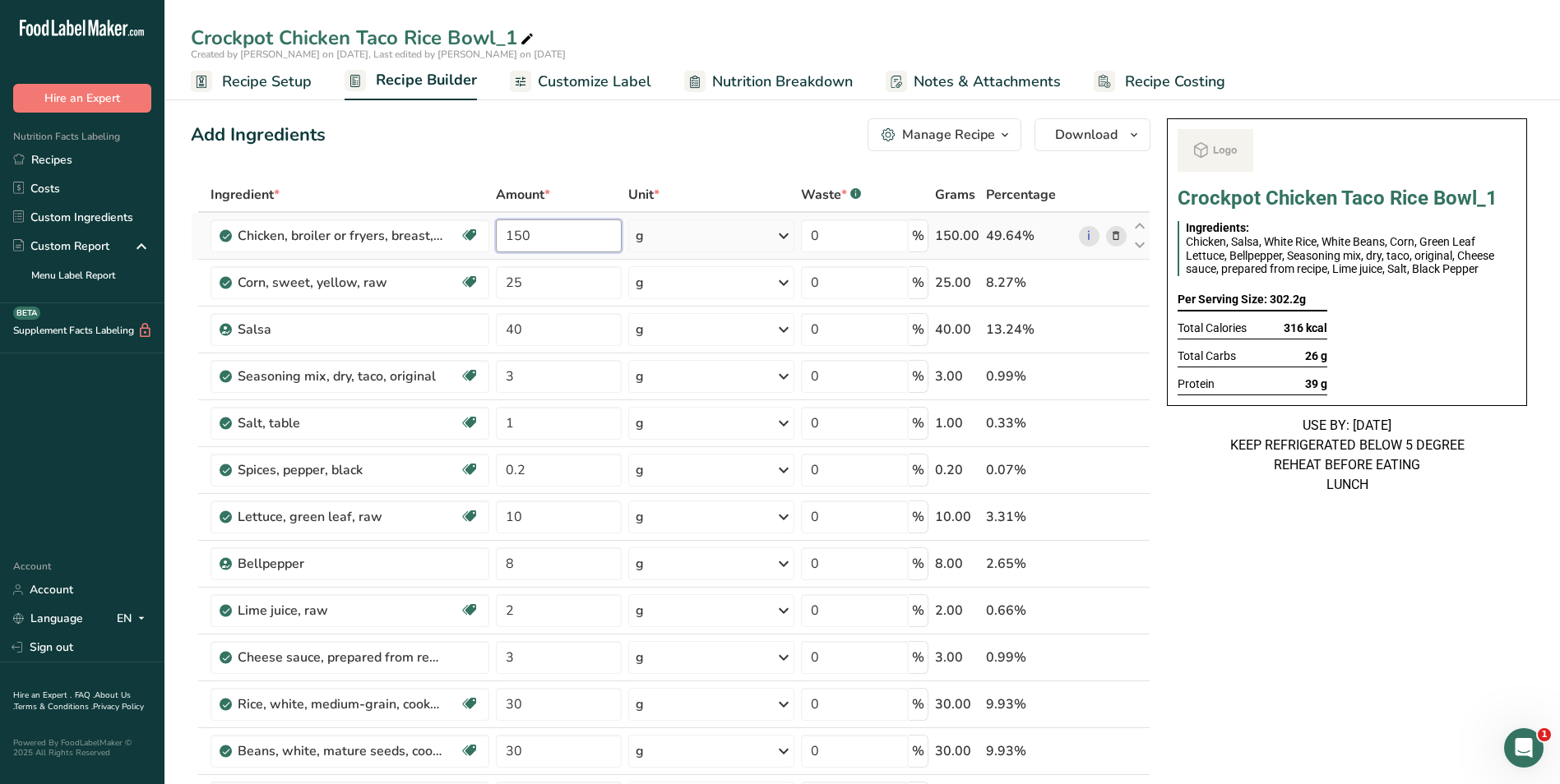
click at [511, 239] on input "150" at bounding box center [559, 236] width 127 height 33
type input "220"
click at [642, 146] on div "Add Ingredients Manage Recipe Delete Recipe Duplicate Recipe Scale Recipe Save …" at bounding box center [671, 135] width 960 height 33
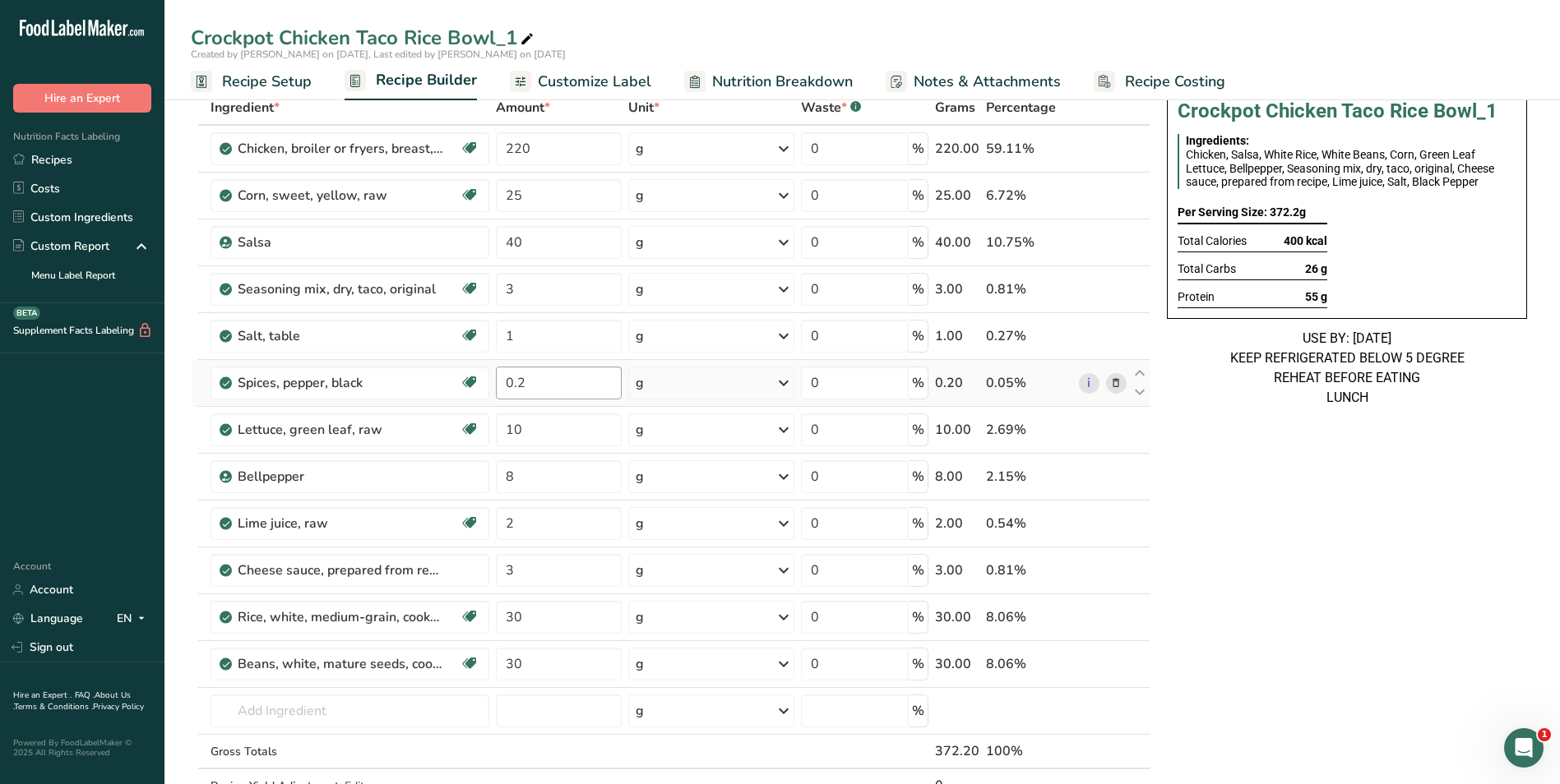
scroll to position [164, 0]
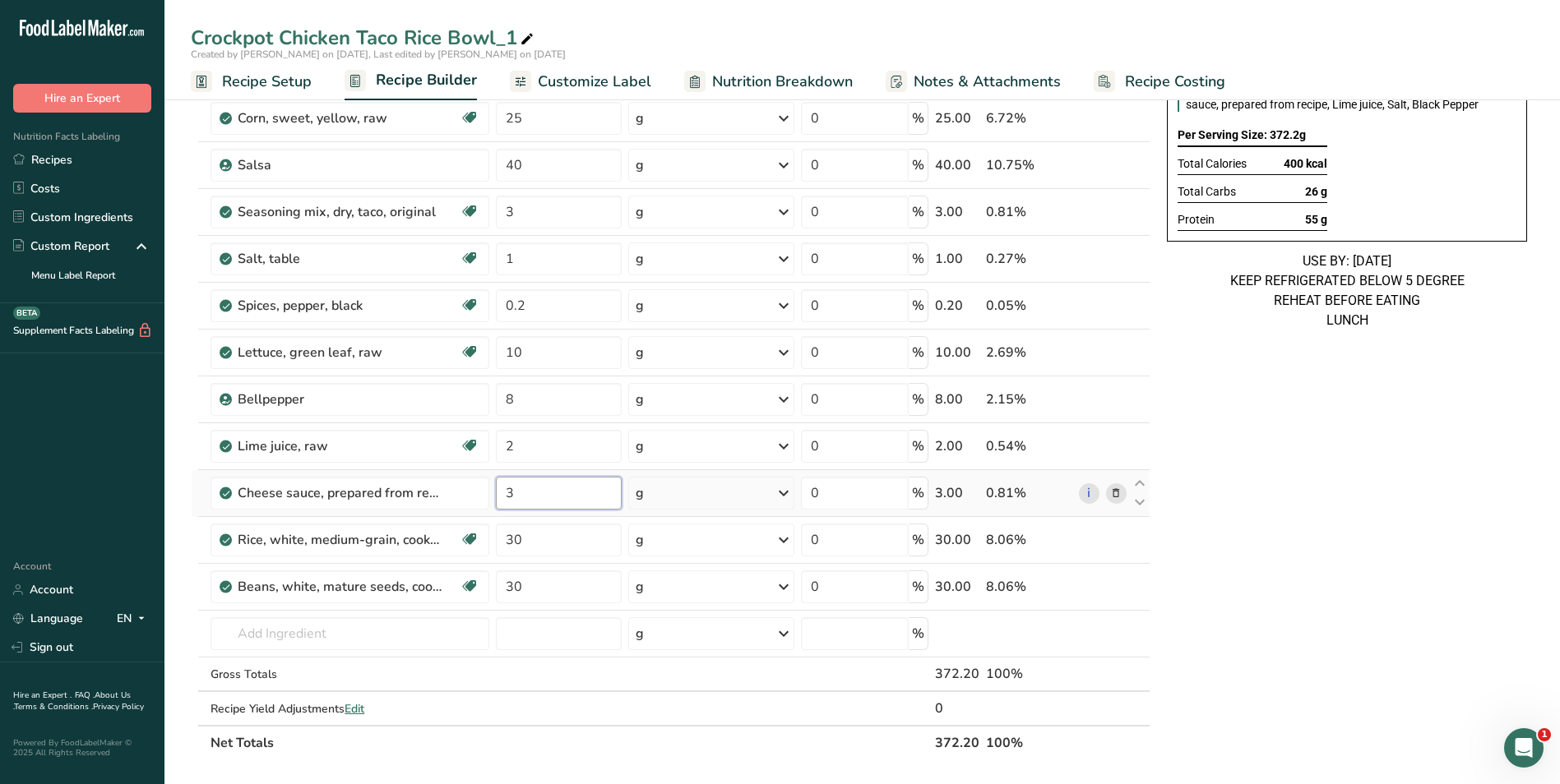
click at [507, 503] on input "3" at bounding box center [559, 493] width 127 height 33
type input "6"
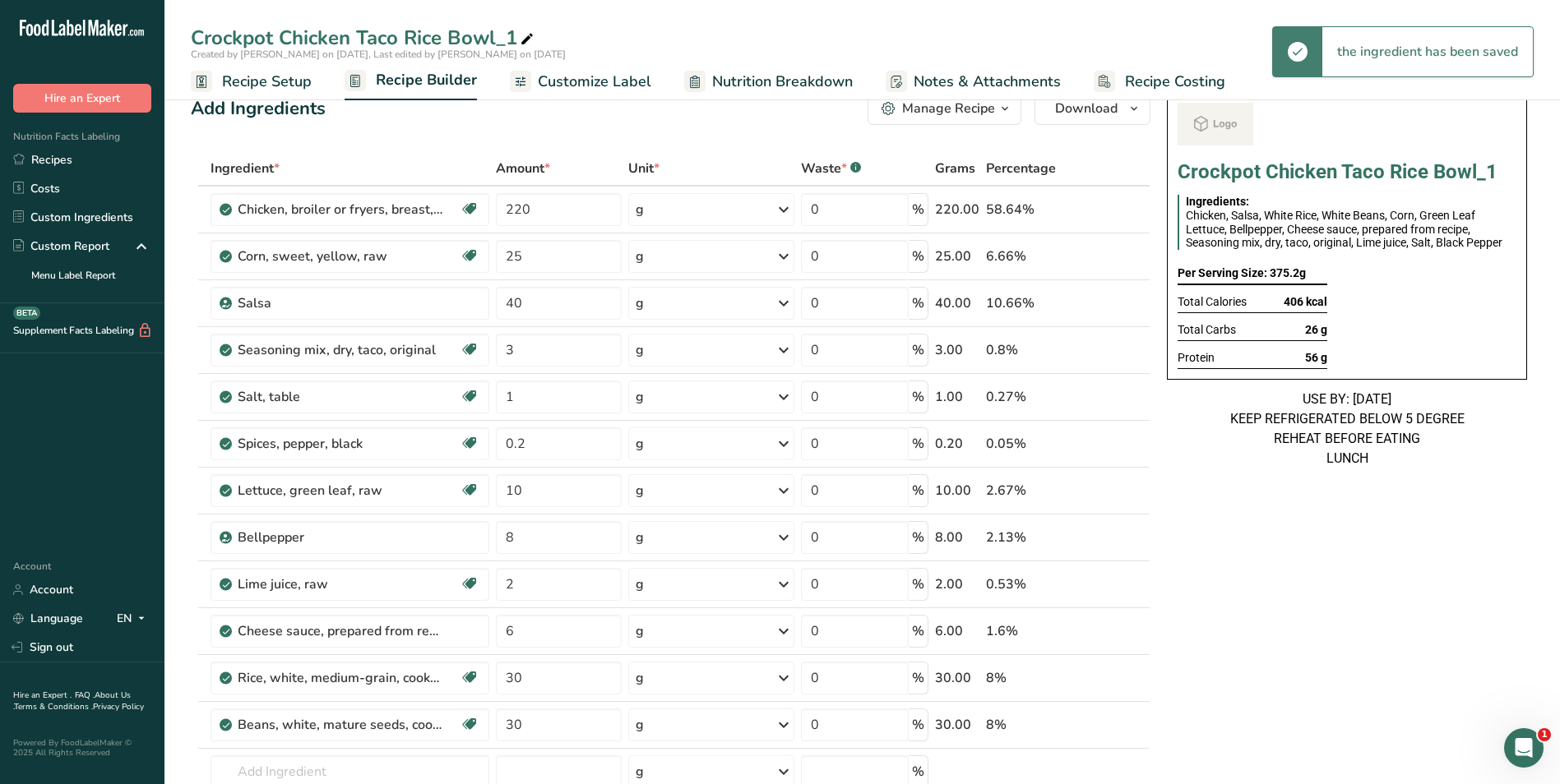
scroll to position [0, 0]
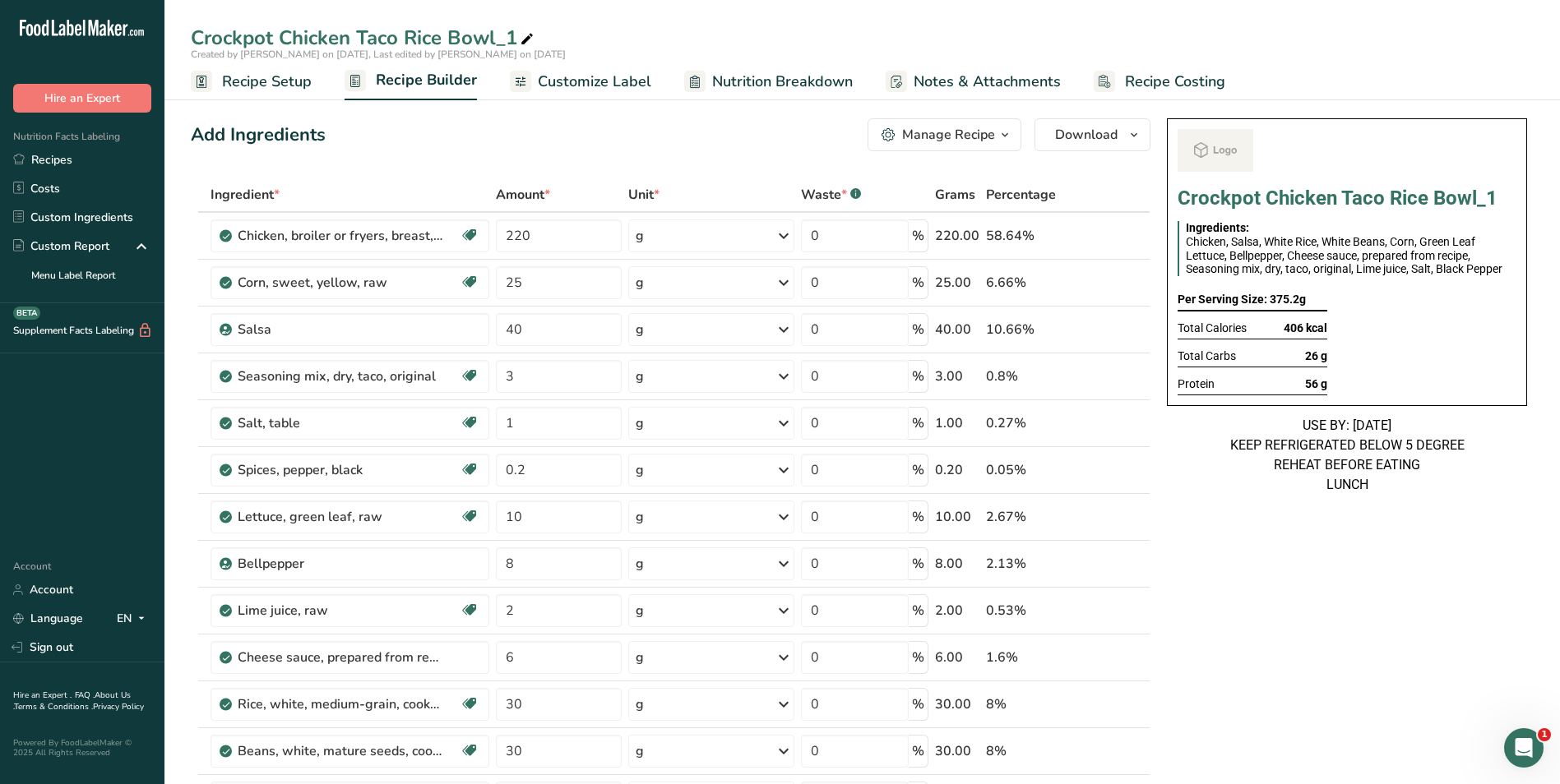
click at [527, 34] on icon at bounding box center [527, 39] width 14 height 23
type input "Crockpot Chicken Taco Rice Bowl_Shafi"
click at [1043, 141] on button "Download" at bounding box center [1092, 135] width 116 height 33
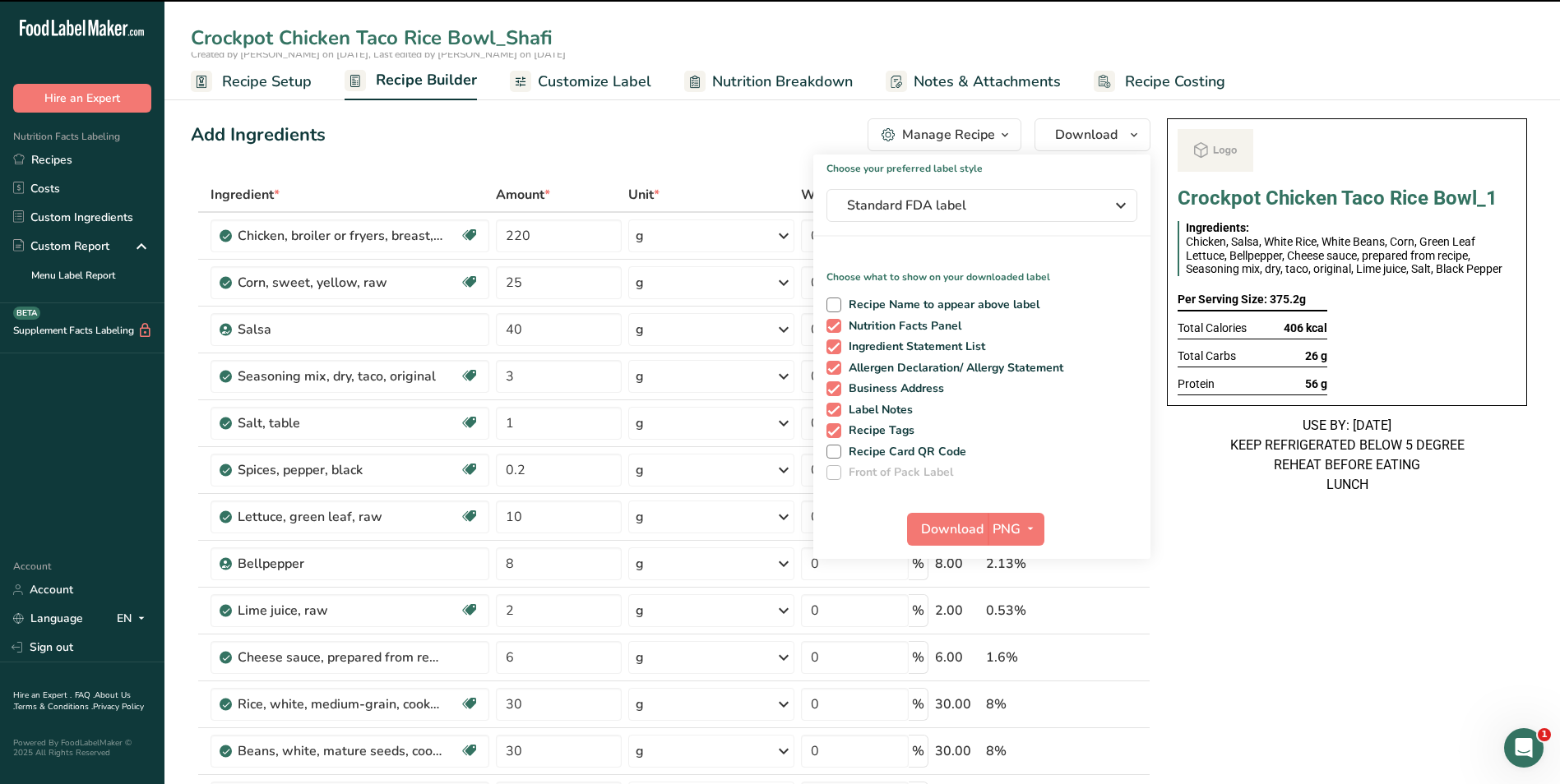
click at [765, 87] on span "Nutrition Breakdown" at bounding box center [782, 82] width 141 height 22
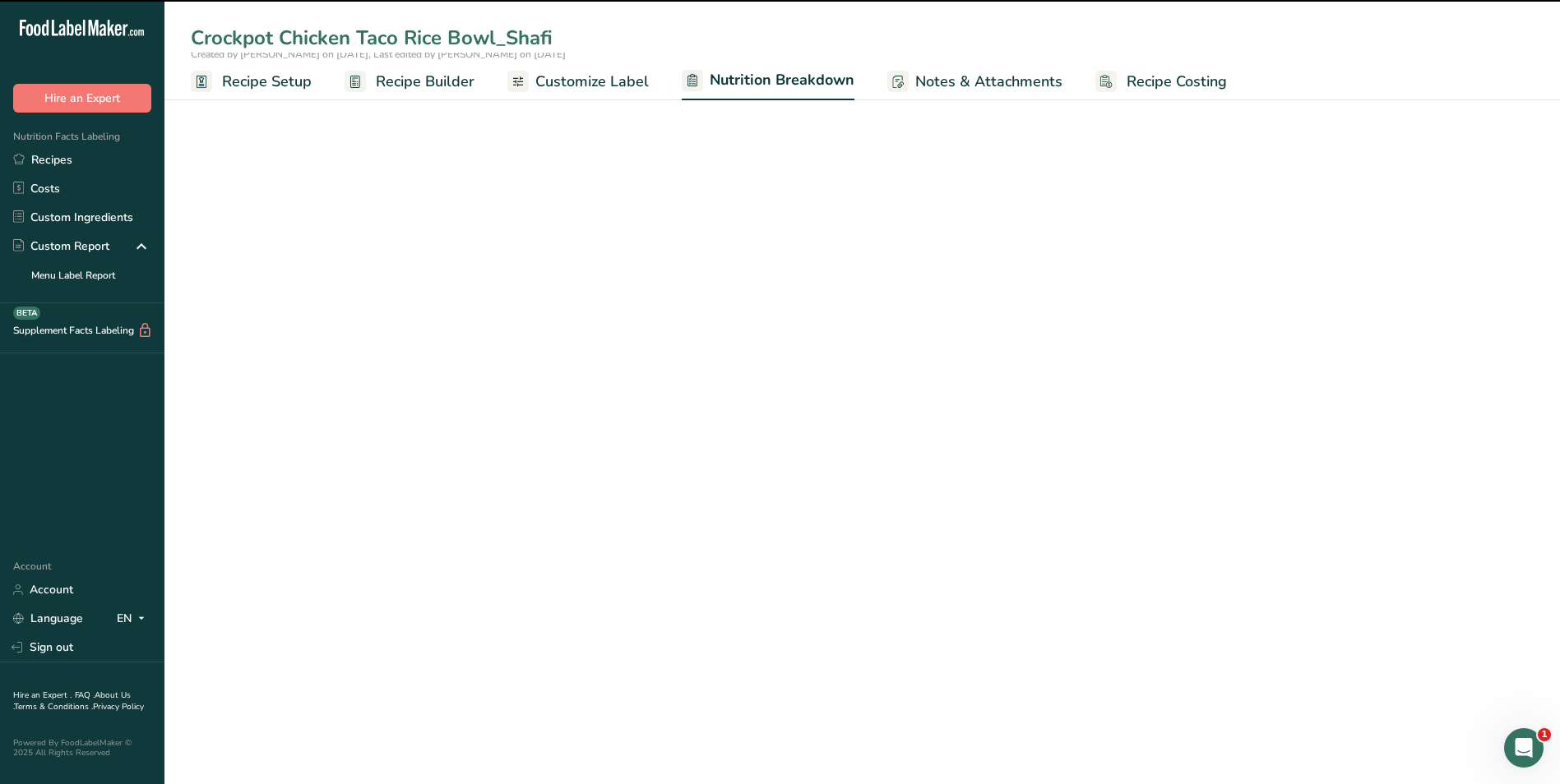
select select "Calories"
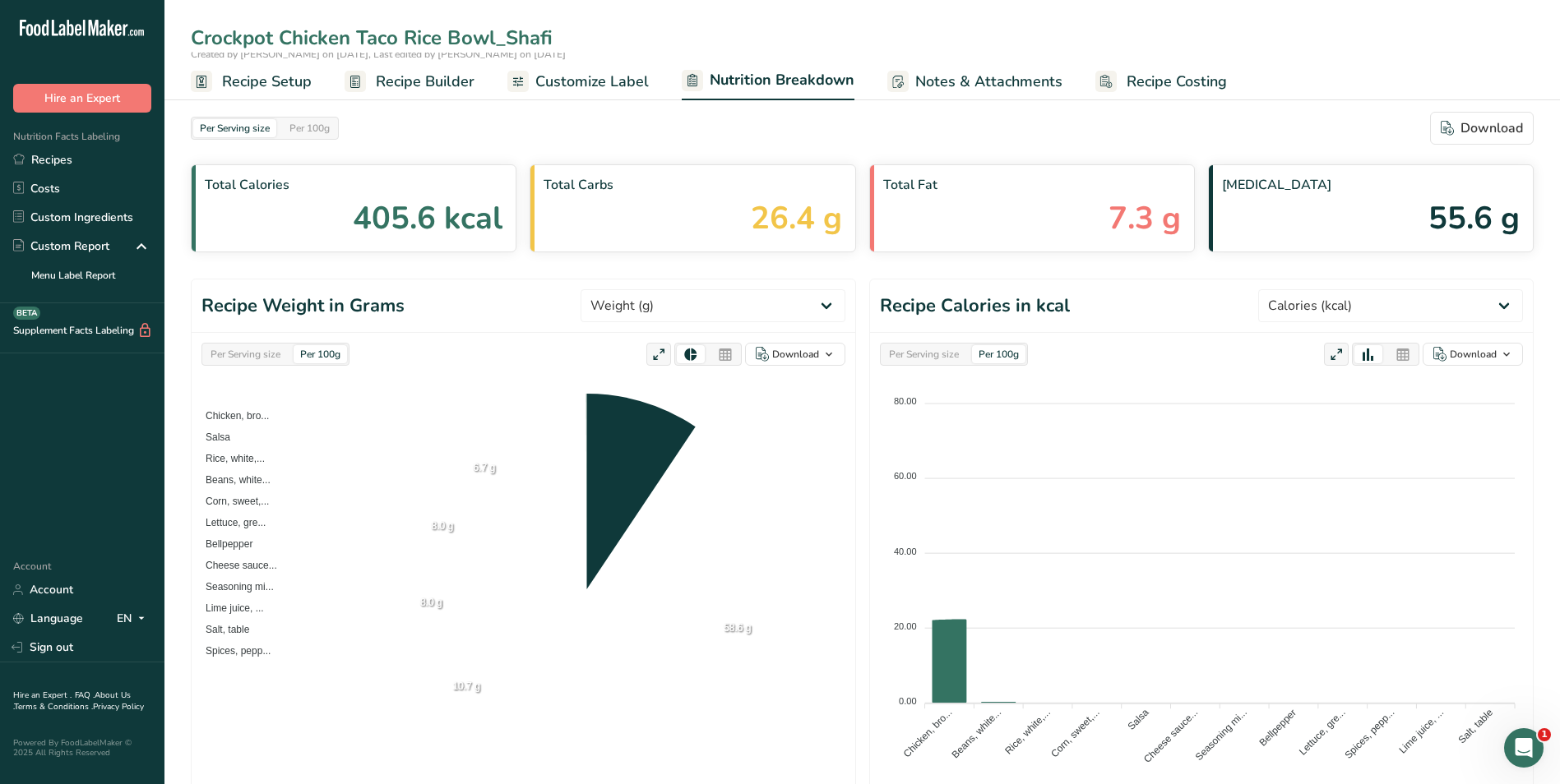
click at [606, 66] on link "Customize Label" at bounding box center [578, 81] width 142 height 37
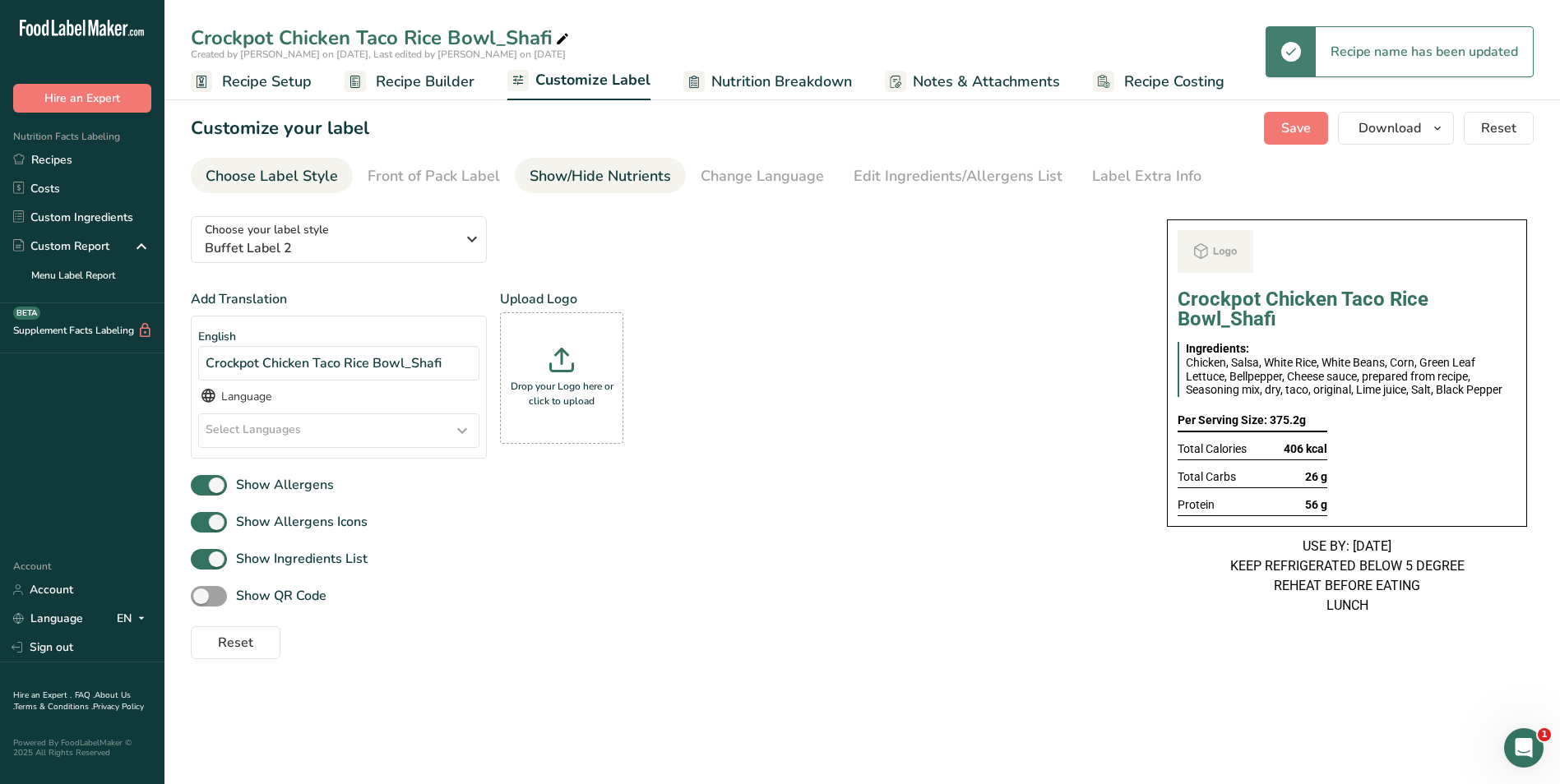
click at [618, 174] on div "Show/Hide Nutrients" at bounding box center [600, 176] width 142 height 22
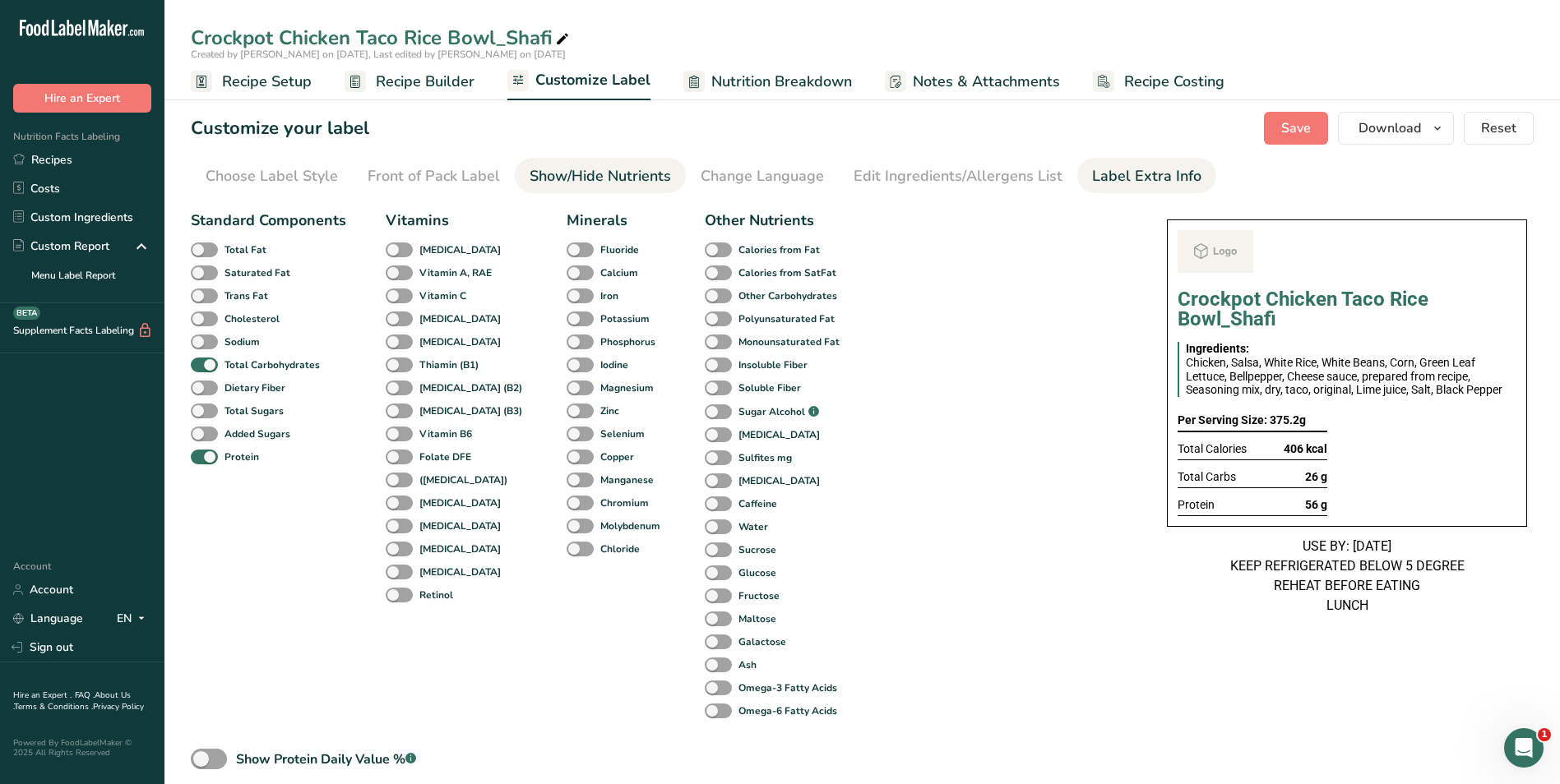
click at [1144, 179] on div "Label Extra Info" at bounding box center [1147, 176] width 109 height 22
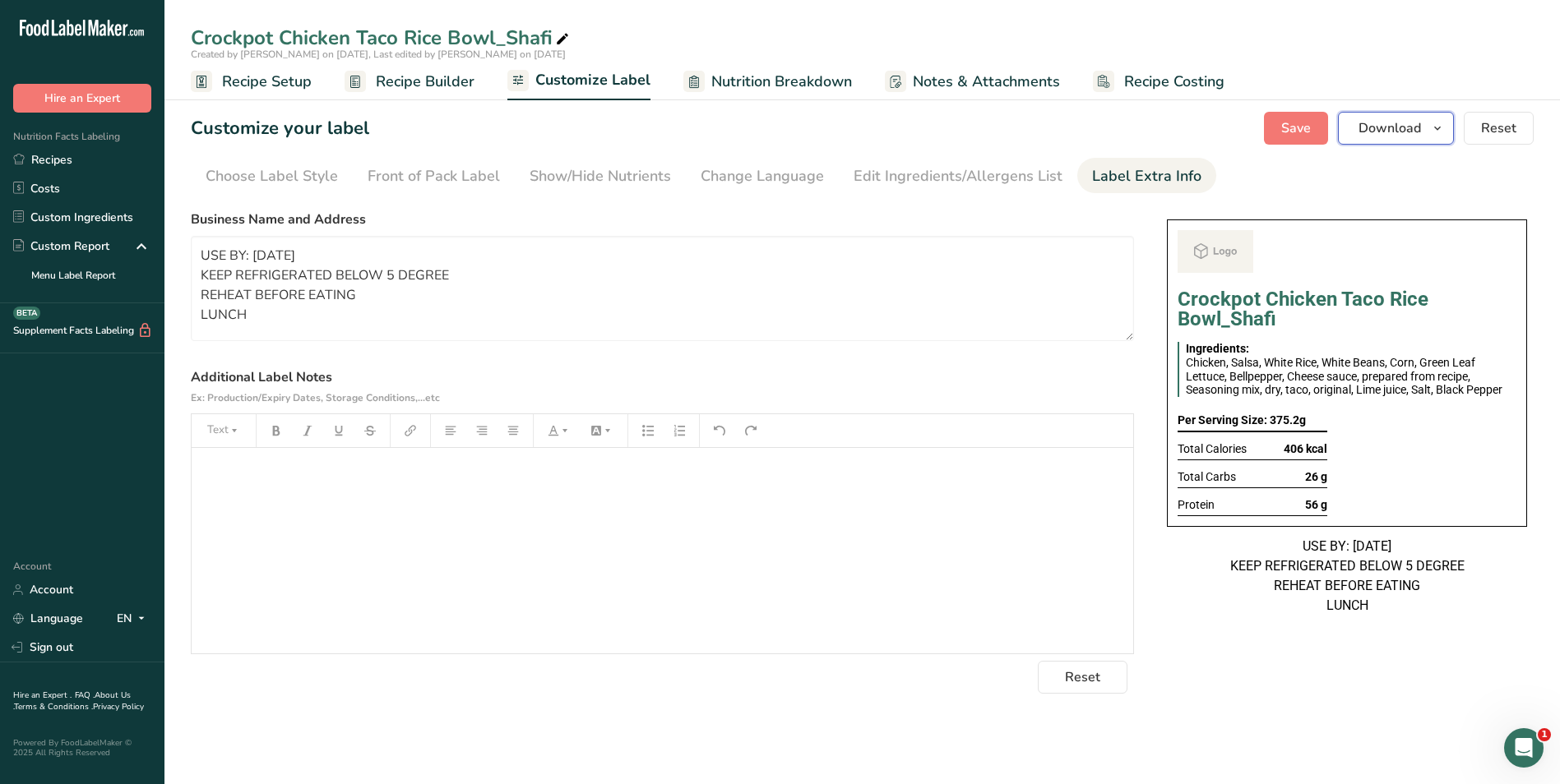
click at [1392, 137] on span "Download" at bounding box center [1389, 128] width 62 height 20
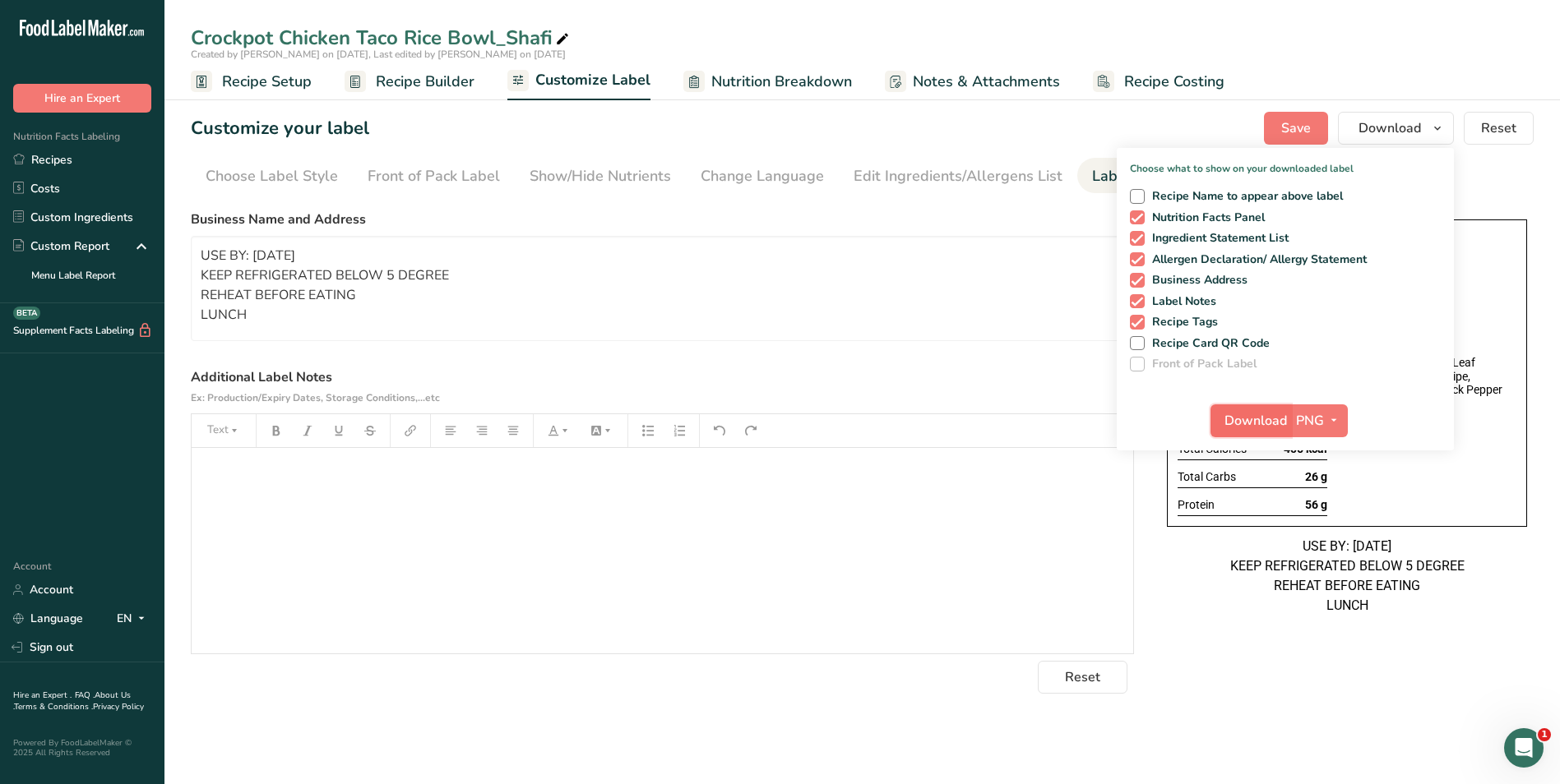
click at [1250, 424] on span "Download" at bounding box center [1255, 420] width 62 height 20
drag, startPoint x: 429, startPoint y: 78, endPoint x: 863, endPoint y: 103, distance: 434.7
click at [429, 78] on span "Recipe Builder" at bounding box center [425, 82] width 99 height 22
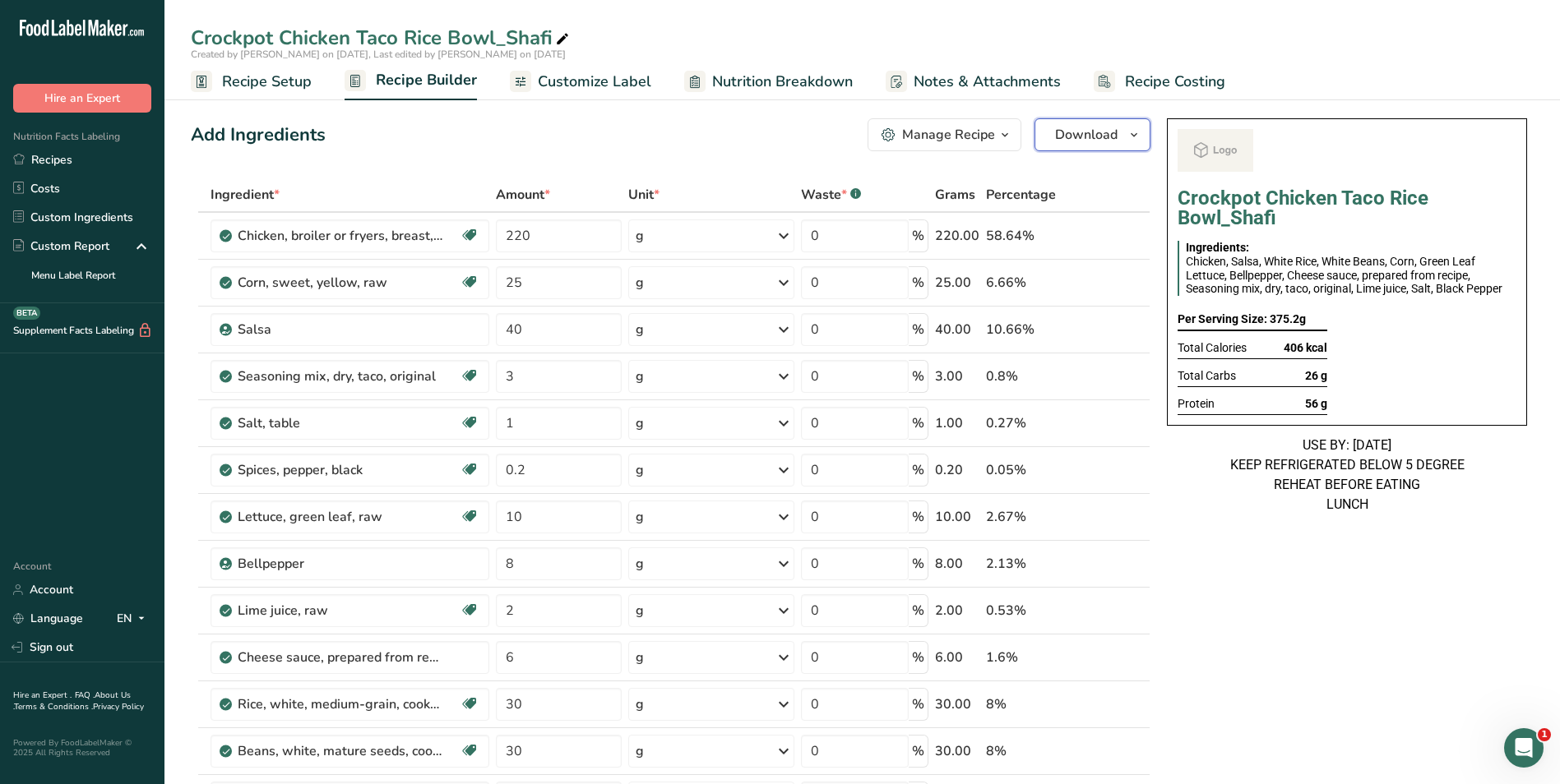
click at [1067, 139] on span "Download" at bounding box center [1086, 135] width 62 height 20
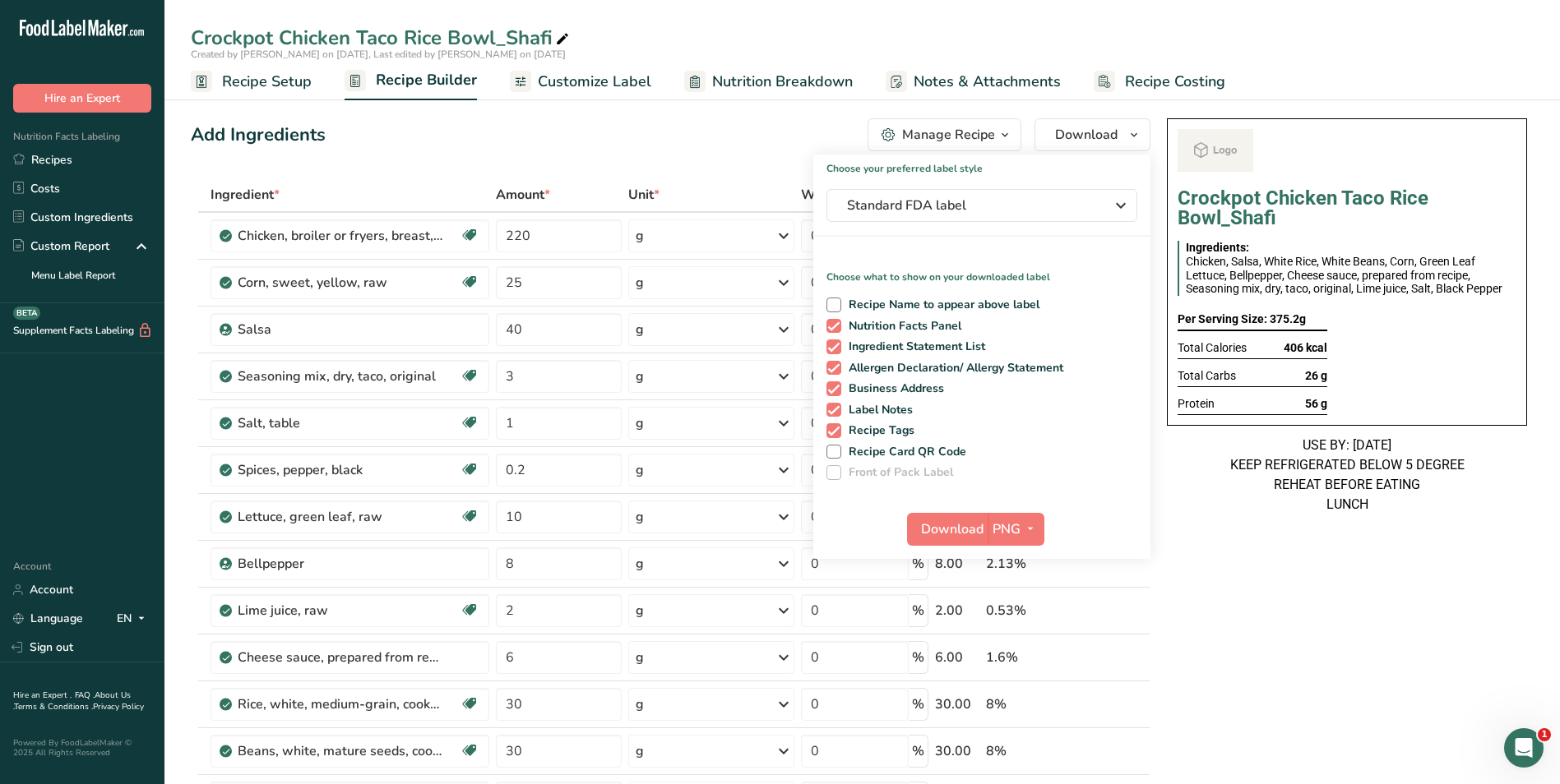
click at [972, 126] on div "Manage Recipe" at bounding box center [948, 135] width 93 height 20
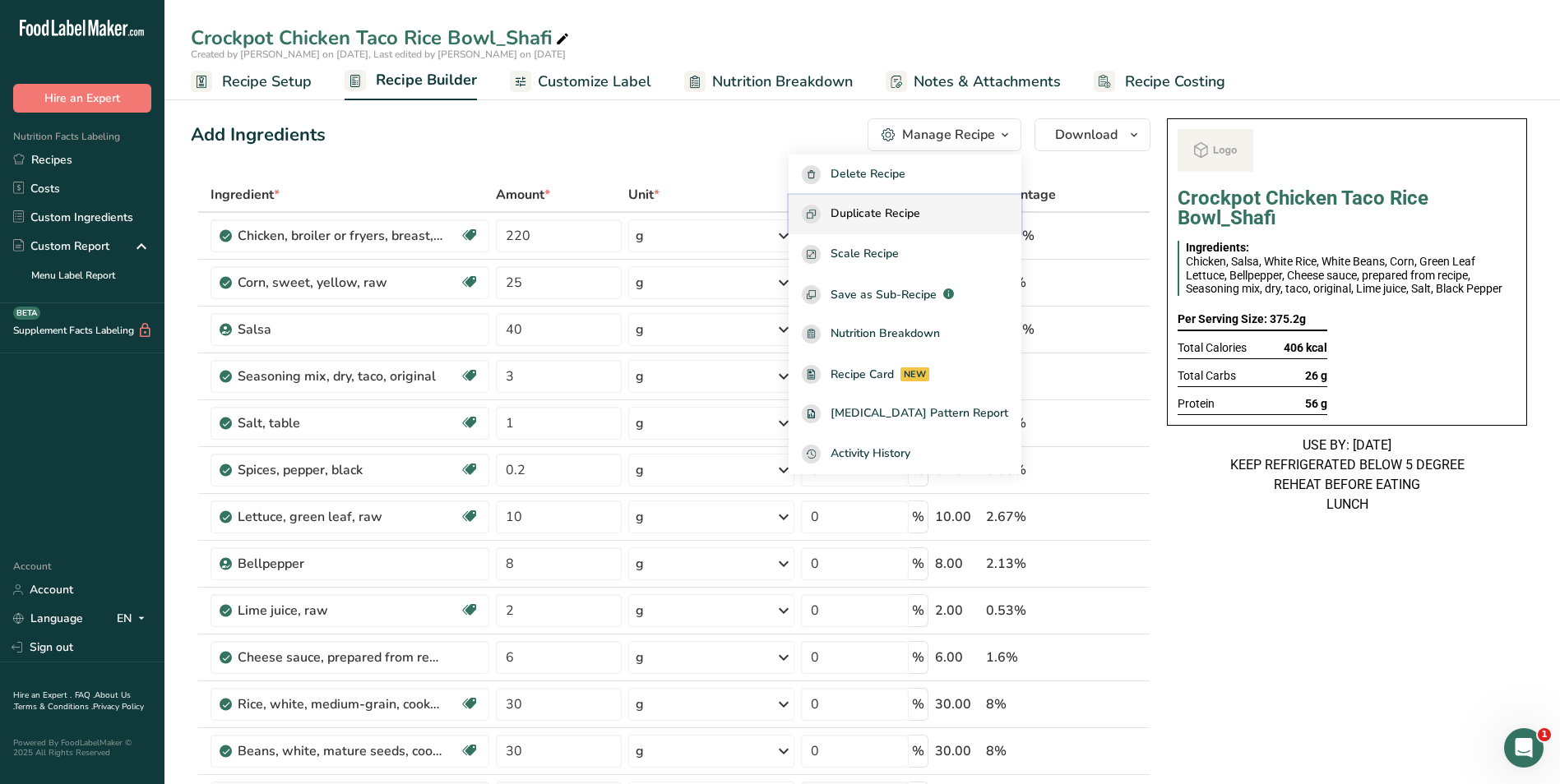
click at [918, 205] on span "Duplicate Recipe" at bounding box center [875, 214] width 90 height 19
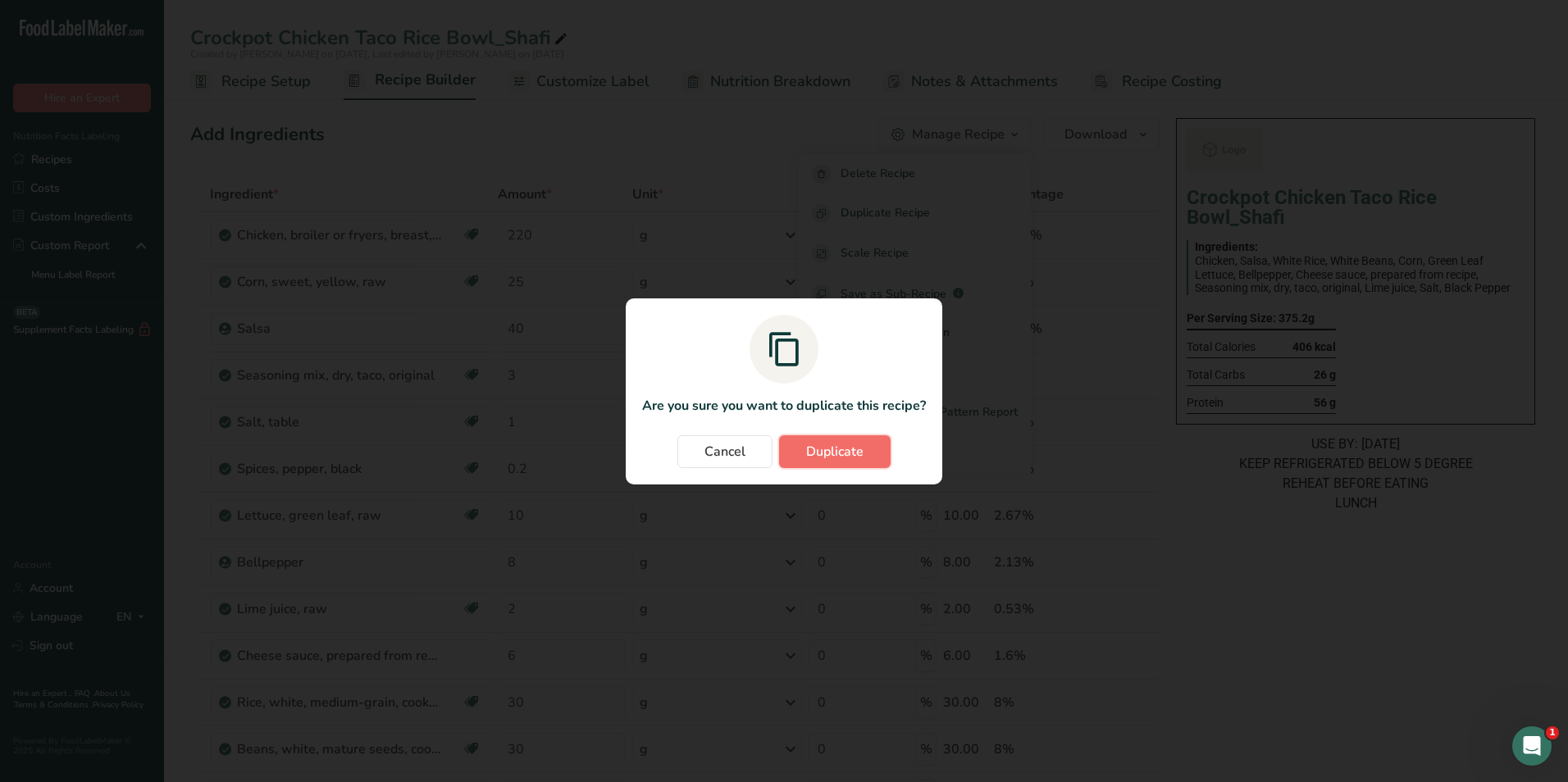
click at [828, 450] on span "Duplicate" at bounding box center [835, 451] width 58 height 20
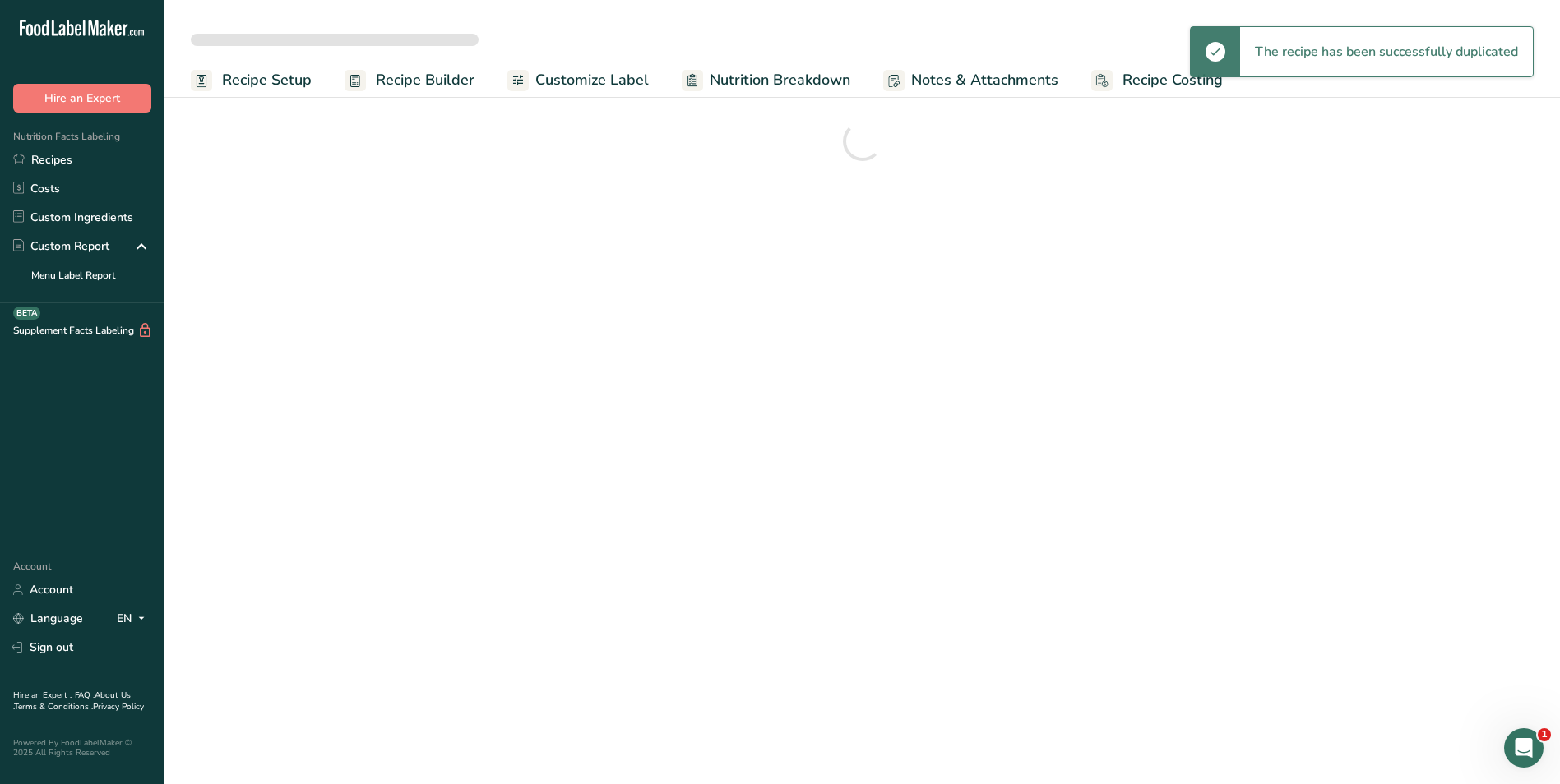
click at [62, 159] on link "Recipes" at bounding box center [82, 160] width 165 height 29
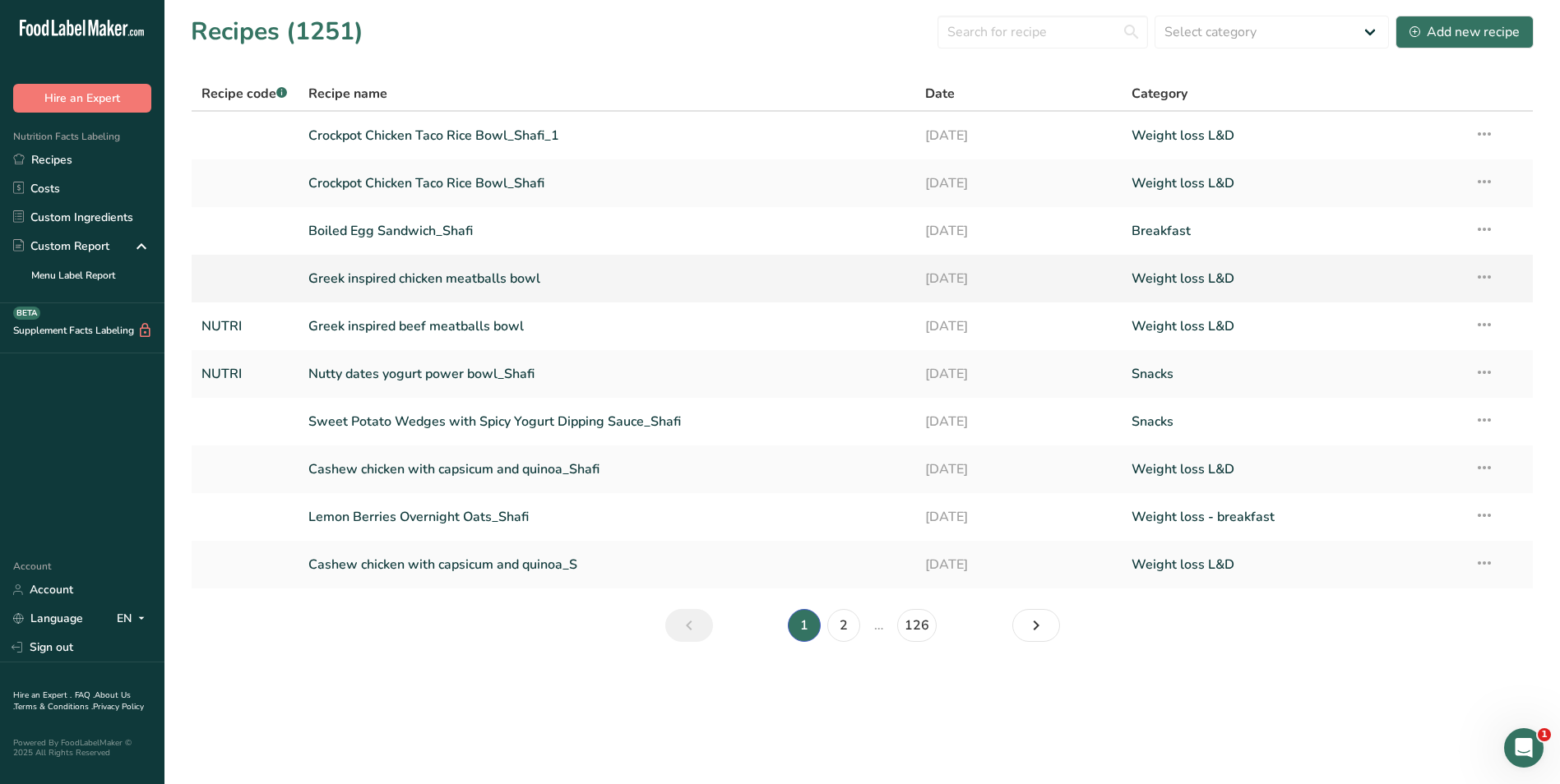
click at [429, 285] on link "Greek inspired chicken meatballs bowl" at bounding box center [607, 279] width 598 height 35
click at [465, 337] on link "Greek inspired beef meatballs bowl" at bounding box center [607, 326] width 598 height 35
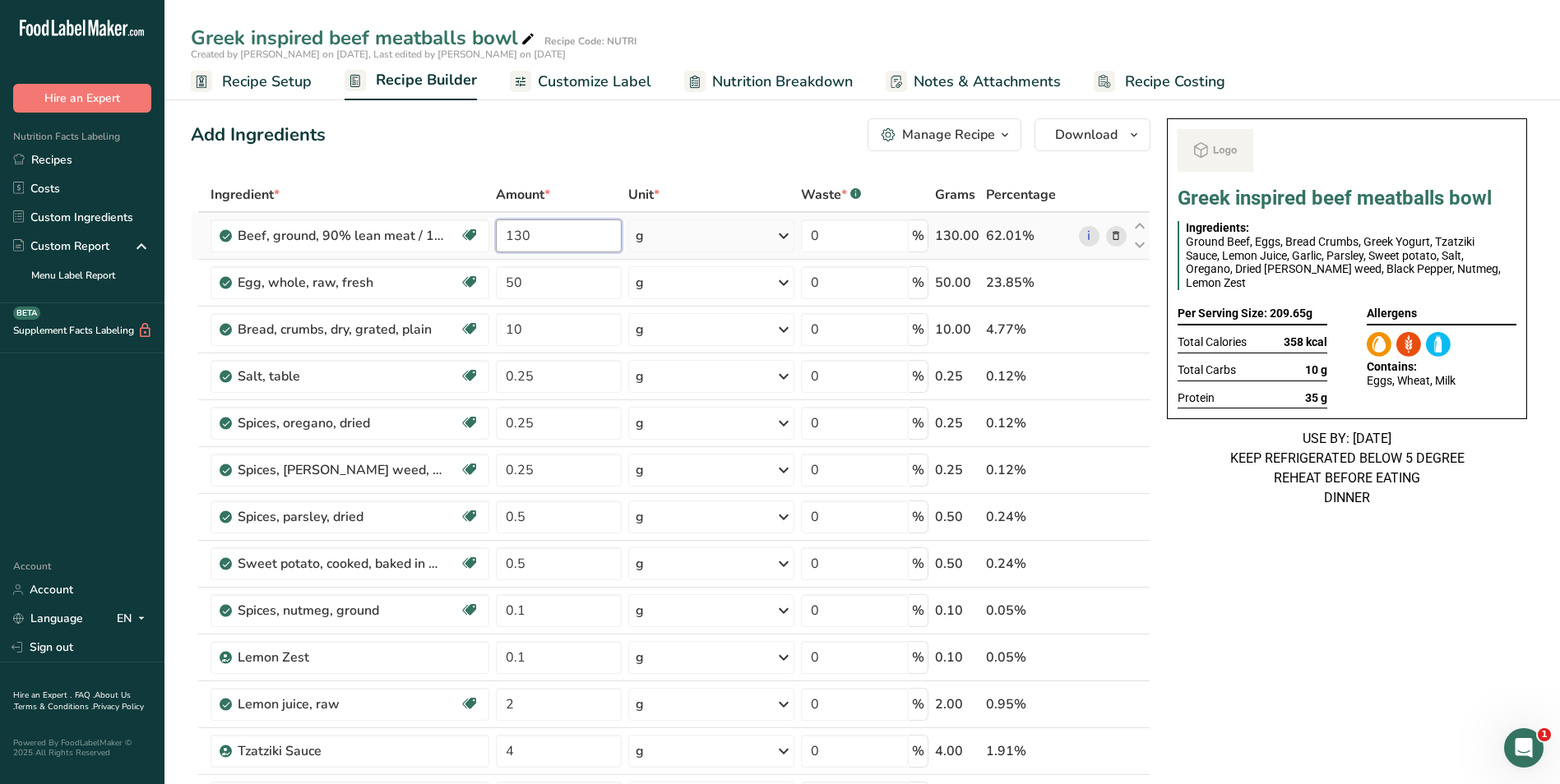
click at [522, 239] on input "130" at bounding box center [559, 236] width 127 height 33
type input "220"
click at [592, 136] on div "Add Ingredients Manage Recipe Delete Recipe Duplicate Recipe Scale Recipe Save …" at bounding box center [671, 135] width 960 height 33
click at [499, 282] on input "50" at bounding box center [559, 283] width 127 height 33
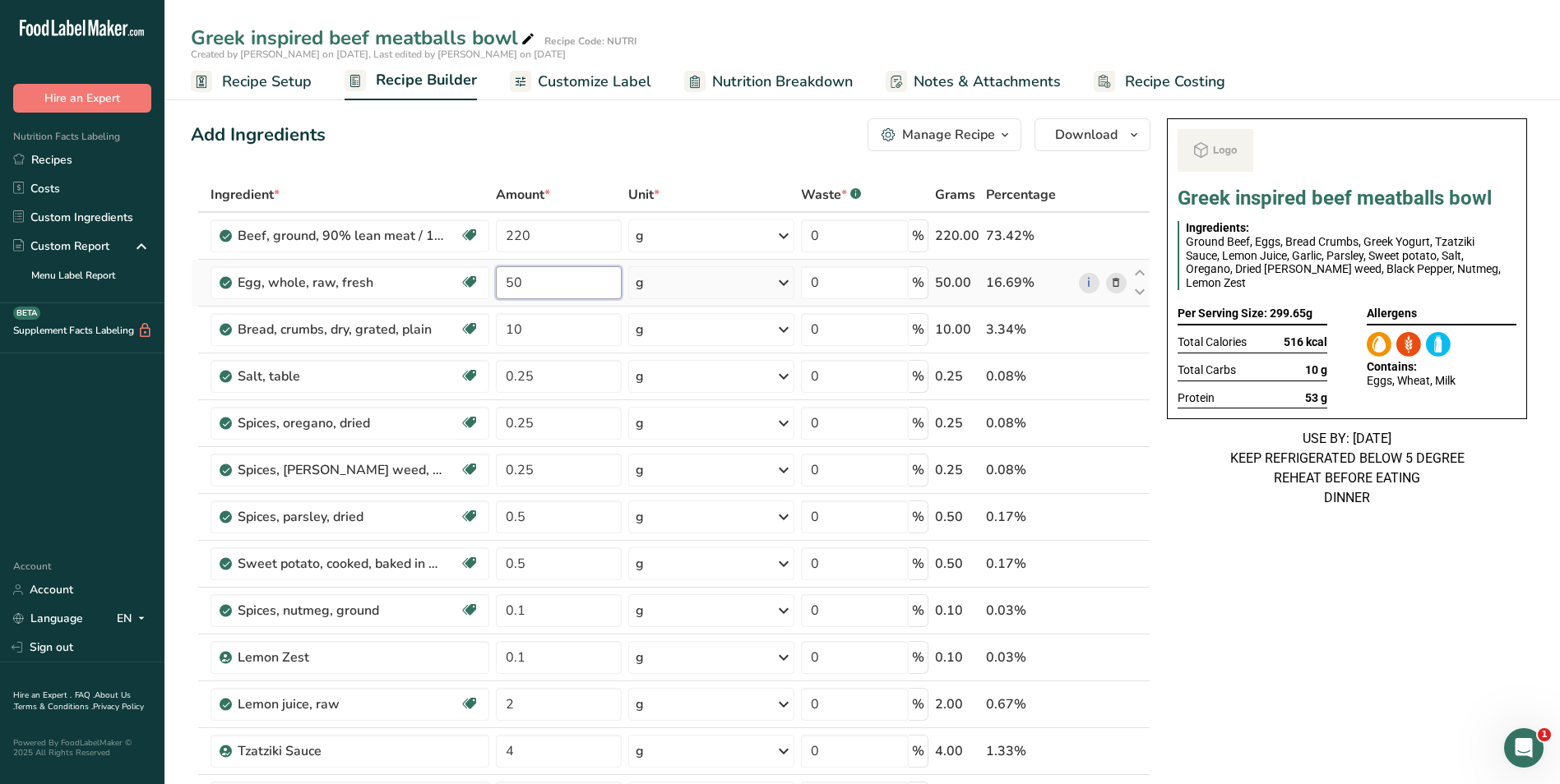
click at [499, 282] on input "50" at bounding box center [559, 283] width 127 height 33
type input "100"
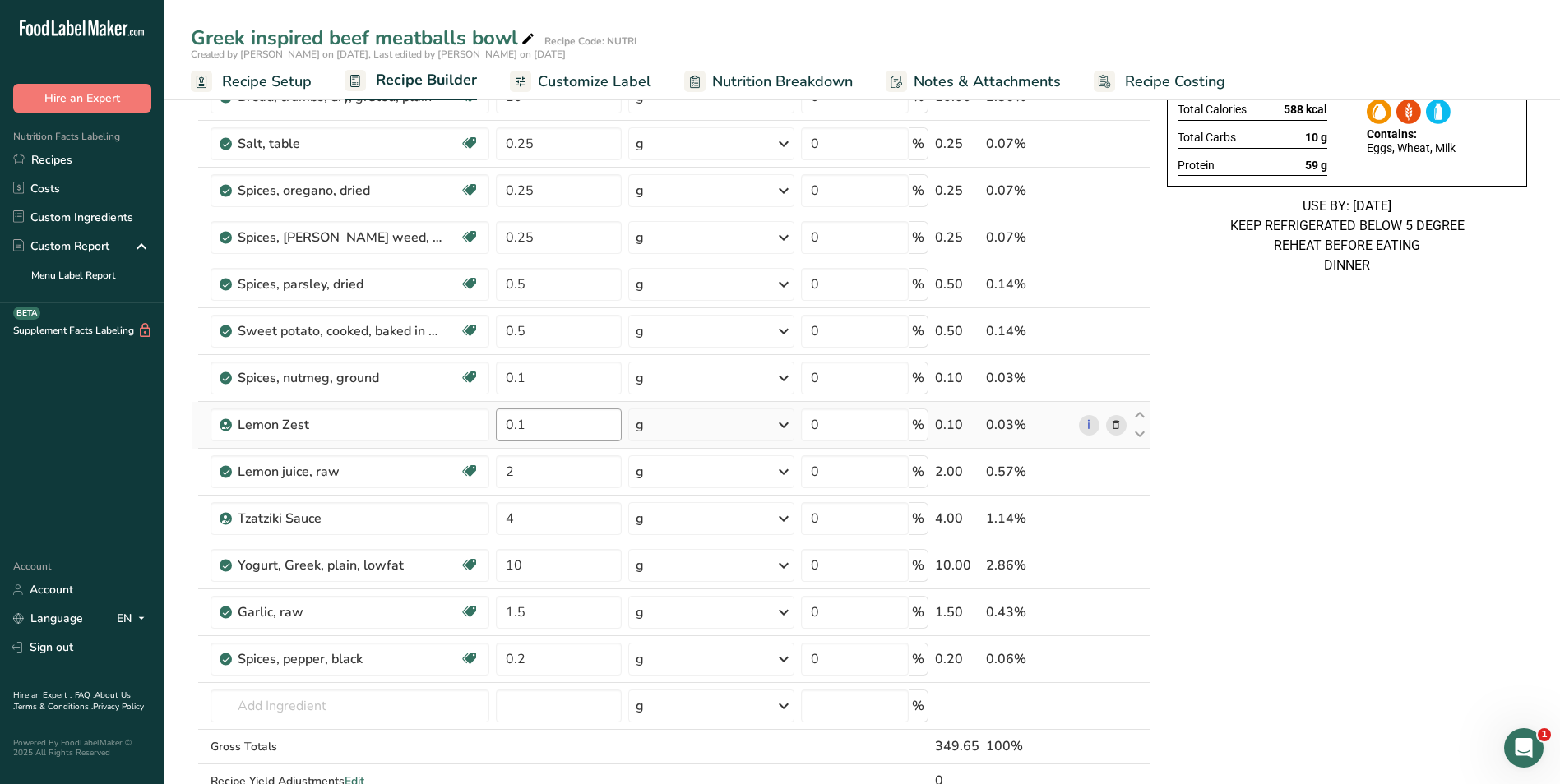
scroll to position [246, 0]
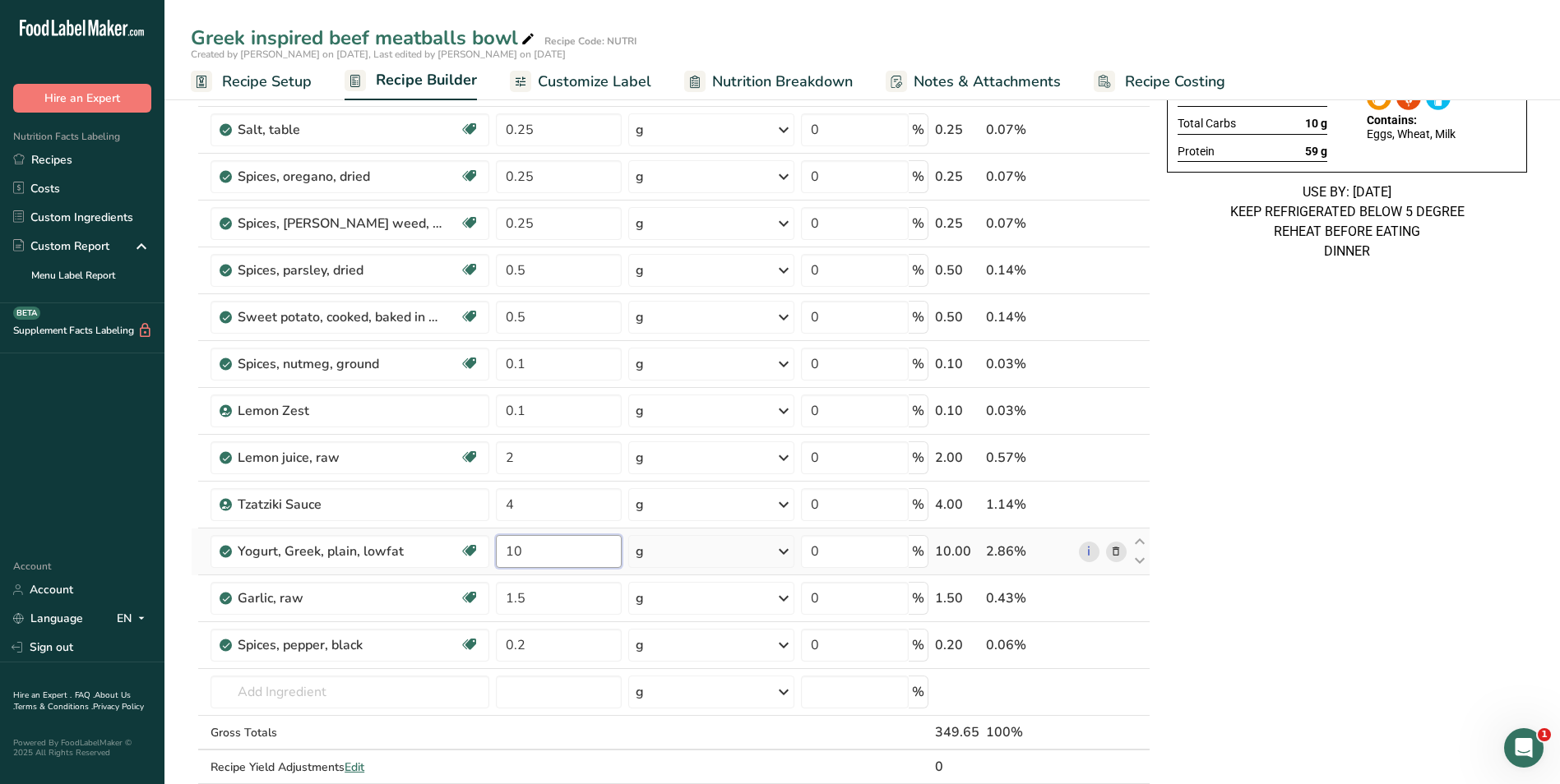
click at [505, 553] on input "10" at bounding box center [559, 551] width 127 height 33
type input "50"
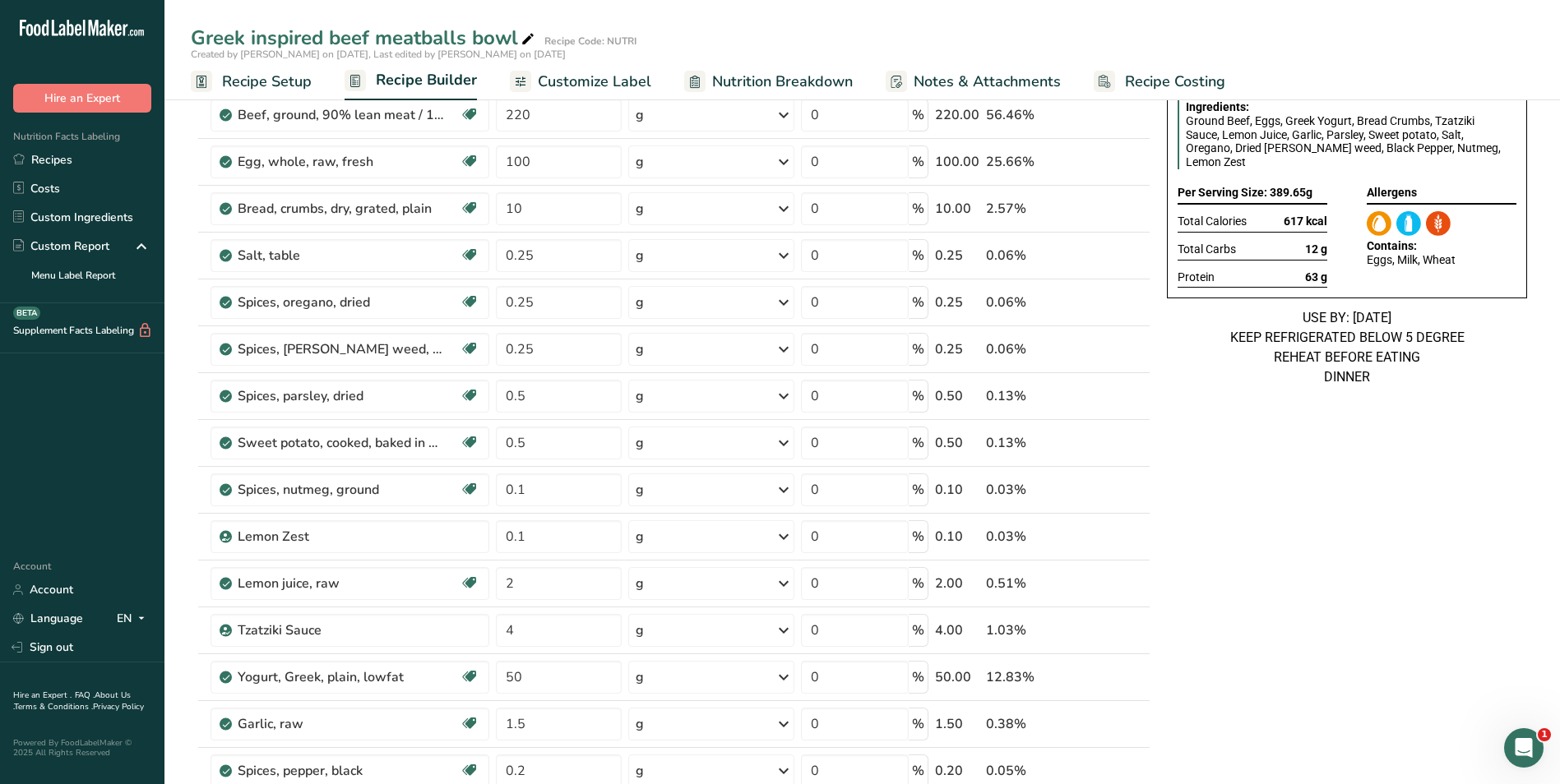
scroll to position [0, 0]
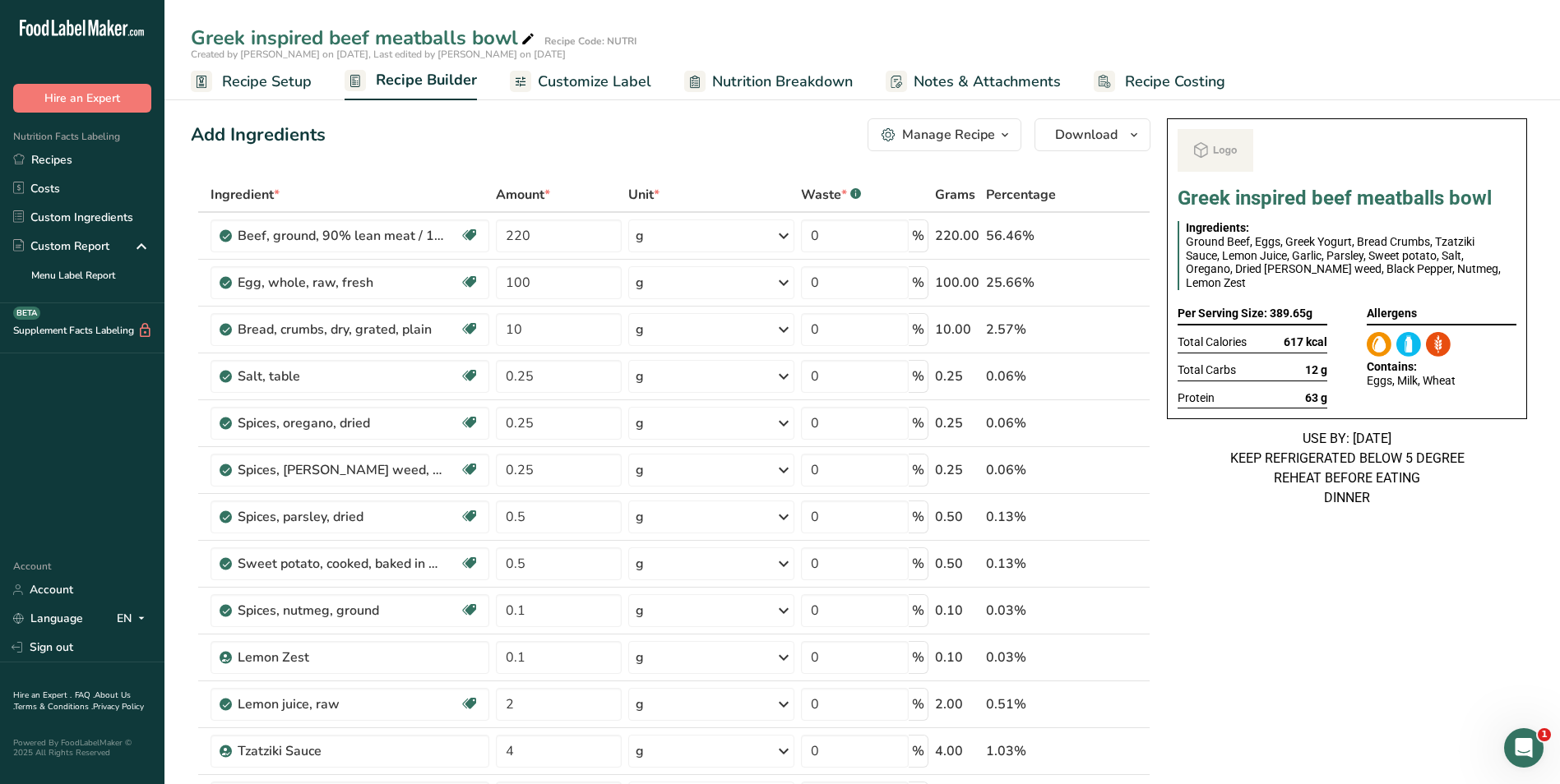
click at [531, 35] on icon at bounding box center [528, 39] width 14 height 23
type input "Greek inspired beef meatballs bowl_Shafi"
drag, startPoint x: 674, startPoint y: 131, endPoint x: 676, endPoint y: 117, distance: 14.1
click at [674, 131] on div "Add Ingredients Manage Recipe Delete Recipe Duplicate Recipe Scale Recipe Save …" at bounding box center [671, 135] width 960 height 33
click at [592, 74] on span "Customize Label" at bounding box center [594, 82] width 113 height 22
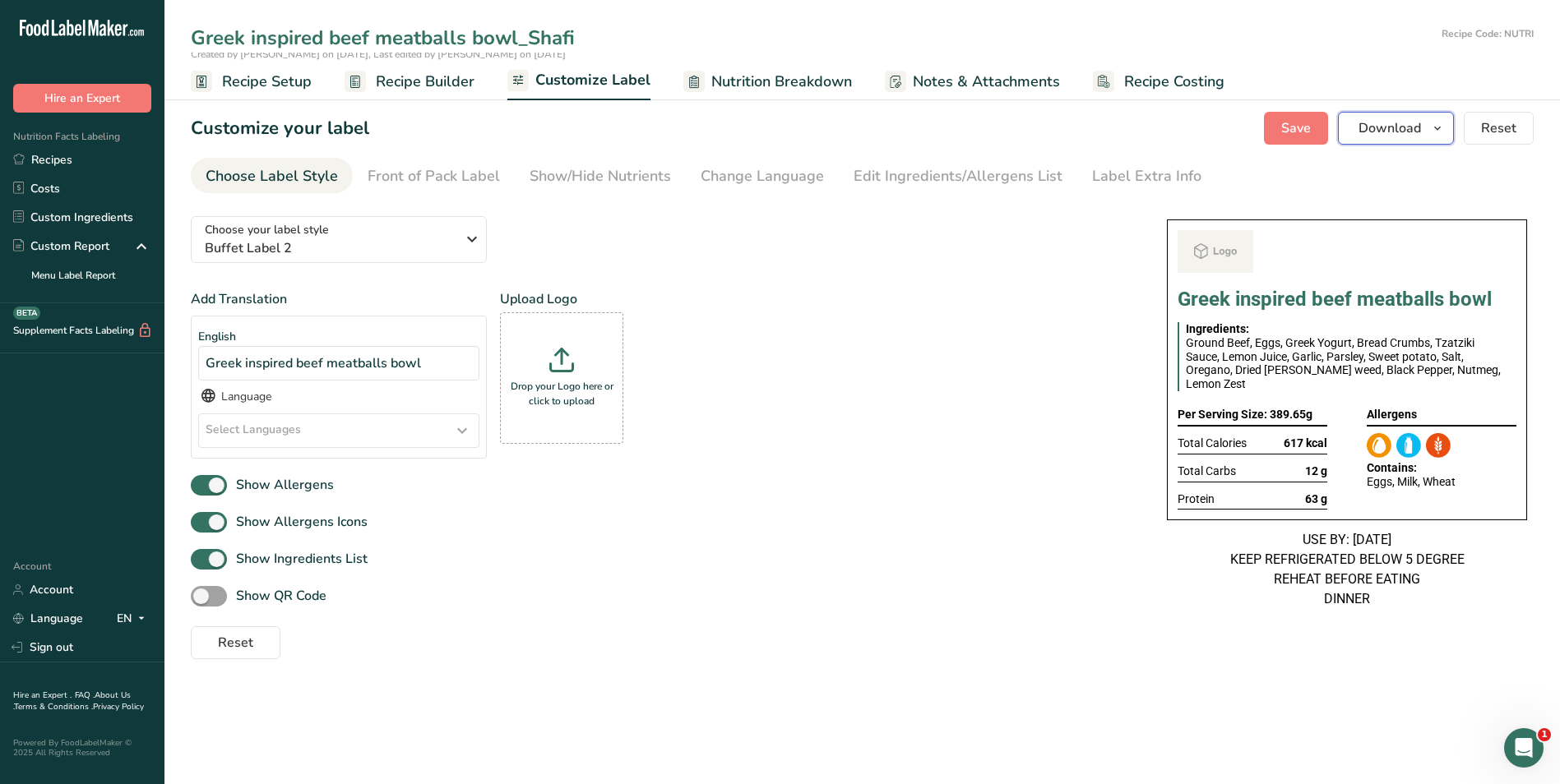
click at [1424, 125] on button "Download" at bounding box center [1395, 128] width 116 height 33
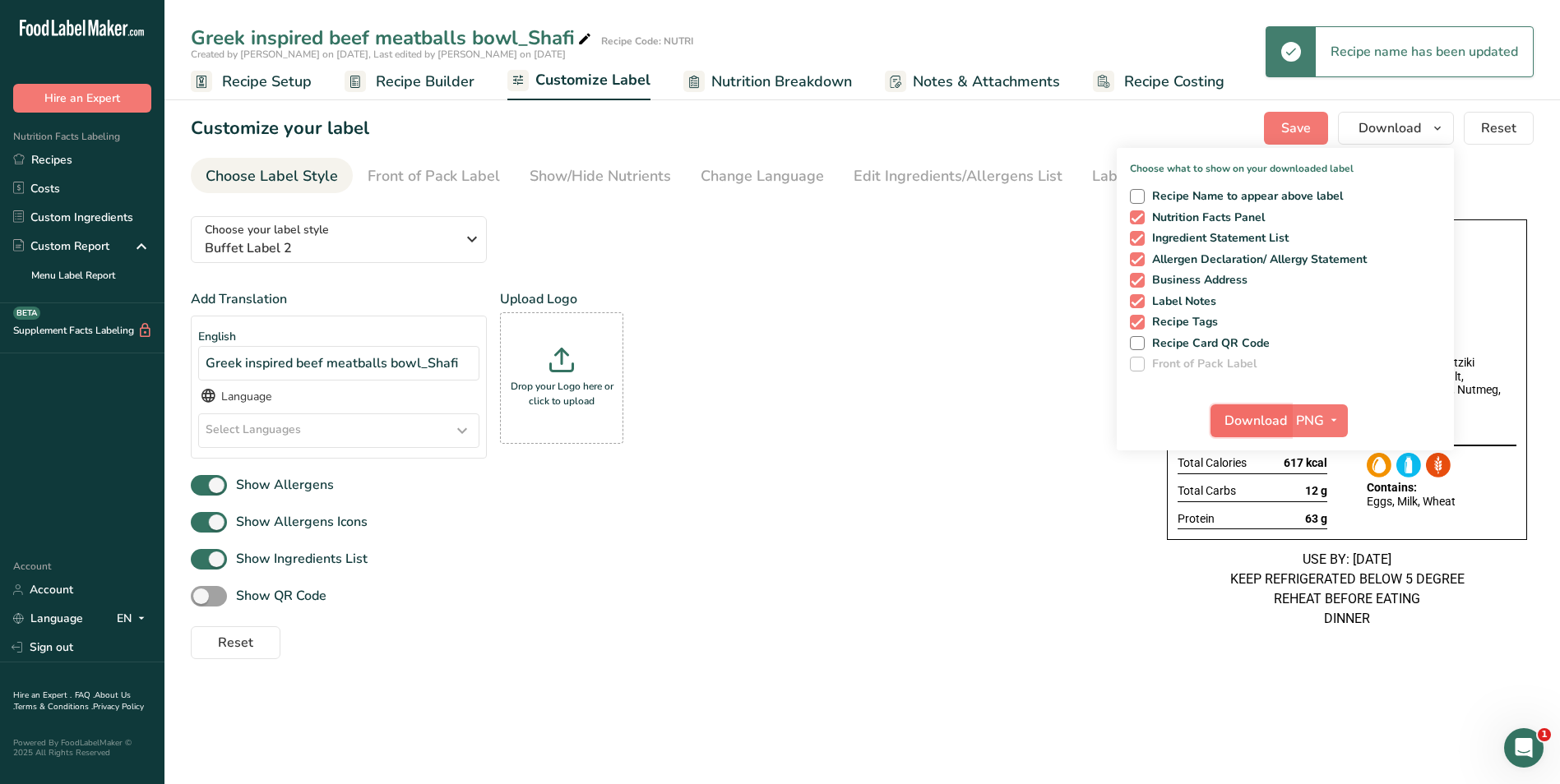
click at [1272, 418] on span "Download" at bounding box center [1255, 420] width 62 height 20
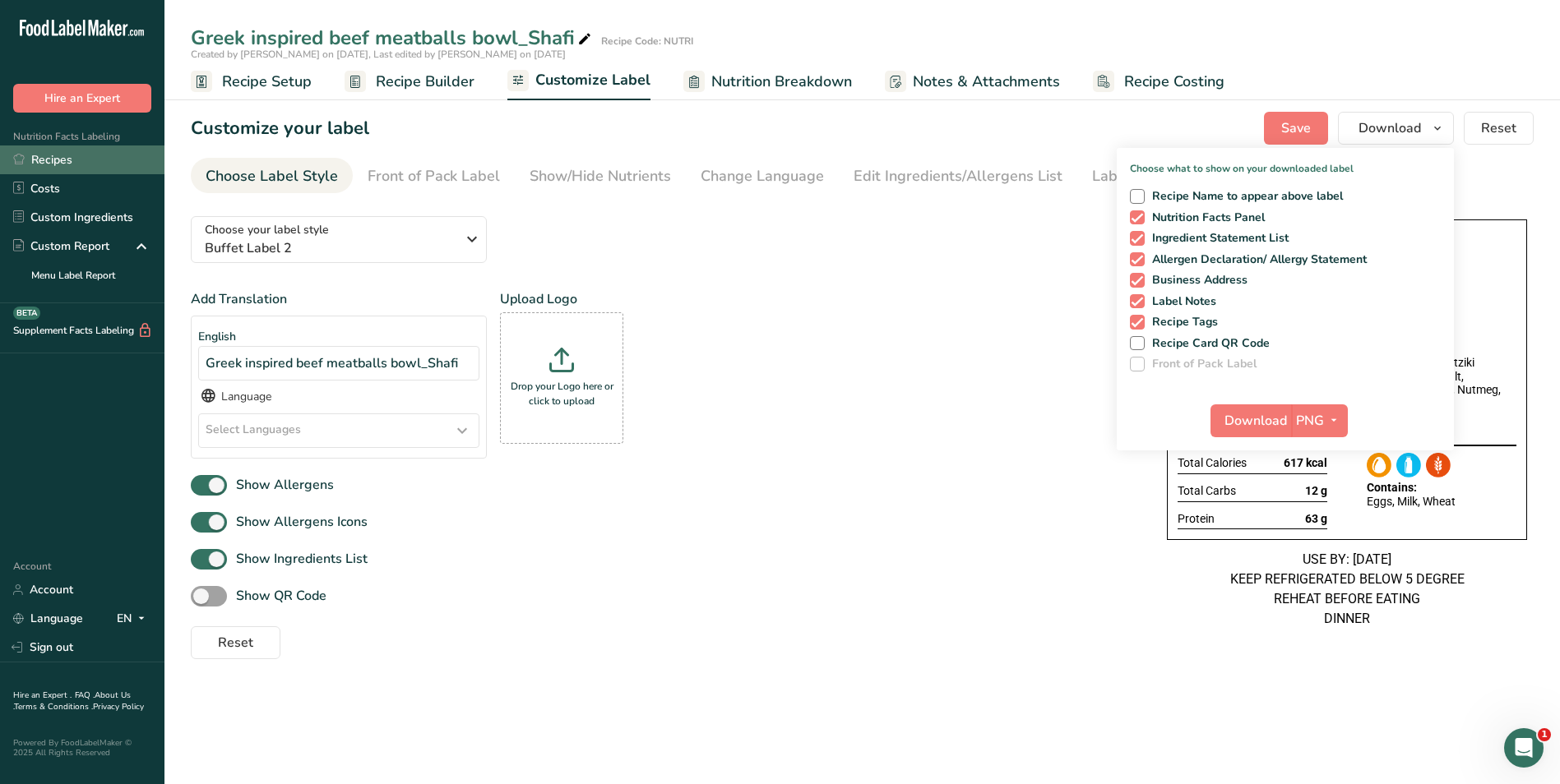
click at [68, 154] on link "Recipes" at bounding box center [82, 160] width 165 height 29
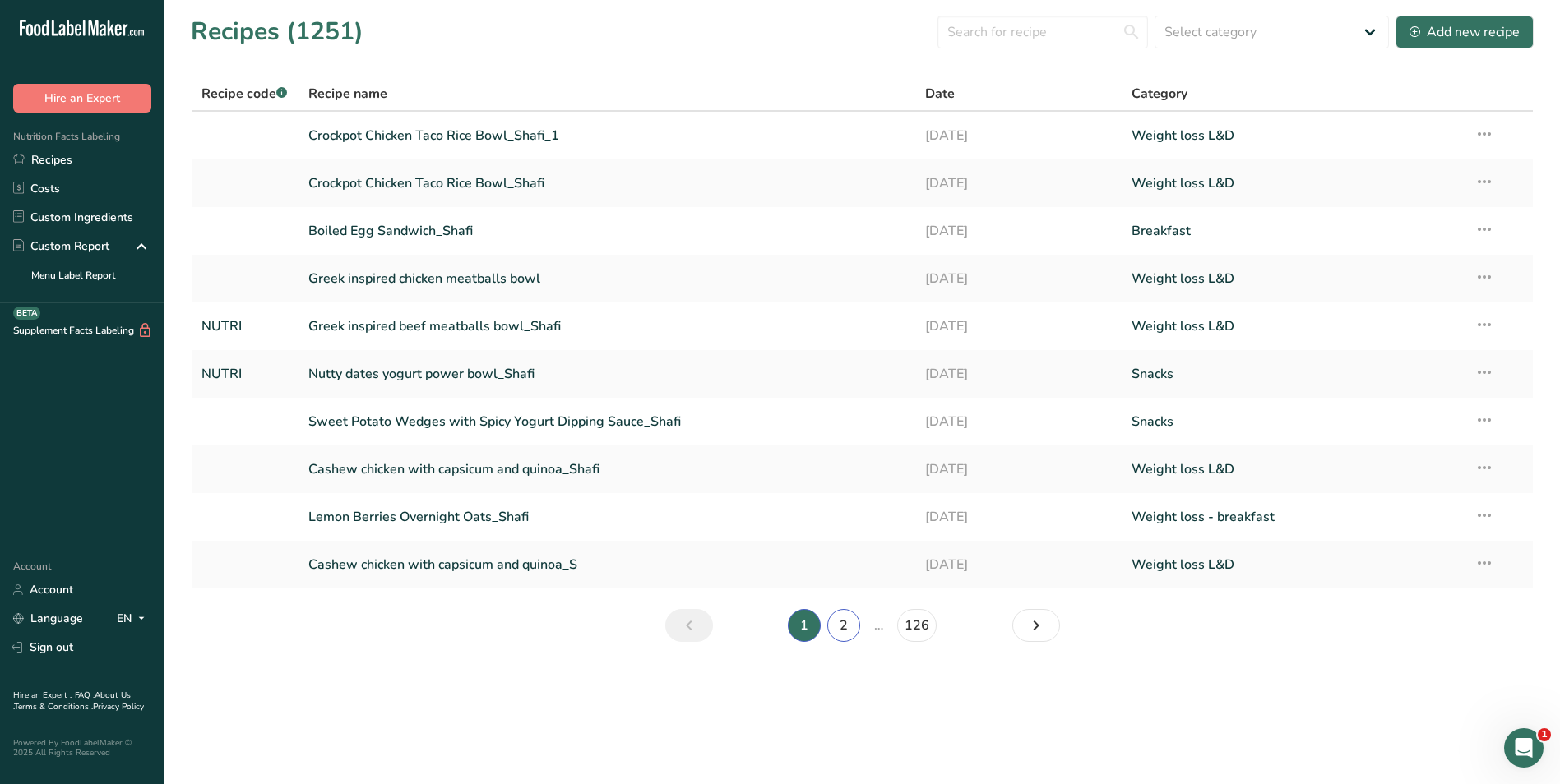
click at [842, 631] on link "2" at bounding box center [843, 625] width 33 height 33
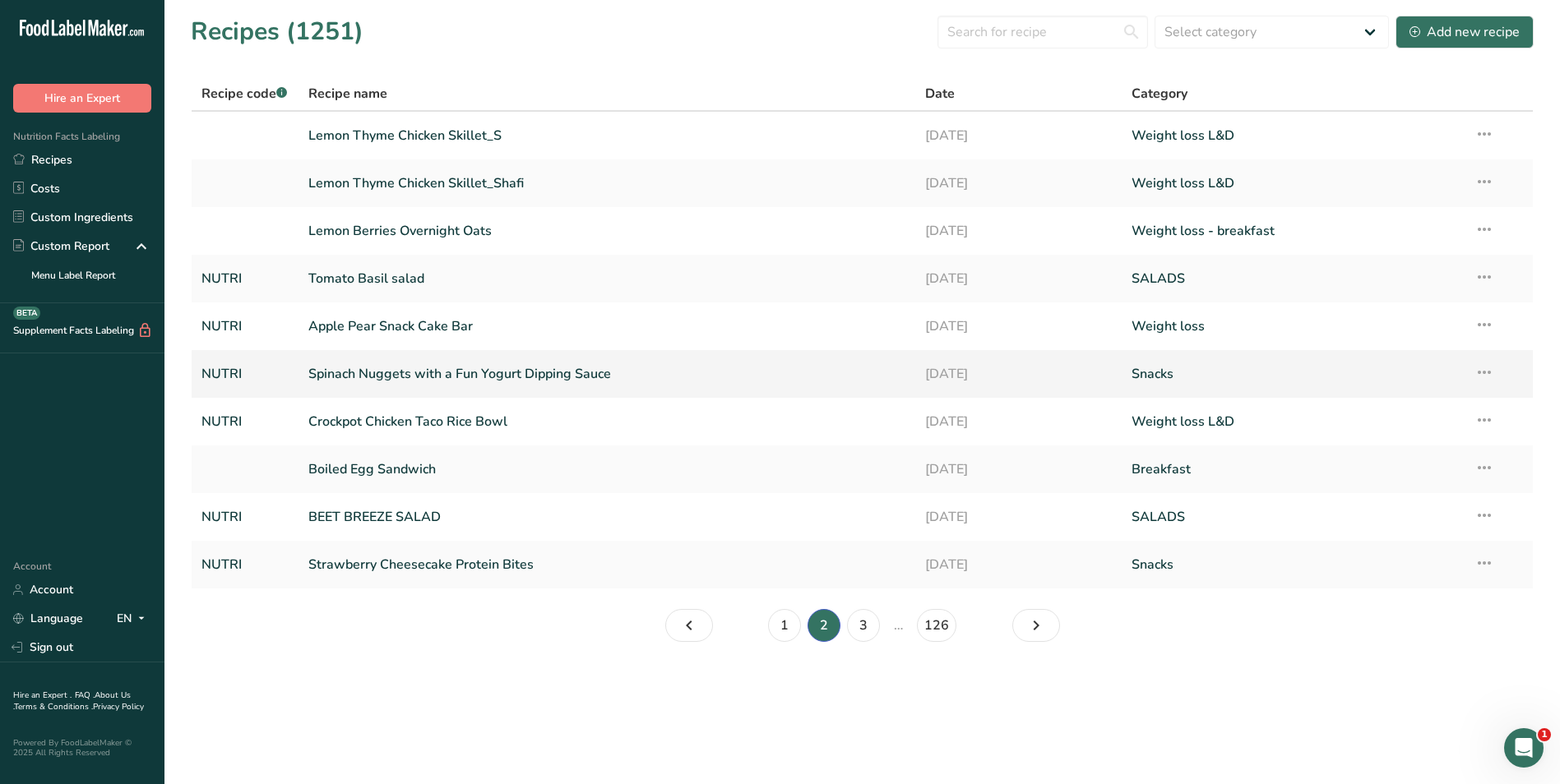
click at [466, 352] on td "Spinach Nuggets with a Fun Yogurt Dipping Sauce" at bounding box center [607, 374] width 617 height 48
click at [465, 383] on link "Spinach Nuggets with a Fun Yogurt Dipping Sauce" at bounding box center [607, 374] width 598 height 35
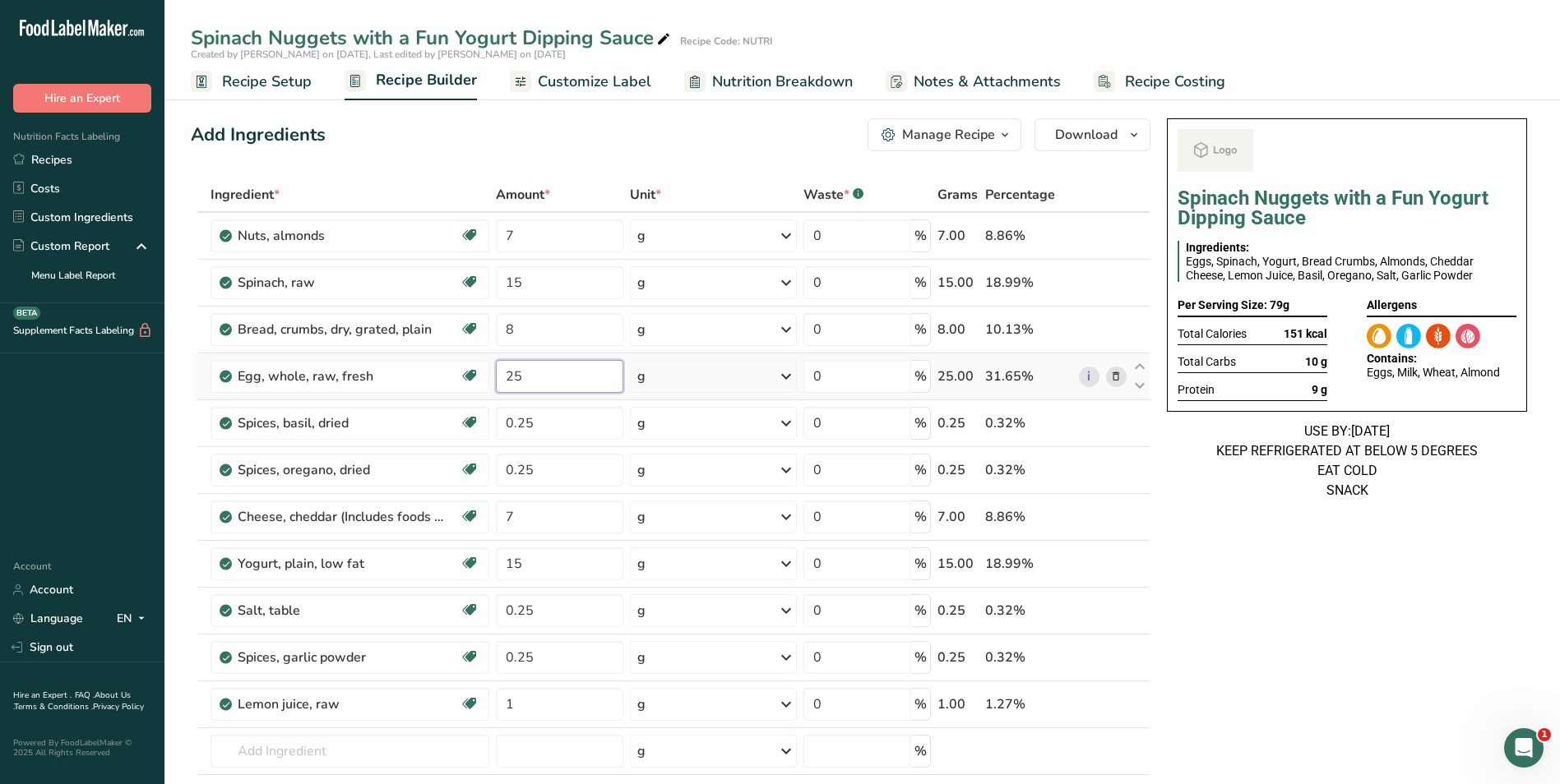
click at [512, 377] on input "25" at bounding box center [560, 376] width 128 height 33
type input "50"
click at [497, 562] on input "15" at bounding box center [559, 563] width 127 height 33
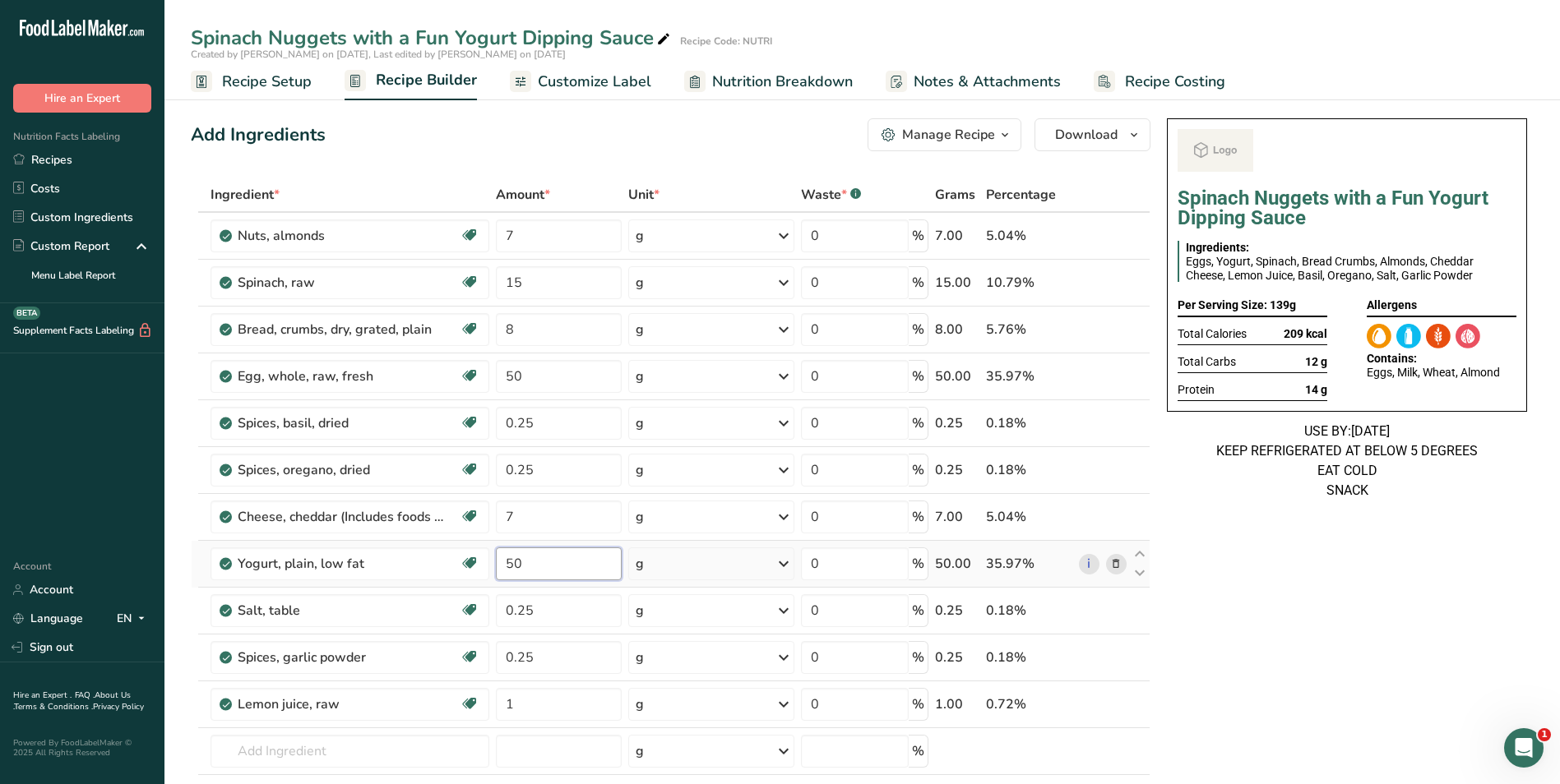
click at [497, 565] on input "50" at bounding box center [559, 563] width 127 height 33
click at [517, 556] on input "100" at bounding box center [559, 563] width 127 height 33
type input "50"
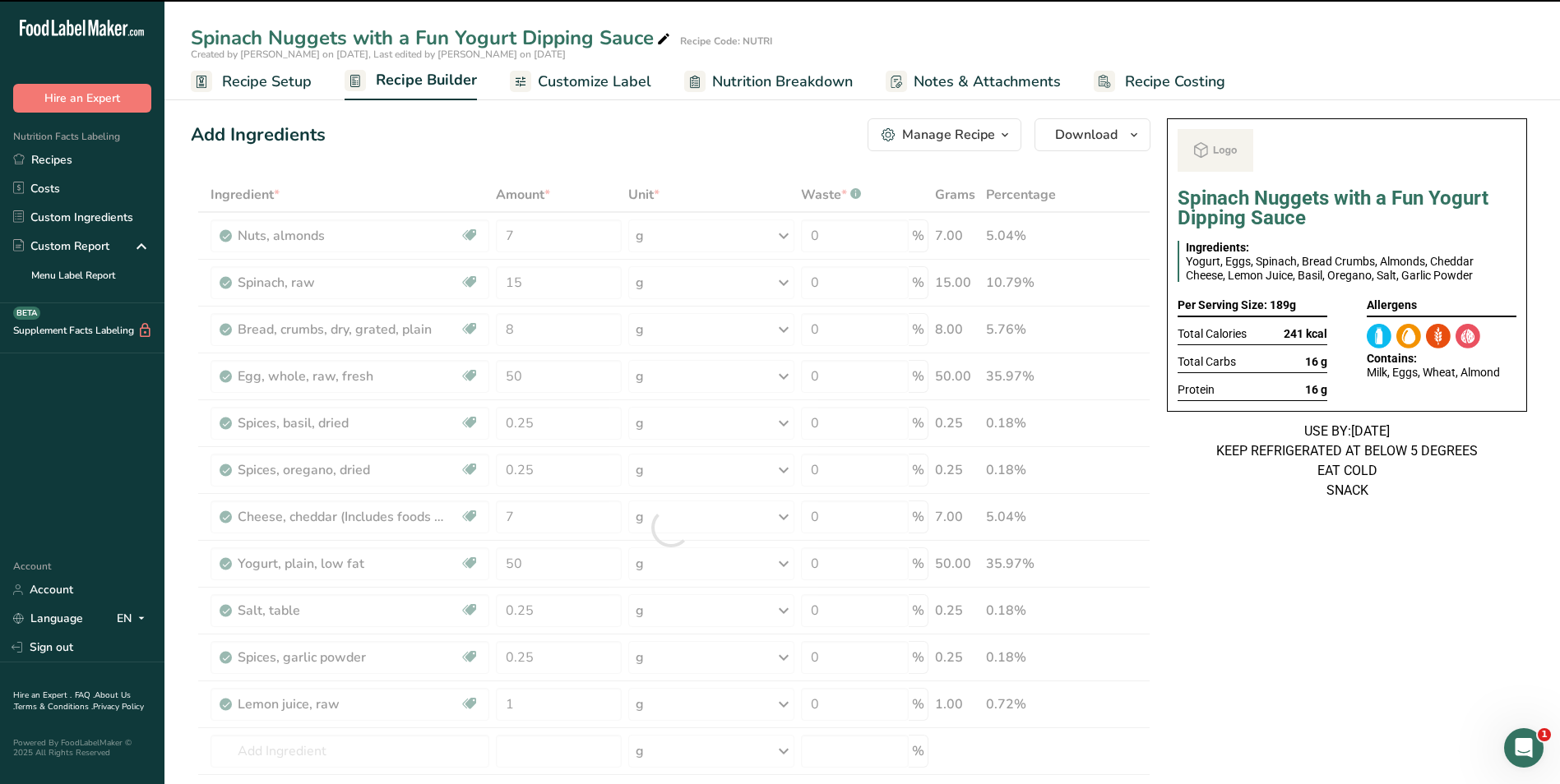
click at [658, 39] on icon at bounding box center [663, 39] width 14 height 23
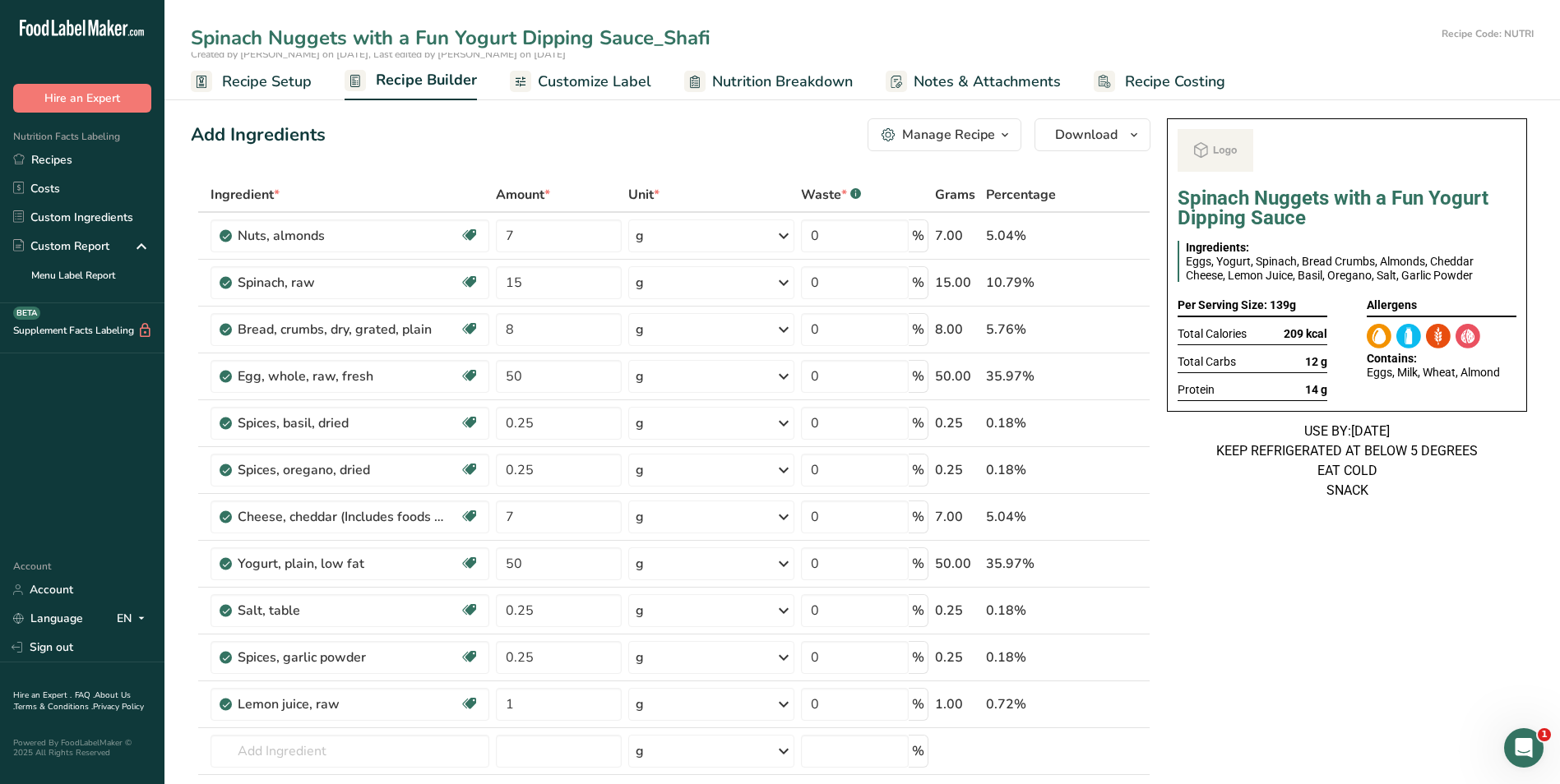
type input "Spinach Nuggets with a Fun Yogurt Dipping Sauce_Shafi"
click at [668, 122] on div "Add Ingredients Manage Recipe Delete Recipe Duplicate Recipe Scale Recipe Save …" at bounding box center [671, 135] width 960 height 33
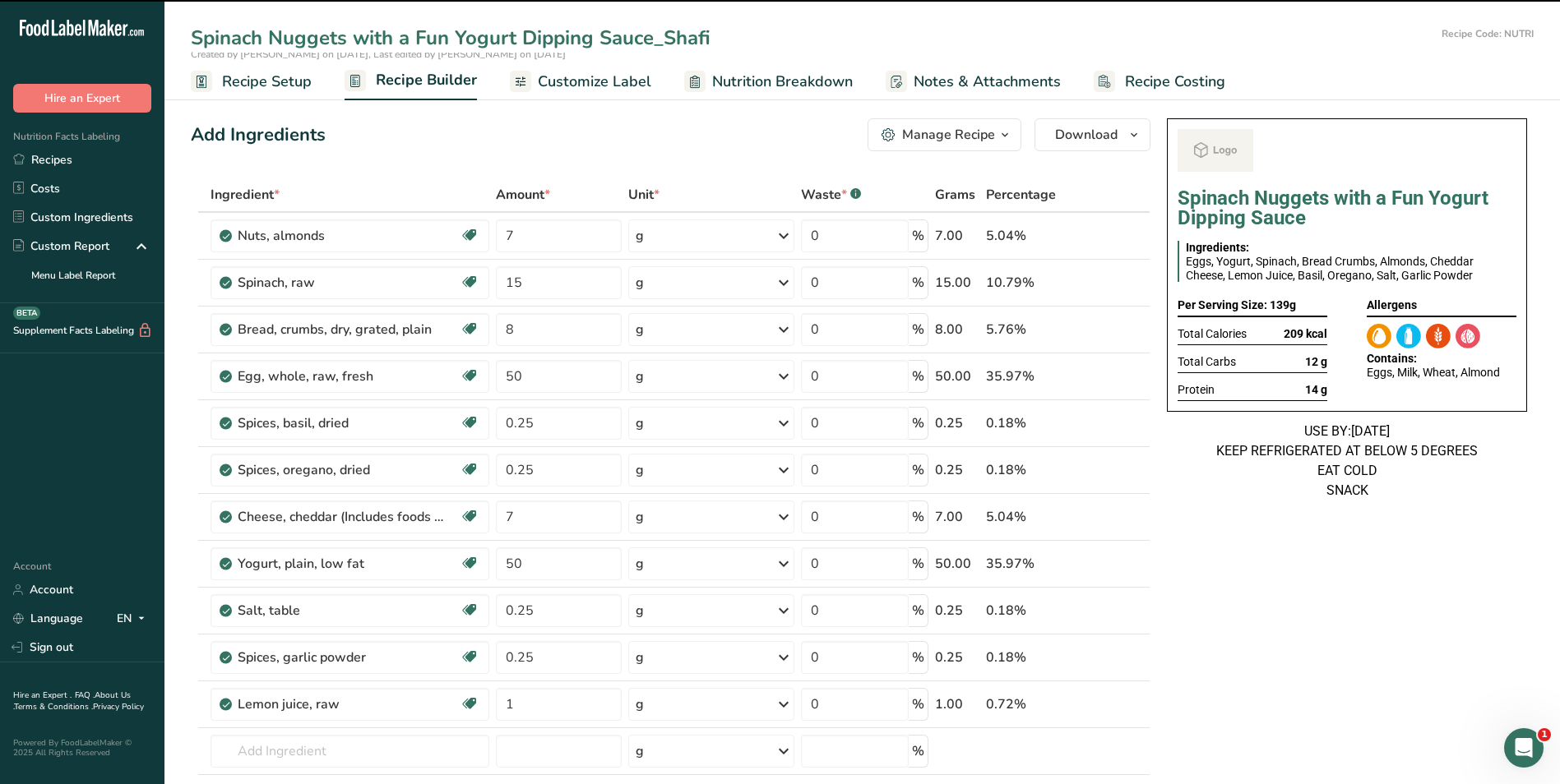
click at [610, 74] on span "Customize Label" at bounding box center [594, 82] width 113 height 22
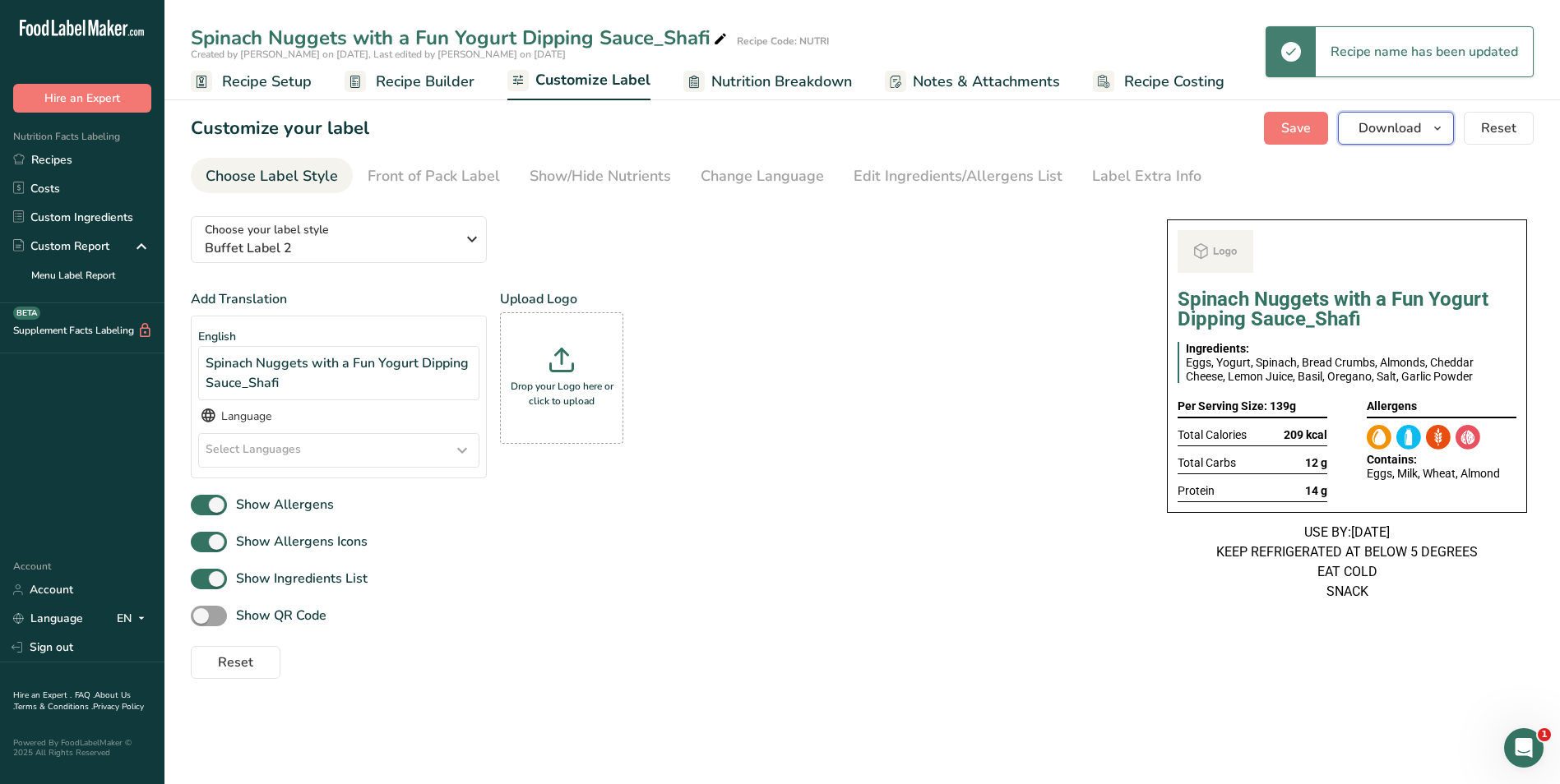
click at [1384, 125] on span "Download" at bounding box center [1389, 128] width 62 height 20
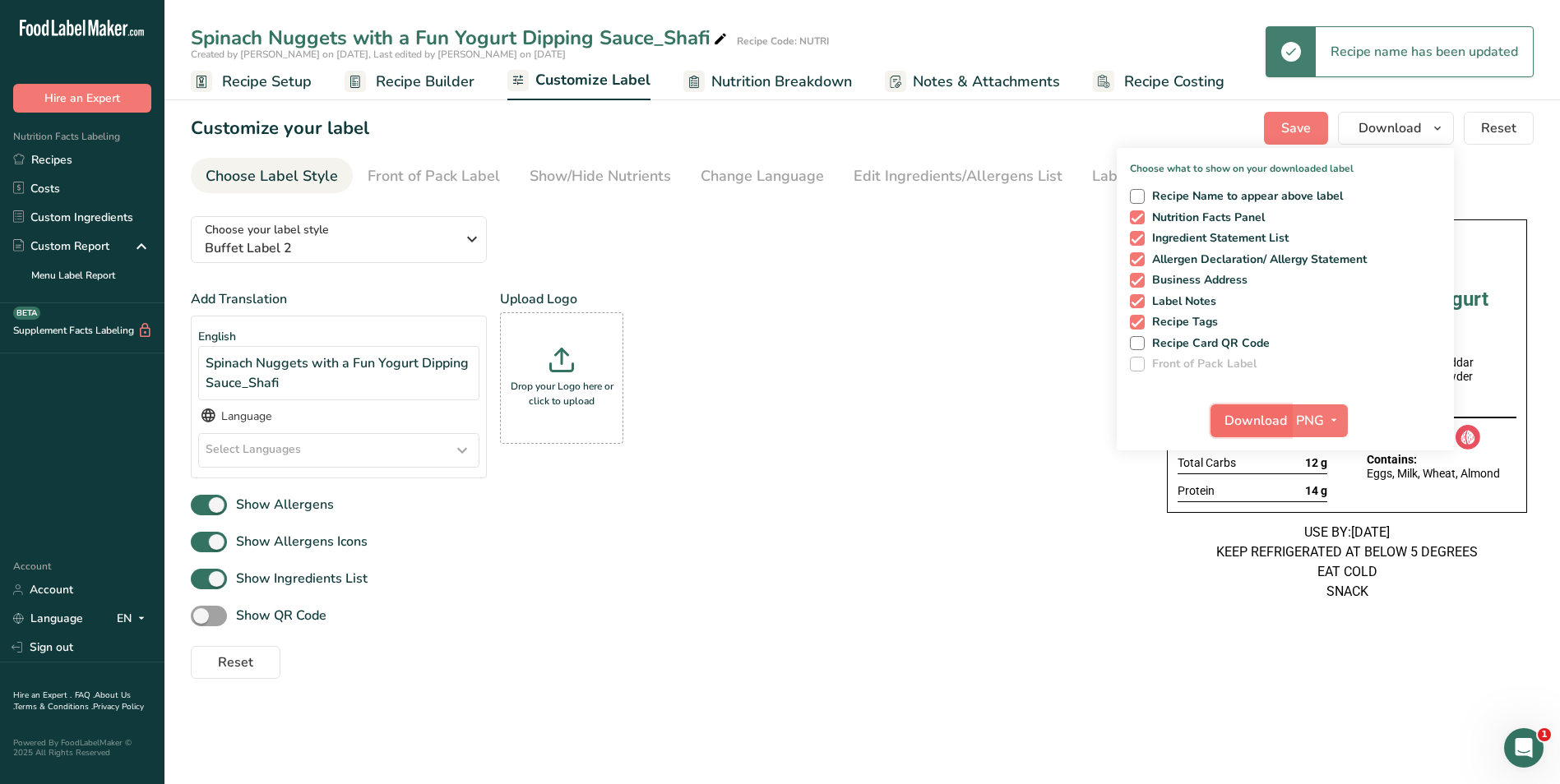
click at [1263, 424] on span "Download" at bounding box center [1255, 420] width 62 height 20
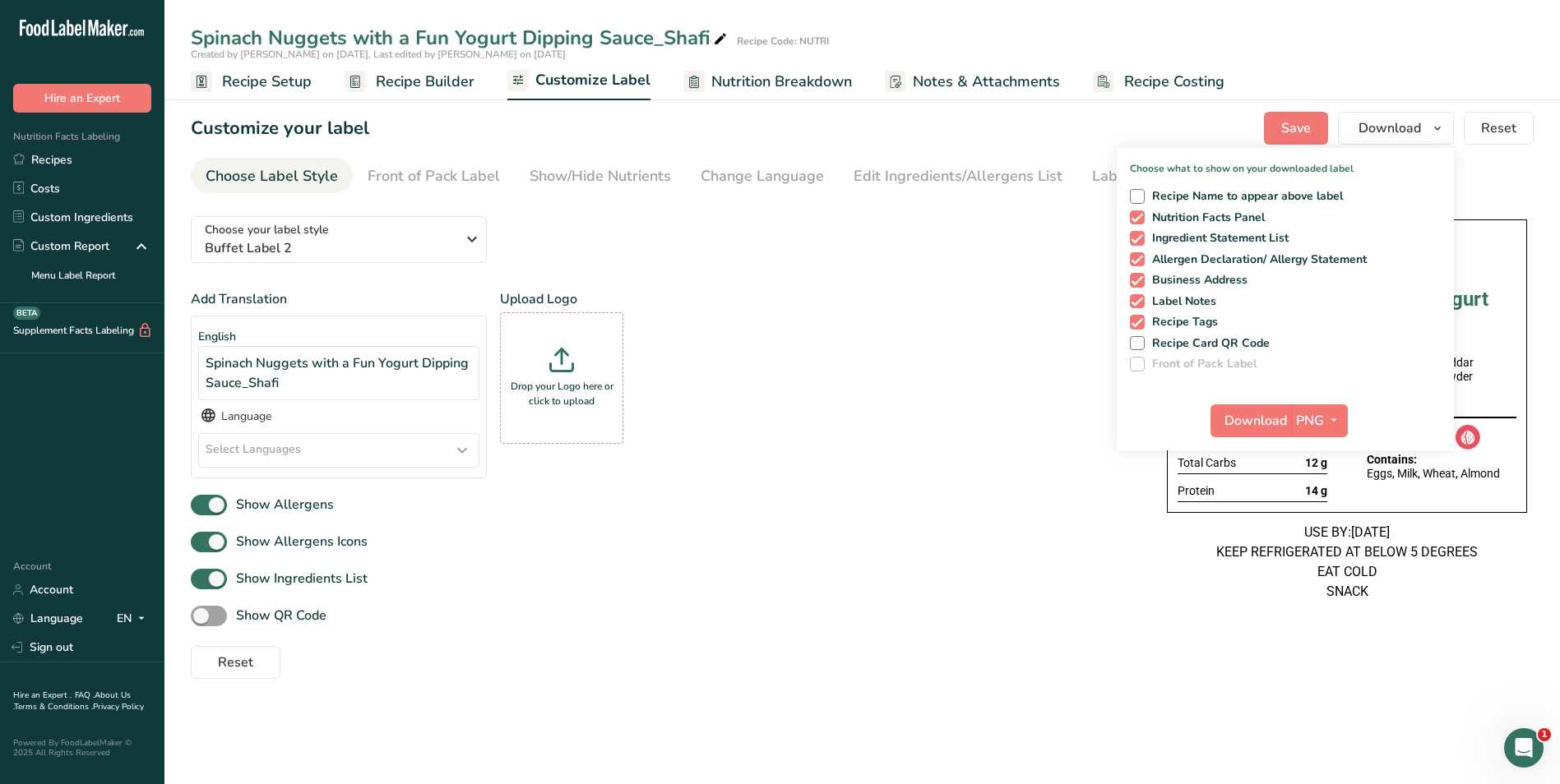
click at [721, 37] on icon at bounding box center [719, 39] width 14 height 23
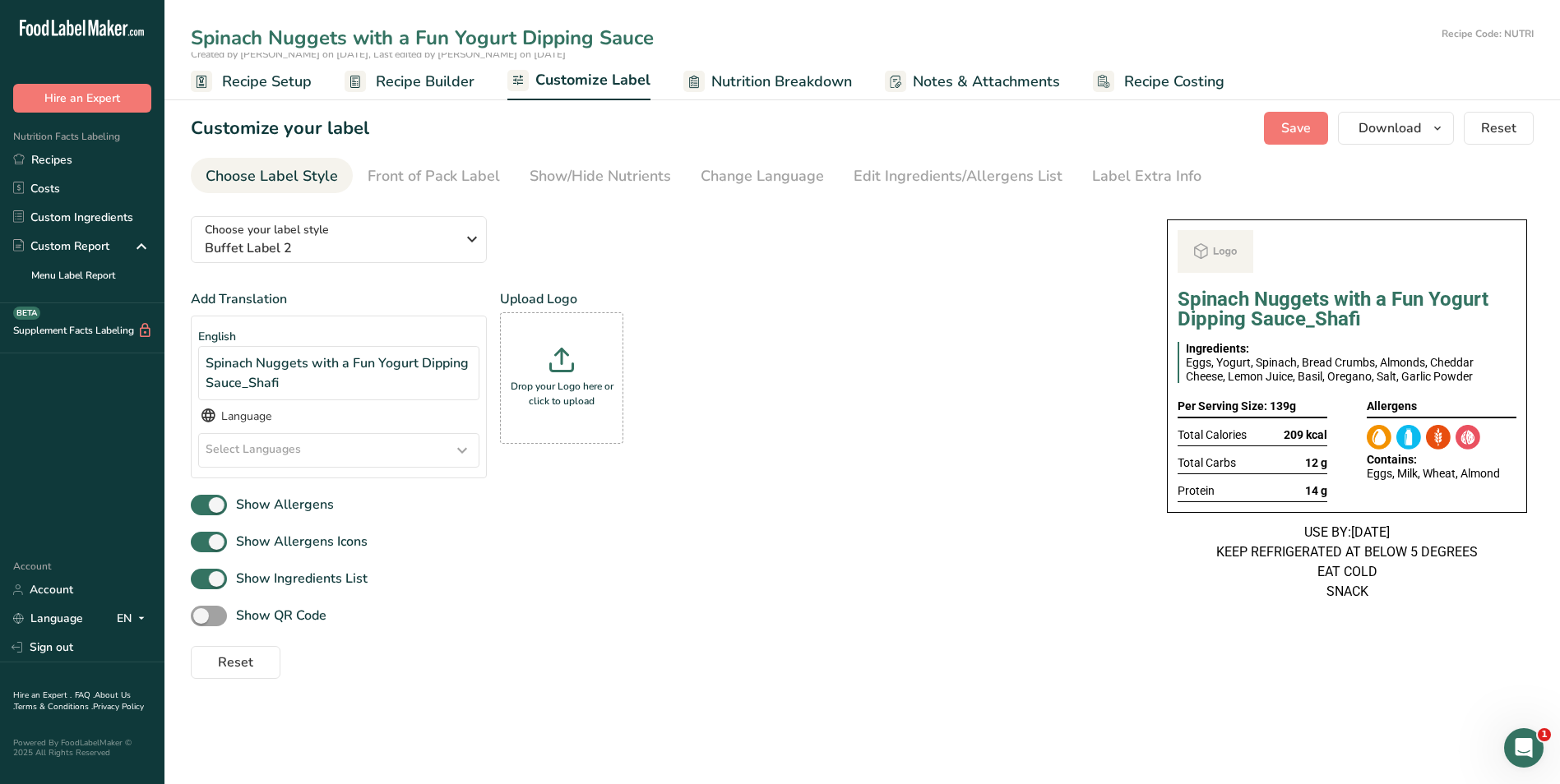
type input "Spinach Nuggets with a Fun Yogurt Dipping Sauce"
click at [835, 400] on div "Add Translation English Spinach Nuggets with a Fun Yogurt Dipping Sauce_Shafi L…" at bounding box center [662, 390] width 943 height 202
click at [378, 95] on link "Recipe Builder" at bounding box center [409, 81] width 130 height 37
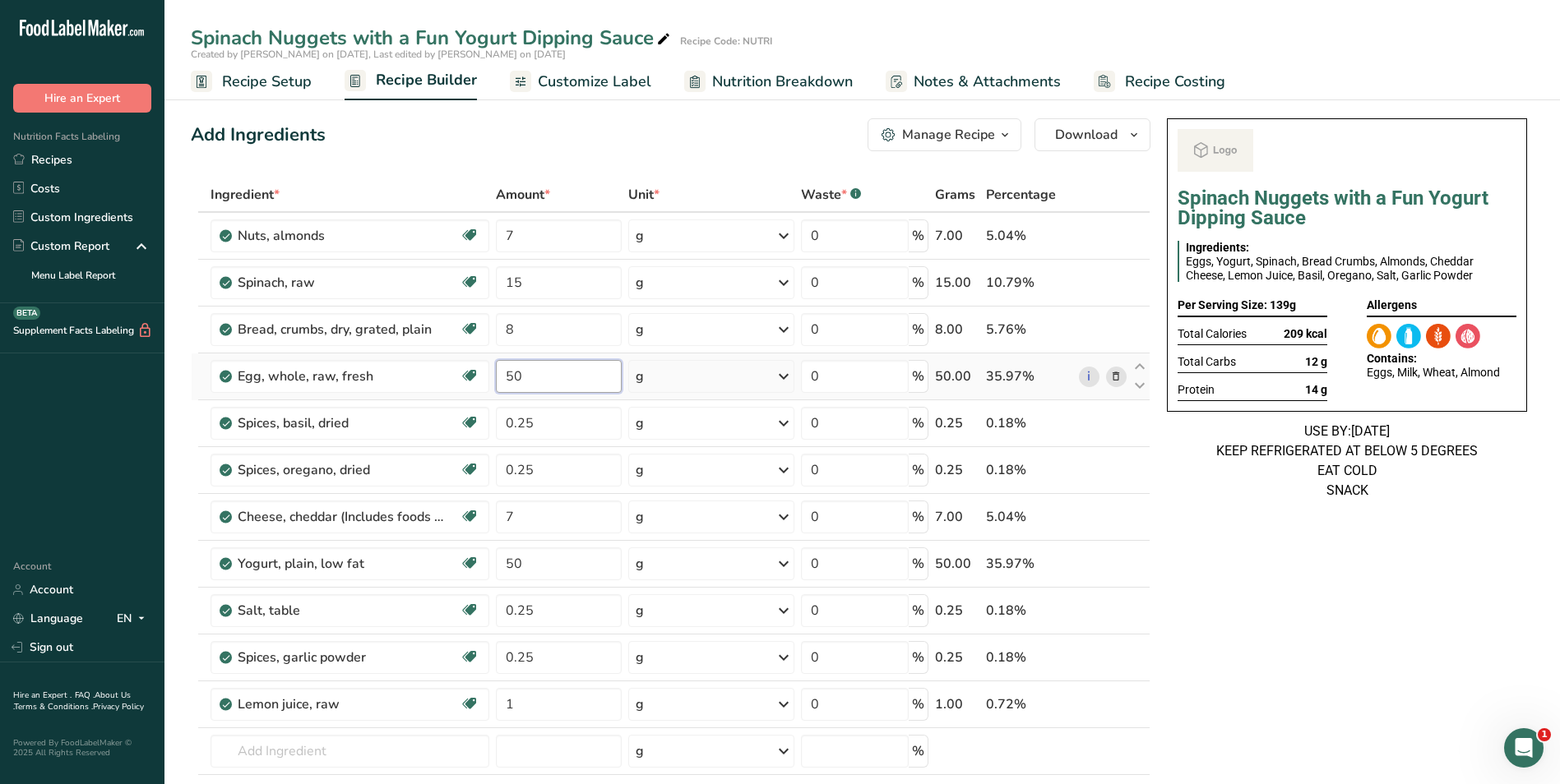
click at [503, 384] on input "50" at bounding box center [559, 376] width 127 height 33
type input "25"
click at [1219, 594] on div "Spinach Nuggets with a Fun Yogurt Dipping Sauce Ingredients: Eggs, Yogurt, Spin…" at bounding box center [1347, 796] width 373 height 1369
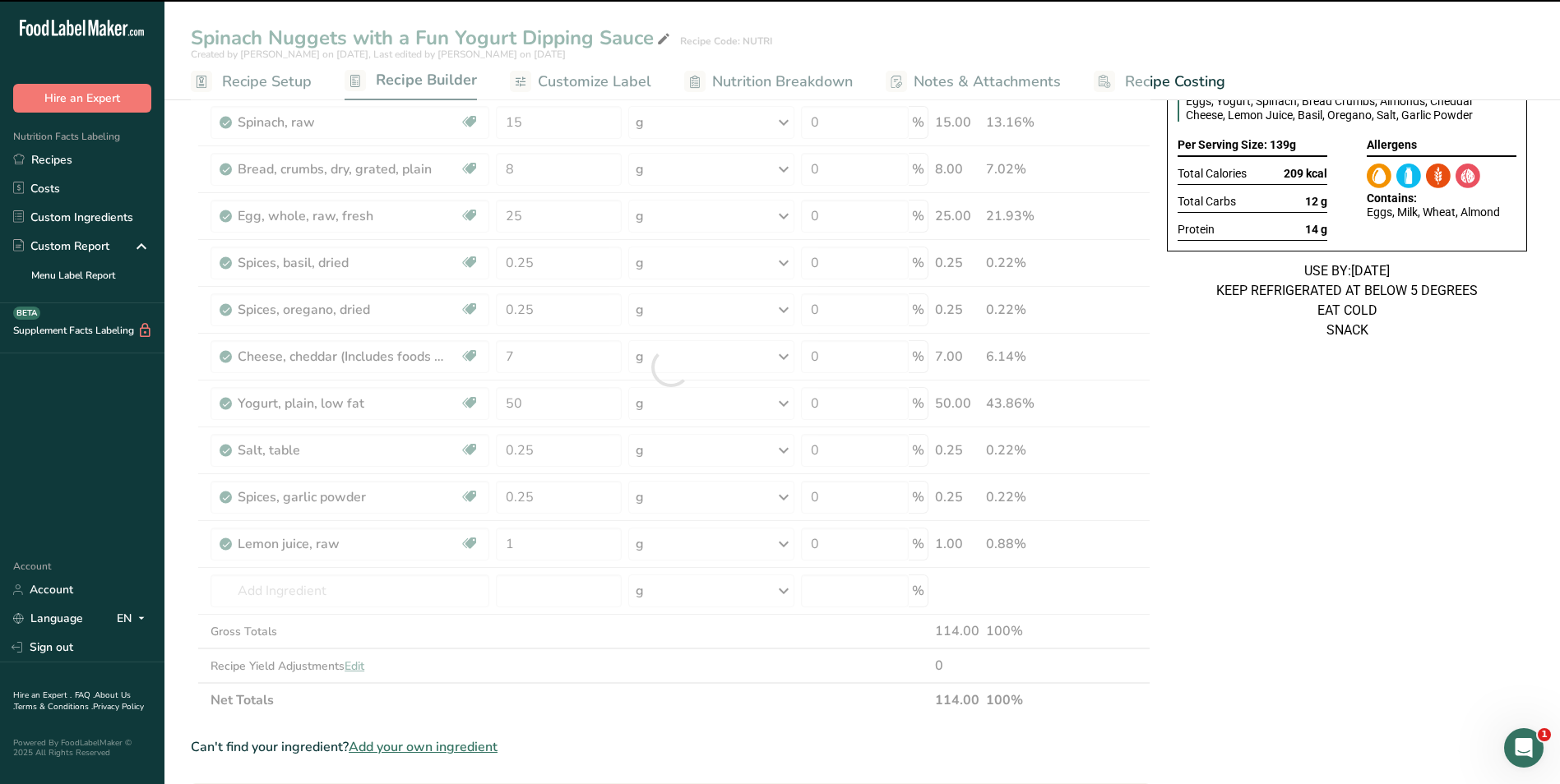
scroll to position [164, 0]
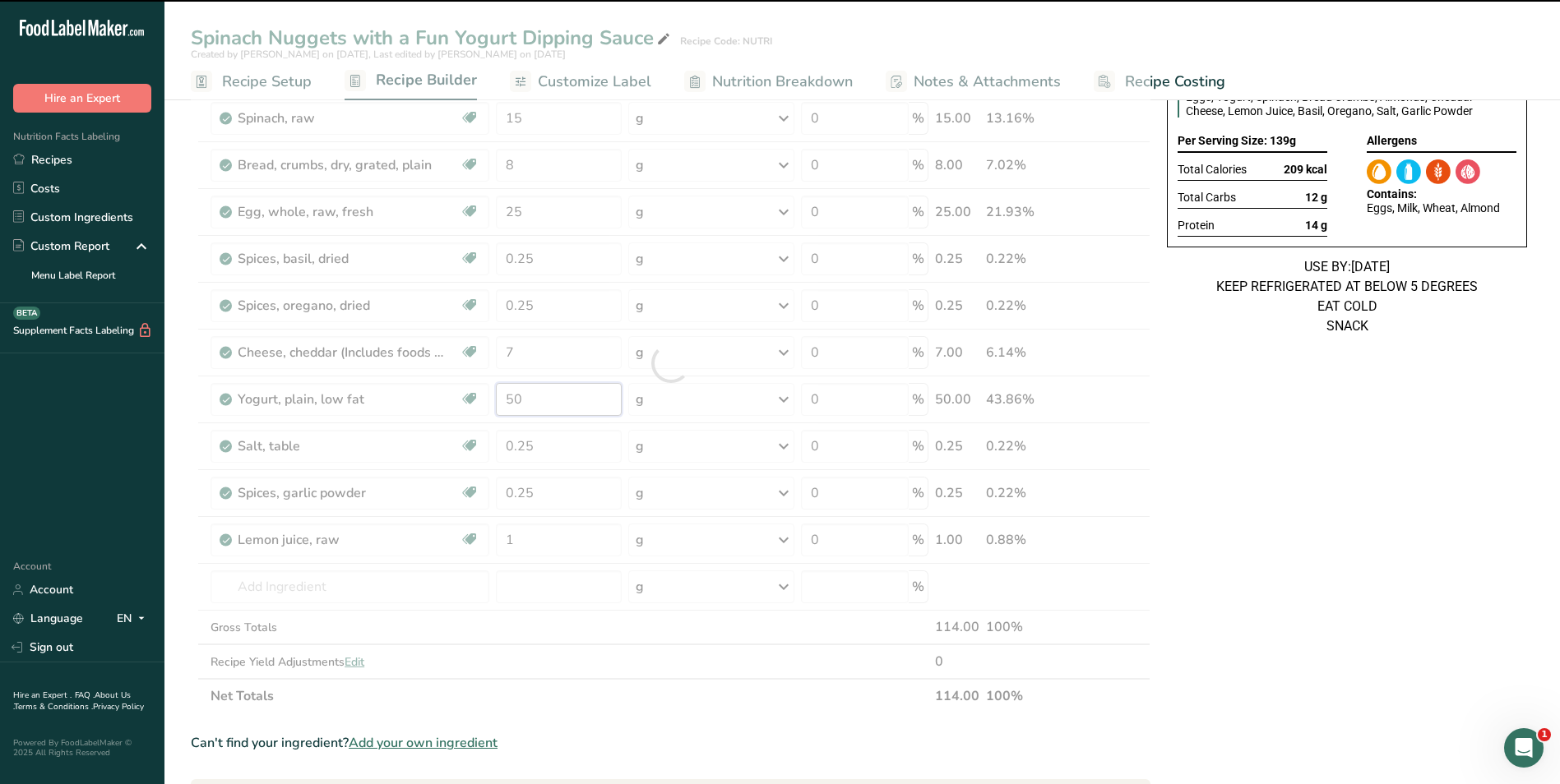
click at [509, 405] on input "50" at bounding box center [559, 399] width 127 height 33
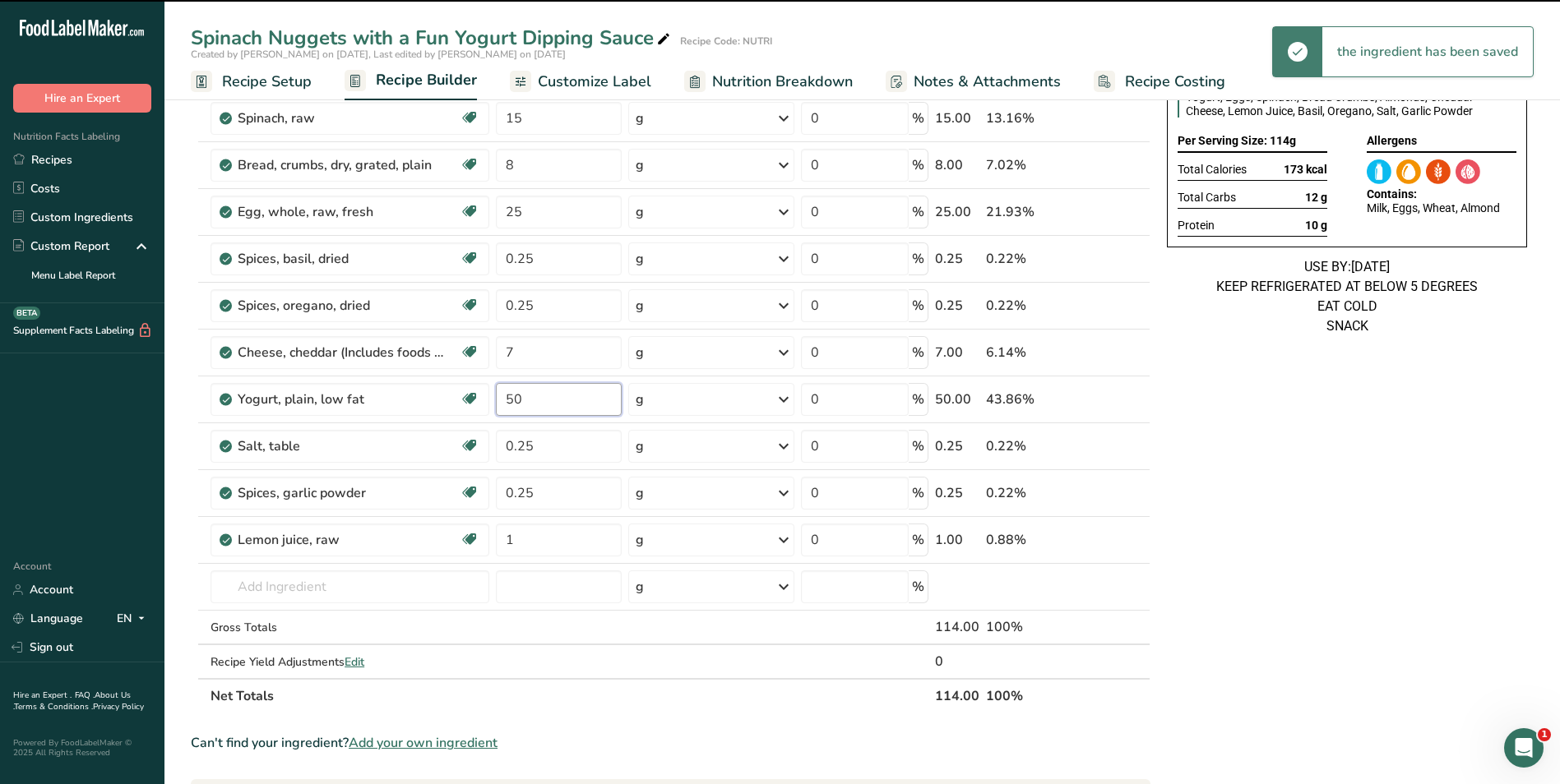
click at [509, 405] on input "50" at bounding box center [559, 399] width 127 height 33
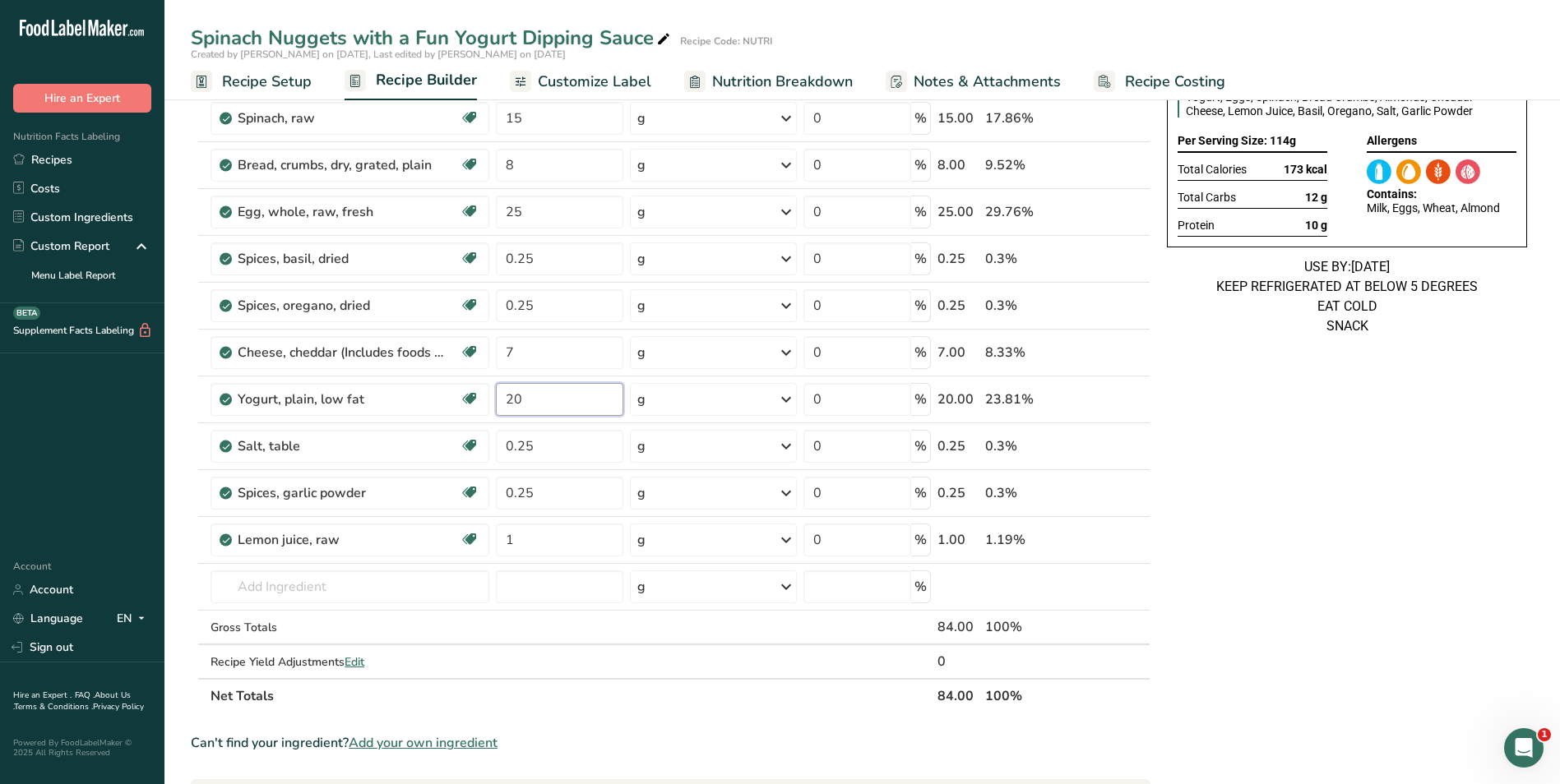
type input "20"
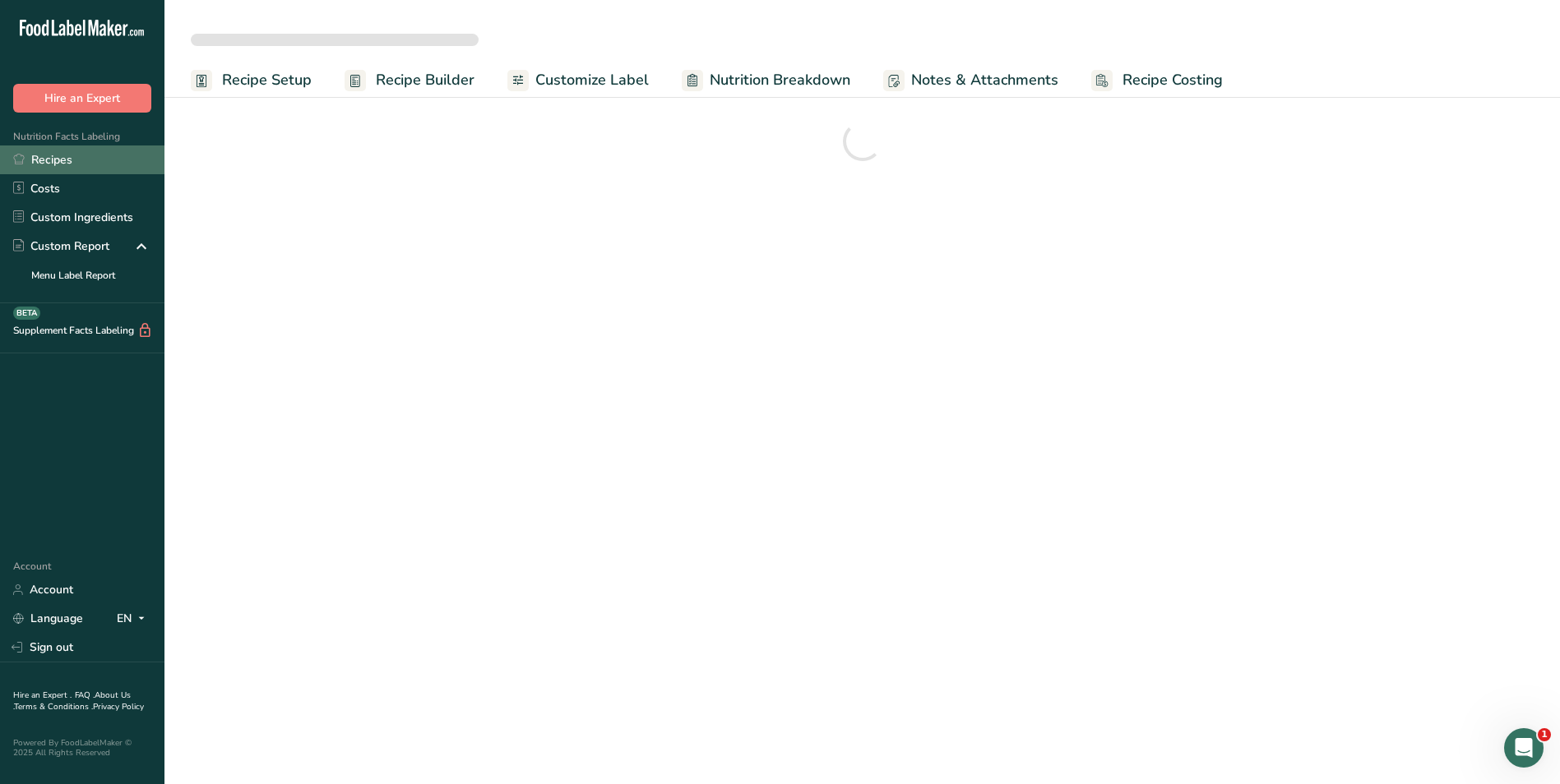
click at [86, 151] on link "Recipes" at bounding box center [82, 160] width 165 height 29
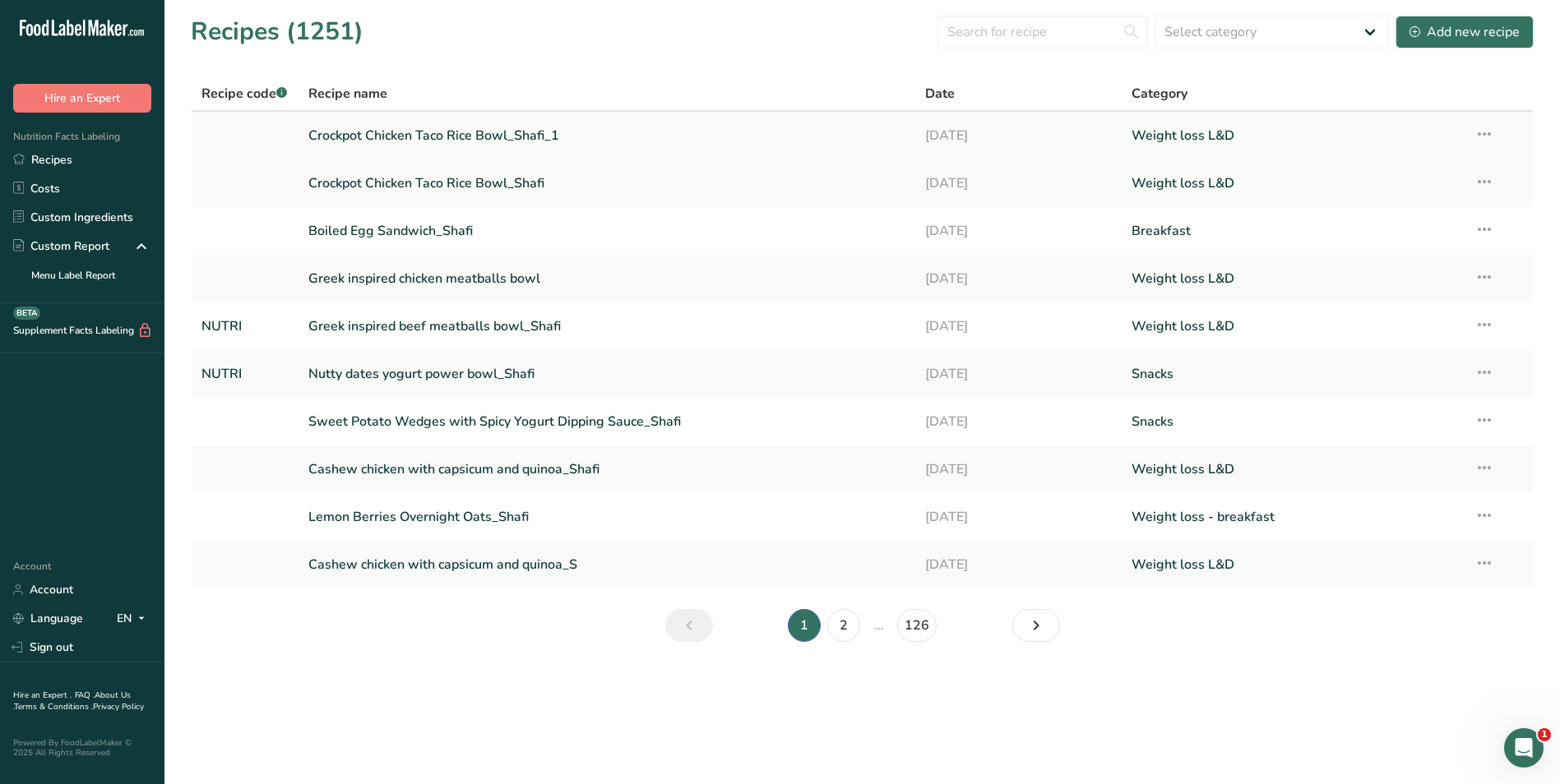
click at [522, 146] on link "Crockpot Chicken Taco Rice Bowl_Shafi_1" at bounding box center [607, 135] width 598 height 35
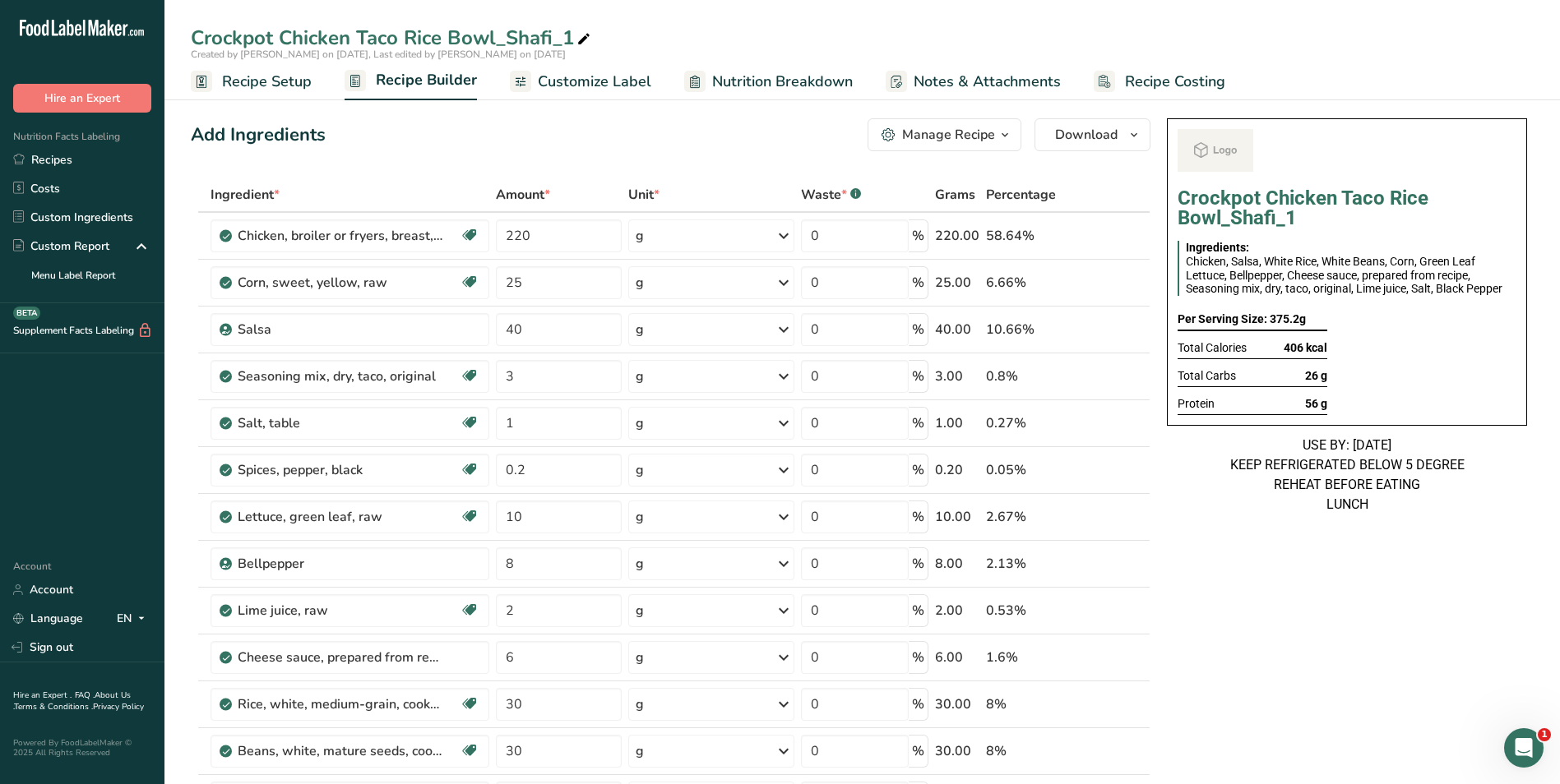
click at [575, 39] on span at bounding box center [583, 39] width 20 height 20
type input "Crockpot Chicken Taco Rice Bowl_S"
click at [545, 151] on div "Add Ingredients Manage Recipe Delete Recipe Duplicate Recipe Scale Recipe Save …" at bounding box center [671, 135] width 960 height 33
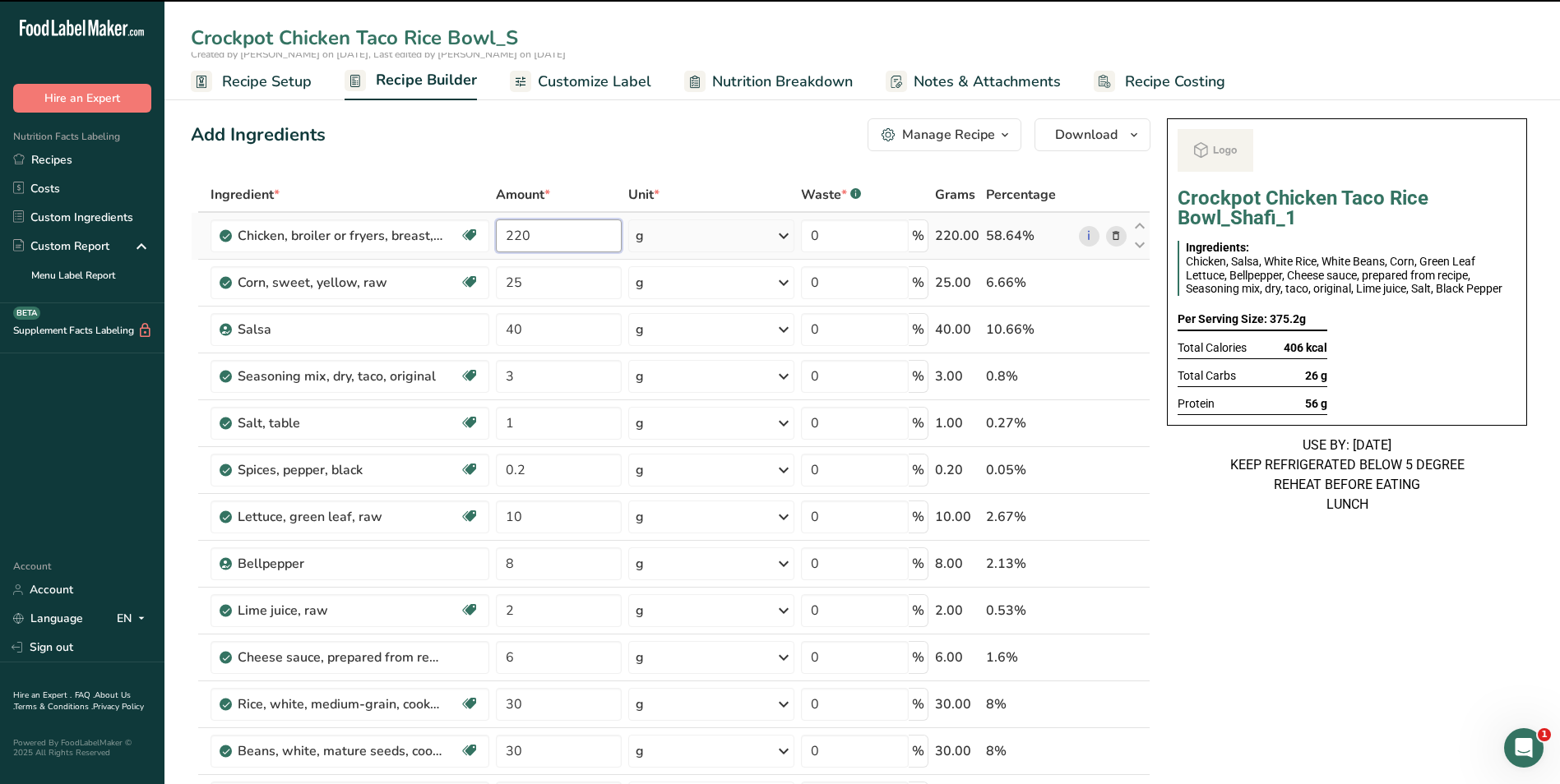
click at [501, 239] on input "220" at bounding box center [559, 236] width 127 height 33
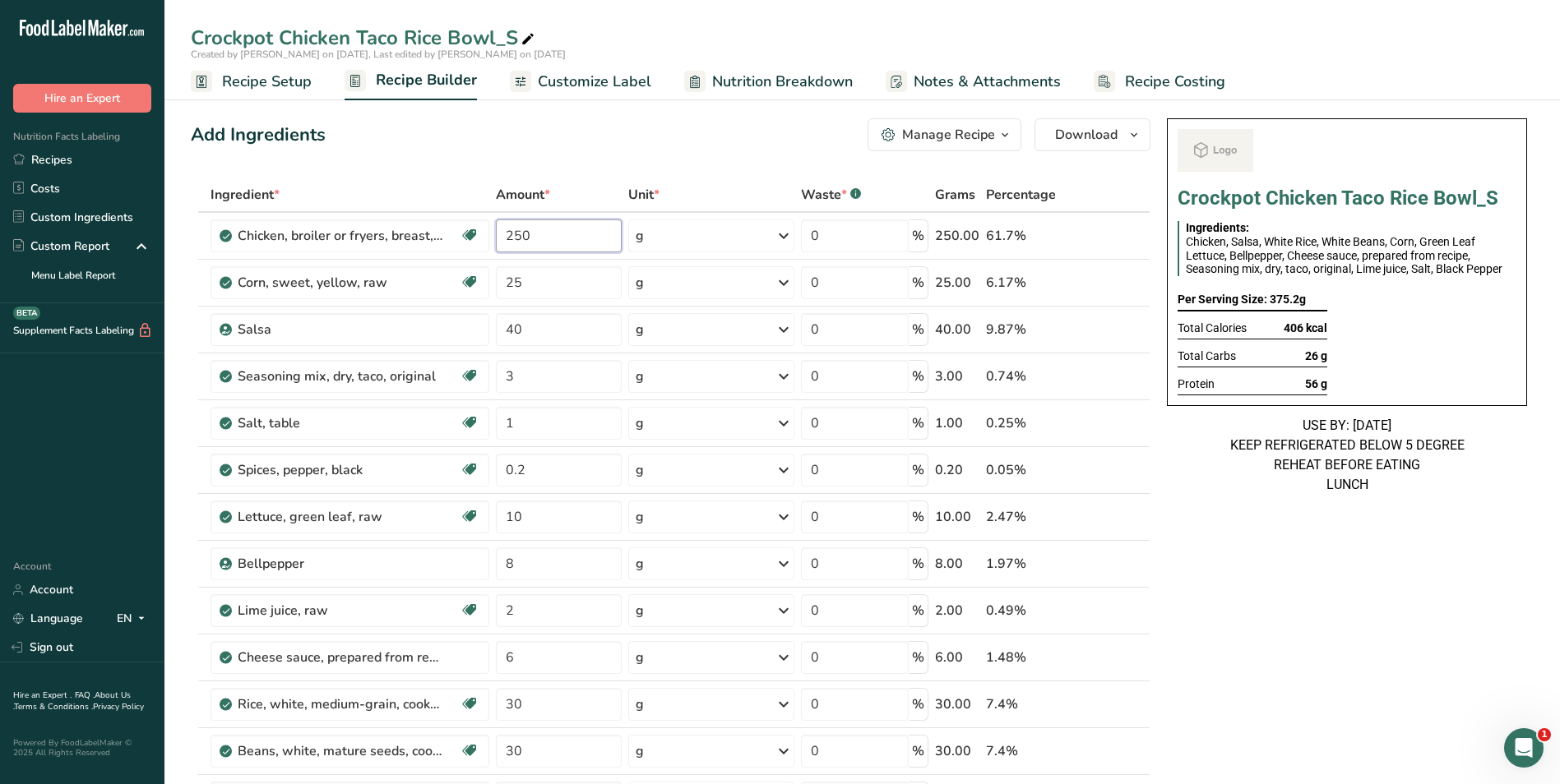
type input "250"
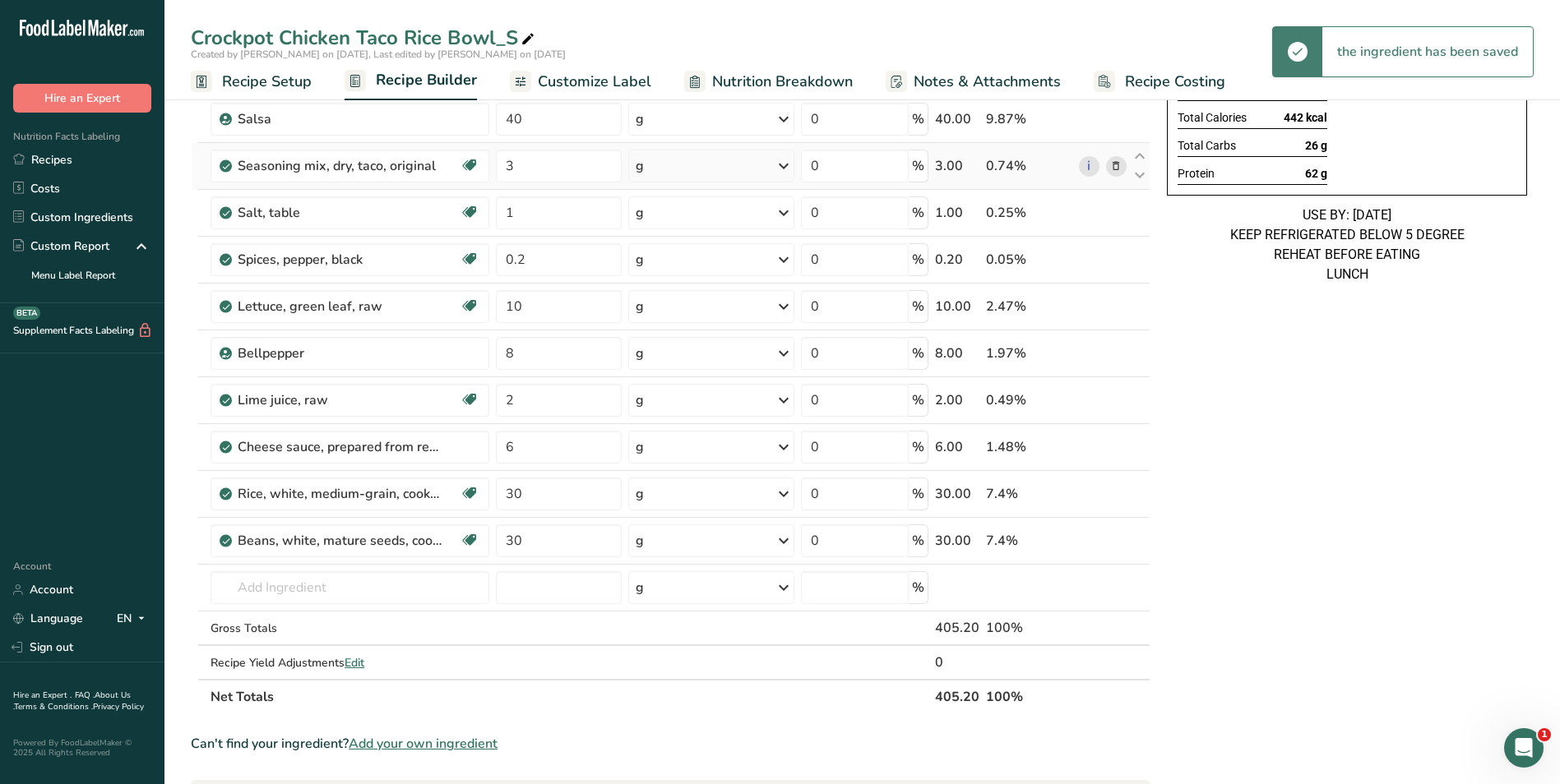
scroll to position [246, 0]
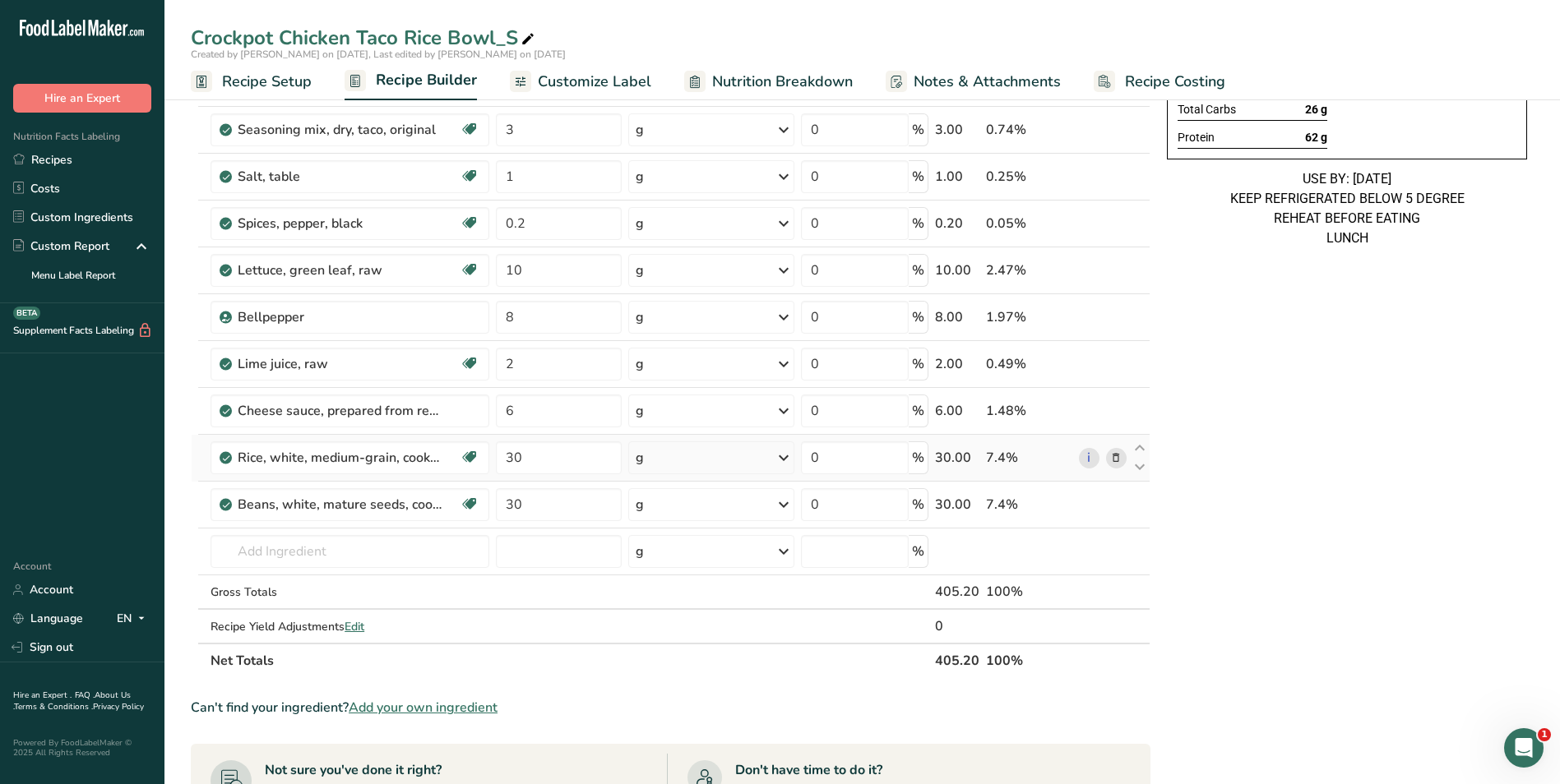
click at [1113, 465] on icon at bounding box center [1116, 458] width 12 height 17
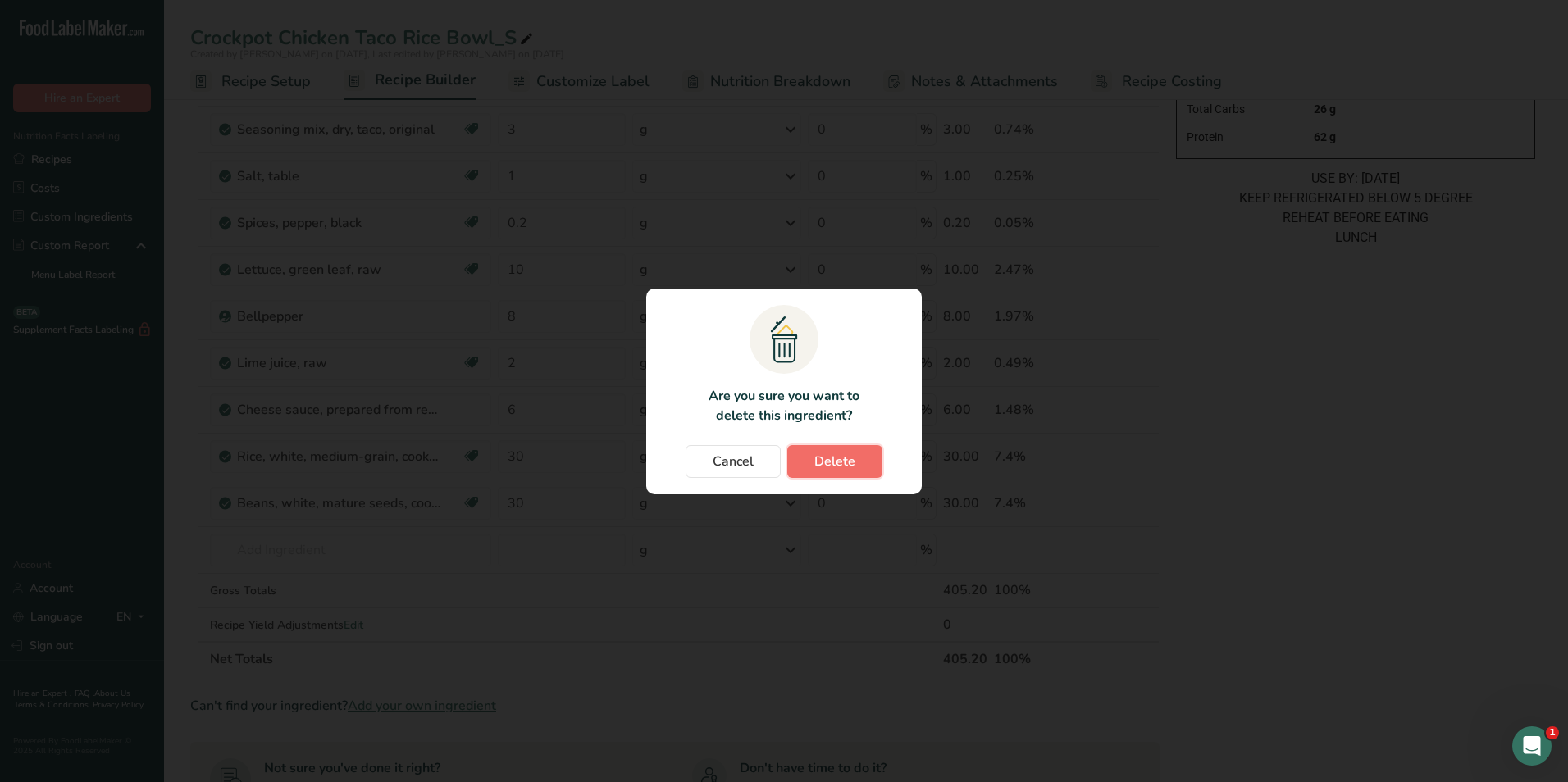
click at [860, 460] on button "Delete" at bounding box center [835, 462] width 95 height 33
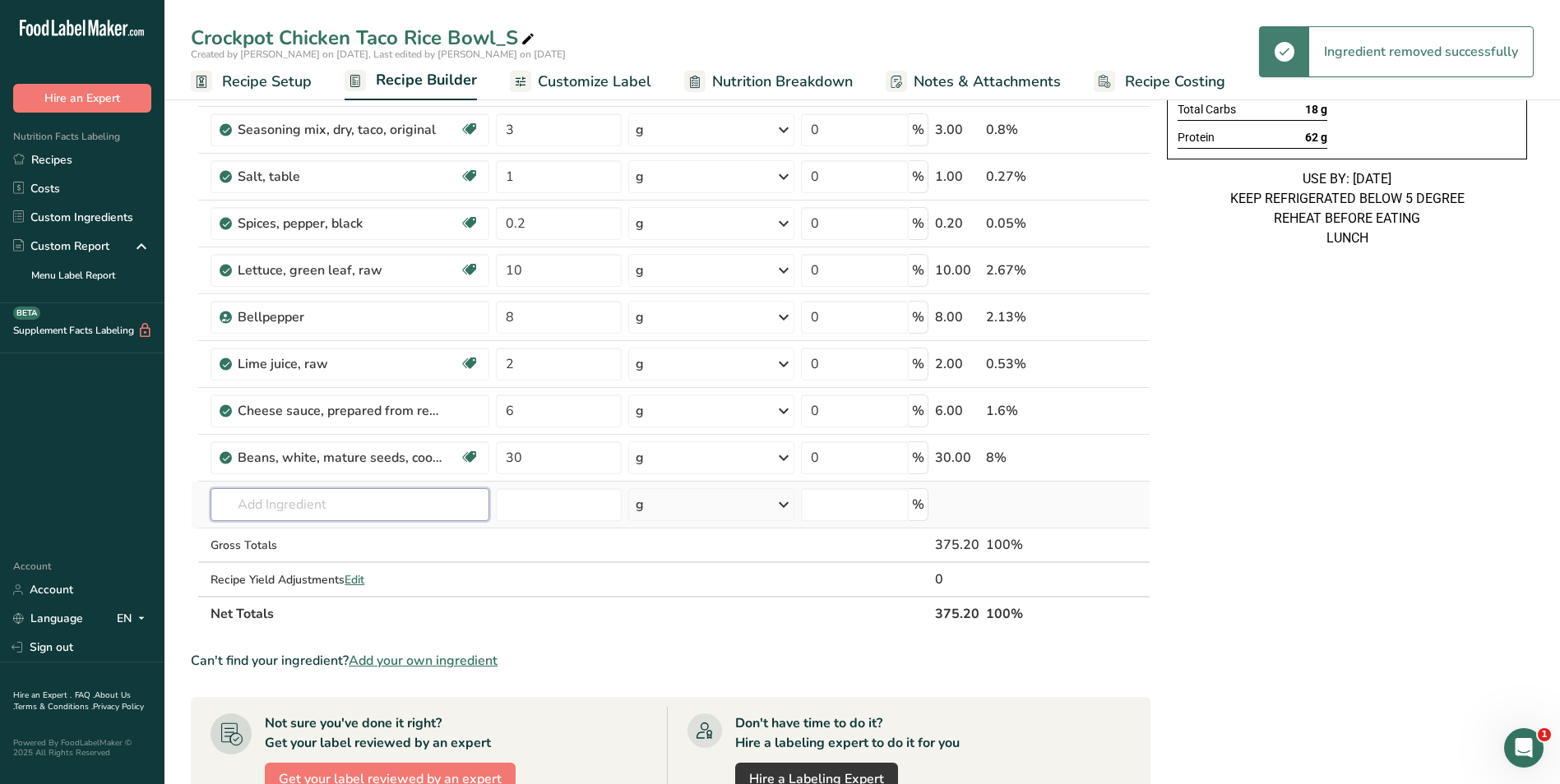
click at [321, 499] on input "text" at bounding box center [350, 504] width 279 height 33
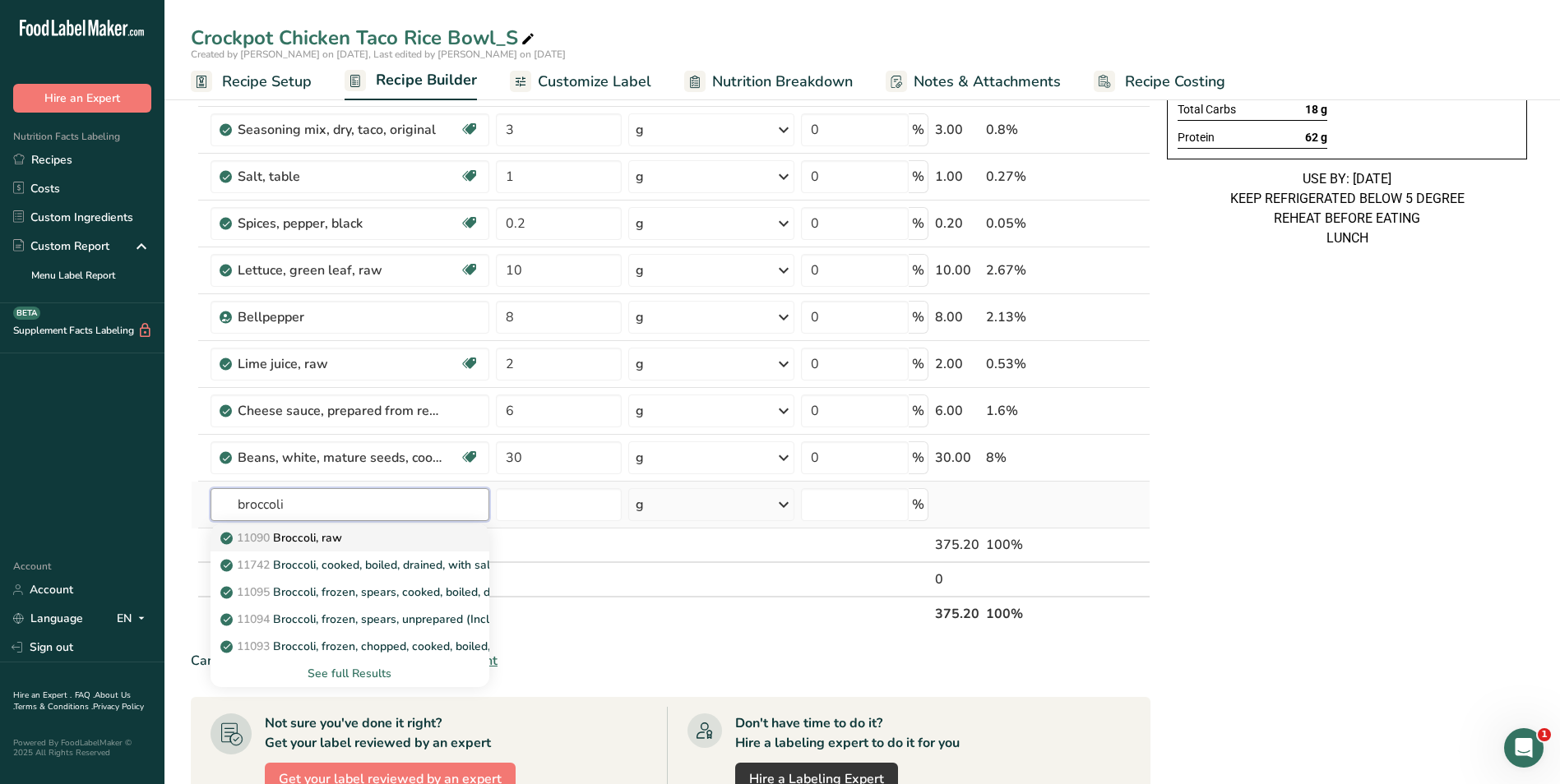
type input "broccoli"
click at [308, 539] on p "11090 Broccoli, raw" at bounding box center [282, 538] width 118 height 17
type input "Broccoli, raw"
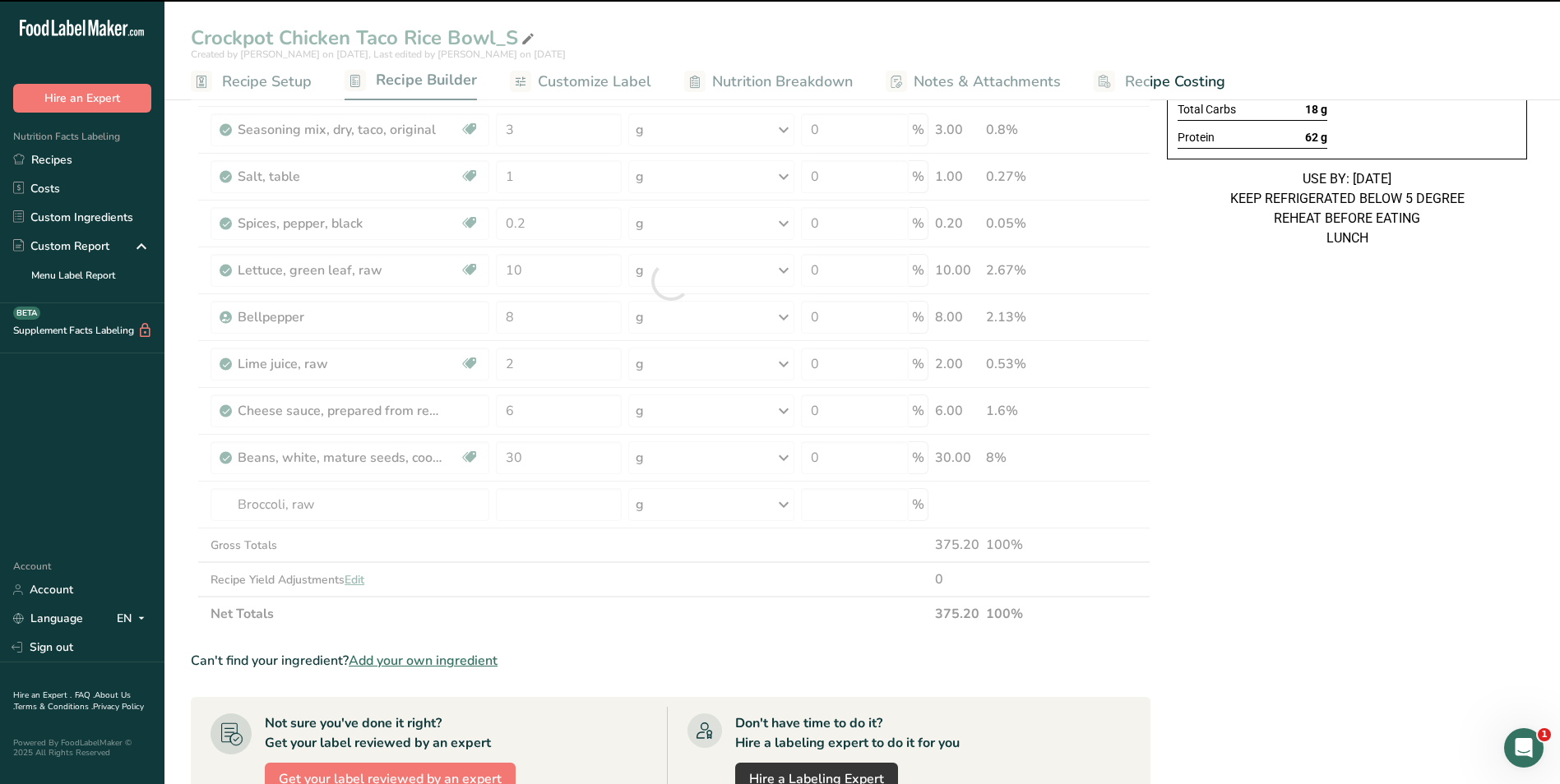
type input "0"
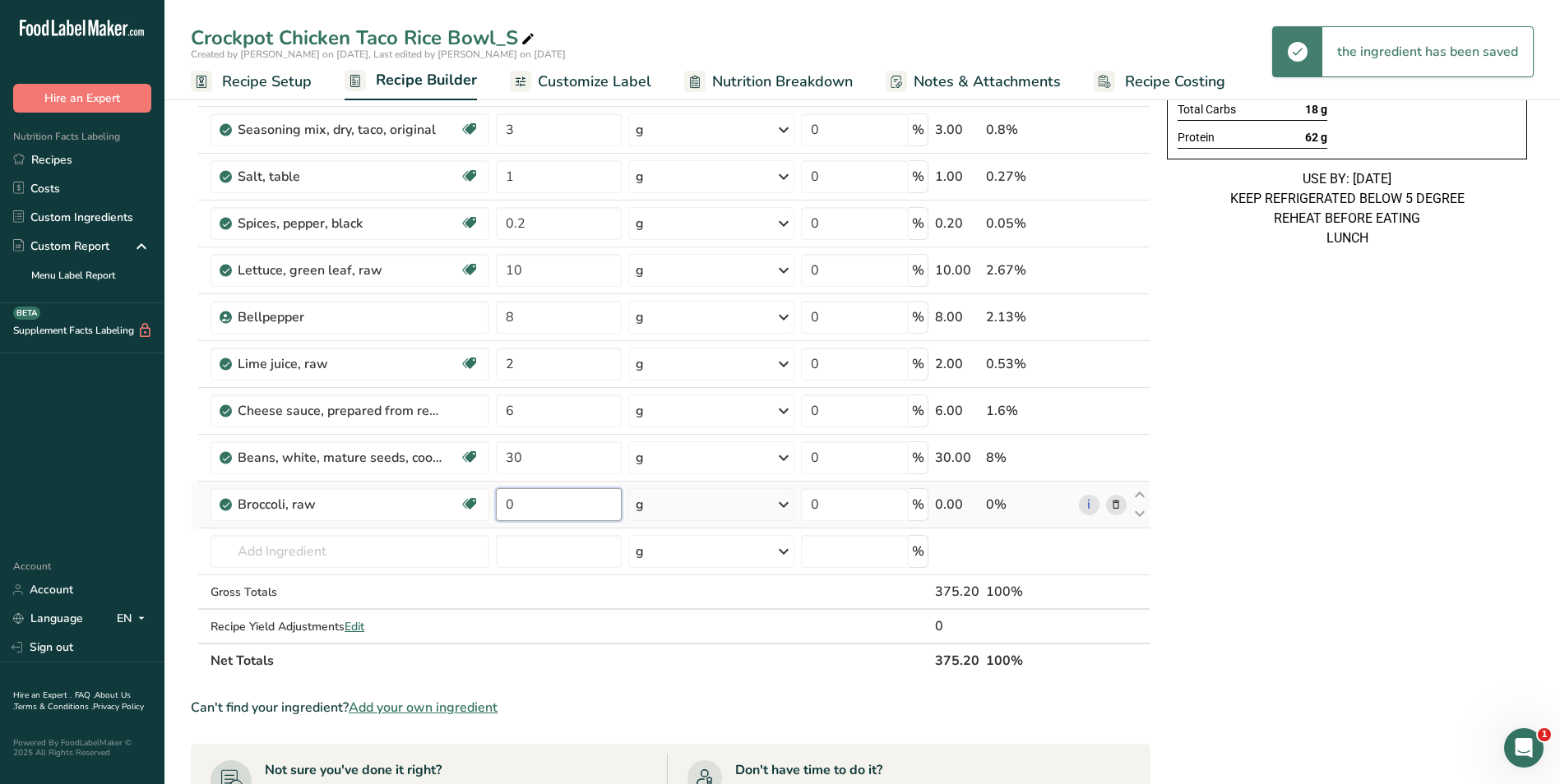
click at [533, 499] on input "0" at bounding box center [559, 504] width 127 height 33
click at [526, 504] on input "0" at bounding box center [559, 504] width 127 height 33
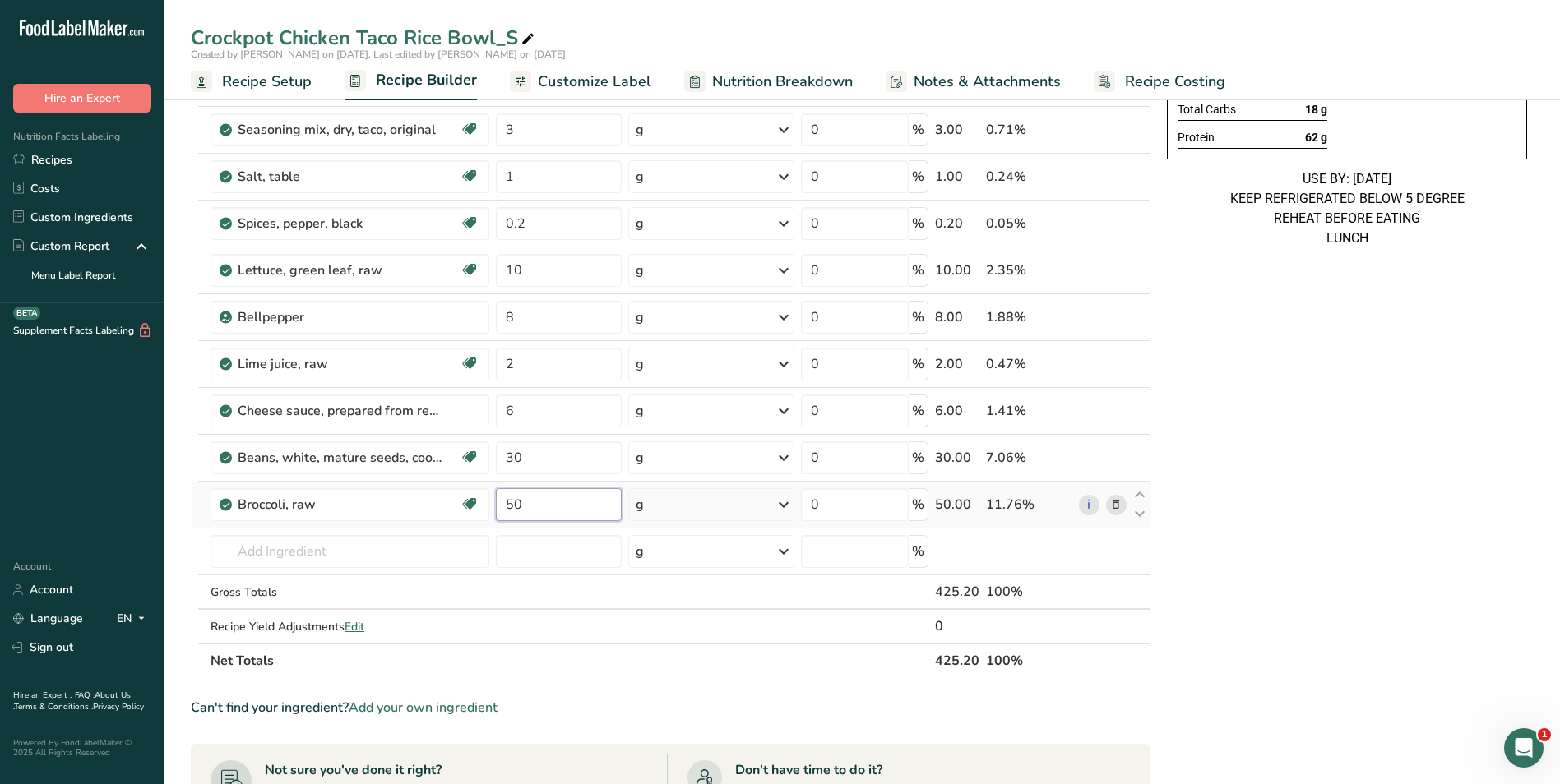
type input "50"
click at [499, 410] on input "6" at bounding box center [559, 411] width 127 height 33
type input "20"
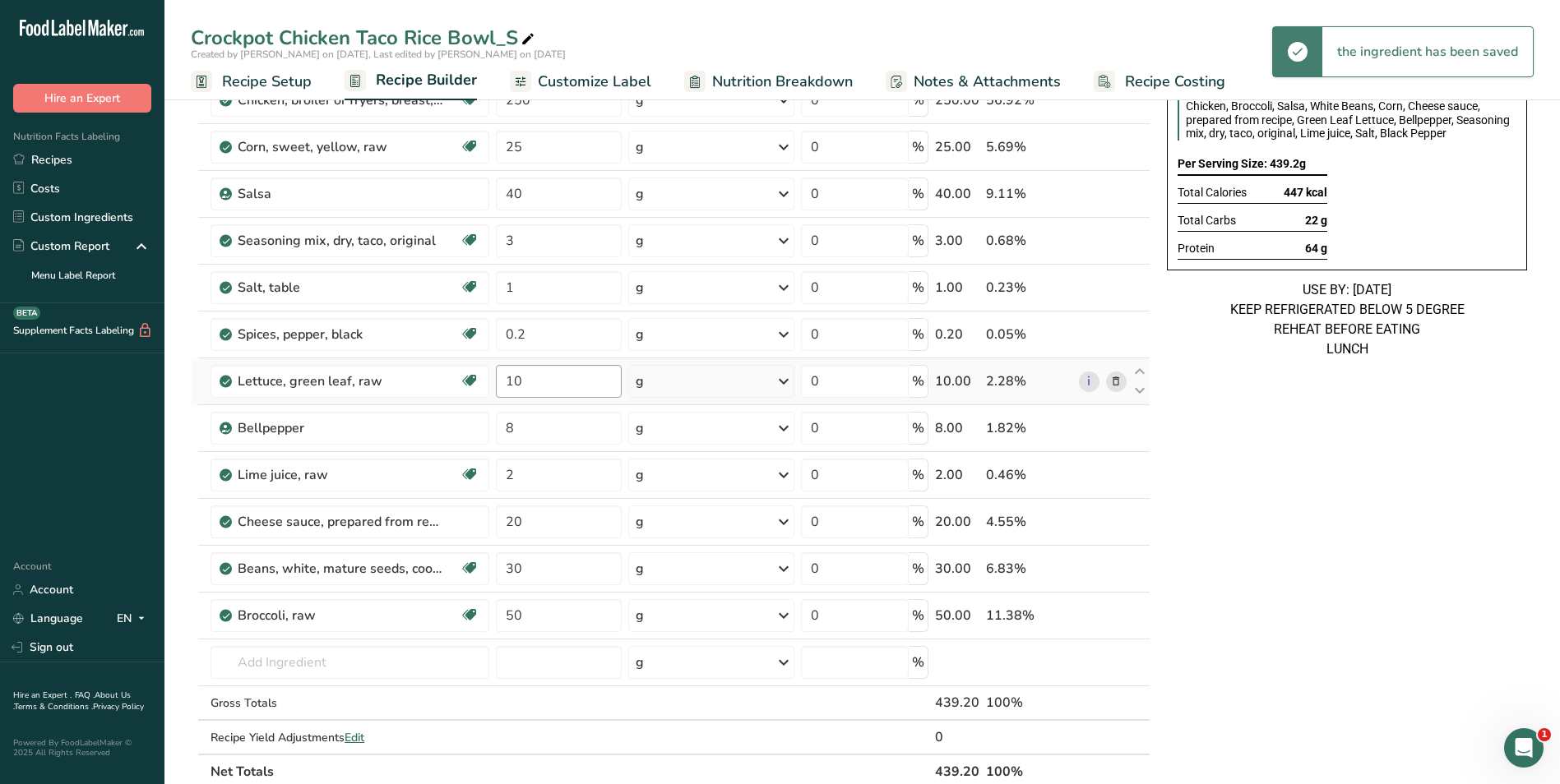
scroll to position [164, 0]
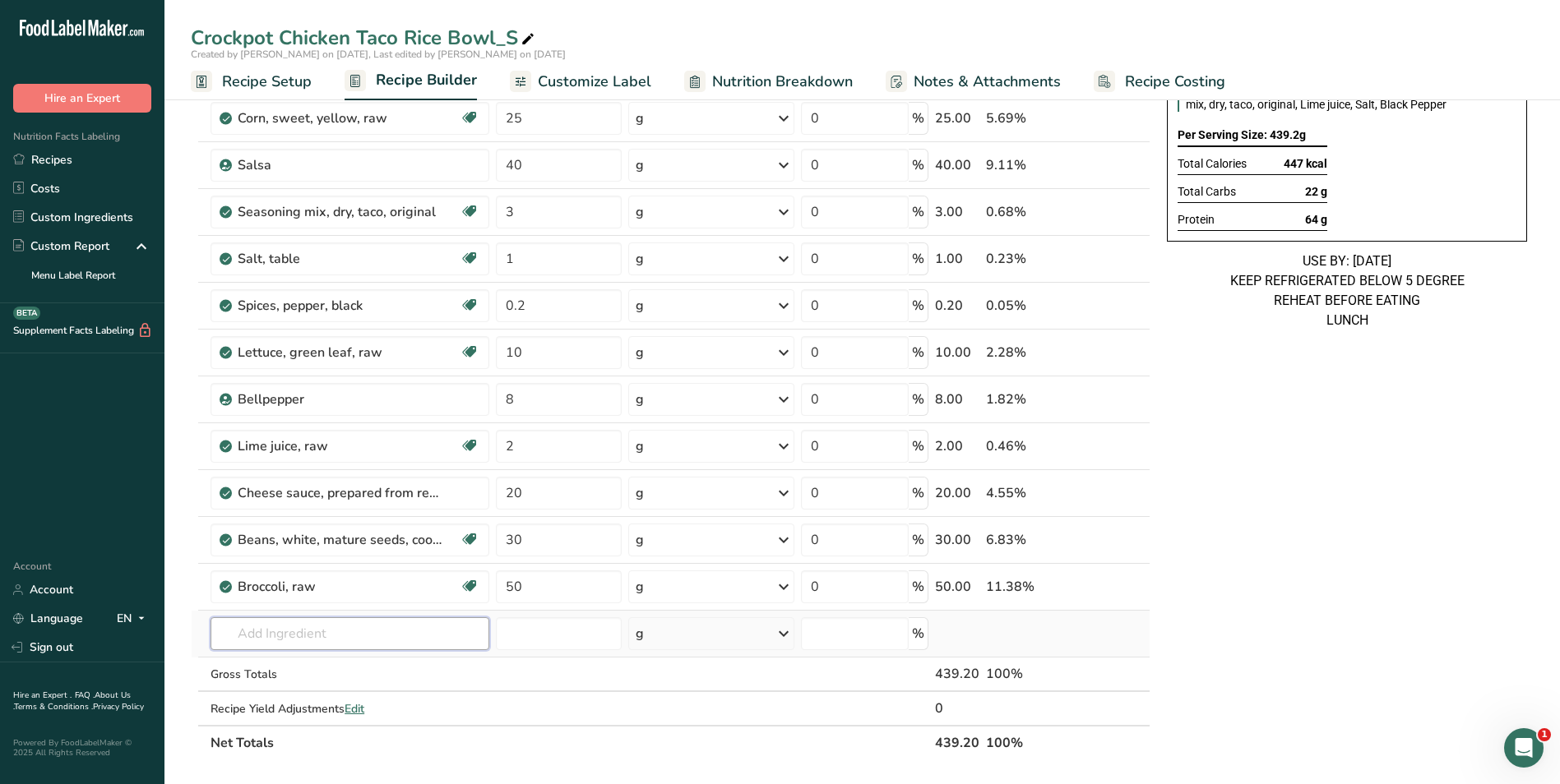
click at [314, 624] on input "text" at bounding box center [350, 633] width 279 height 33
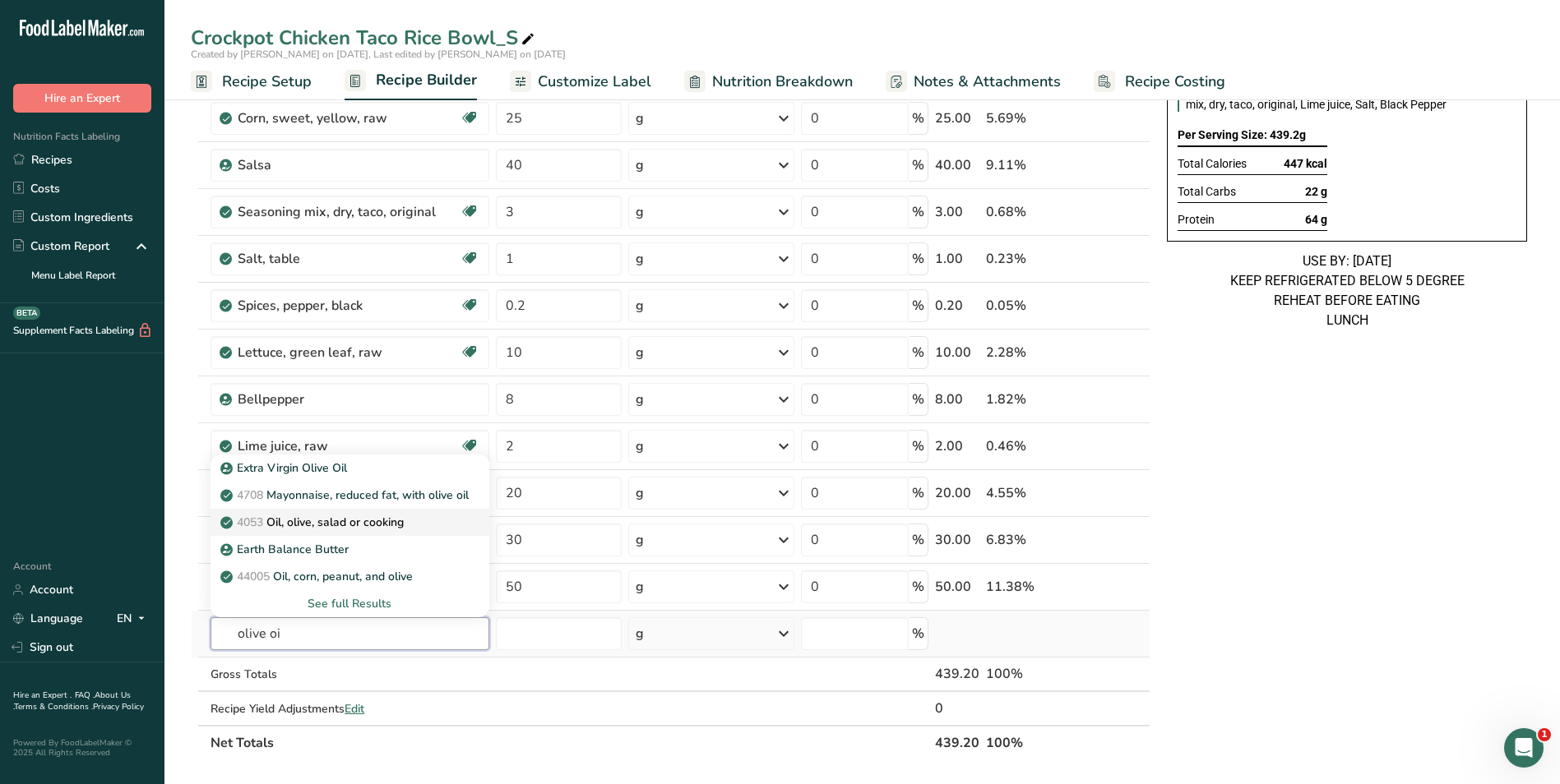
type input "olive oi"
click at [331, 527] on p "4053 Oil, olive, salad or cooking" at bounding box center [313, 522] width 180 height 17
type input "Oil, olive, salad or cooking"
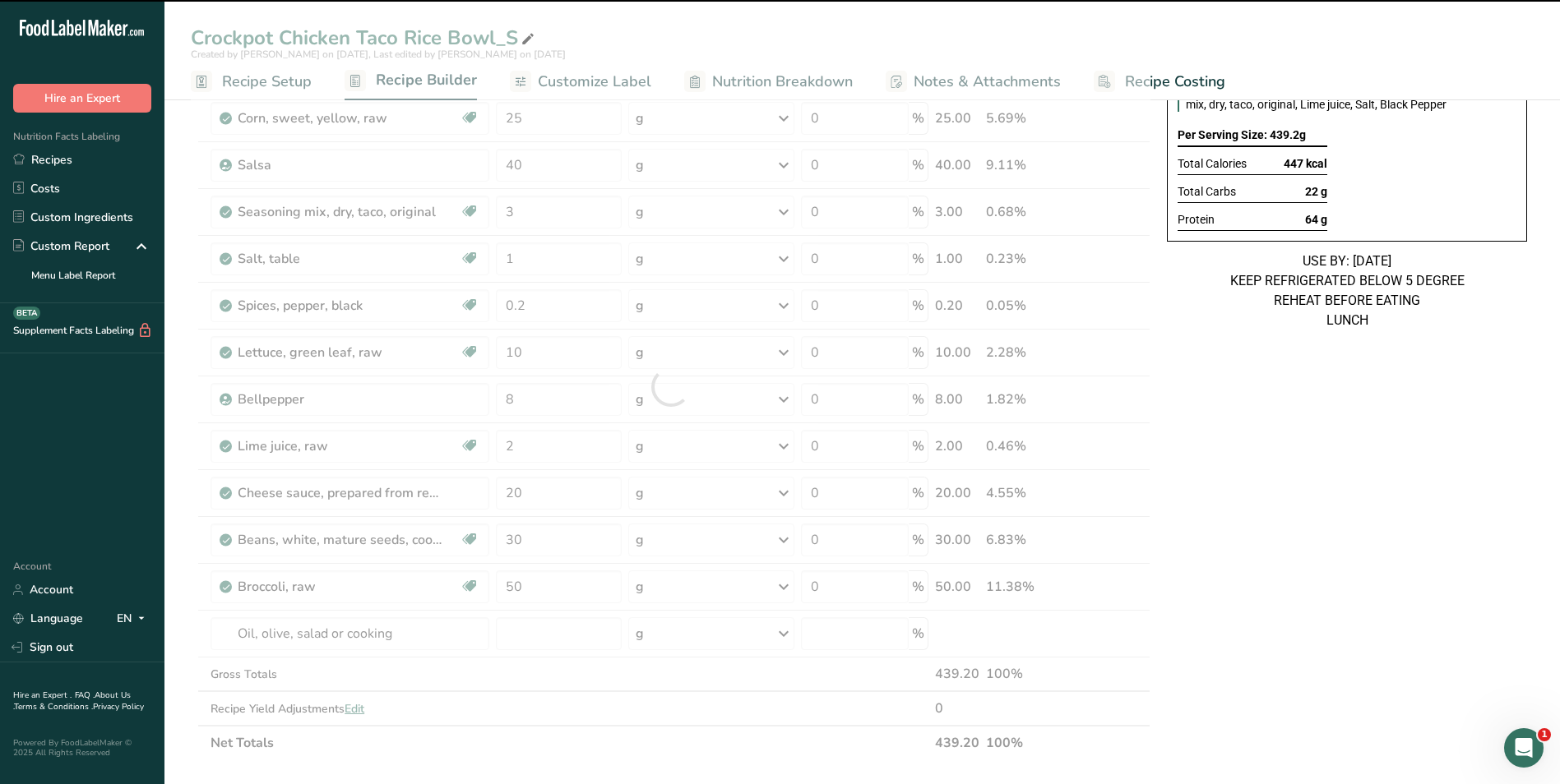
type input "0"
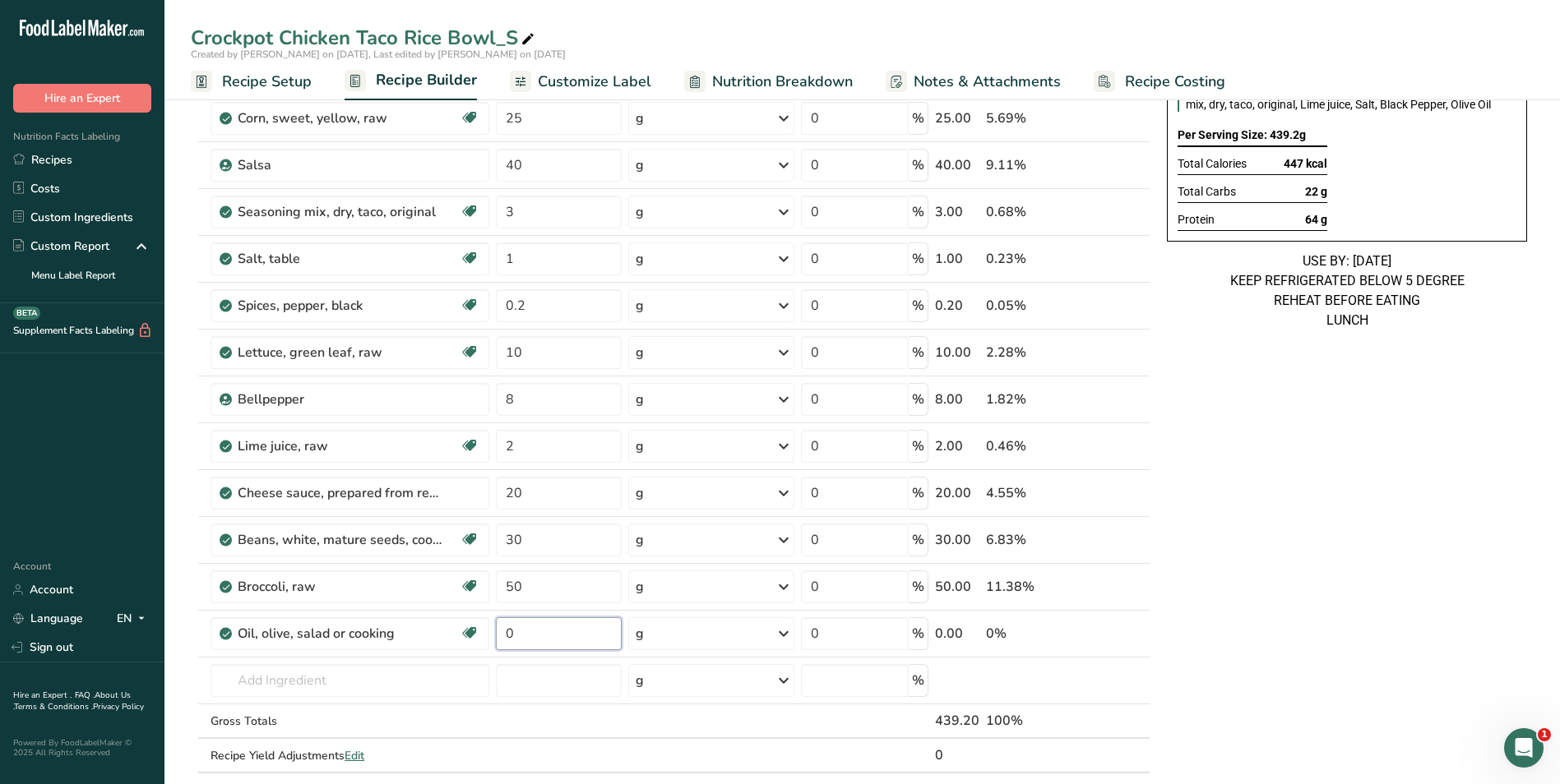
click at [529, 638] on input "0" at bounding box center [559, 633] width 127 height 33
type input "20"
click at [630, 75] on span "Customize Label" at bounding box center [594, 82] width 113 height 22
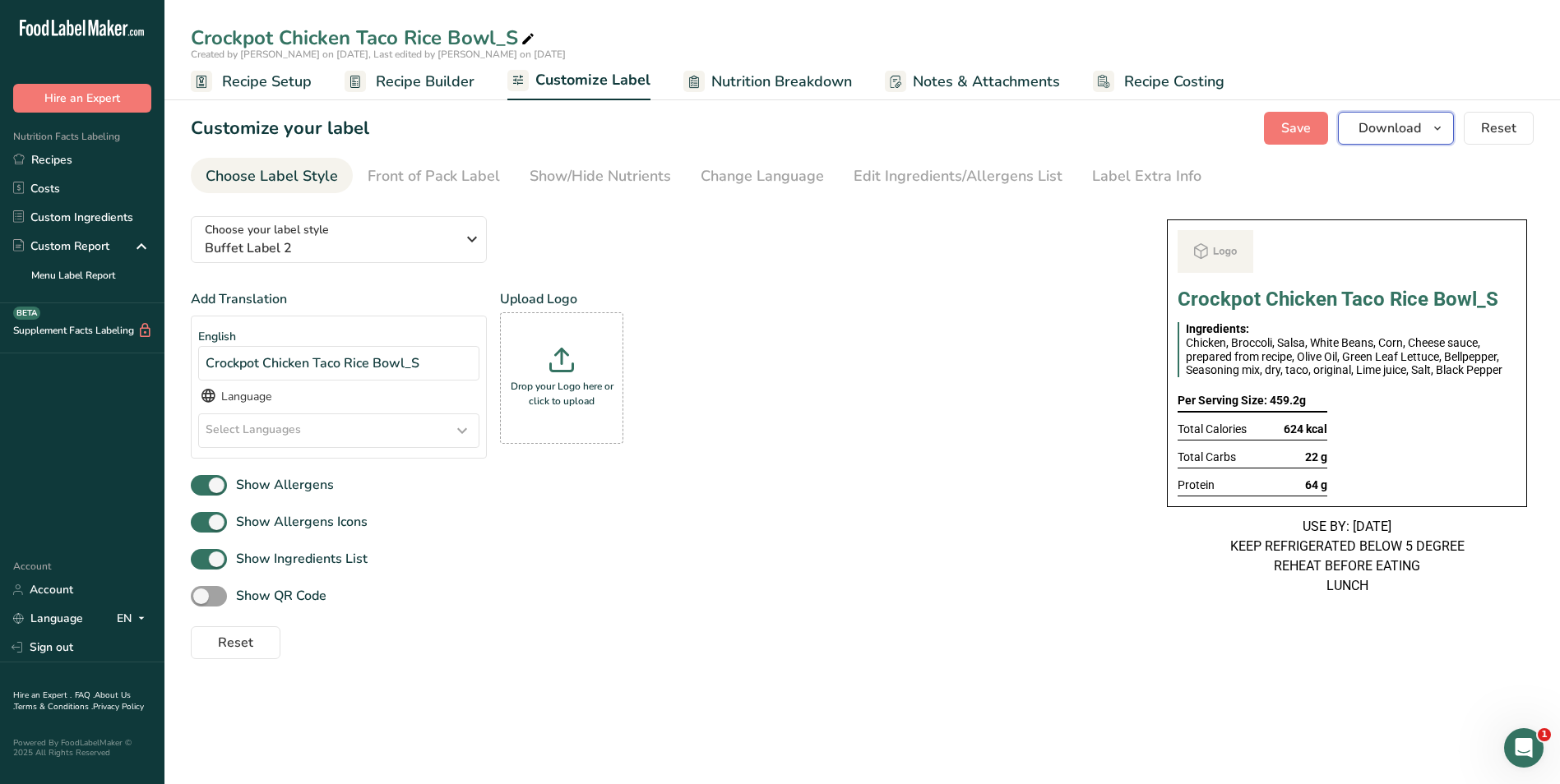
click at [1414, 124] on span "Download" at bounding box center [1389, 128] width 62 height 20
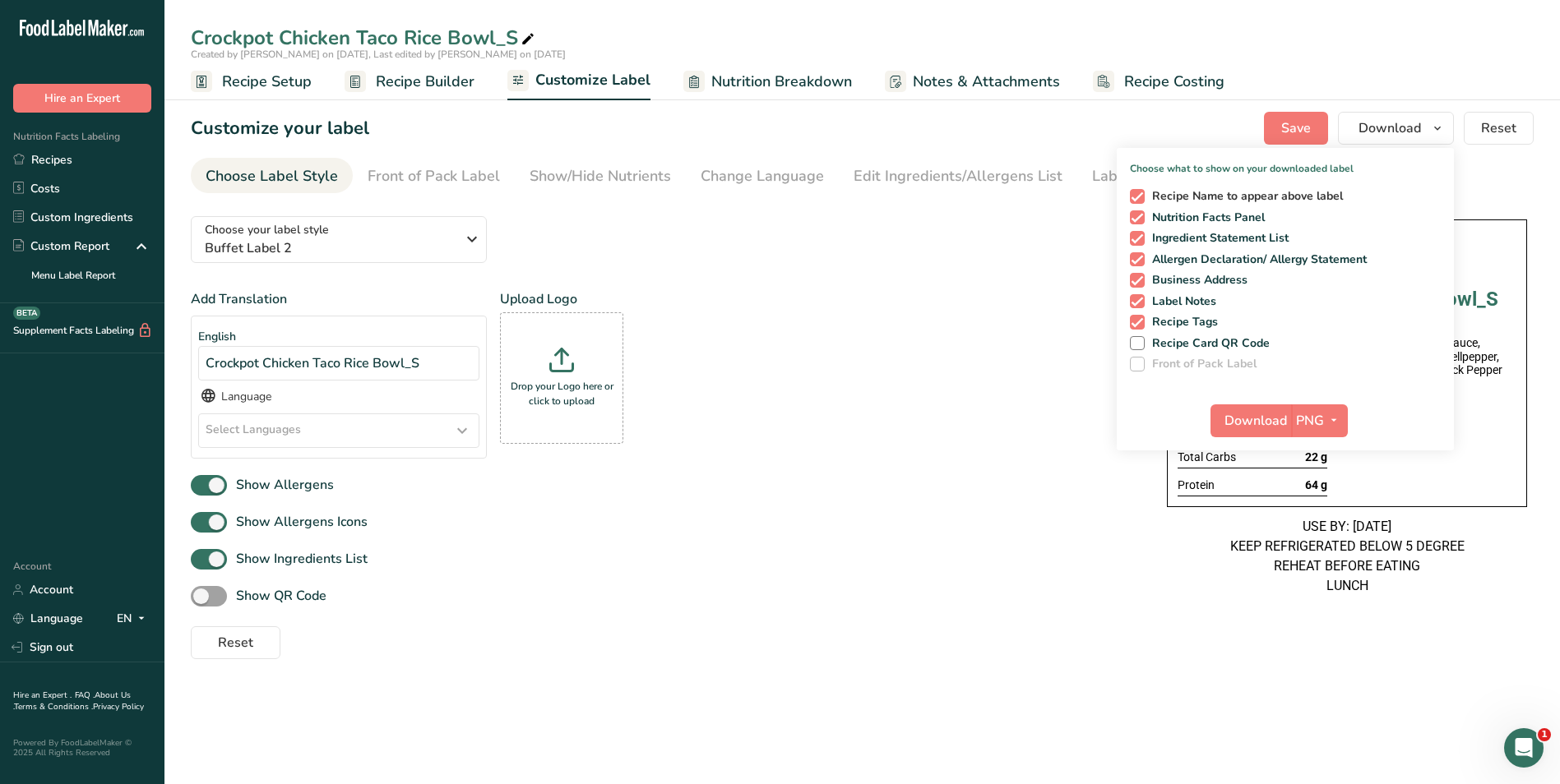
click at [1144, 193] on span at bounding box center [1136, 196] width 14 height 14
click at [1141, 193] on input "Recipe Name to appear above label" at bounding box center [1135, 196] width 11 height 11
checkbox input "false"
click at [1257, 407] on button "Download" at bounding box center [1251, 421] width 81 height 33
click at [87, 163] on link "Recipes" at bounding box center [82, 160] width 165 height 29
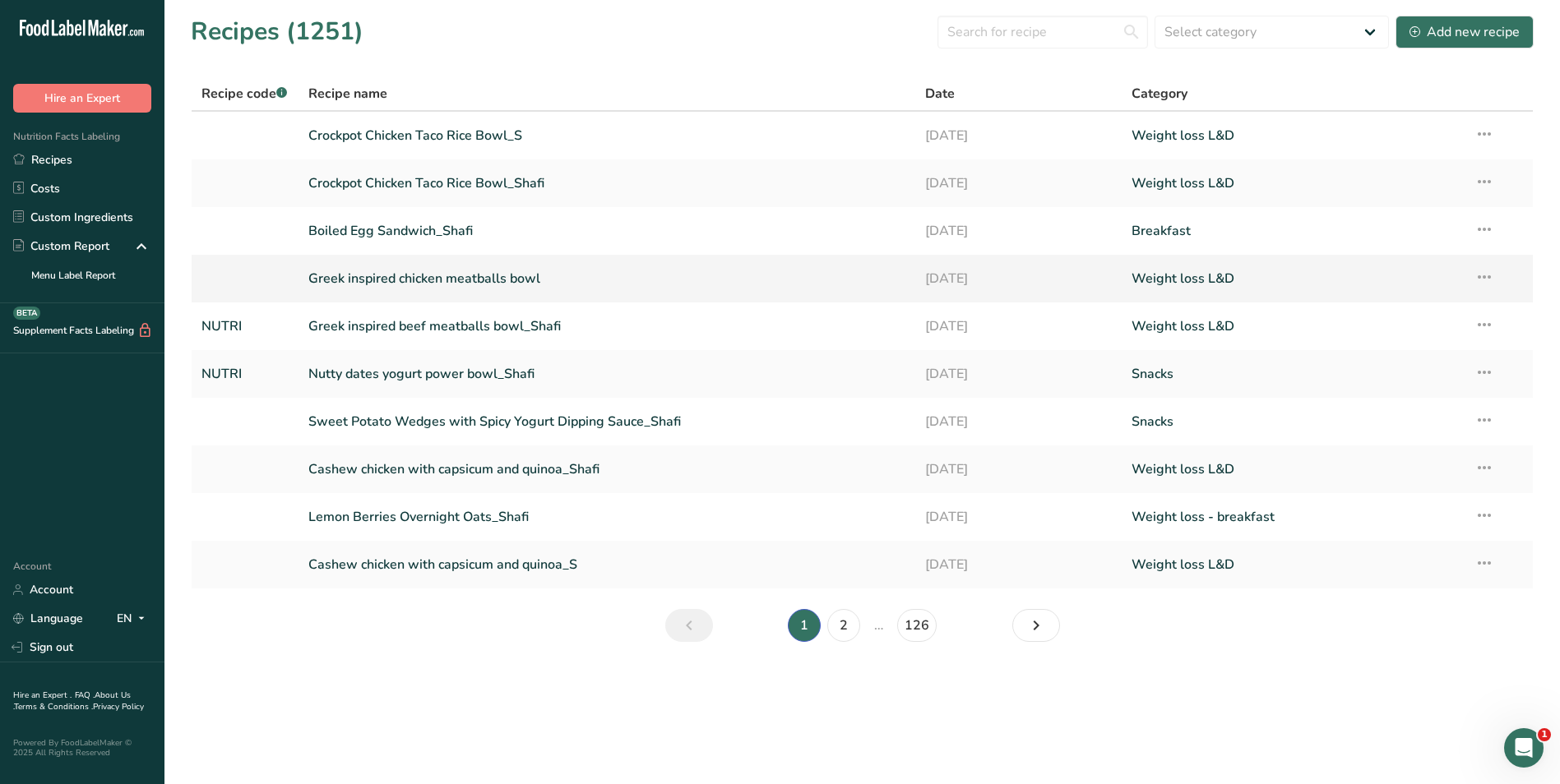
click at [479, 290] on link "Greek inspired chicken meatballs bowl" at bounding box center [607, 279] width 598 height 35
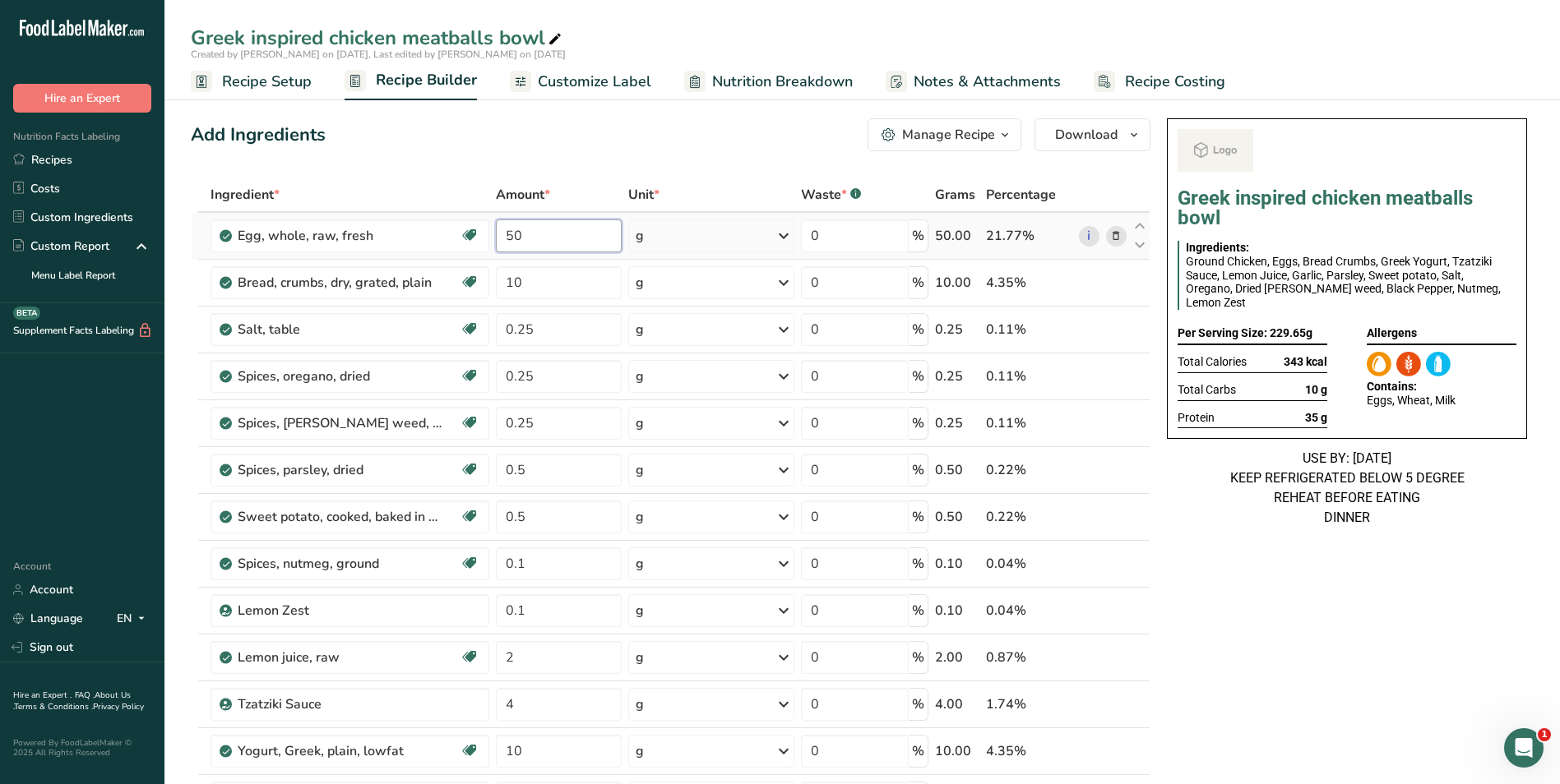
click at [506, 233] on input "50" at bounding box center [559, 236] width 127 height 33
type input "150"
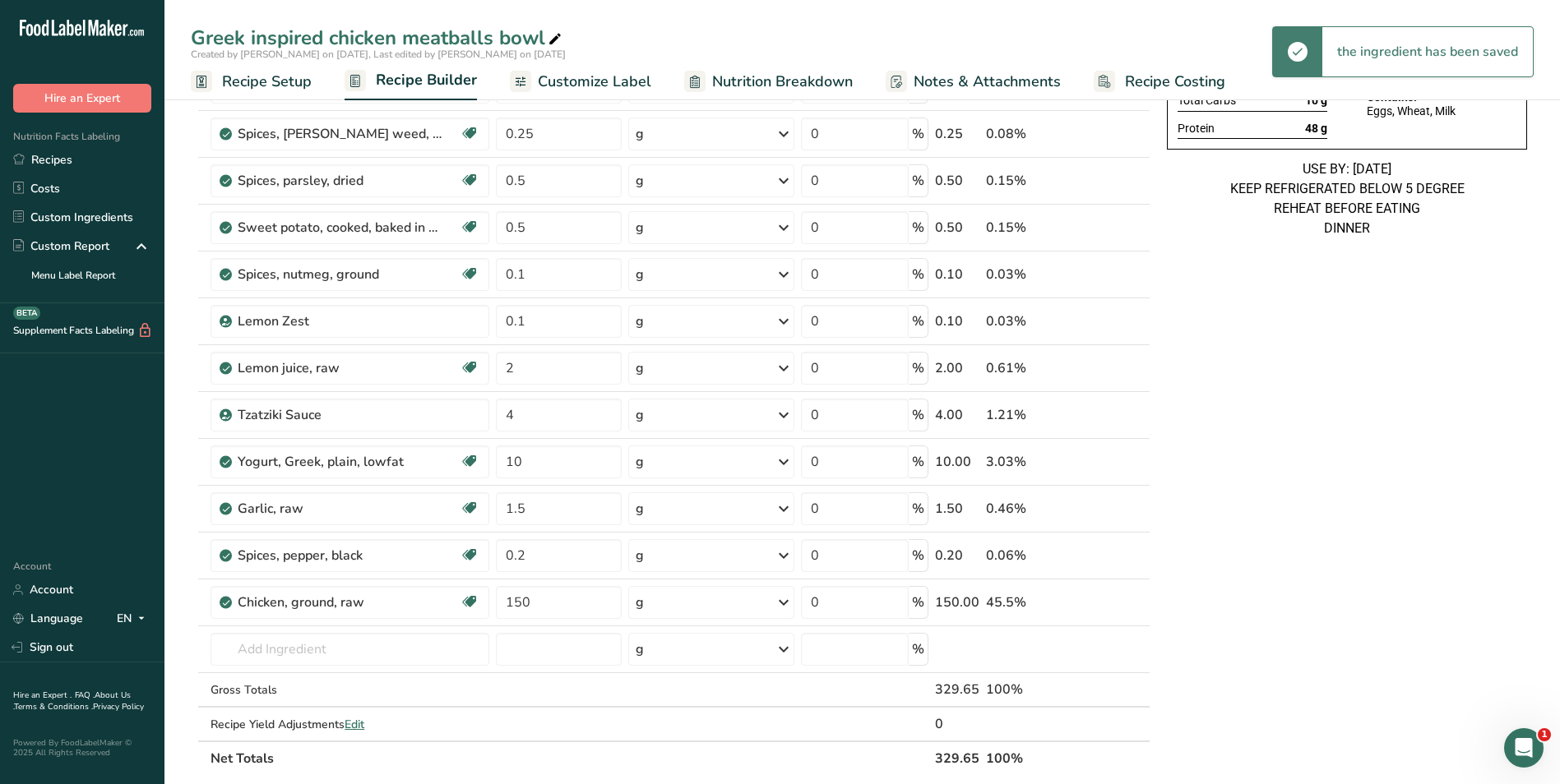
scroll to position [329, 0]
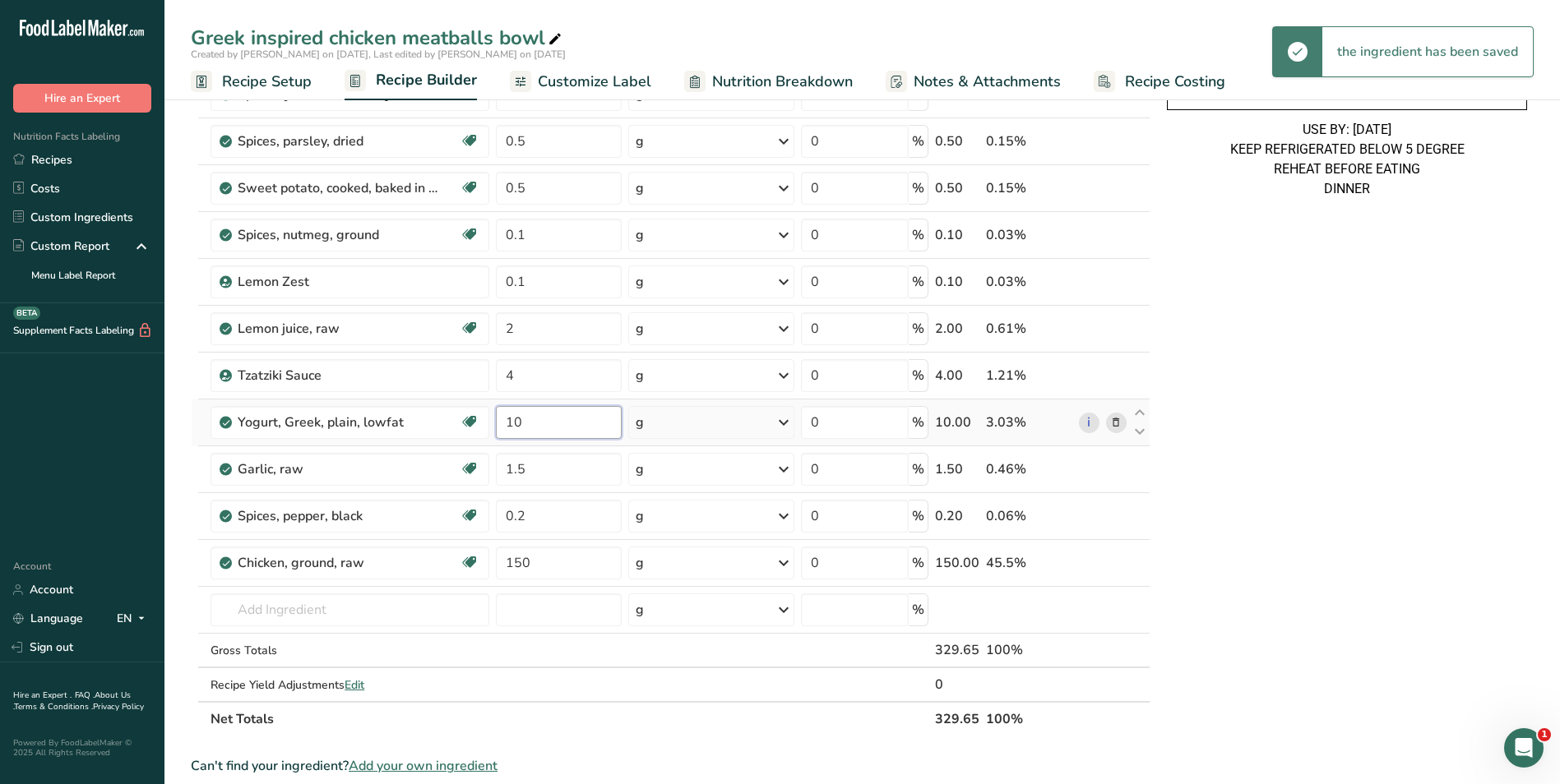
click at [506, 427] on input "10" at bounding box center [559, 422] width 127 height 33
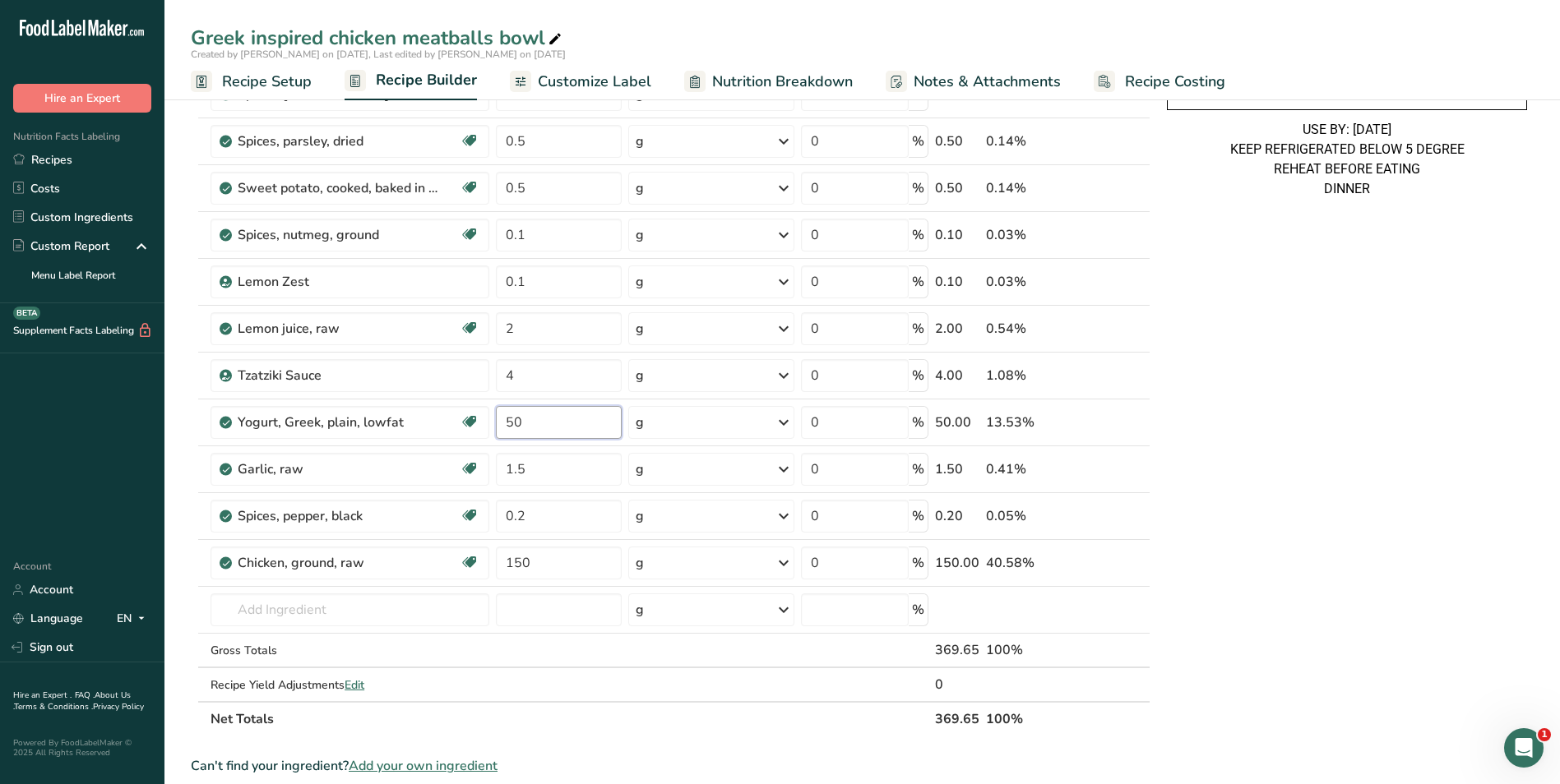
type input "50"
click at [1219, 435] on div "Greek inspired chicken meatballs bowl Ingredients: Eggs, Ground Chicken, Bread …" at bounding box center [1347, 560] width 373 height 1555
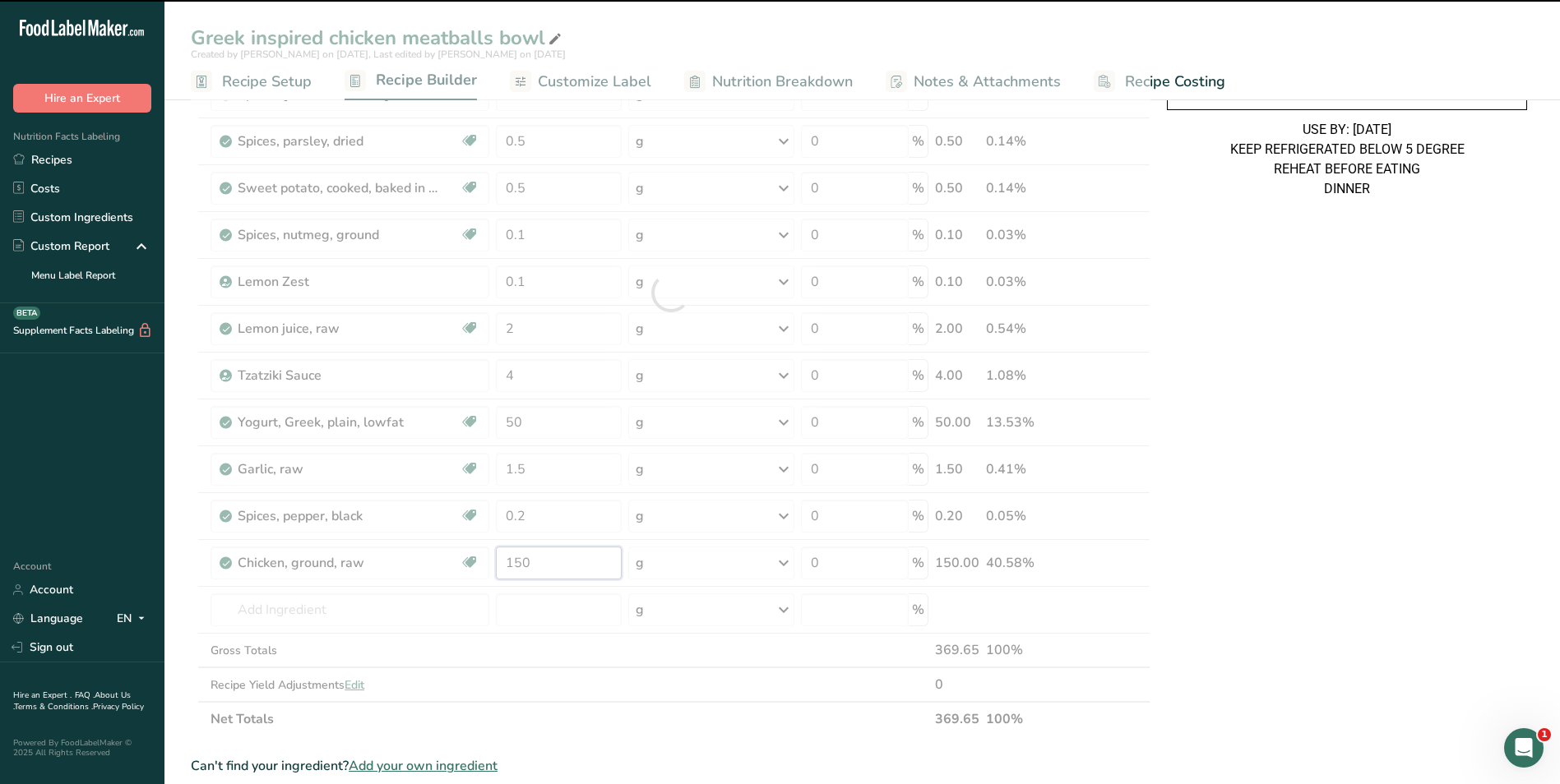
click at [513, 562] on input "150" at bounding box center [559, 562] width 127 height 33
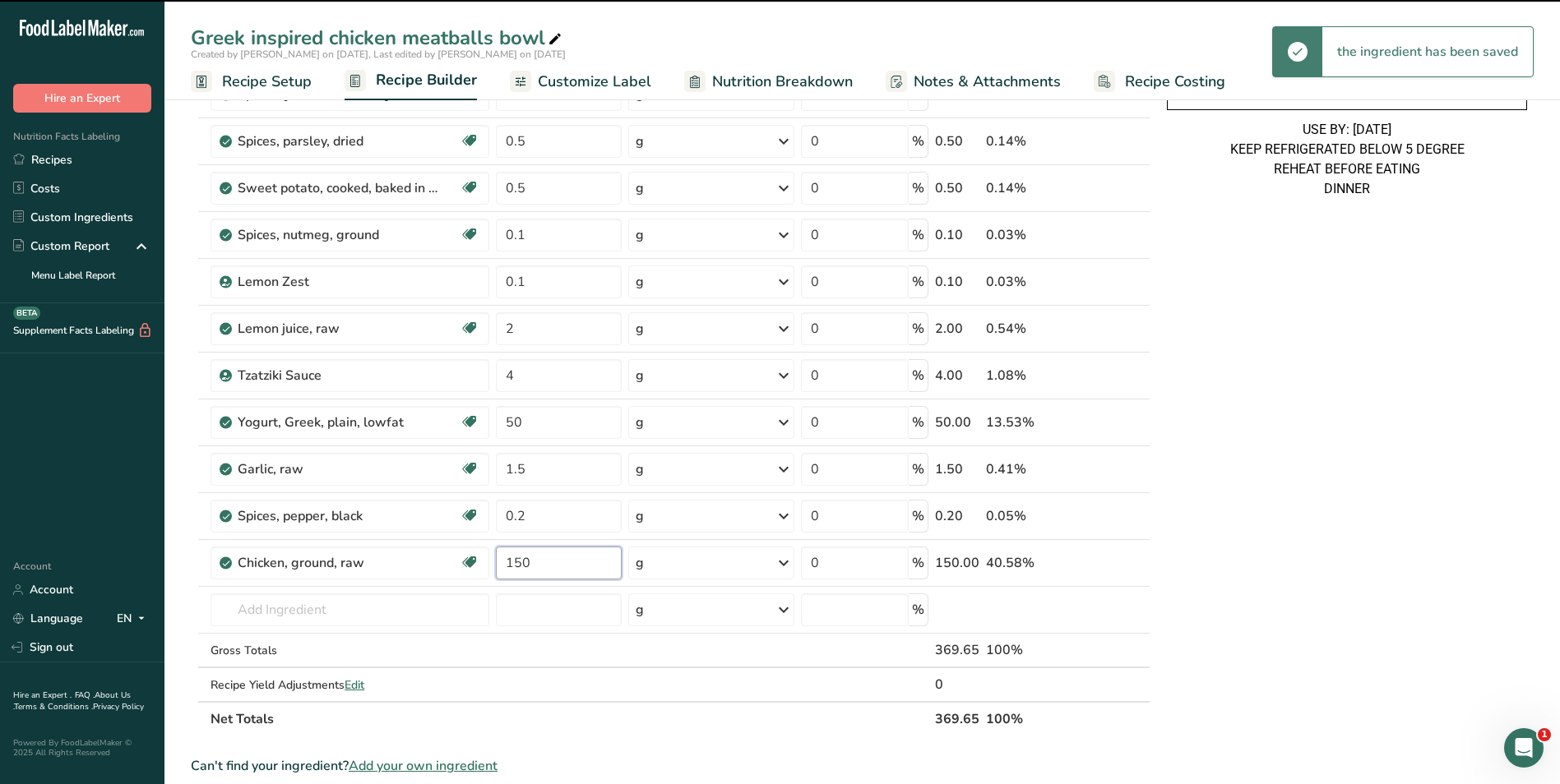
click at [513, 562] on input "150" at bounding box center [559, 562] width 127 height 33
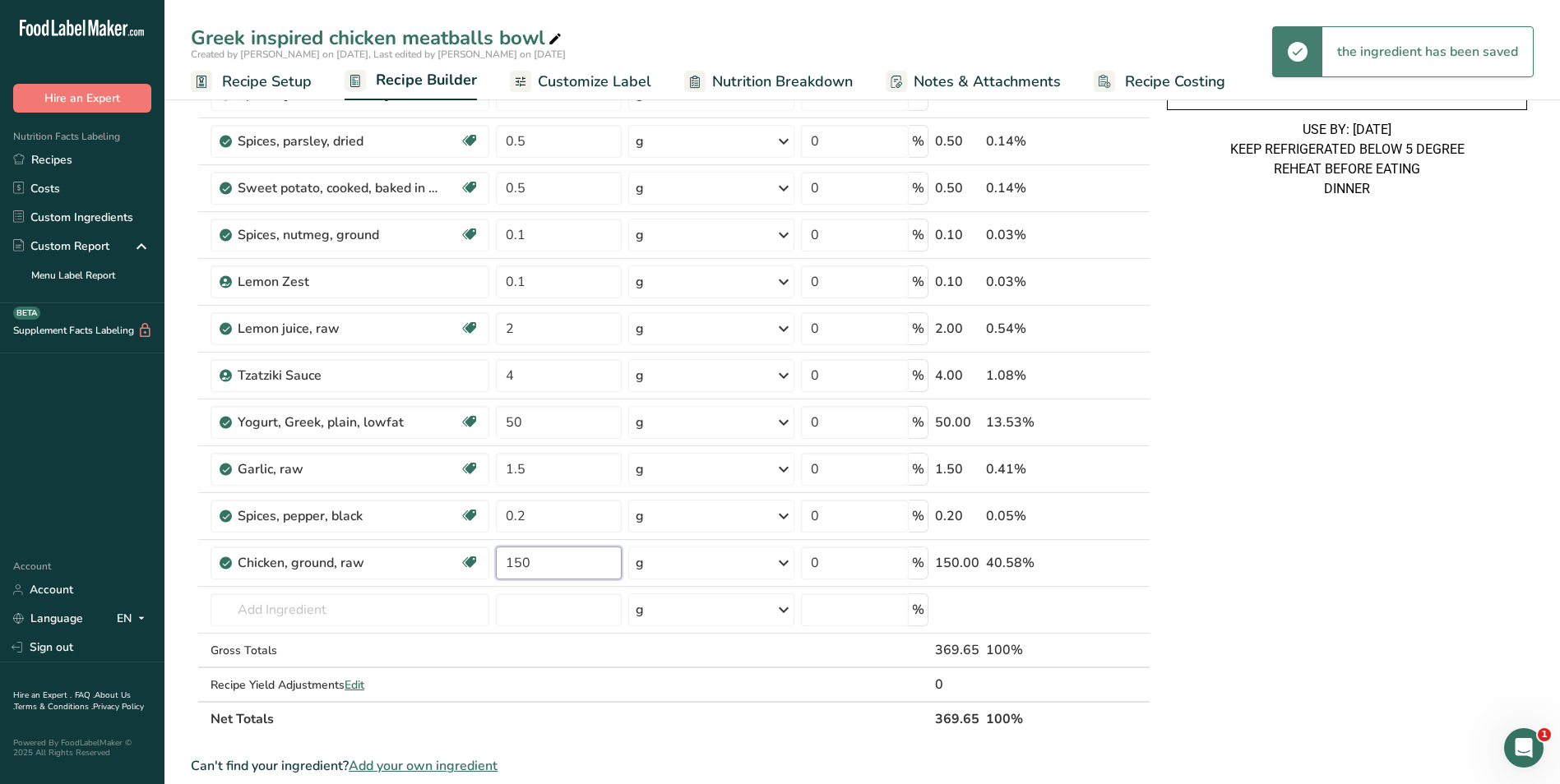
click at [513, 562] on input "150" at bounding box center [559, 562] width 127 height 33
type input "250"
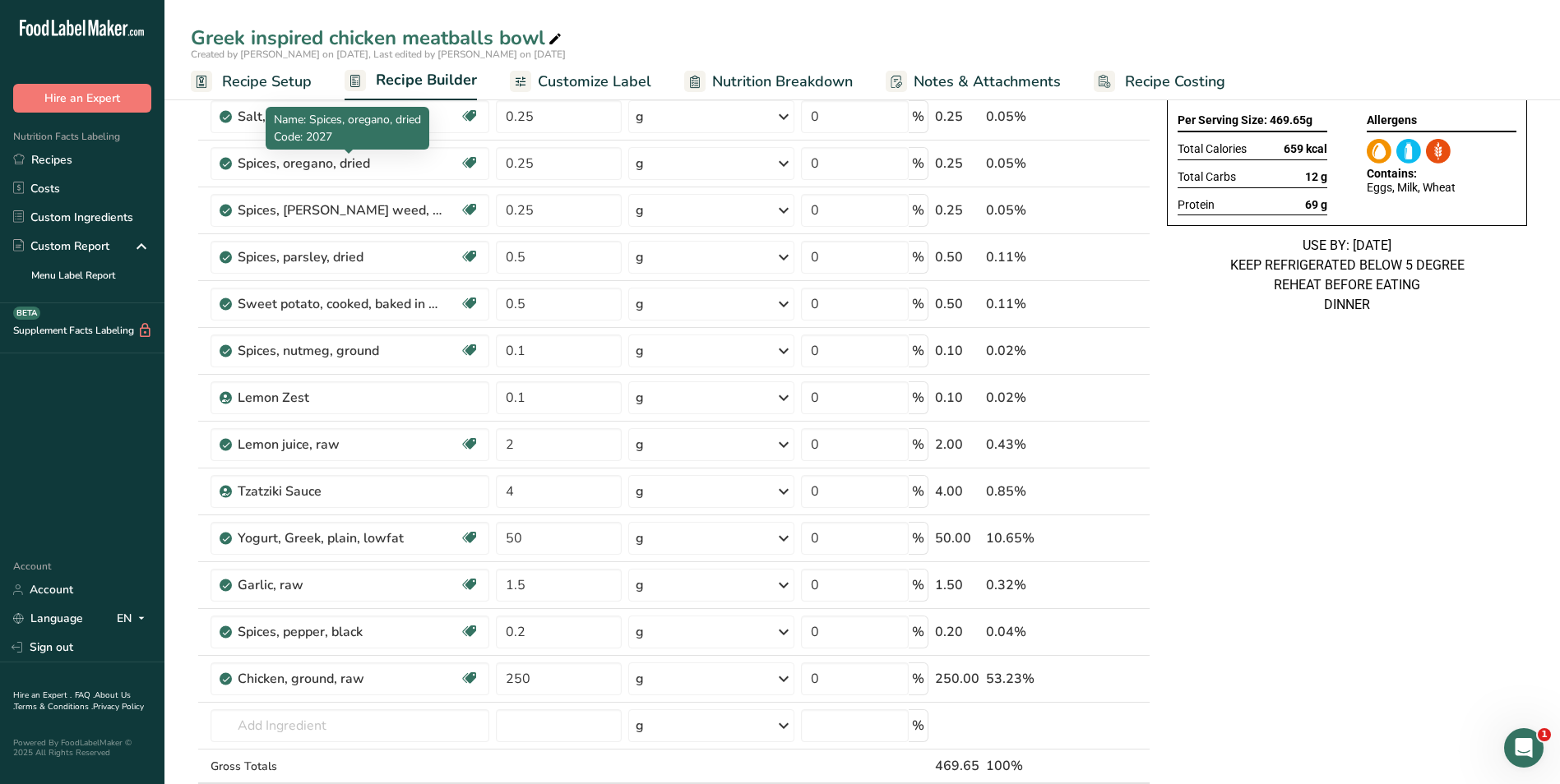
scroll to position [246, 0]
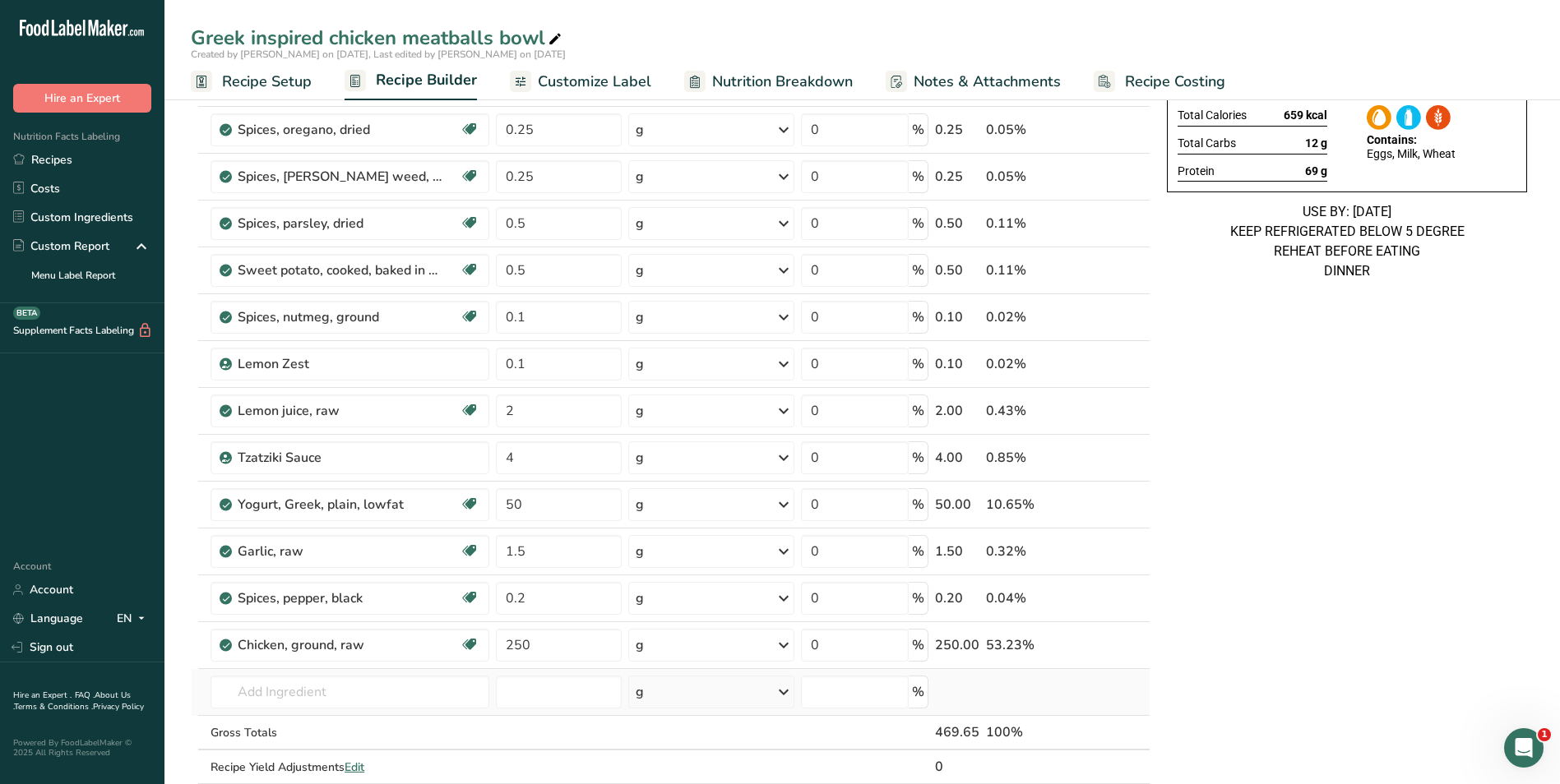
click at [276, 712] on td "Almond flour 1211 Milk, whole, 3.25% milkfat, without added vitamin A and [MEDI…" at bounding box center [350, 692] width 286 height 47
click at [279, 695] on input "text" at bounding box center [350, 692] width 279 height 33
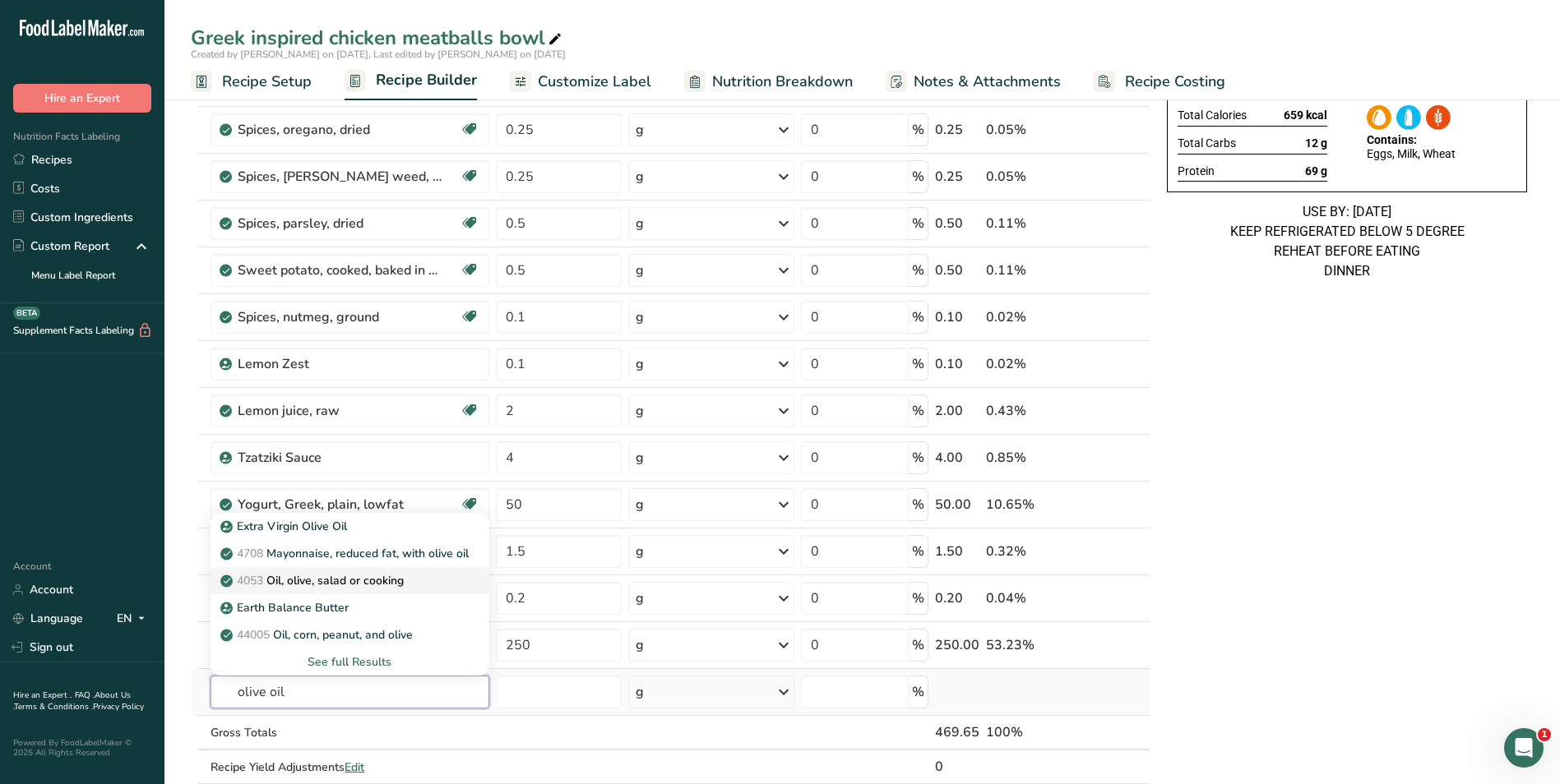
type input "olive oil"
click at [328, 579] on p "4053 Oil, olive, salad or cooking" at bounding box center [313, 580] width 180 height 17
type input "Oil, olive, salad or cooking"
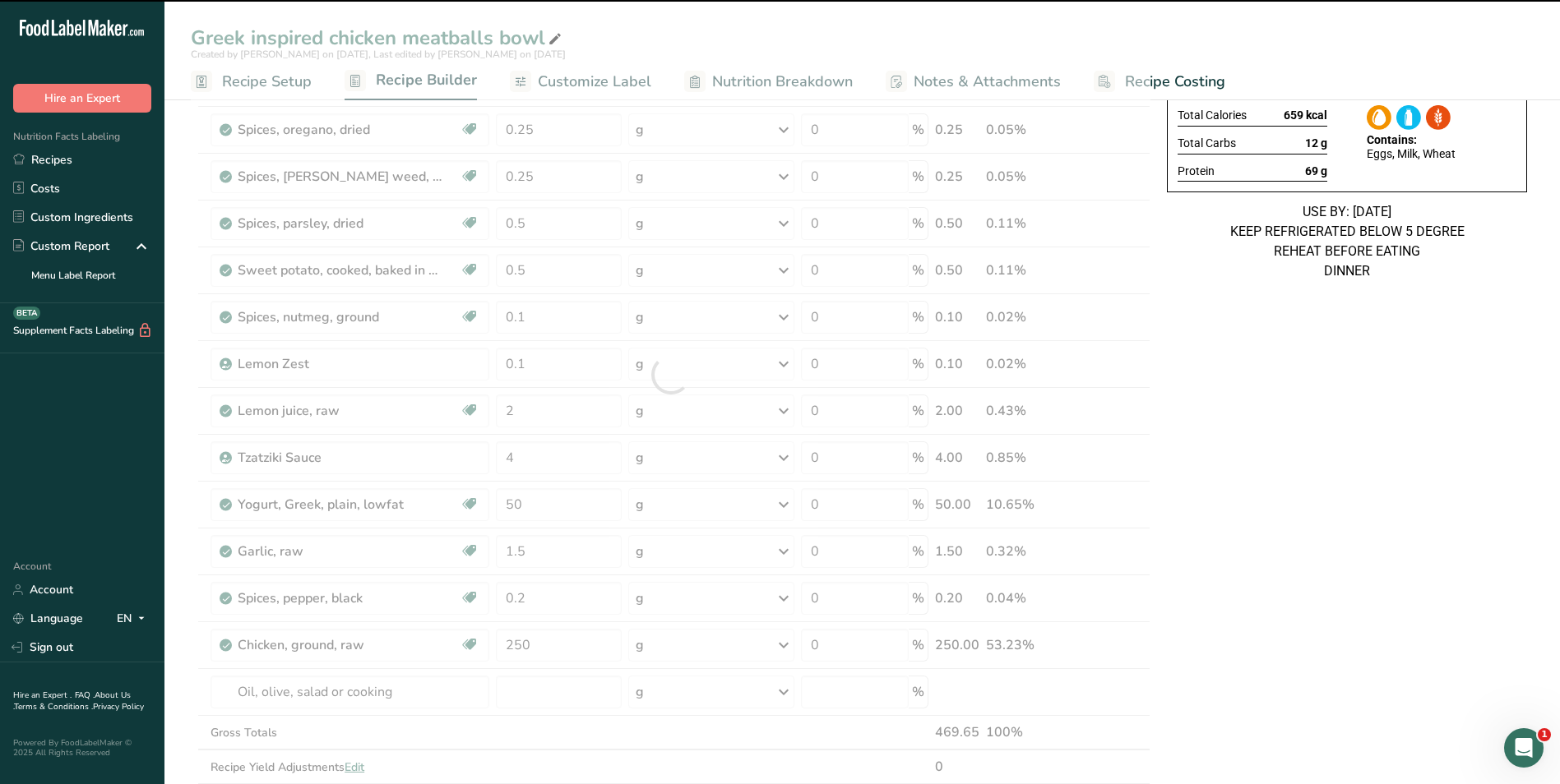
type input "0"
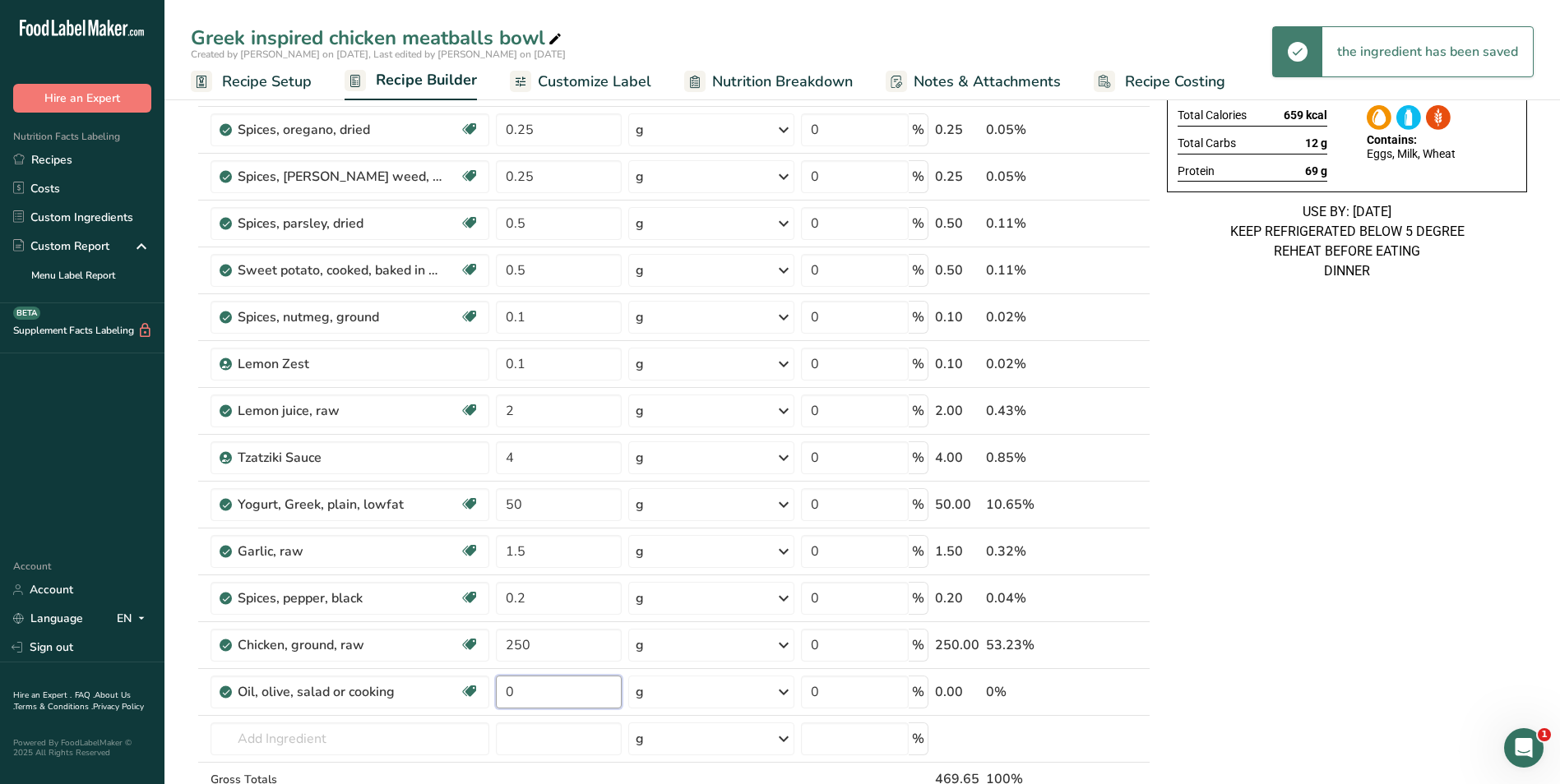
click at [513, 693] on input "0" at bounding box center [559, 692] width 127 height 33
type input "20"
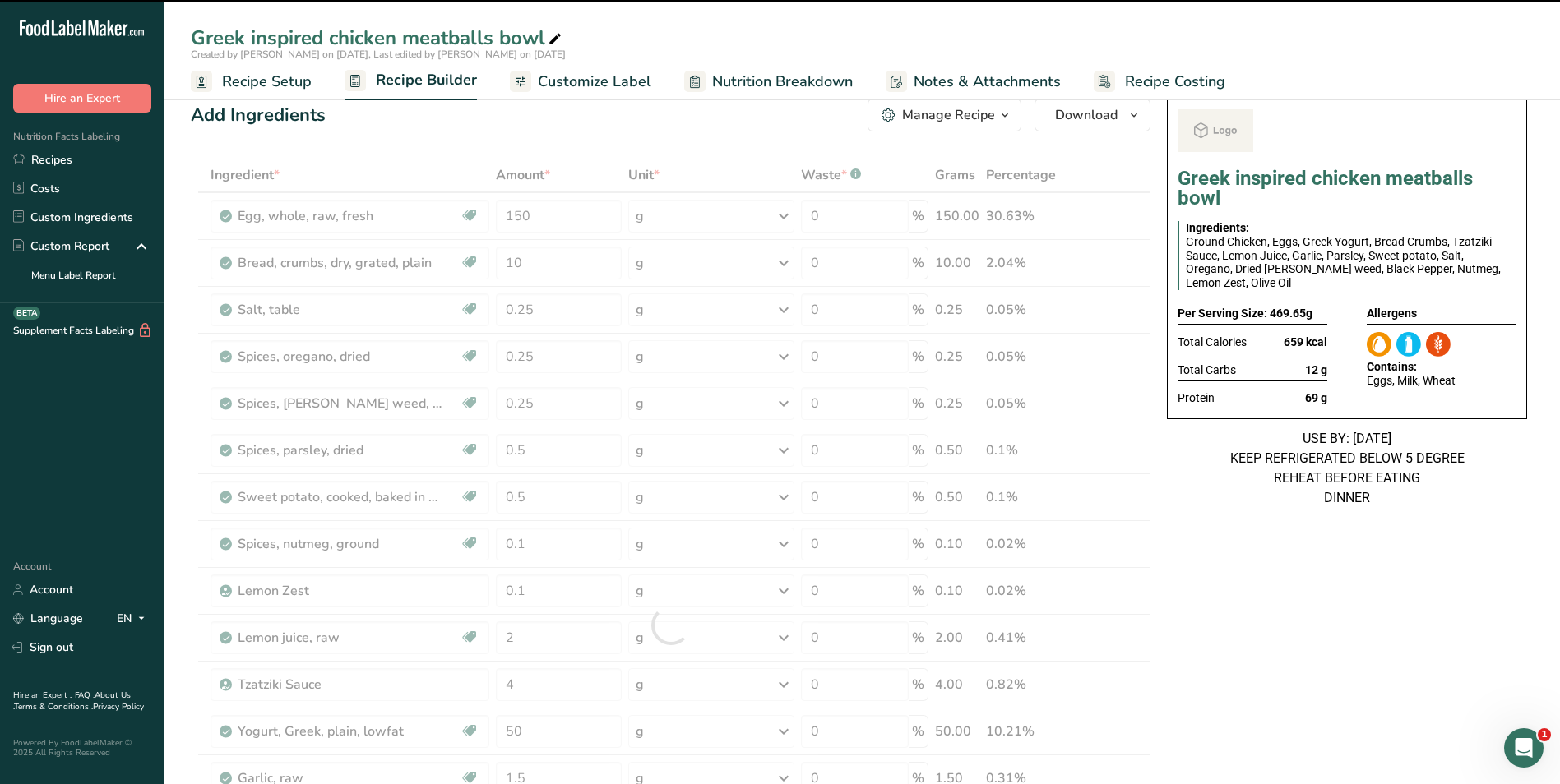
scroll to position [0, 0]
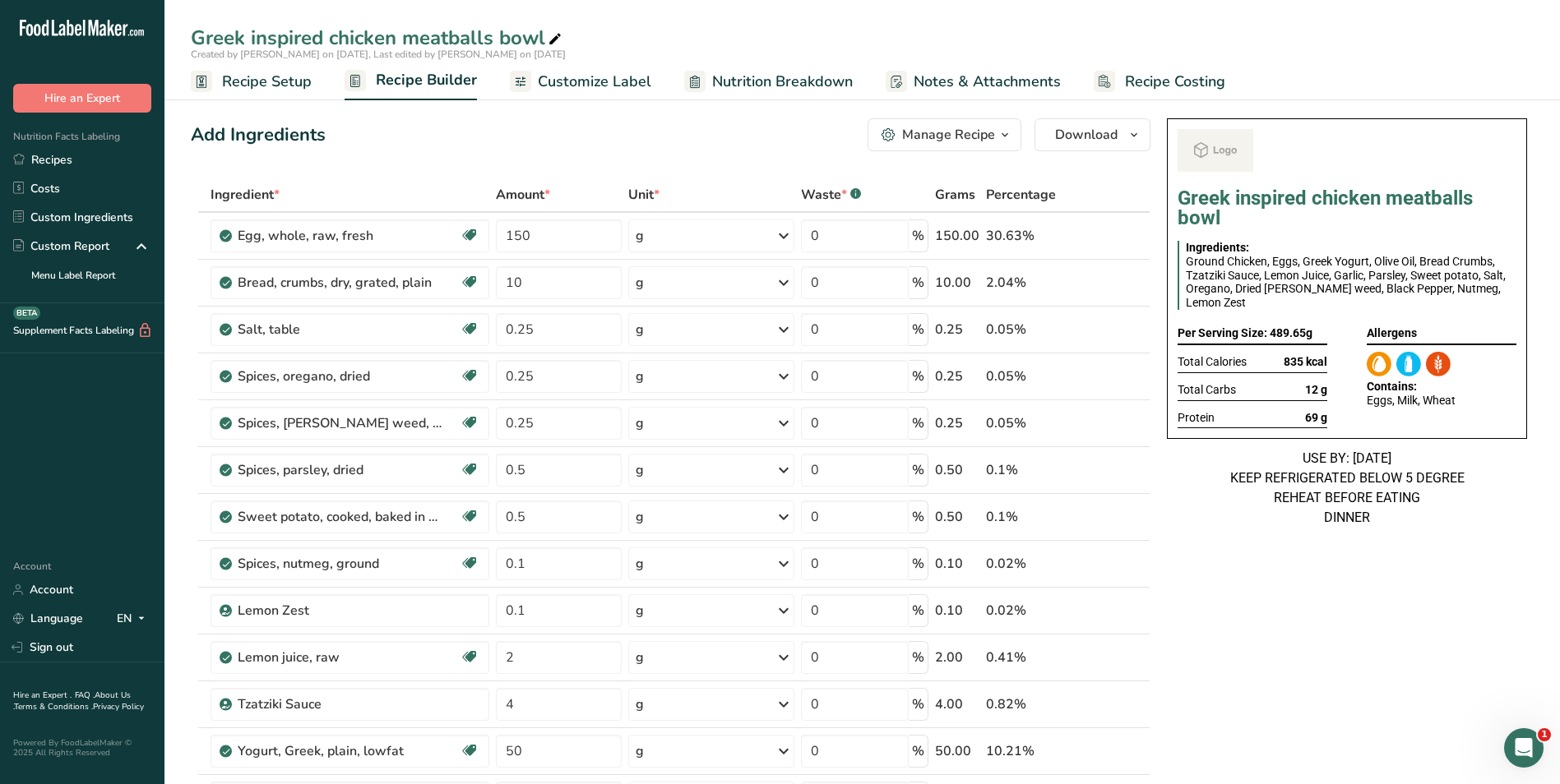
click at [608, 78] on span "Customize Label" at bounding box center [594, 82] width 113 height 22
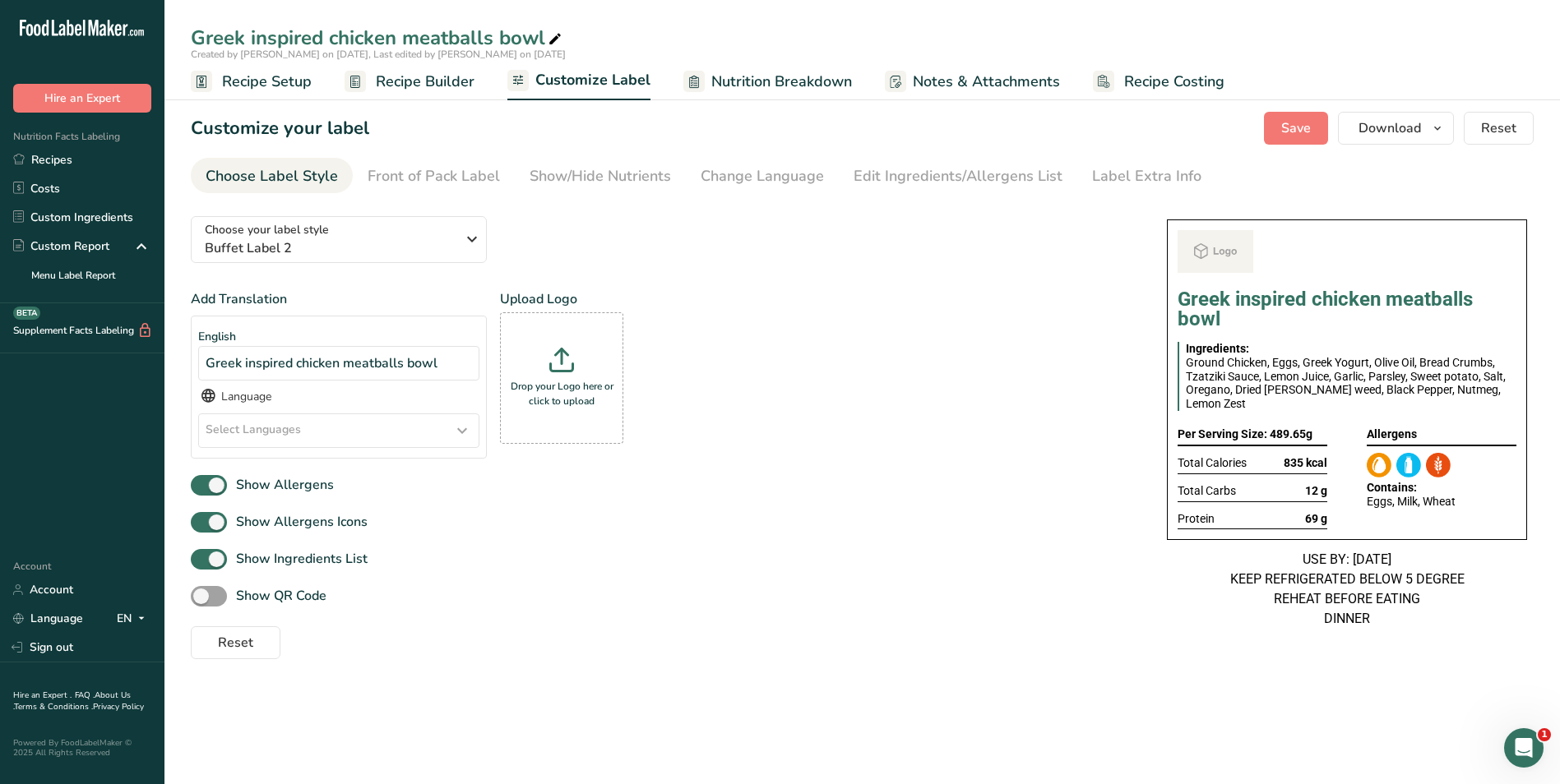
click at [558, 37] on icon at bounding box center [554, 39] width 14 height 23
type input "Greek inspired chicken meatballs bowl_S"
click at [1299, 123] on span "Save" at bounding box center [1296, 128] width 30 height 20
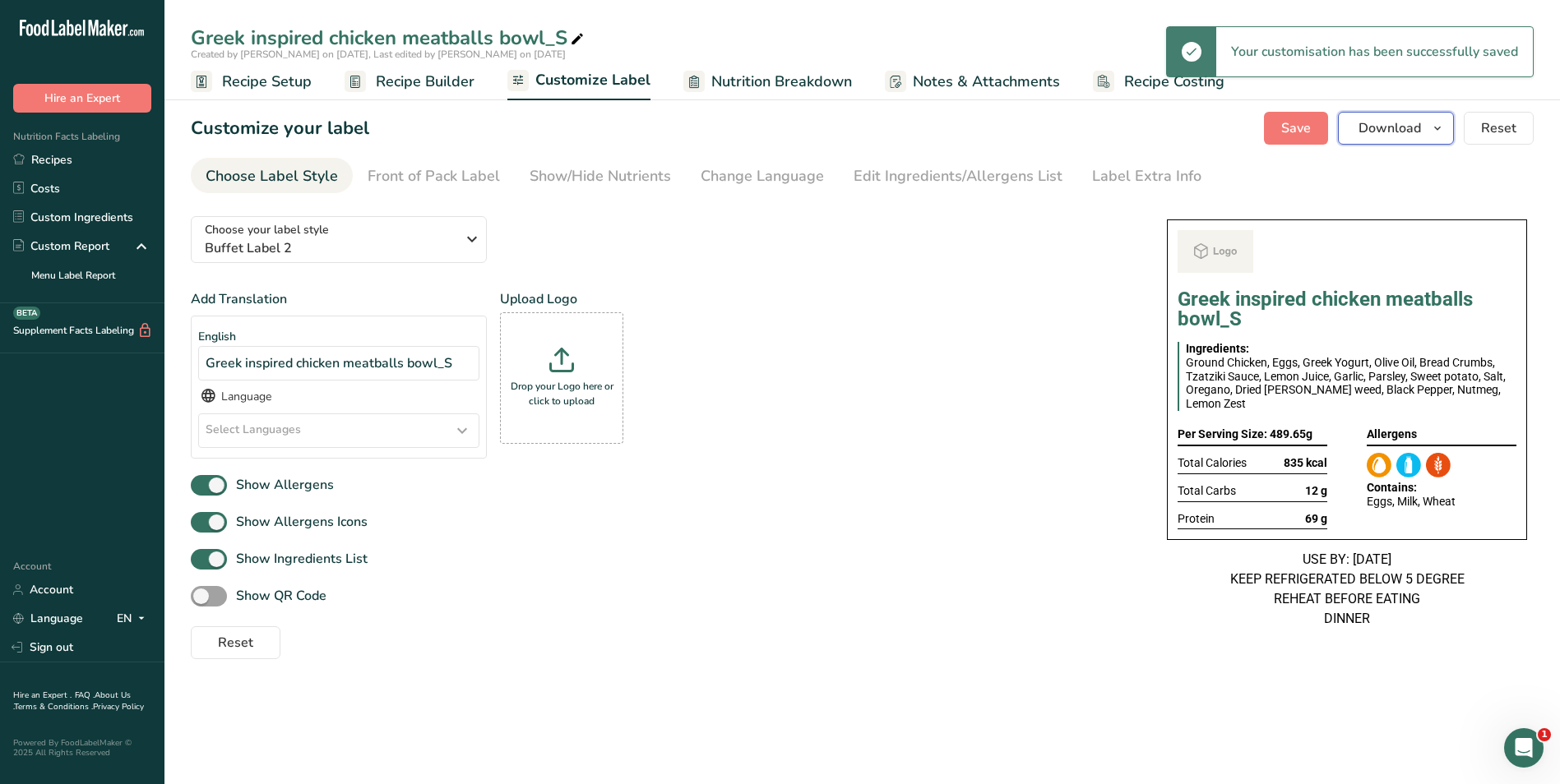
click at [1359, 131] on button "Download" at bounding box center [1395, 128] width 116 height 33
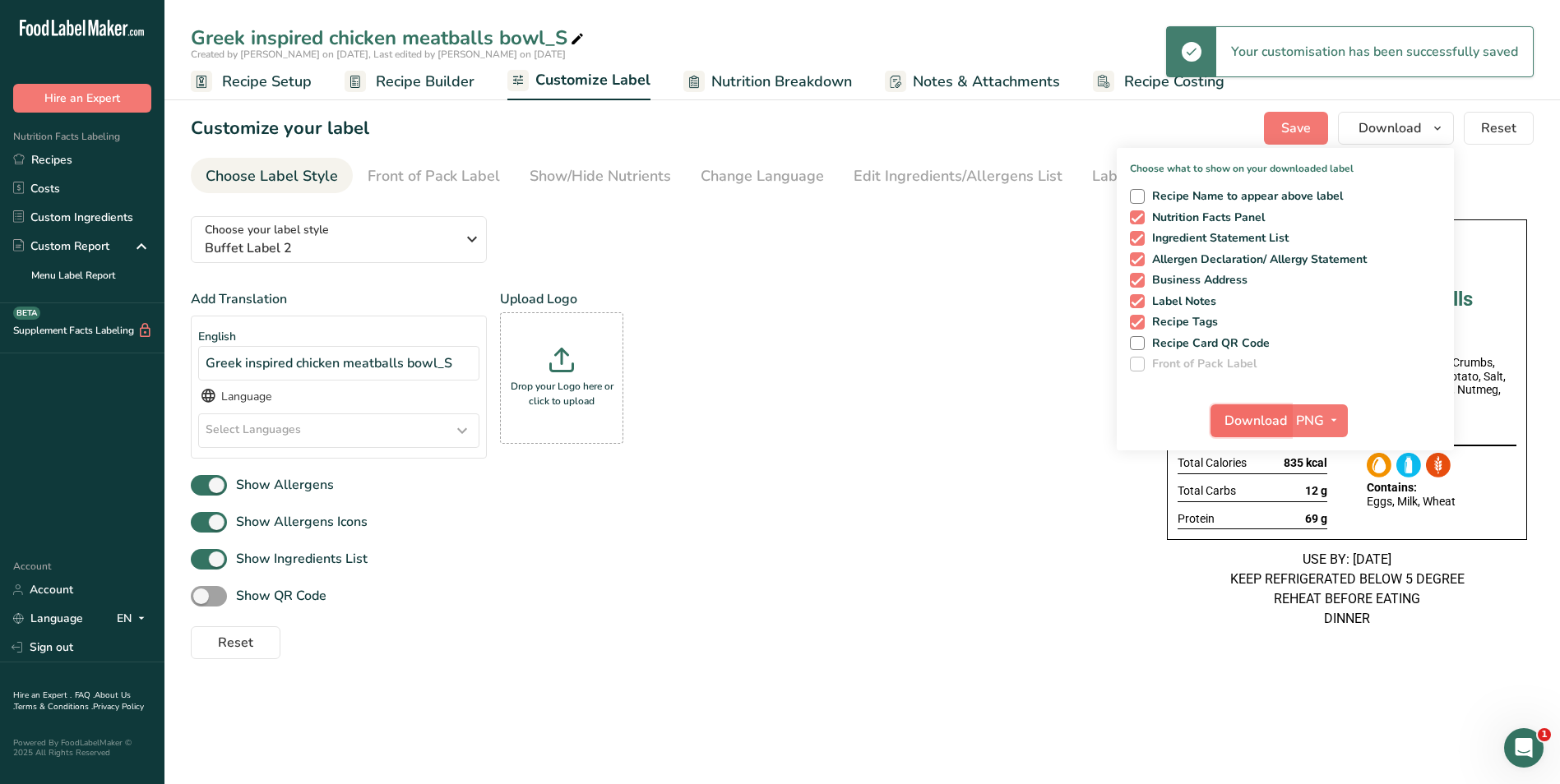
click at [1264, 429] on span "Download" at bounding box center [1255, 420] width 62 height 20
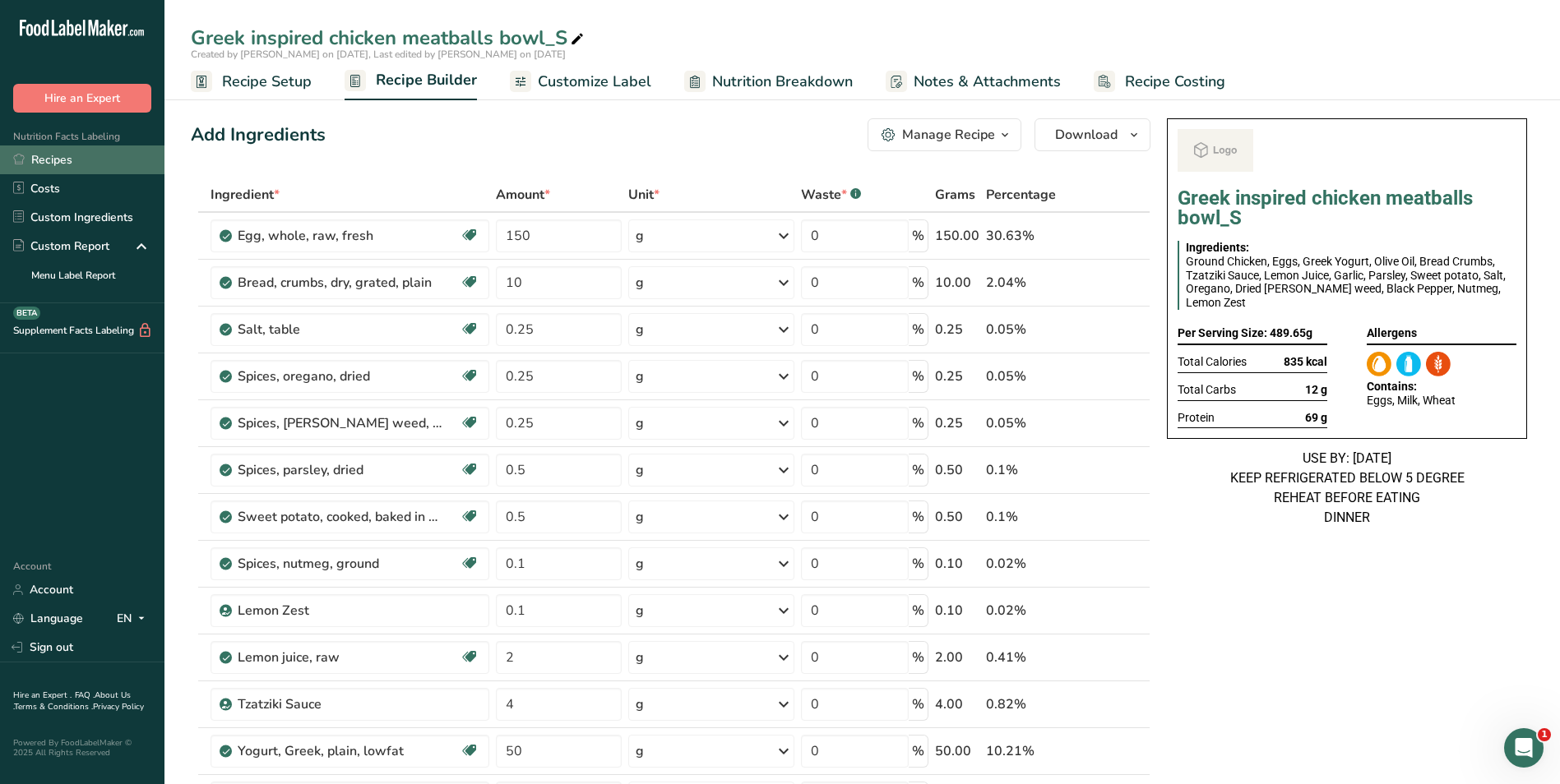
click at [35, 164] on link "Recipes" at bounding box center [82, 160] width 165 height 29
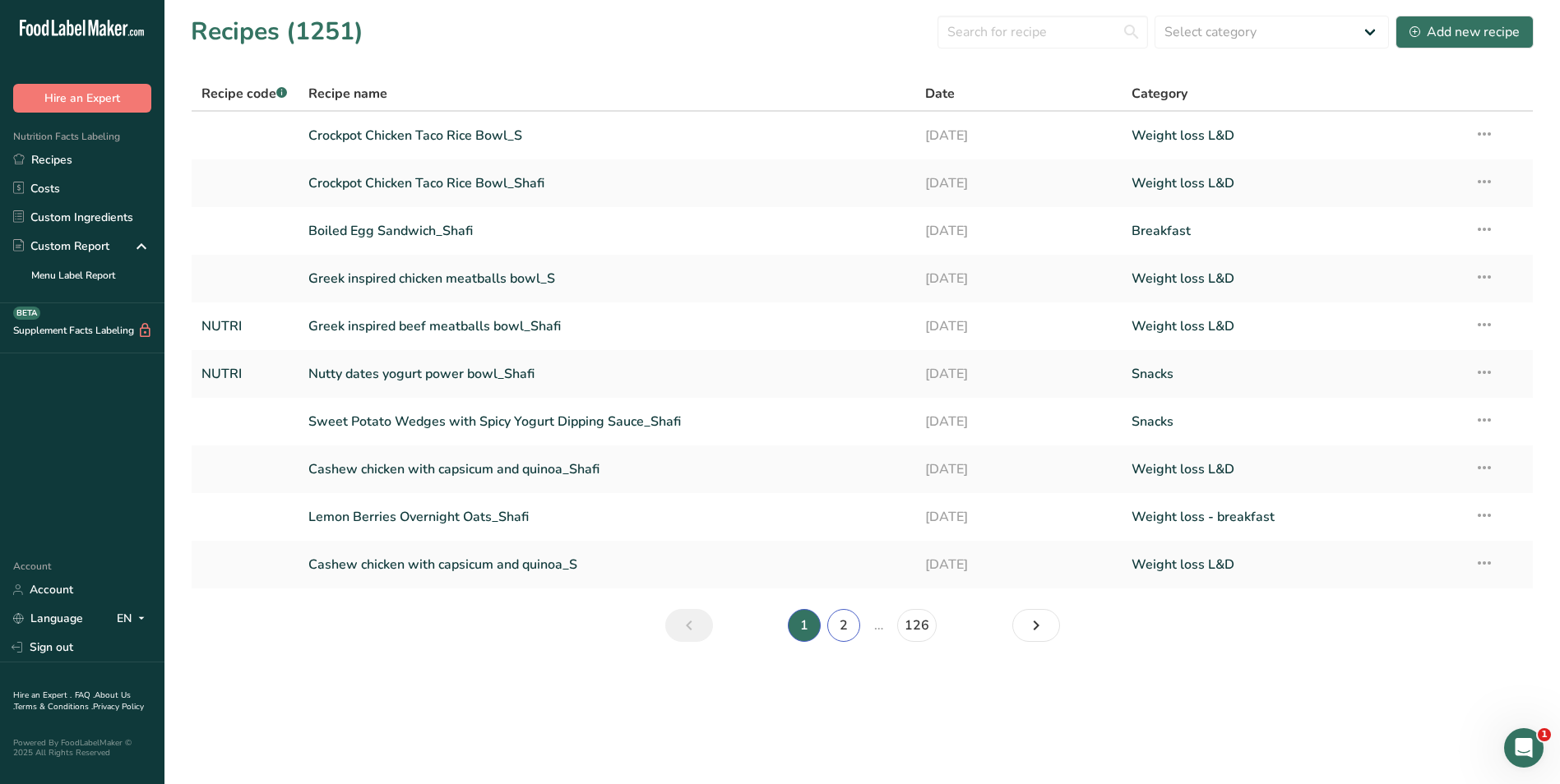
click at [846, 628] on link "2" at bounding box center [843, 625] width 33 height 33
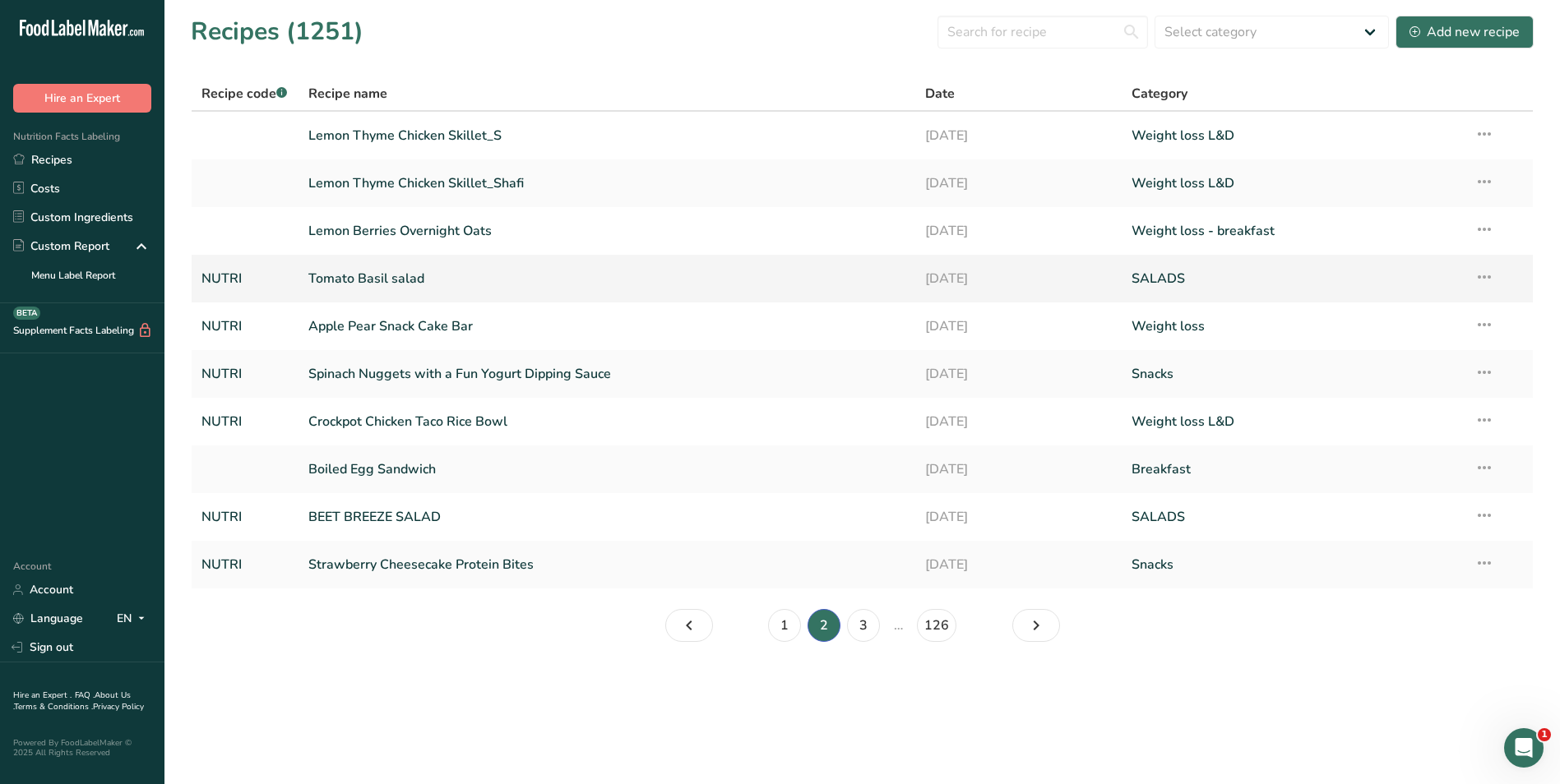
click at [407, 282] on link "Tomato Basil salad" at bounding box center [607, 279] width 598 height 35
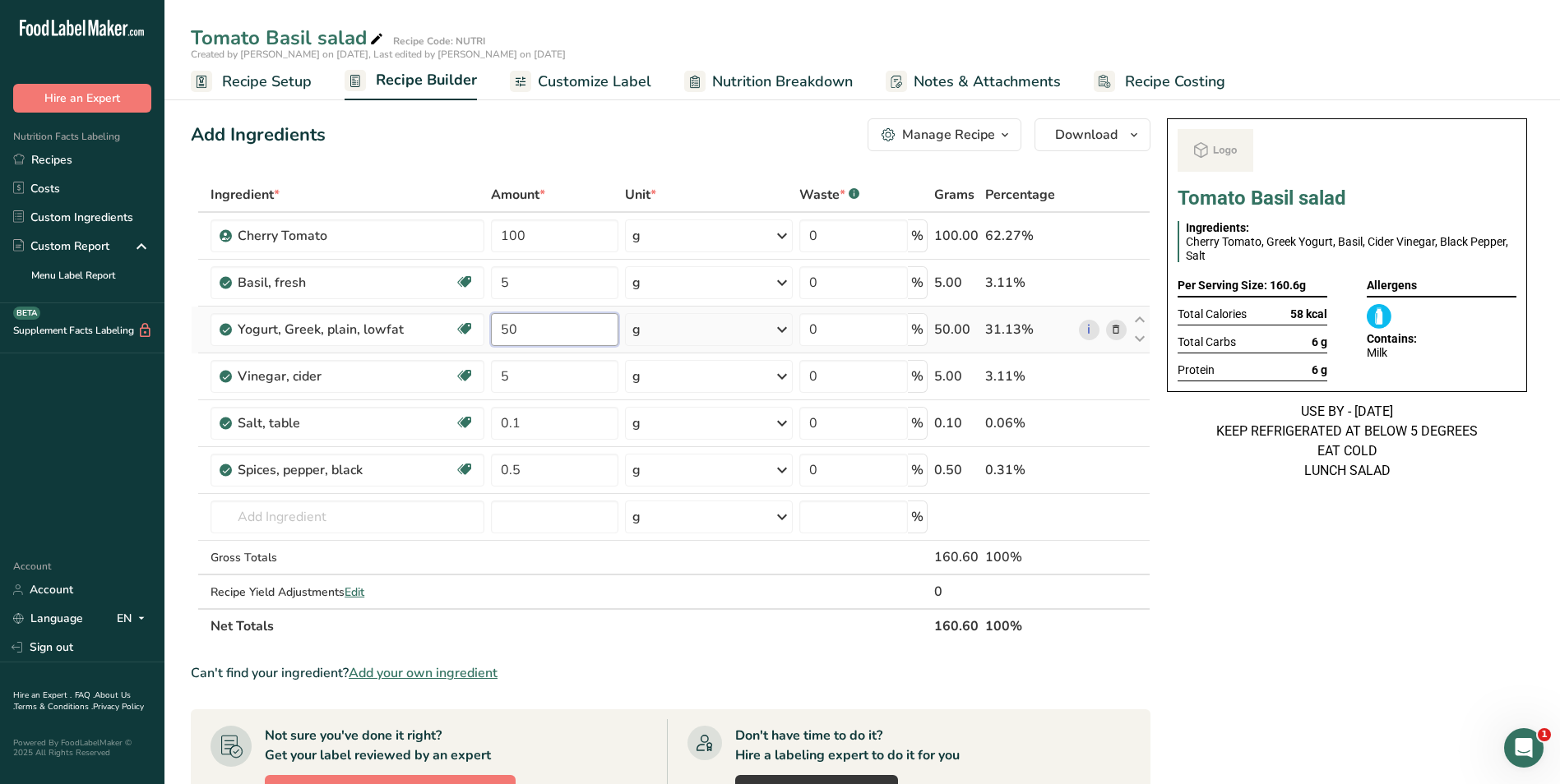
click at [500, 337] on input "50" at bounding box center [555, 329] width 128 height 33
type input "100"
click at [769, 86] on span "Nutrition Breakdown" at bounding box center [782, 82] width 141 height 22
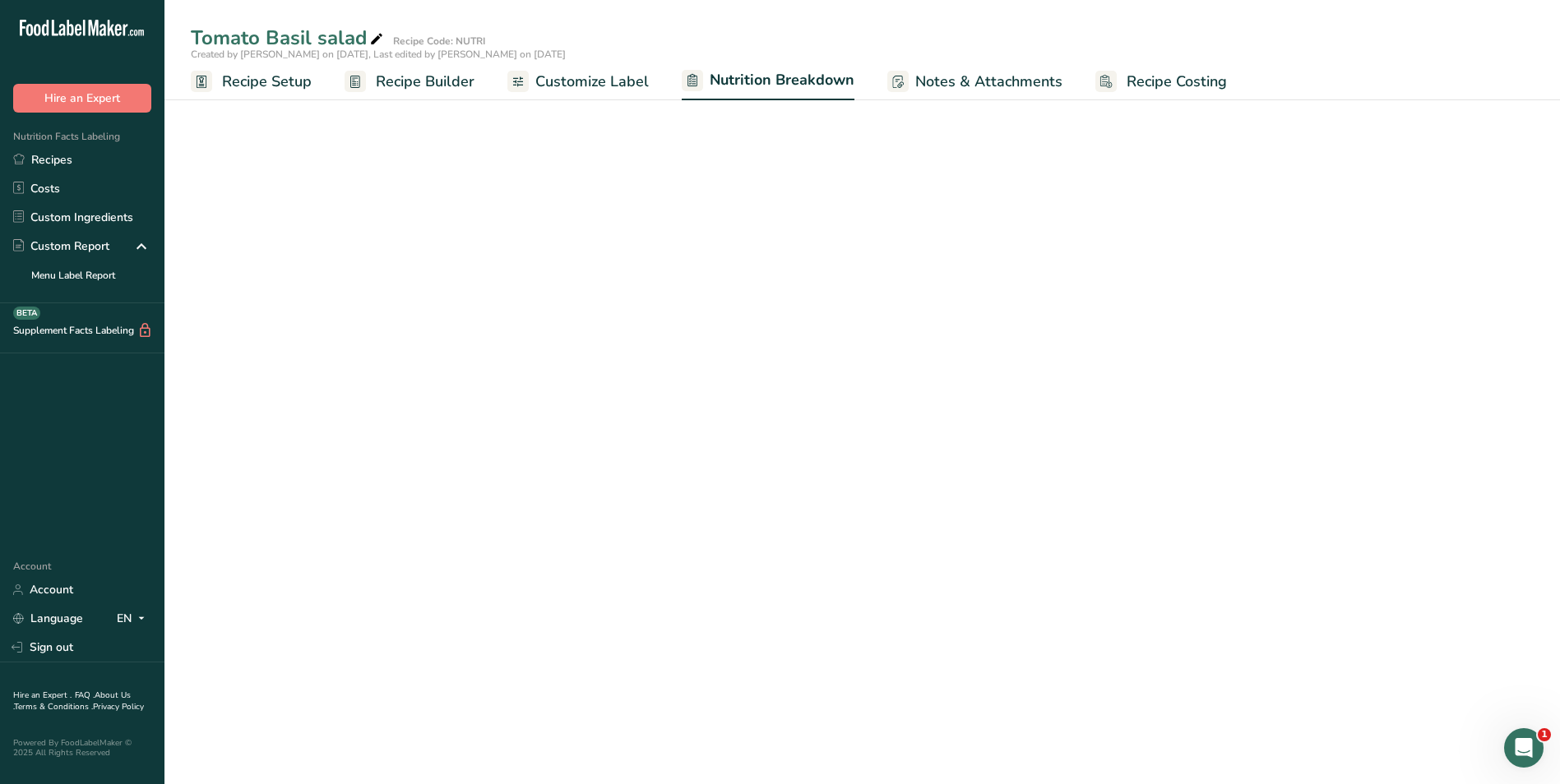
select select "Calories"
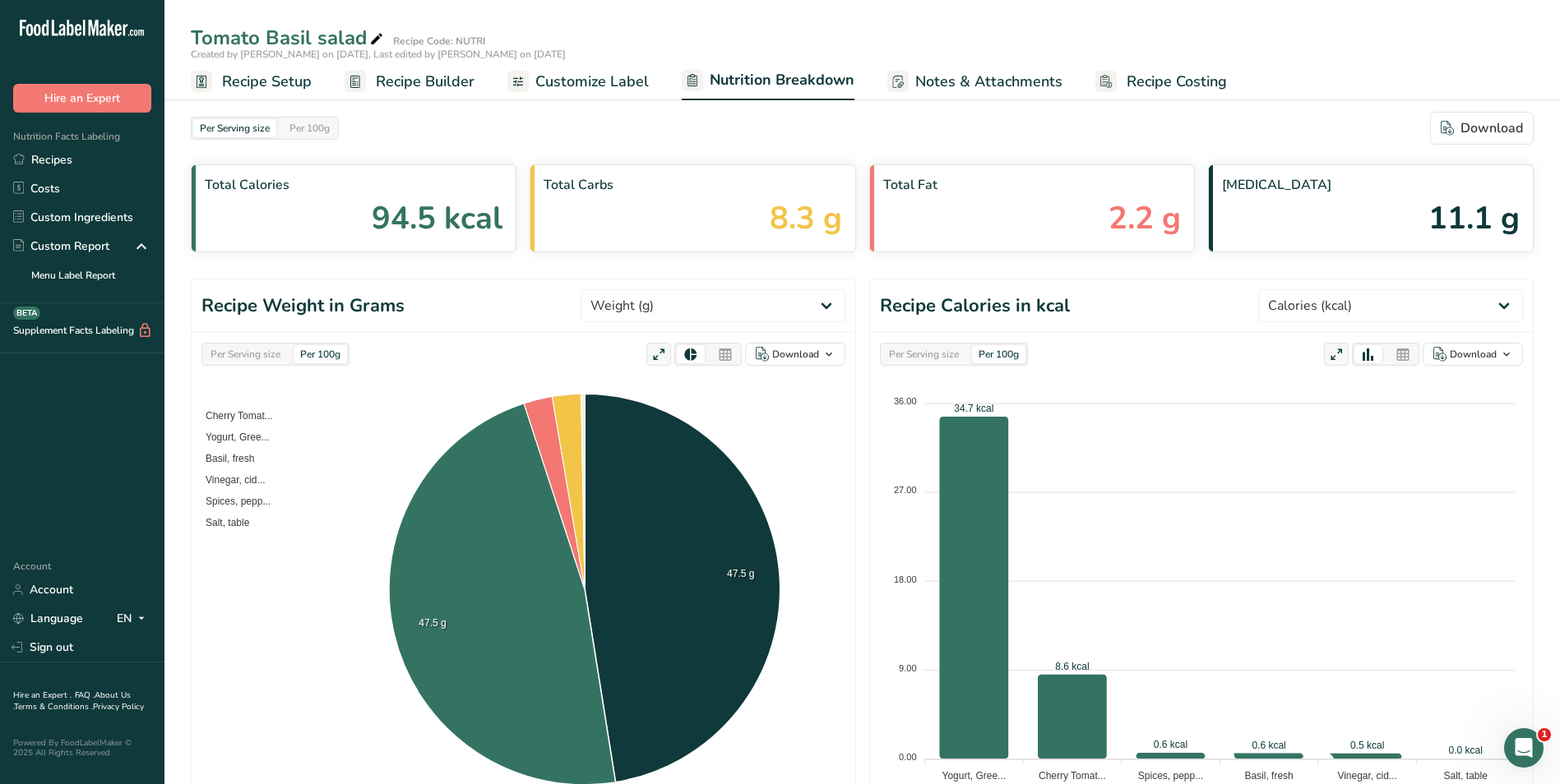
click at [573, 83] on span "Customize Label" at bounding box center [592, 82] width 113 height 22
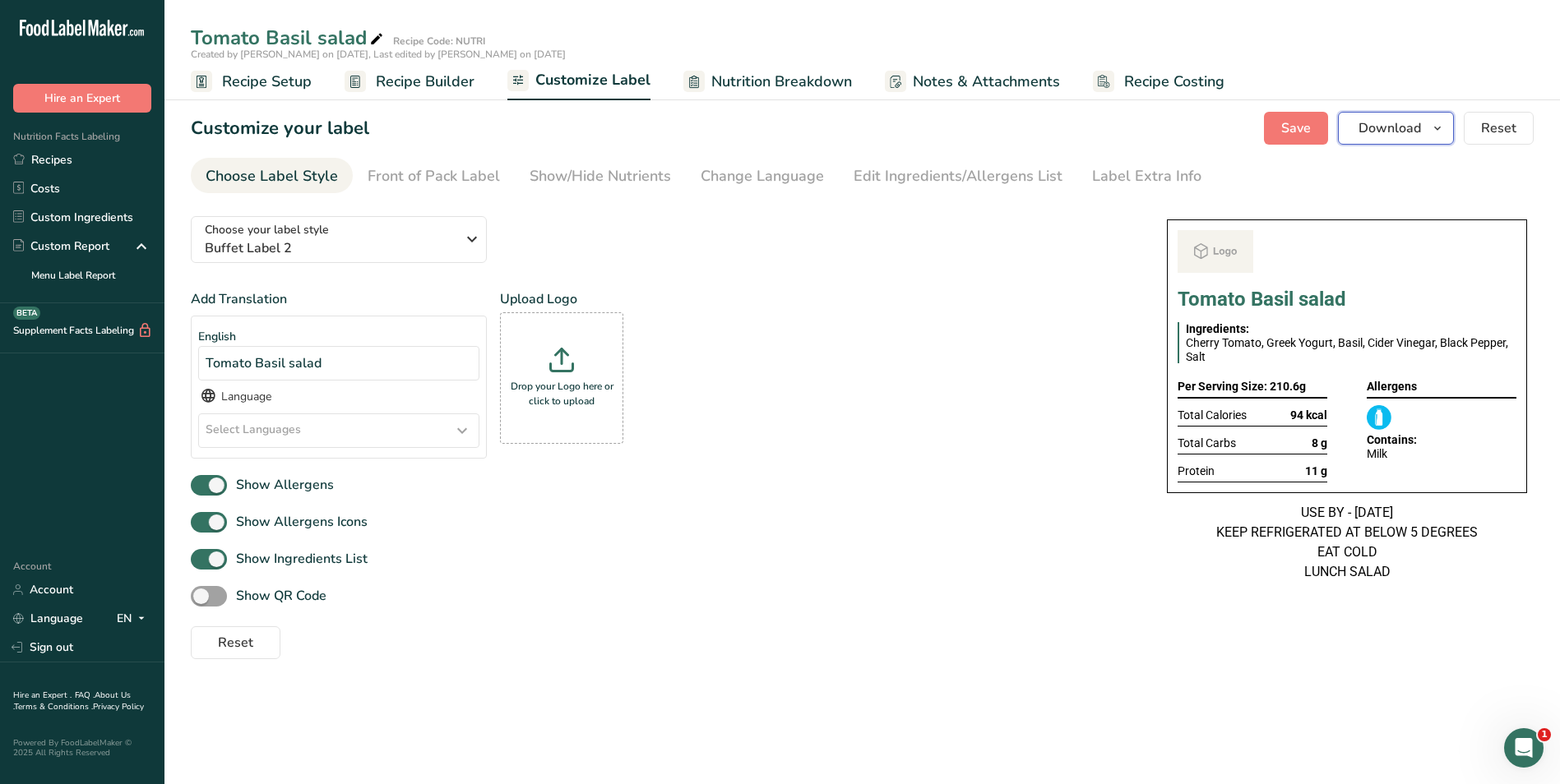
click at [1380, 135] on span "Download" at bounding box center [1389, 128] width 62 height 20
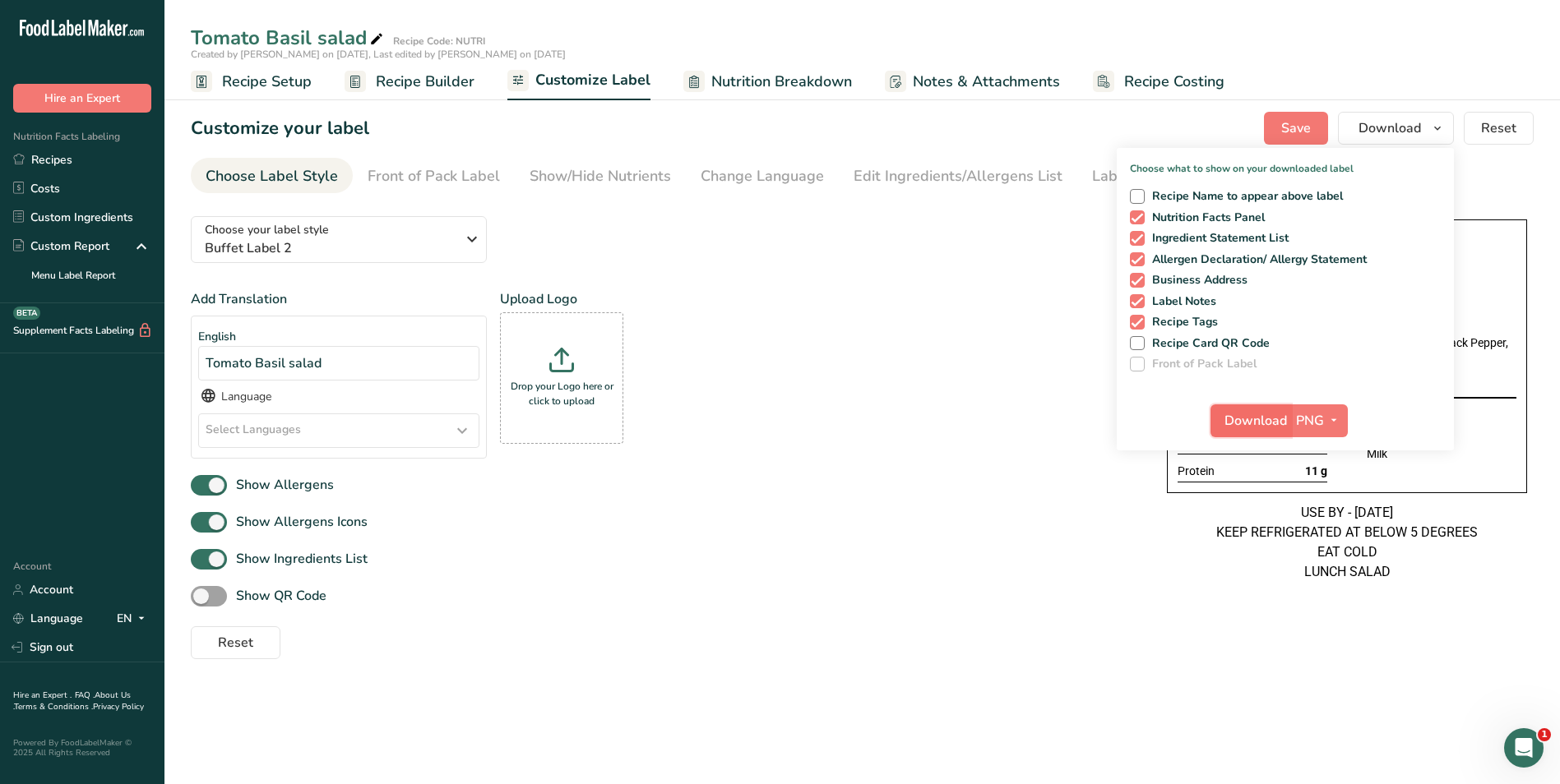
click at [1251, 418] on span "Download" at bounding box center [1255, 420] width 62 height 20
